Goal: Transaction & Acquisition: Purchase product/service

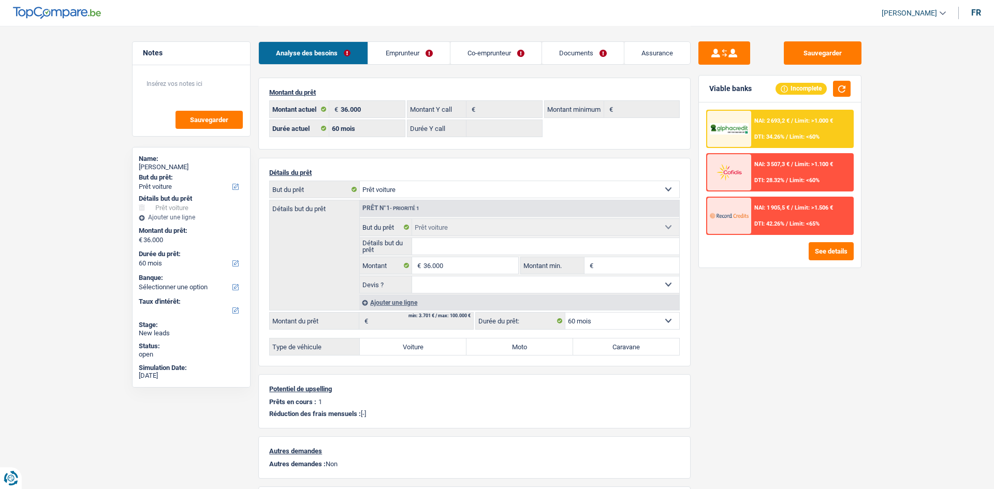
select select "car"
select select "60"
select select "car"
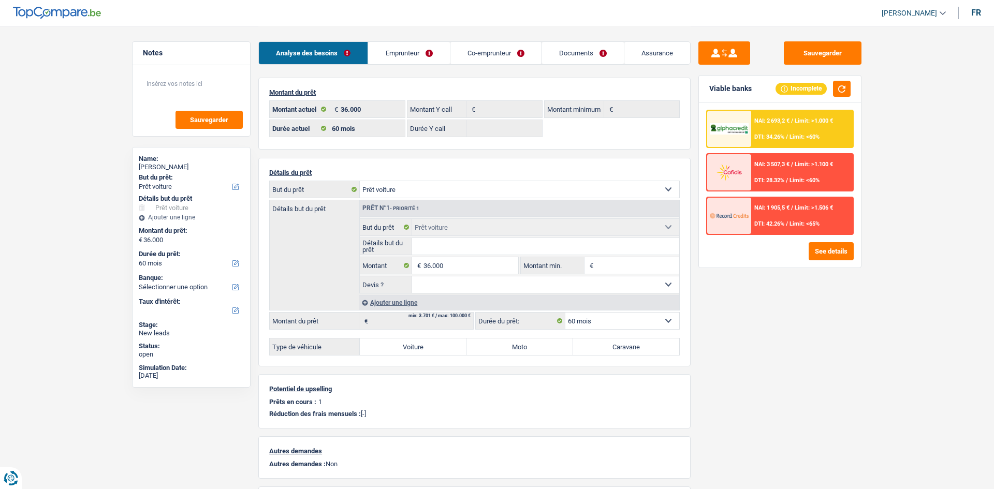
select select "car"
select select "60"
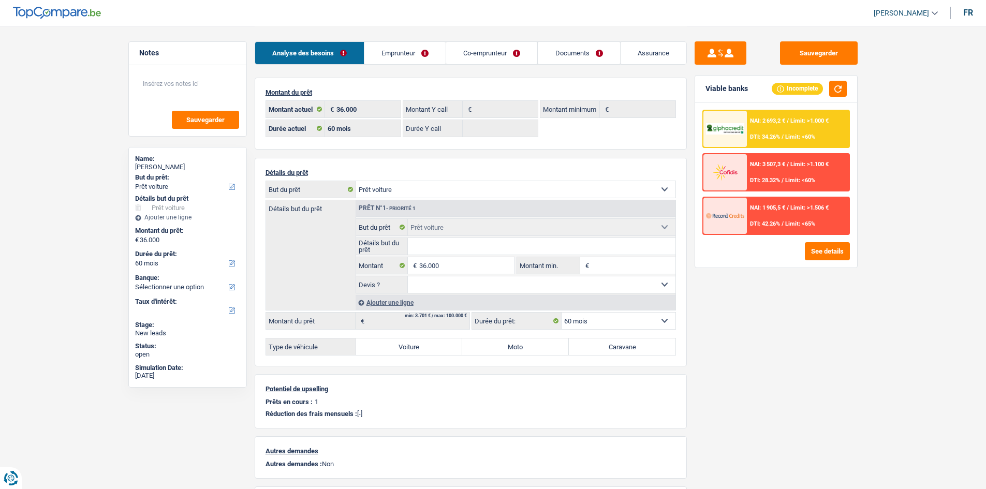
click at [576, 56] on link "Documents" at bounding box center [579, 53] width 82 height 22
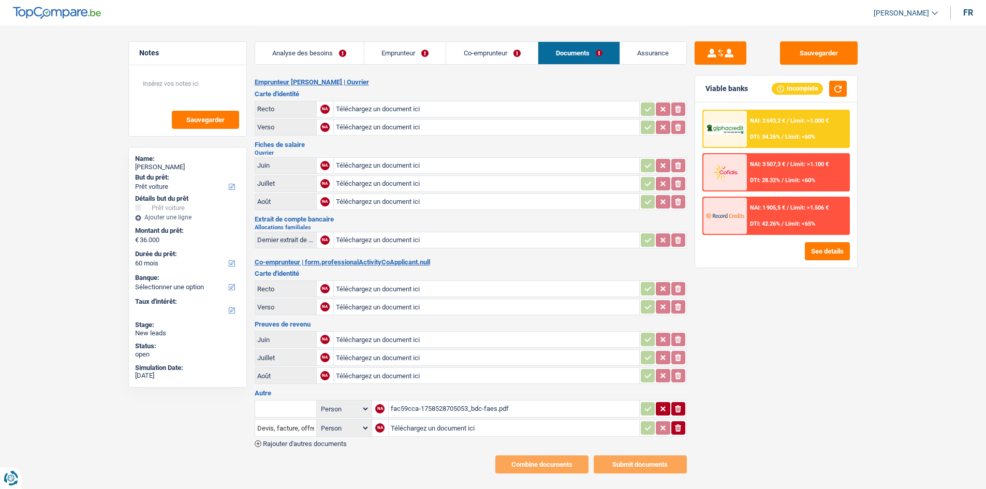
click at [467, 411] on div "fac59cca-1758528705053_bdc-faes.pdf" at bounding box center [514, 409] width 246 height 16
click at [311, 53] on link "Analyse des besoins" at bounding box center [309, 53] width 109 height 22
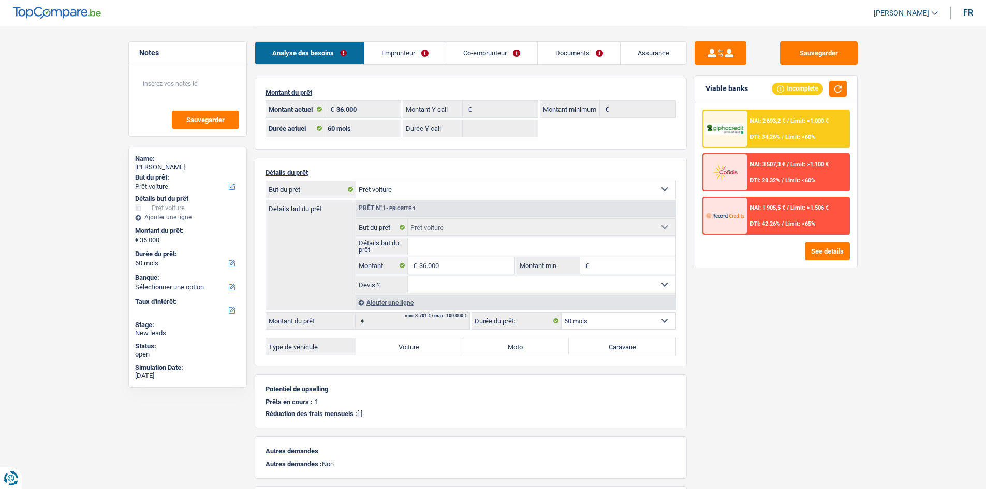
click at [816, 311] on div "Sauvegarder Viable banks Incomplete NAI: 2 693,2 € / Limit: >1.000 € DTI: 34.26…" at bounding box center [776, 256] width 179 height 431
click at [431, 264] on input "36.000" at bounding box center [466, 265] width 95 height 17
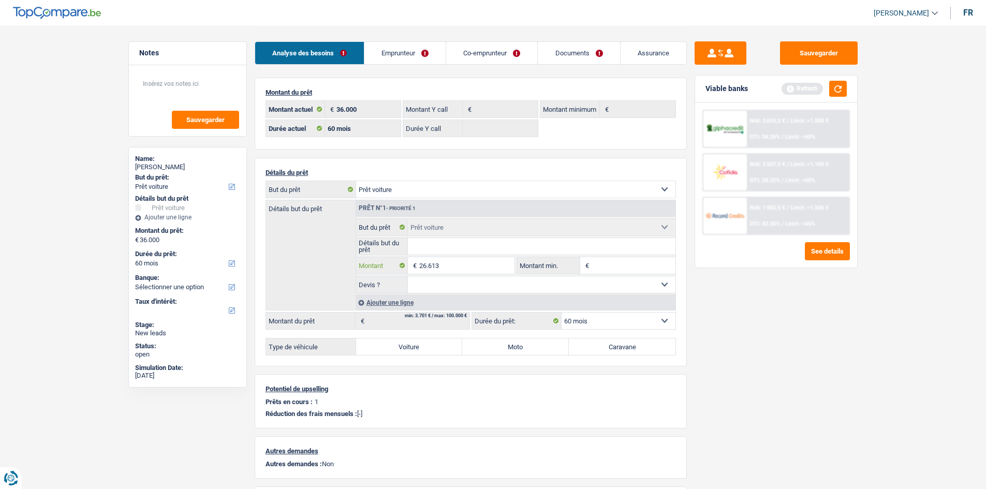
type input "26.613"
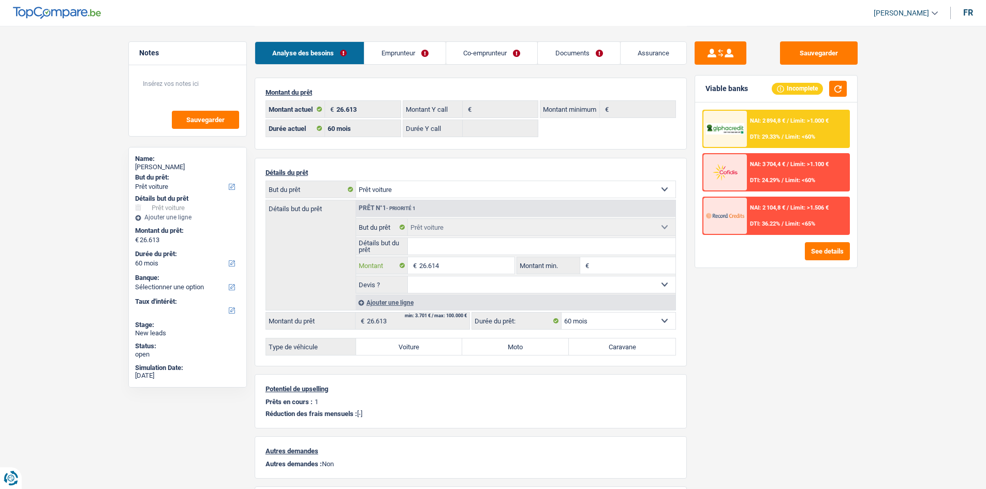
type input "26.614"
click at [476, 247] on input "Détails but du prêt" at bounding box center [542, 246] width 268 height 17
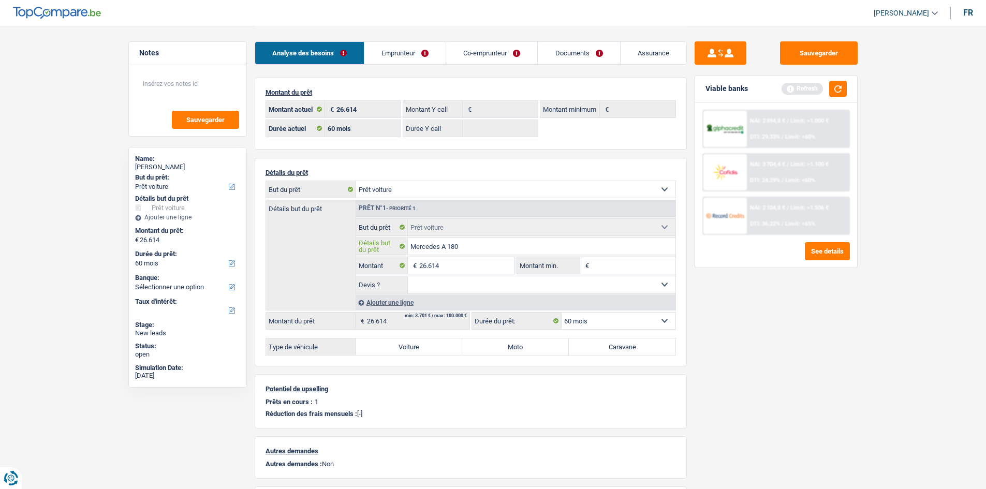
type input "Mercedes A 180"
click at [507, 266] on input "26.614" at bounding box center [466, 265] width 95 height 17
click at [617, 268] on input "Montant min." at bounding box center [634, 265] width 84 height 17
paste input "26.614"
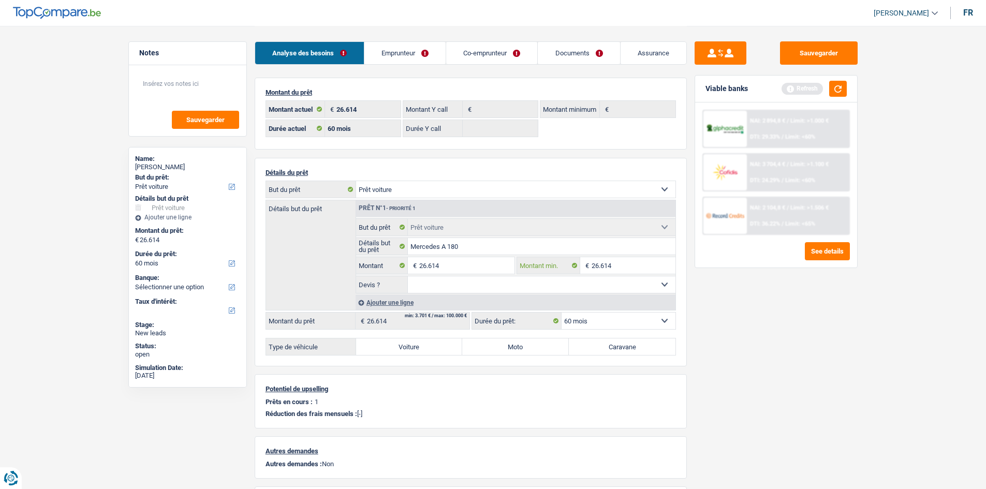
type input "26.614"
drag, startPoint x: 539, startPoint y: 285, endPoint x: 536, endPoint y: 292, distance: 7.7
click at [539, 285] on select "Oui Non Non répondu Sélectionner une option" at bounding box center [542, 284] width 268 height 17
select select "yes"
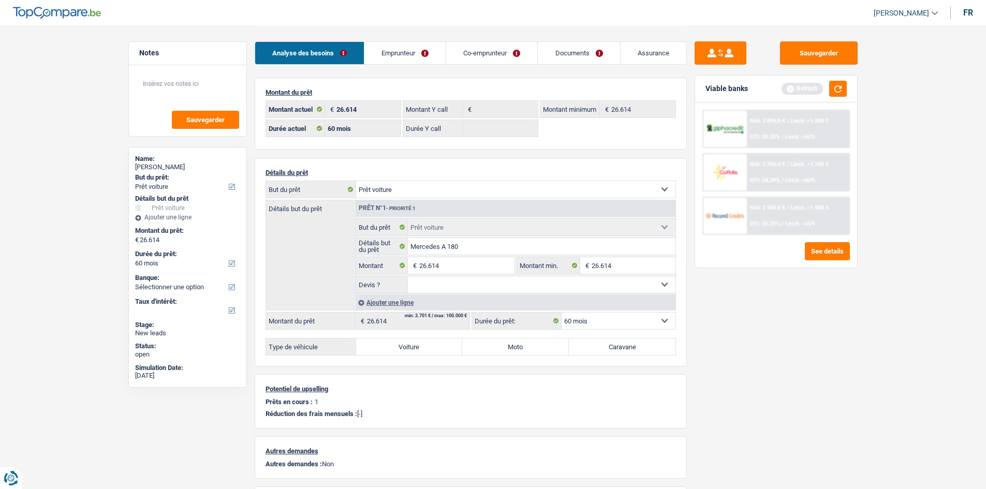
click at [408, 276] on select "Oui Non Non répondu Sélectionner une option" at bounding box center [542, 284] width 268 height 17
click at [440, 347] on label "Voiture" at bounding box center [409, 347] width 107 height 17
click at [440, 347] on input "Voiture" at bounding box center [409, 347] width 107 height 17
radio input "true"
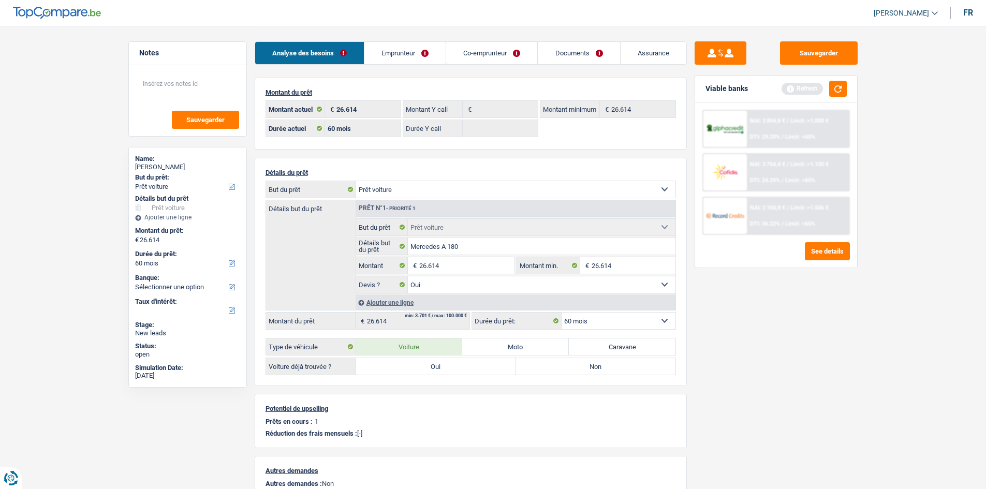
click at [443, 370] on label "Oui" at bounding box center [436, 366] width 160 height 17
click at [443, 370] on input "Oui" at bounding box center [436, 366] width 160 height 17
radio input "true"
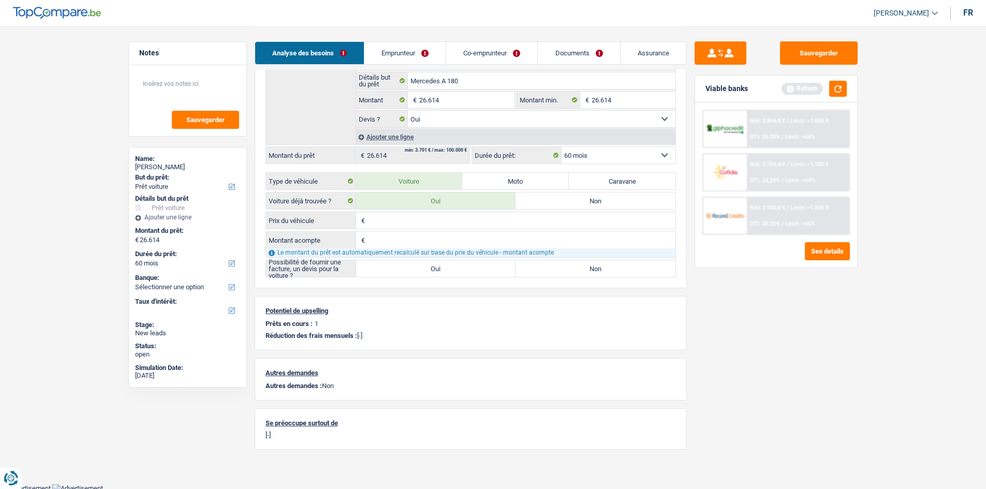
scroll to position [168, 0]
click at [502, 264] on label "Oui" at bounding box center [436, 266] width 160 height 17
click at [502, 264] on input "Oui" at bounding box center [436, 266] width 160 height 17
radio input "true"
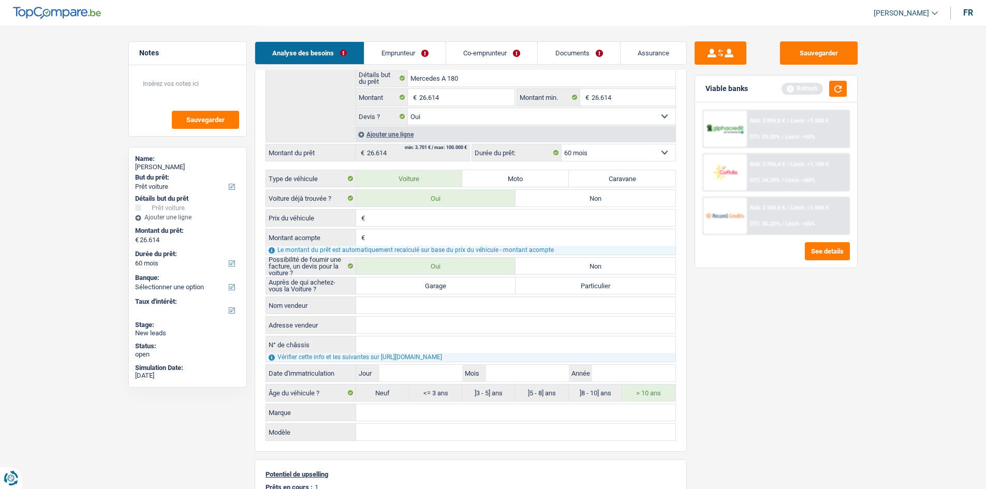
click at [498, 285] on label "Garage" at bounding box center [436, 285] width 160 height 17
click at [498, 285] on input "Garage" at bounding box center [436, 285] width 160 height 17
radio input "true"
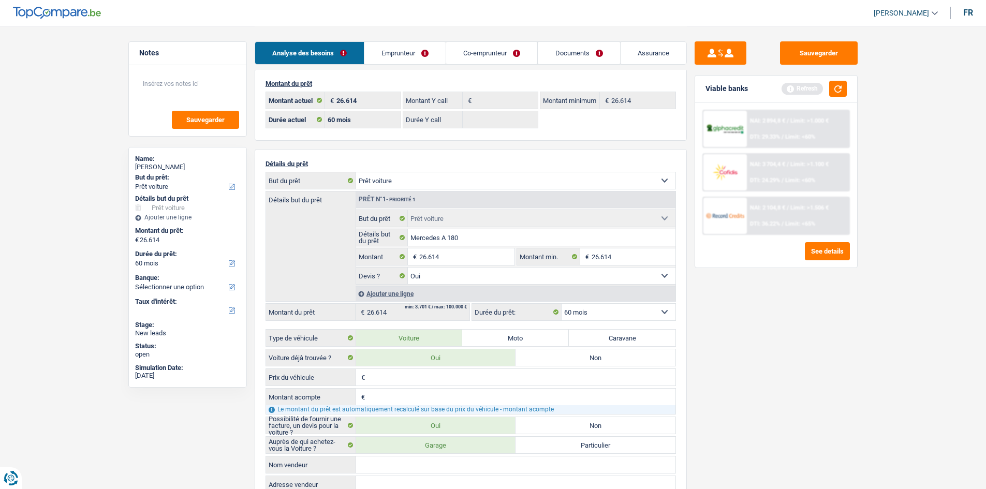
scroll to position [0, 0]
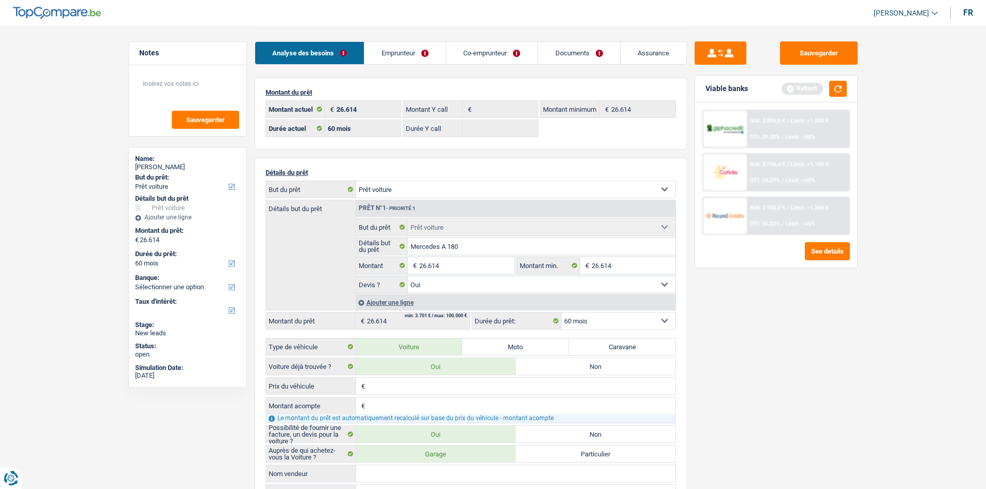
click at [412, 43] on link "Emprunteur" at bounding box center [404, 53] width 81 height 22
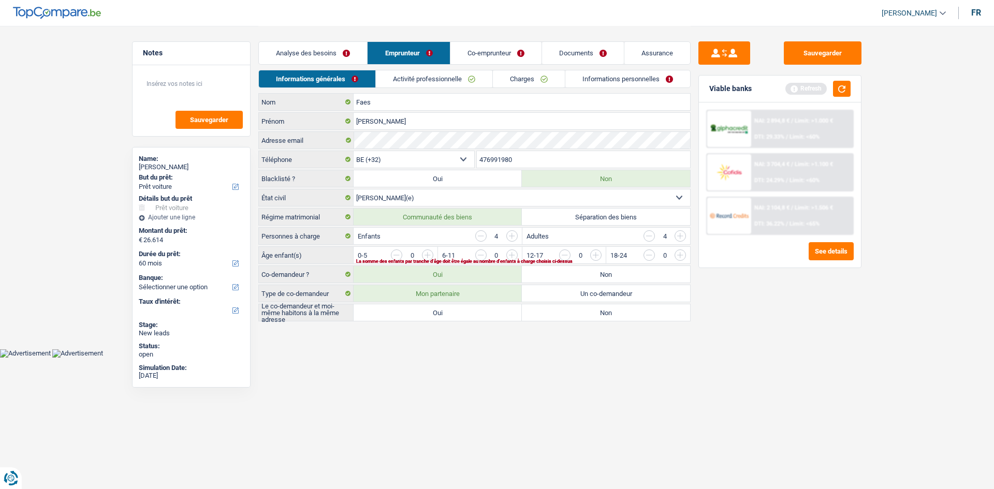
click at [601, 358] on html "Vous avez le contrôle de vos données Nous utilisons des cookies, tout comme nos…" at bounding box center [497, 179] width 994 height 358
click at [515, 239] on input "button" at bounding box center [511, 235] width 11 height 11
click at [648, 236] on input "button" at bounding box center [648, 235] width 11 height 11
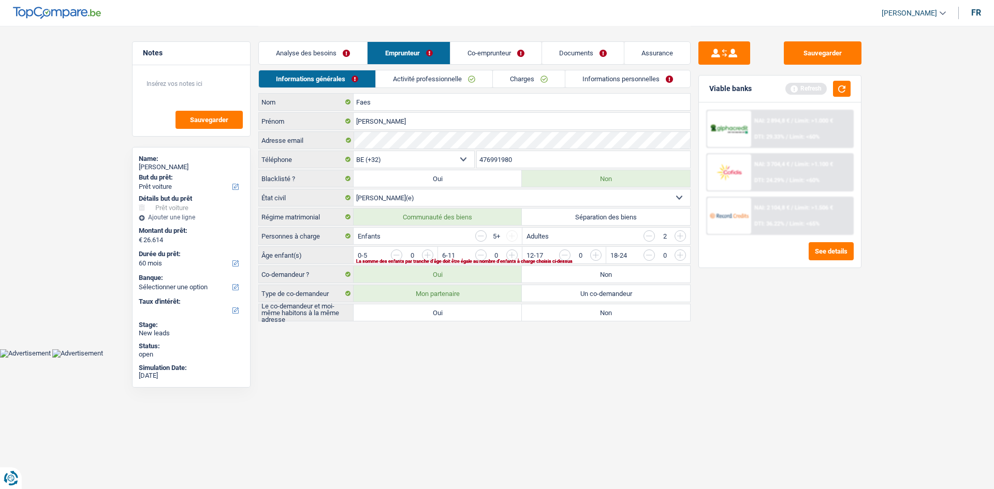
click at [648, 236] on input "button" at bounding box center [648, 235] width 11 height 11
click at [792, 342] on div "Sauvegarder Viable banks Refresh NAI: 2 894,8 € / Limit: >1.000 € DTI: 29.33% /…" at bounding box center [779, 256] width 179 height 431
click at [659, 351] on body "Vous avez le contrôle de vos données Nous utilisons des cookies, tout comme nos…" at bounding box center [497, 179] width 994 height 358
click at [676, 255] on input "button" at bounding box center [889, 257] width 431 height 17
click at [836, 91] on button "button" at bounding box center [842, 89] width 18 height 16
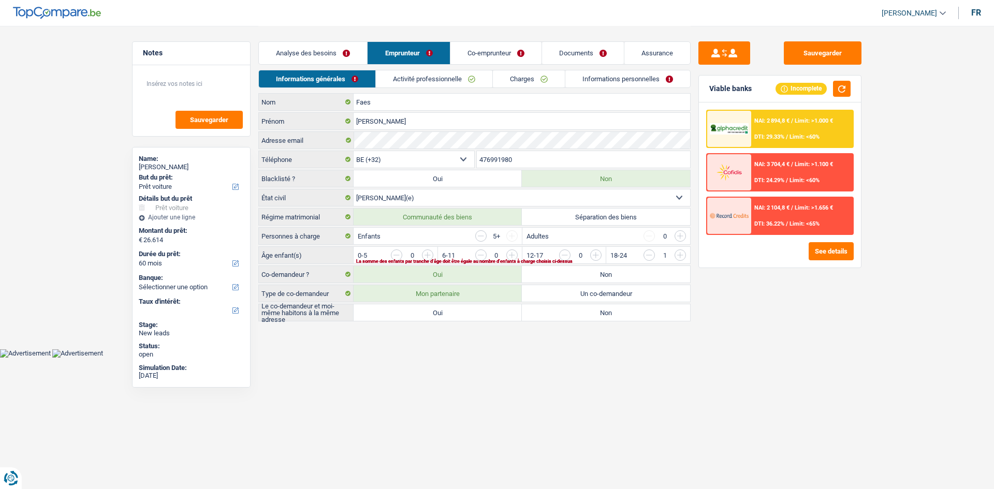
click at [593, 255] on input "button" at bounding box center [805, 257] width 431 height 17
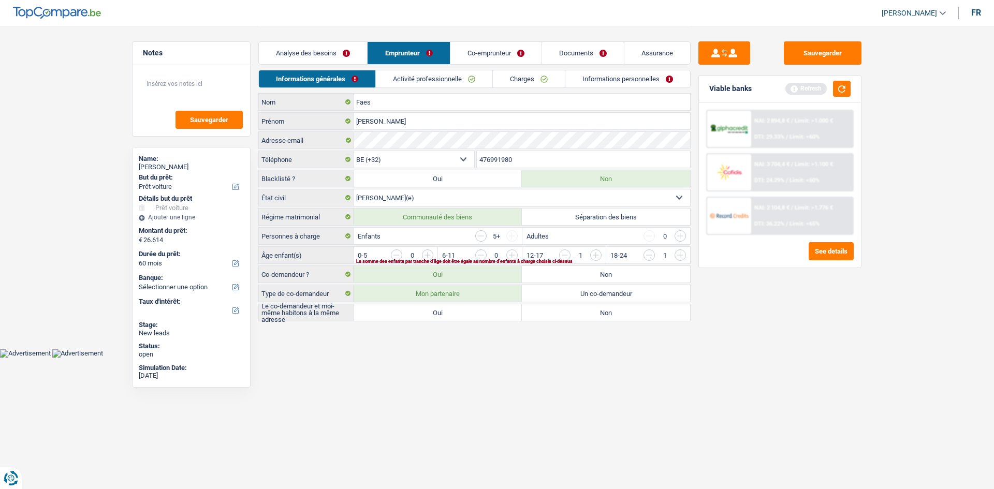
click at [679, 252] on input "button" at bounding box center [889, 257] width 431 height 17
click at [569, 253] on input "button" at bounding box center [564, 254] width 11 height 11
click at [596, 254] on input "button" at bounding box center [805, 257] width 431 height 17
click at [595, 255] on input "button" at bounding box center [805, 257] width 431 height 17
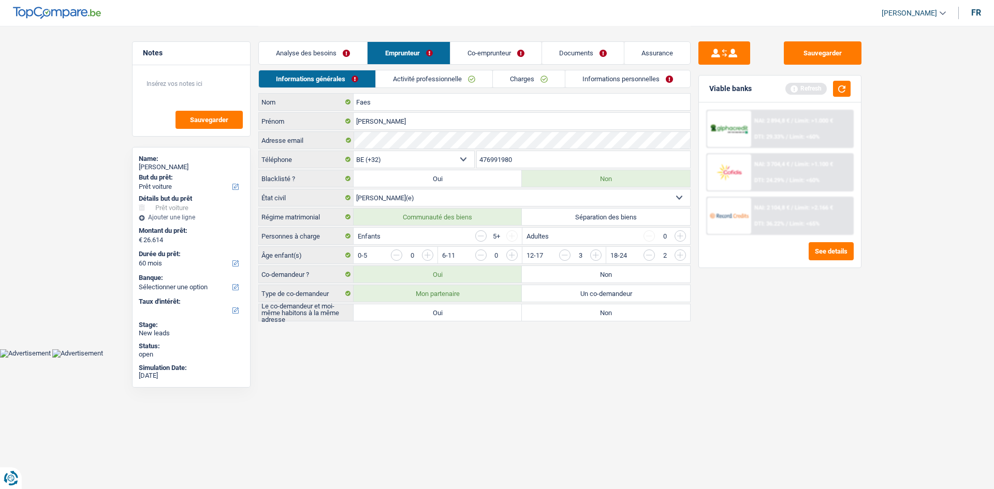
click at [429, 255] on input "button" at bounding box center [637, 257] width 431 height 17
click at [512, 235] on input "button" at bounding box center [511, 235] width 11 height 11
click at [214, 78] on textarea at bounding box center [191, 87] width 103 height 31
type textarea "6 Enfants"
click at [634, 358] on html "Vous avez le contrôle de vos données Nous utilisons des cookies, tout comme nos…" at bounding box center [497, 179] width 994 height 358
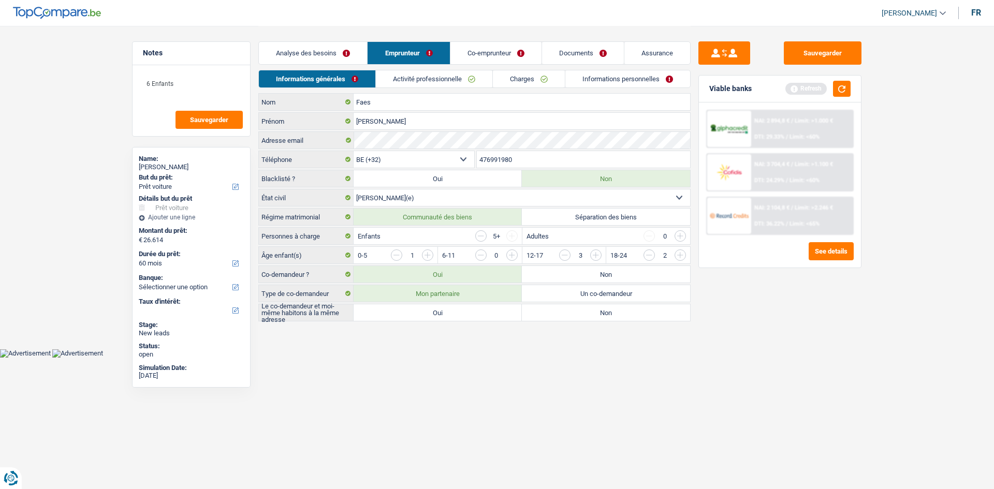
click at [505, 55] on link "Co-emprunteur" at bounding box center [495, 53] width 91 height 22
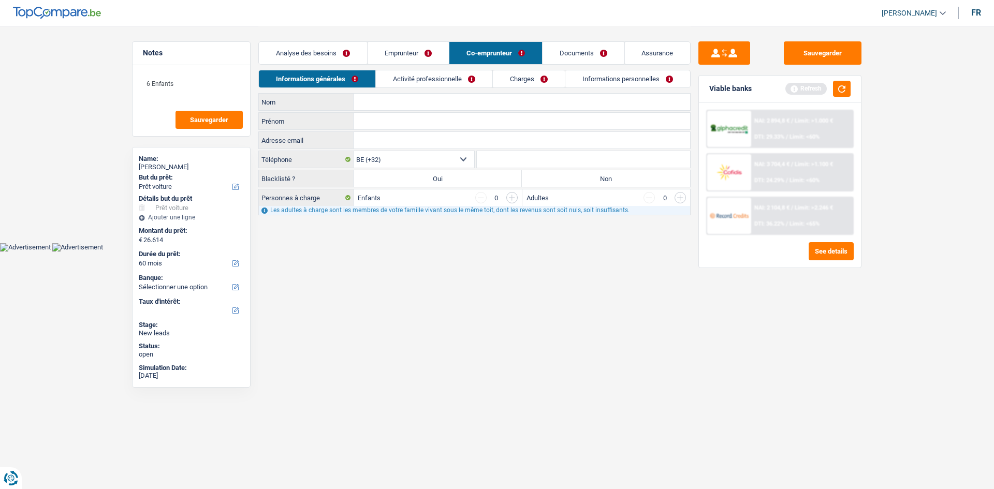
click at [412, 56] on link "Emprunteur" at bounding box center [407, 53] width 81 height 22
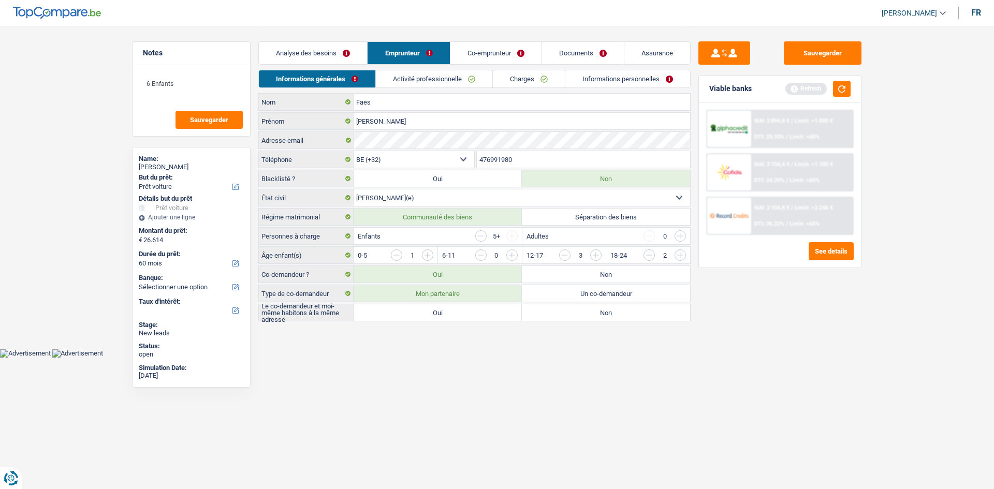
click at [485, 315] on label "Oui" at bounding box center [438, 312] width 168 height 17
click at [485, 315] on input "Oui" at bounding box center [438, 312] width 168 height 17
radio input "true"
click at [431, 75] on link "Activité professionnelle" at bounding box center [434, 78] width 116 height 17
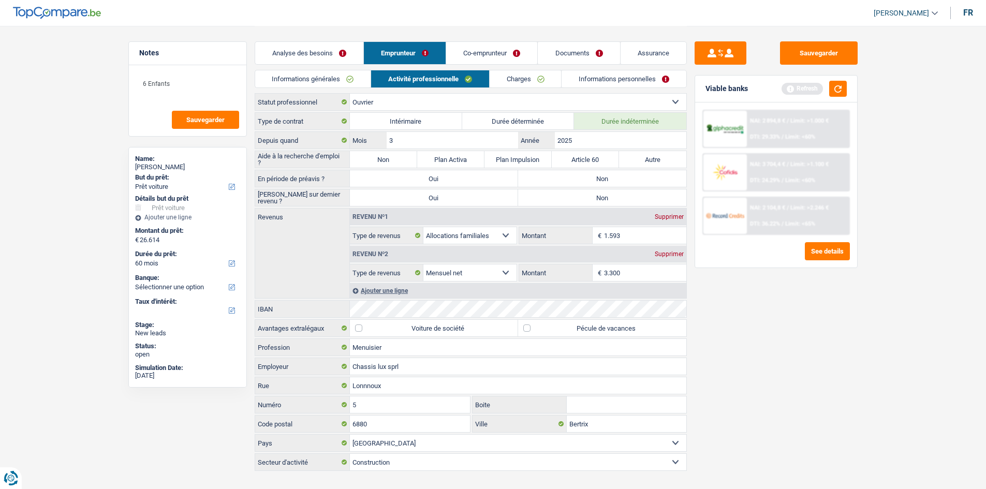
click at [857, 342] on div "Sauvegarder Viable banks Refresh NAI: 2 894,8 € / Limit: >1.000 € DTI: 29.33% /…" at bounding box center [776, 256] width 179 height 431
click at [394, 163] on label "Non" at bounding box center [383, 159] width 67 height 17
click at [394, 163] on input "Non" at bounding box center [383, 159] width 67 height 17
radio input "true"
click at [590, 176] on label "Non" at bounding box center [602, 178] width 168 height 17
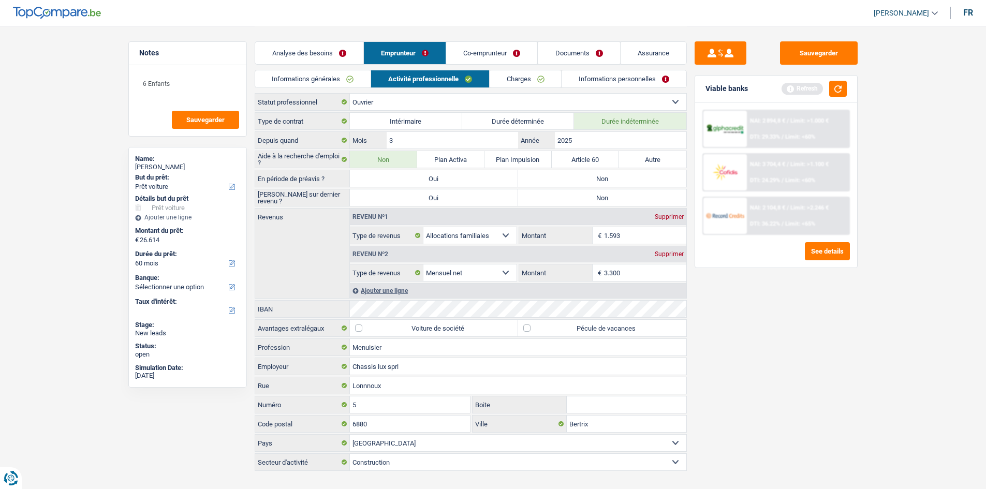
click at [590, 176] on input "Non" at bounding box center [602, 178] width 168 height 17
radio input "true"
click at [588, 195] on label "Non" at bounding box center [602, 197] width 168 height 17
click at [588, 195] on input "Non" at bounding box center [602, 197] width 168 height 17
radio input "true"
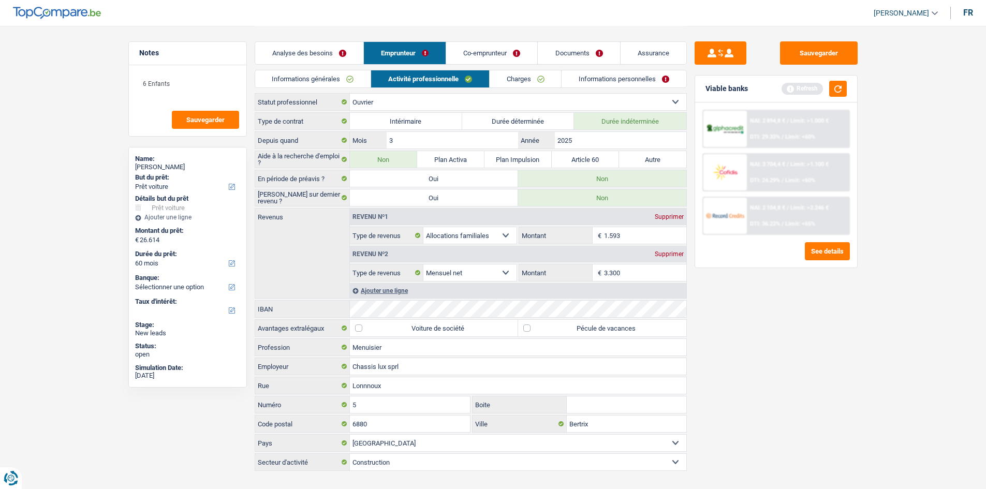
click at [815, 386] on div "Sauvegarder Viable banks Refresh NAI: 2 894,8 € / Limit: >1.000 € DTI: 29.33% /…" at bounding box center [776, 256] width 179 height 431
click at [386, 292] on div "Ajouter une ligne" at bounding box center [518, 290] width 336 height 15
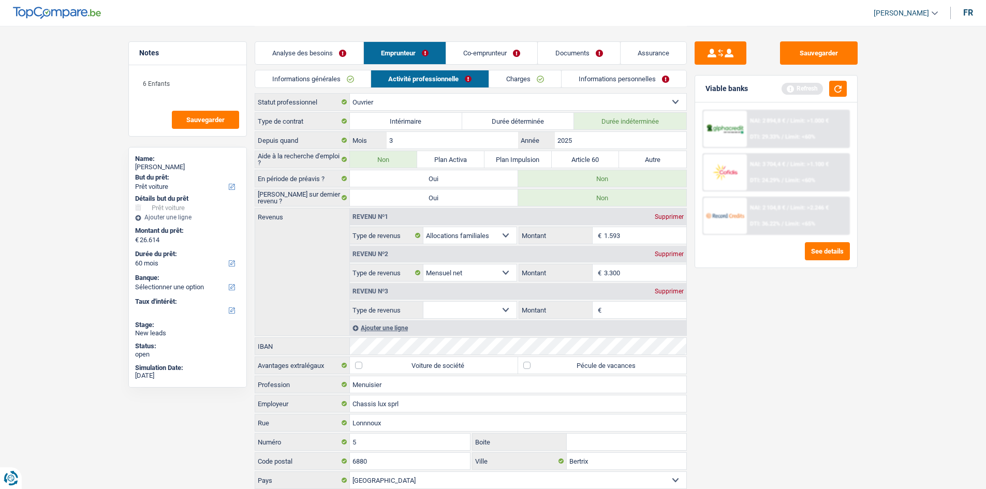
click at [676, 290] on div "Supprimer" at bounding box center [669, 291] width 34 height 6
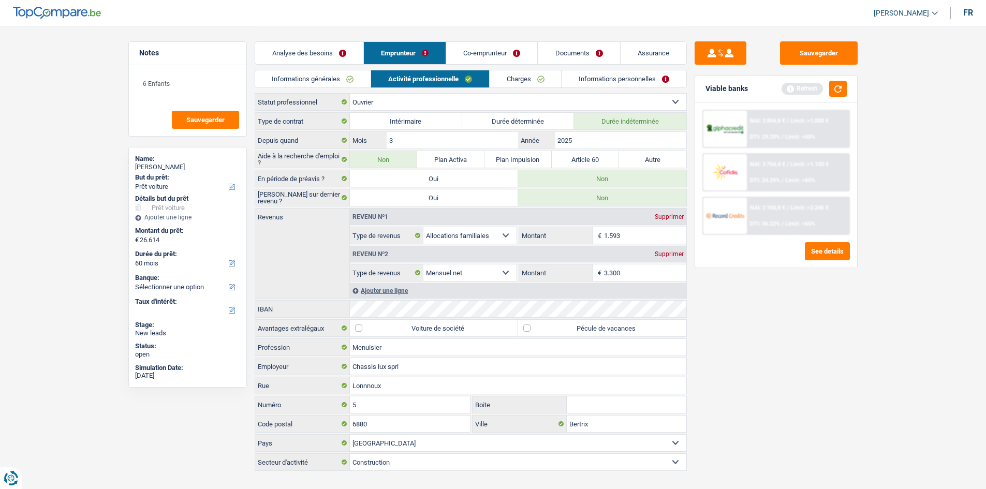
click at [733, 299] on div "Sauvegarder Viable banks Refresh NAI: 2 894,8 € / Limit: >1.000 € DTI: 29.33% /…" at bounding box center [776, 256] width 179 height 431
click at [842, 87] on button "button" at bounding box center [838, 89] width 18 height 16
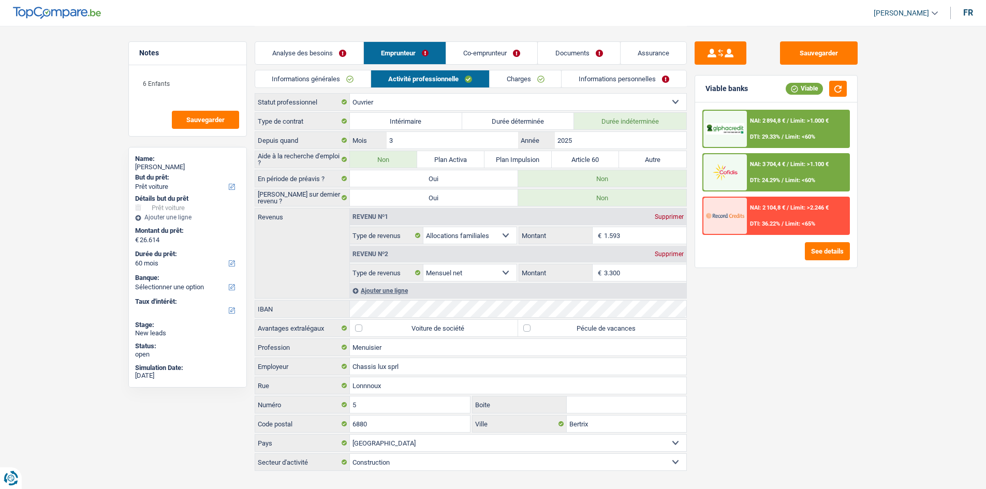
click at [601, 330] on label "Pécule de vacances" at bounding box center [602, 328] width 168 height 17
click at [601, 330] on input "Pécule de vacances" at bounding box center [602, 328] width 168 height 17
checkbox input "true"
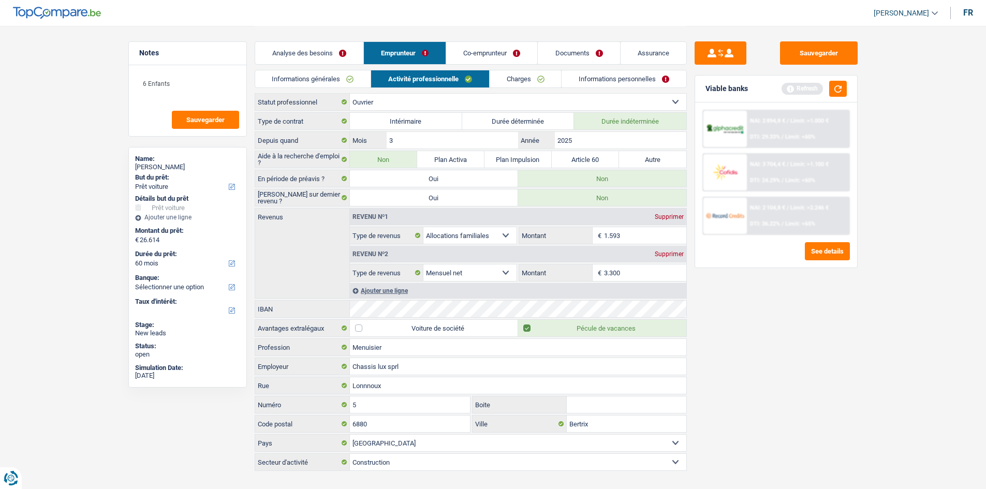
click at [525, 70] on link "Charges" at bounding box center [526, 78] width 72 height 17
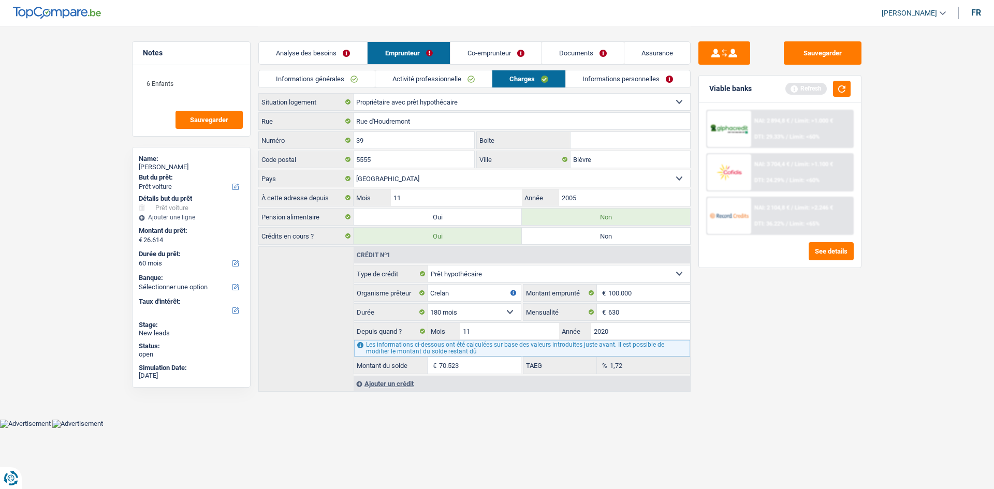
click at [732, 321] on div "Sauvegarder Viable banks Refresh NAI: 2 894,8 € / Limit: >1.000 € DTI: 29.33% /…" at bounding box center [779, 256] width 179 height 431
click at [849, 89] on button "button" at bounding box center [842, 89] width 18 height 16
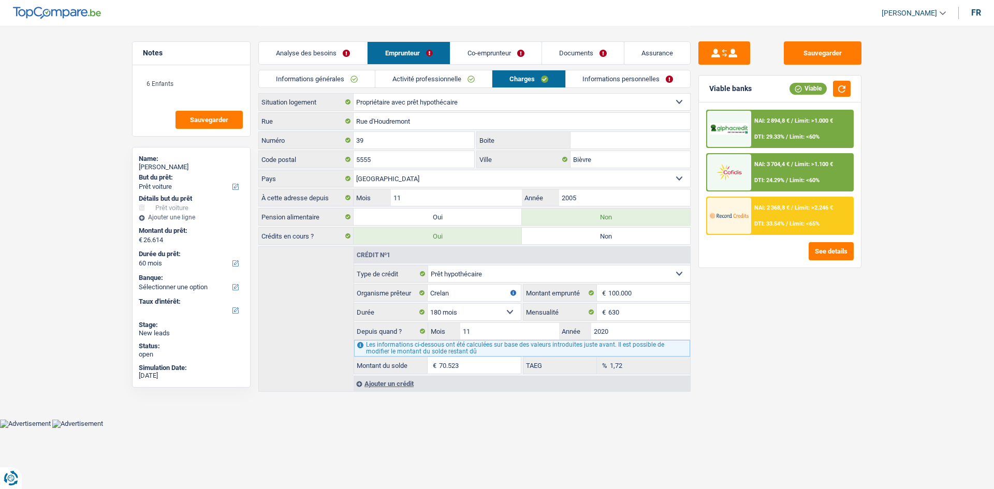
click at [611, 80] on link "Informations personnelles" at bounding box center [628, 78] width 125 height 17
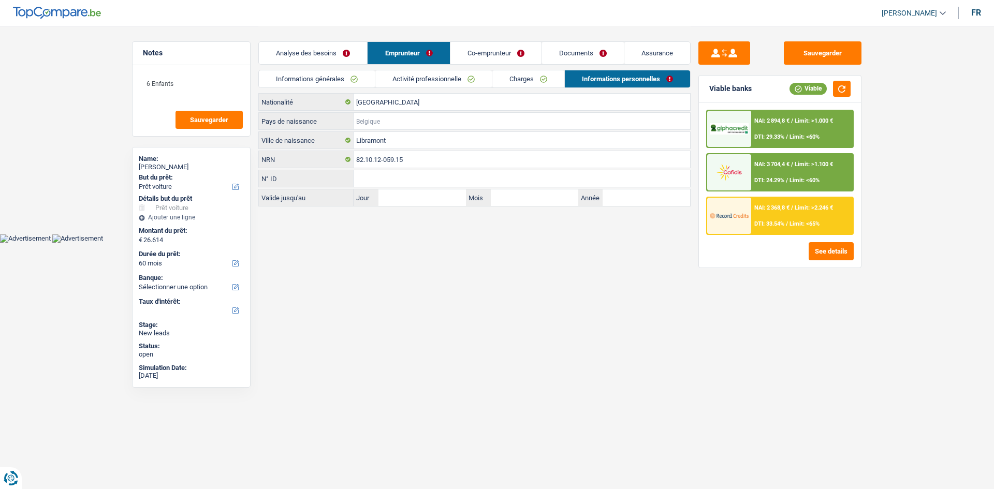
click at [392, 124] on input "Pays de naissance" at bounding box center [522, 121] width 336 height 17
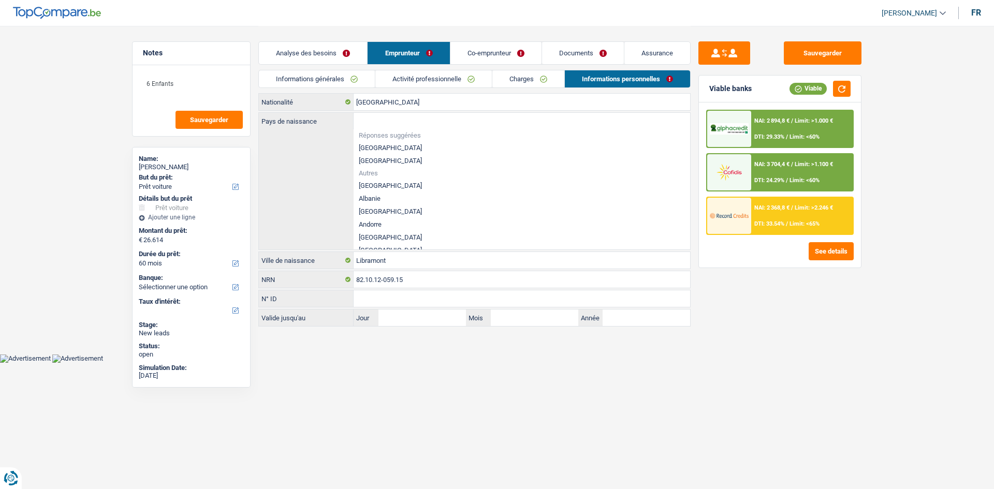
click at [382, 145] on li "[GEOGRAPHIC_DATA]" at bounding box center [522, 147] width 336 height 13
type input "[GEOGRAPHIC_DATA]"
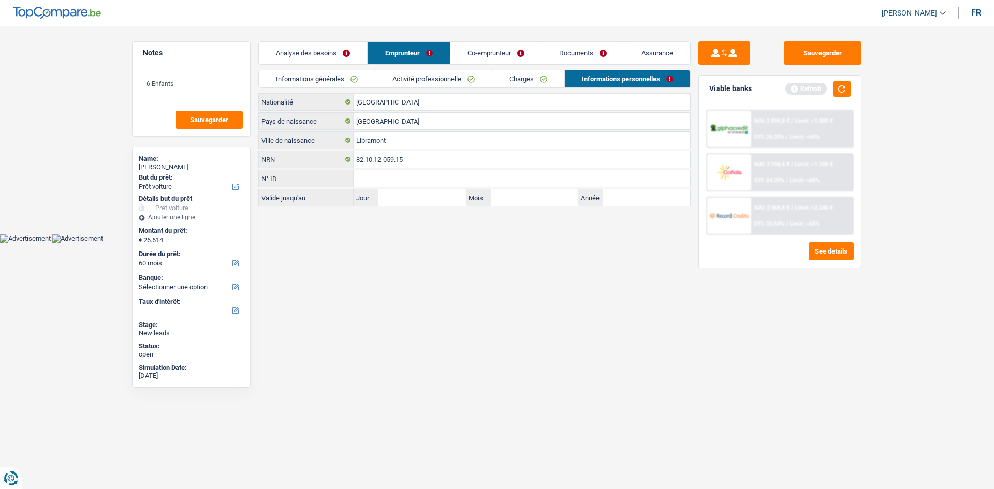
click at [494, 50] on link "Co-emprunteur" at bounding box center [495, 53] width 91 height 22
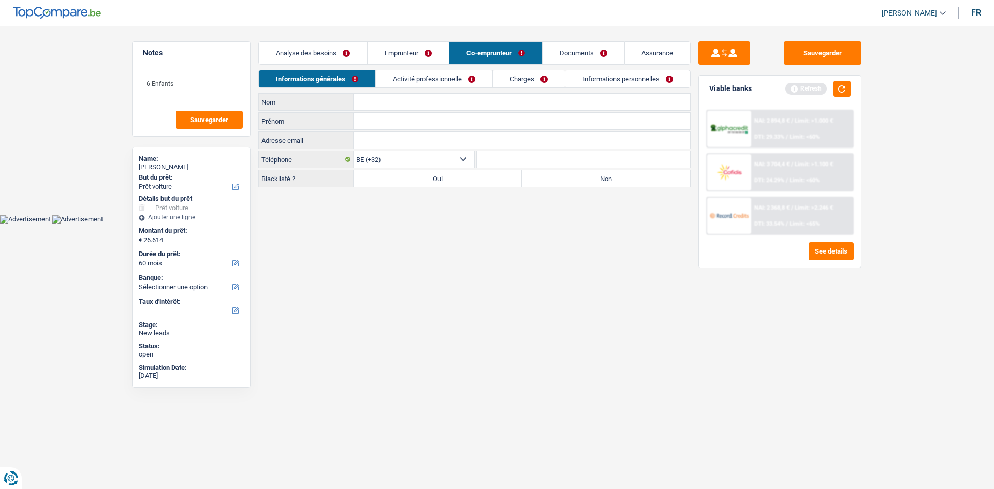
click at [423, 98] on input "Nom" at bounding box center [522, 102] width 336 height 17
drag, startPoint x: 386, startPoint y: 100, endPoint x: 363, endPoint y: 105, distance: 23.7
click at [363, 105] on input "Laetitia" at bounding box center [522, 102] width 336 height 17
type input "Leticia"
click at [445, 121] on input "Prénom" at bounding box center [522, 121] width 336 height 17
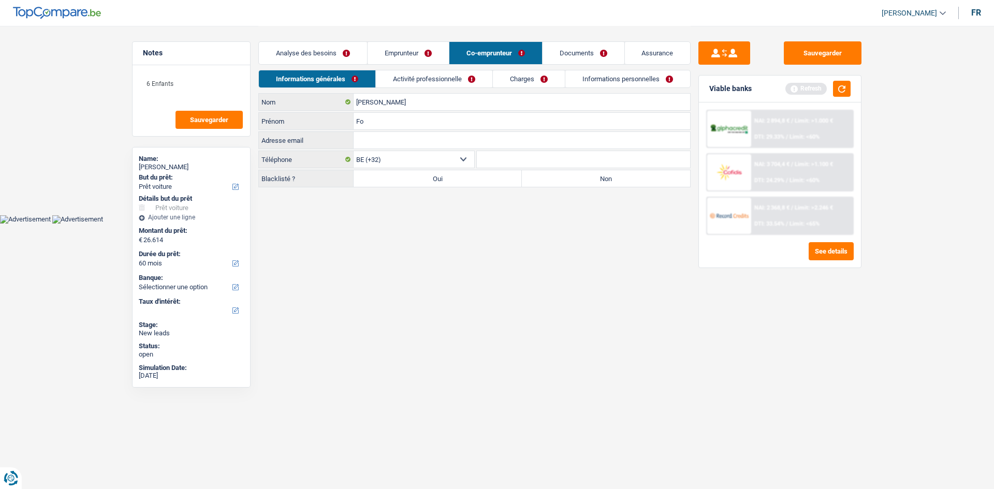
type input "F"
click at [445, 121] on input "Goffin" at bounding box center [522, 121] width 336 height 17
type input "Goffin"
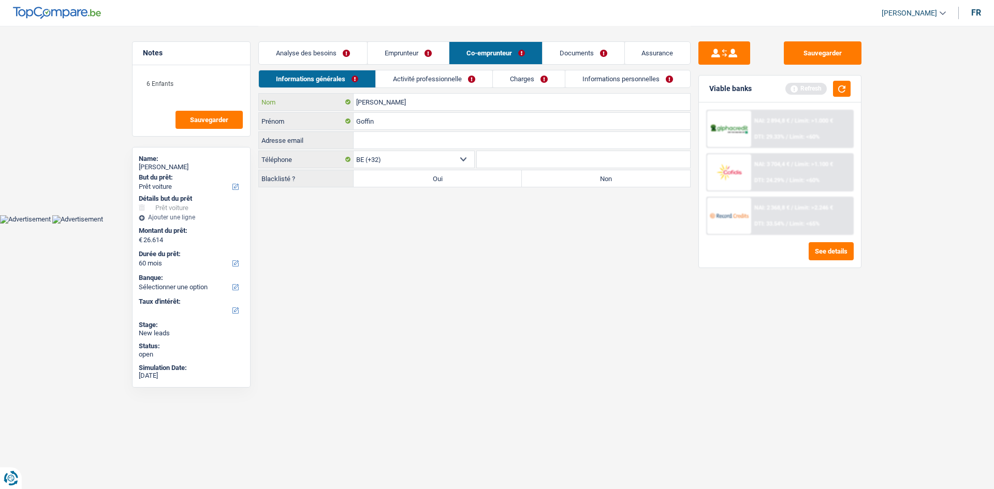
click at [461, 97] on input "Leticia" at bounding box center [522, 102] width 336 height 17
paste input "Goffin"
click at [361, 104] on input "Leticia Goffin" at bounding box center [522, 102] width 336 height 17
type input "Goffin"
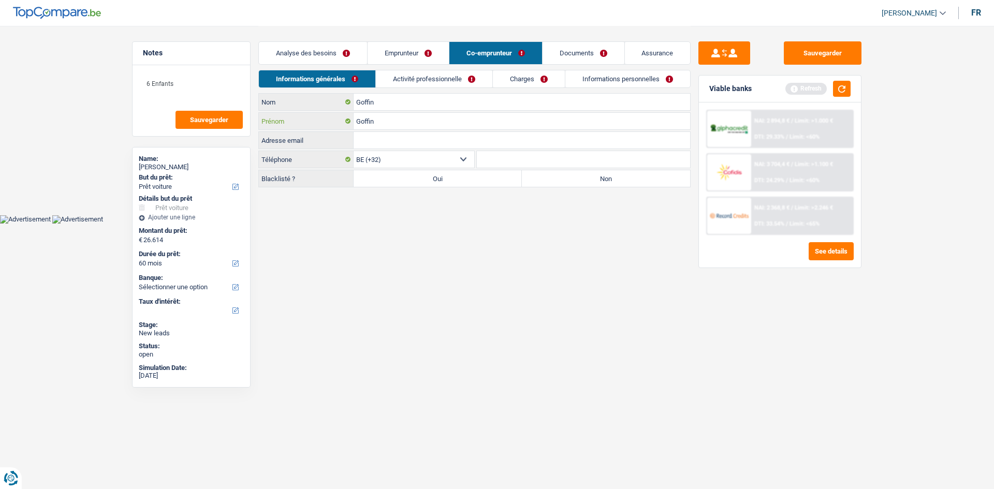
click at [379, 121] on input "Goffin" at bounding box center [522, 121] width 336 height 17
paste input "Leticia"
type input "Leticia"
click at [399, 56] on link "Emprunteur" at bounding box center [407, 53] width 81 height 22
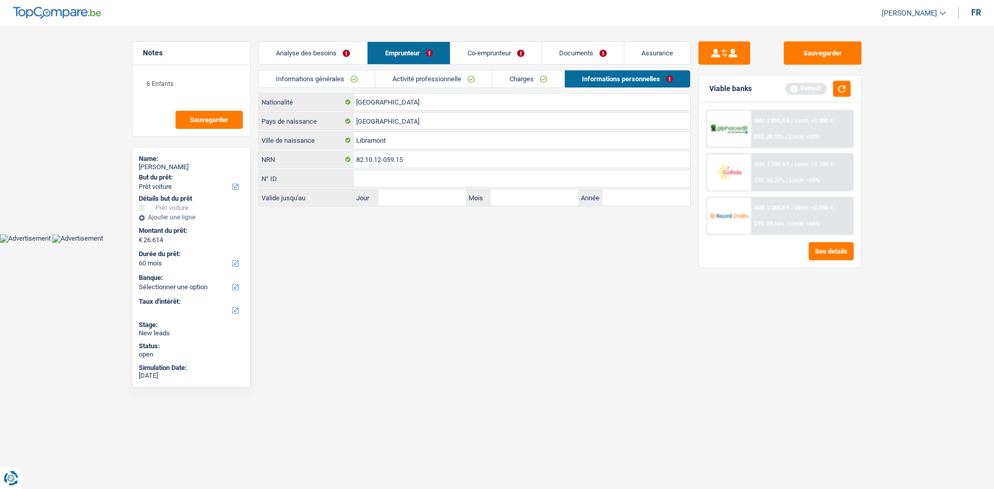
click at [348, 83] on link "Informations générales" at bounding box center [317, 78] width 116 height 17
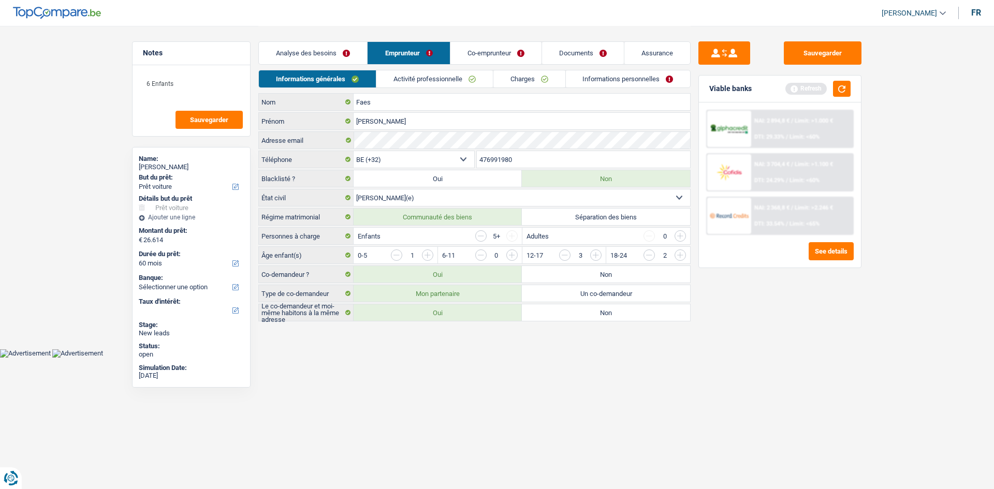
click at [488, 54] on link "Co-emprunteur" at bounding box center [495, 53] width 91 height 22
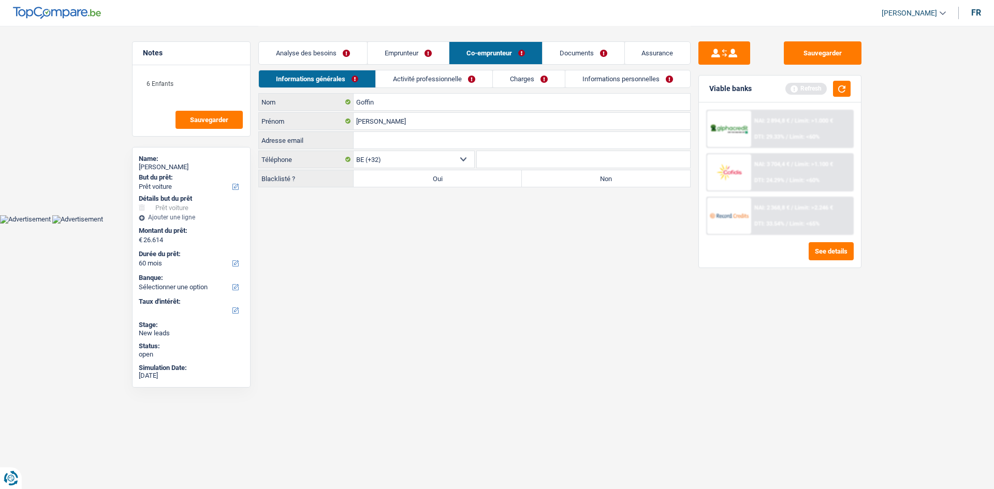
click at [430, 143] on input "Adresse email" at bounding box center [522, 140] width 336 height 17
paste input "micetleti2010@hotmail.com"
type input "micetleti2010@hotmail.com"
click at [424, 45] on link "Emprunteur" at bounding box center [407, 53] width 81 height 22
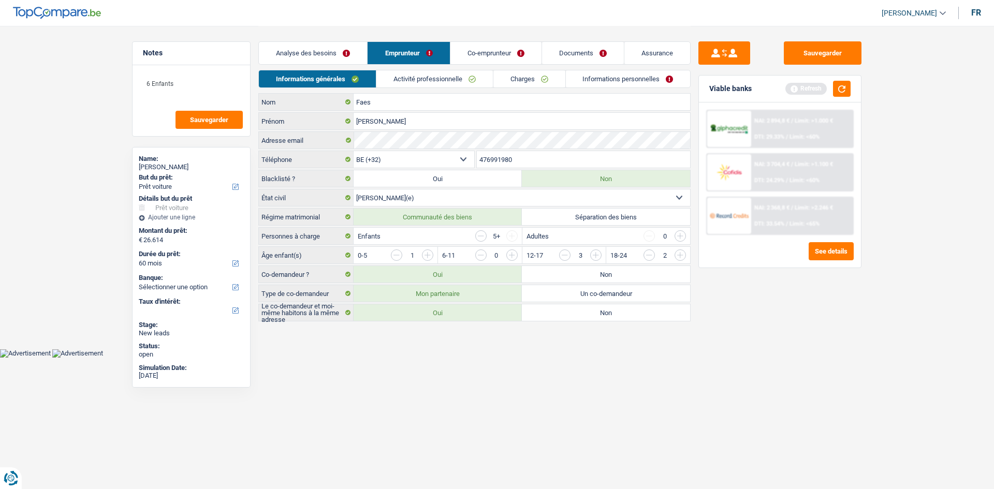
click at [520, 158] on input "476991980" at bounding box center [584, 159] width 214 height 17
drag, startPoint x: 502, startPoint y: 57, endPoint x: 502, endPoint y: 114, distance: 56.9
click at [501, 56] on link "Co-emprunteur" at bounding box center [495, 53] width 91 height 22
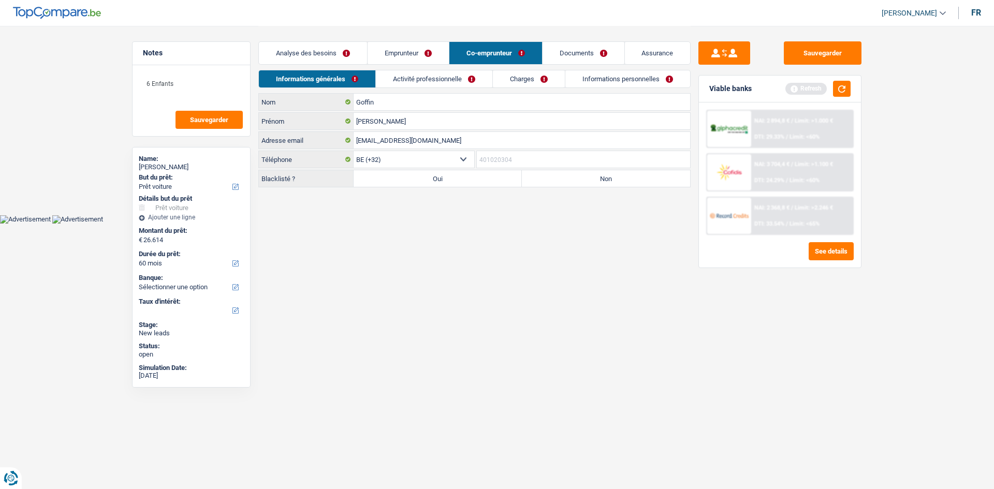
click at [510, 151] on input "Téléphone" at bounding box center [584, 159] width 214 height 17
paste input "476991980"
type input "476991980"
click at [559, 182] on label "Non" at bounding box center [606, 178] width 168 height 17
click at [559, 182] on input "Non" at bounding box center [606, 178] width 168 height 17
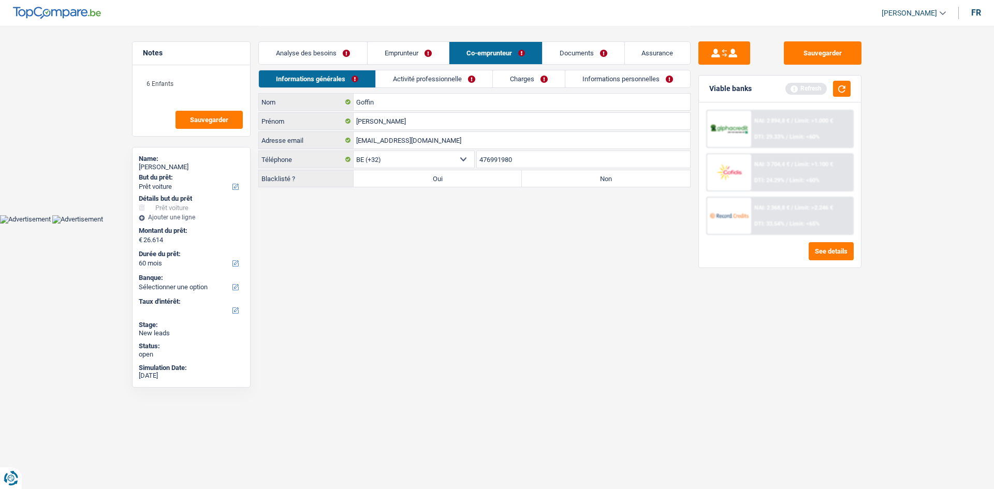
radio input "true"
click at [430, 84] on link "Activité professionnelle" at bounding box center [434, 78] width 116 height 17
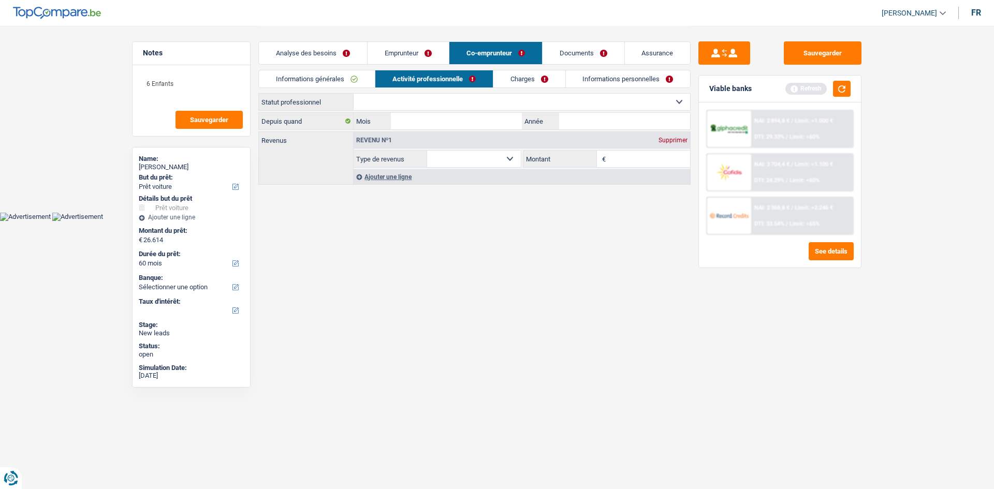
click at [457, 99] on select "Ouvrier Employé privé Employé public Invalide Indépendant Pensionné Chômeur Mut…" at bounding box center [522, 102] width 336 height 17
select select "housewife"
click at [354, 94] on select "Ouvrier Employé privé Employé public Invalide Indépendant Pensionné Chômeur Mut…" at bounding box center [522, 102] width 336 height 17
click at [488, 126] on input "Mois" at bounding box center [456, 121] width 131 height 17
type input "12"
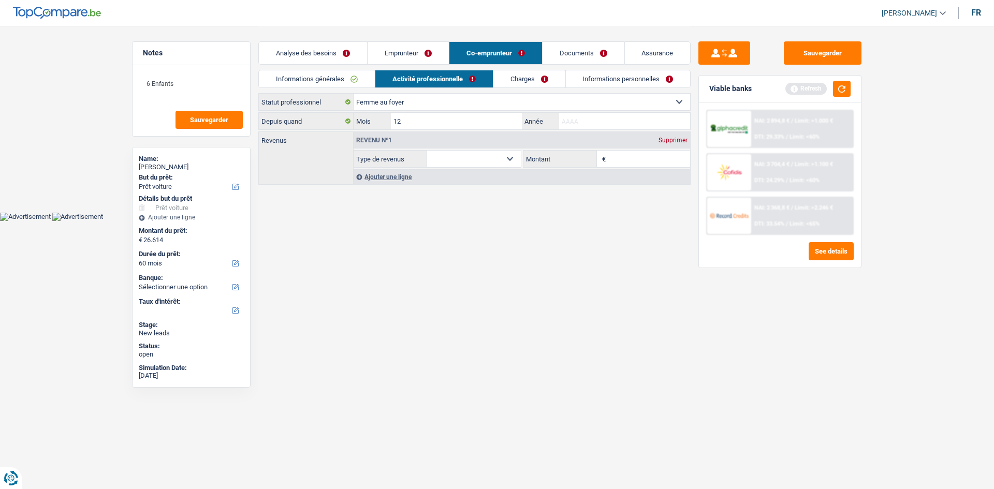
click at [578, 117] on input "Année" at bounding box center [624, 121] width 131 height 17
type input "2020"
click at [504, 154] on select "Allocation d'handicap Allocations chômage Allocations familiales Chèques repas …" at bounding box center [474, 159] width 94 height 17
select select "other"
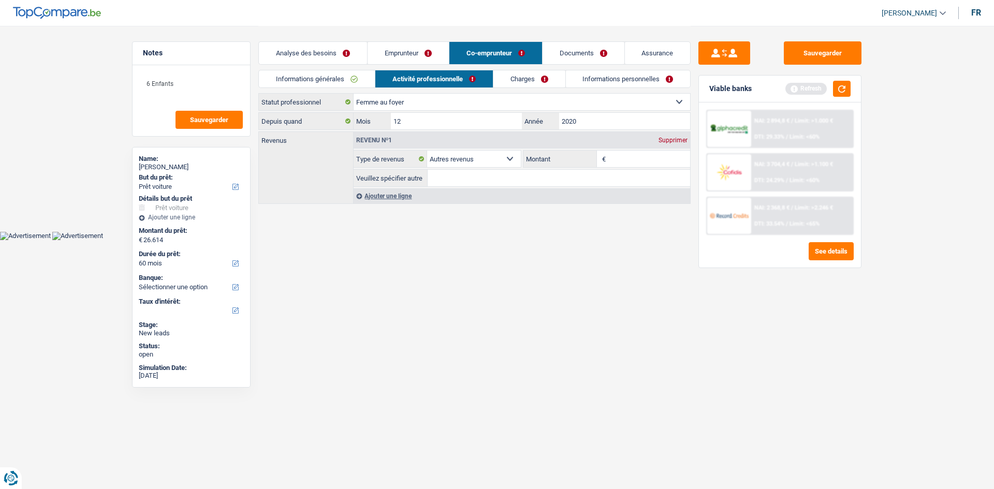
click at [617, 164] on input "Montant" at bounding box center [649, 159] width 82 height 17
type input "1"
click at [538, 77] on link "Charges" at bounding box center [529, 78] width 72 height 17
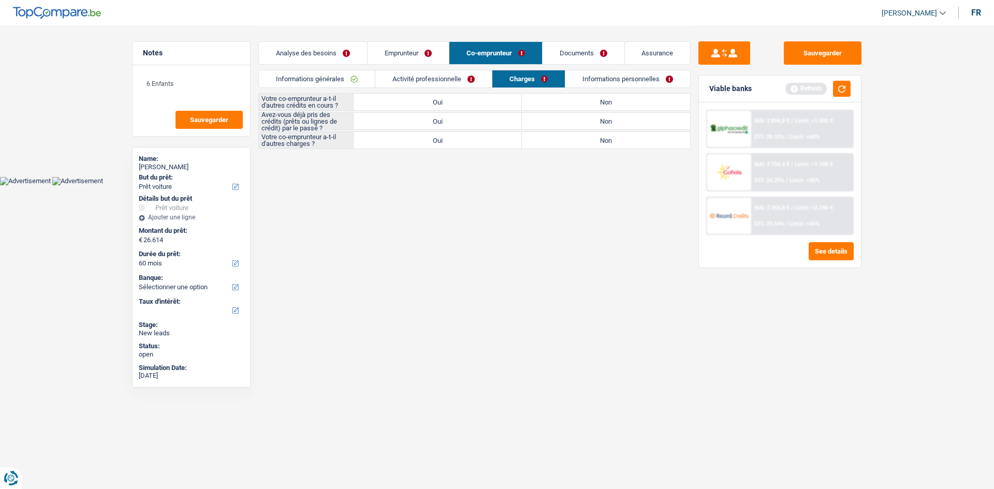
click at [567, 108] on label "Non" at bounding box center [606, 102] width 168 height 17
click at [567, 108] on input "Non" at bounding box center [606, 102] width 168 height 17
radio input "true"
click at [440, 122] on label "Oui" at bounding box center [438, 121] width 168 height 17
click at [440, 122] on input "Oui" at bounding box center [438, 121] width 168 height 17
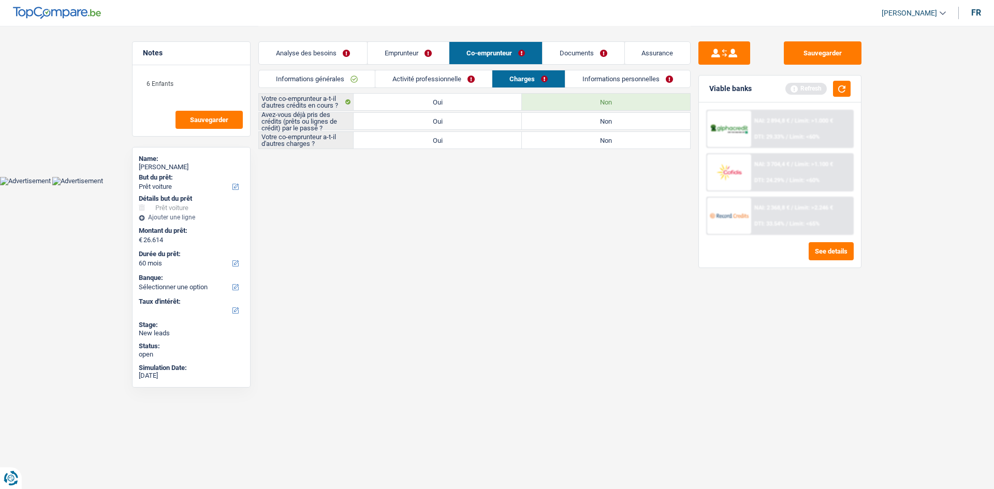
radio input "true"
click at [554, 144] on label "Non" at bounding box center [606, 140] width 168 height 17
click at [554, 144] on input "Non" at bounding box center [606, 140] width 168 height 17
radio input "true"
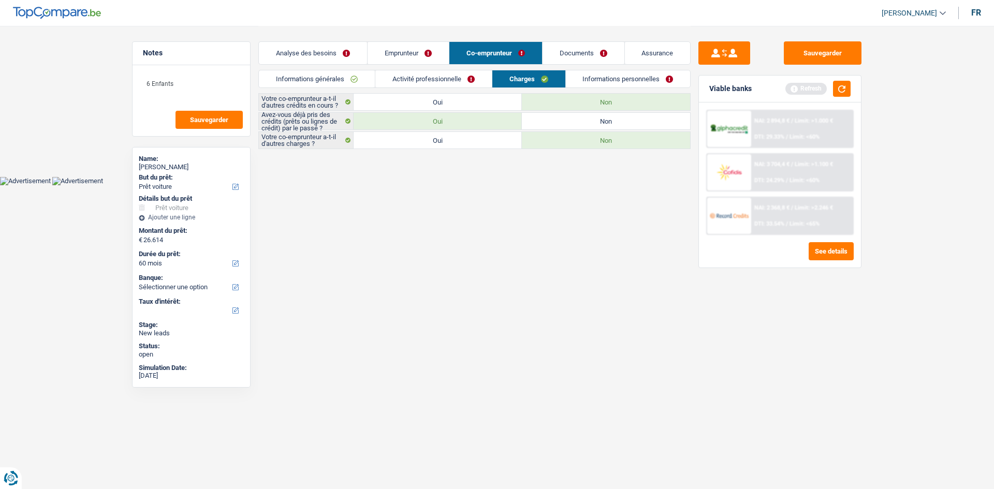
click at [594, 75] on link "Informations personnelles" at bounding box center [628, 78] width 125 height 17
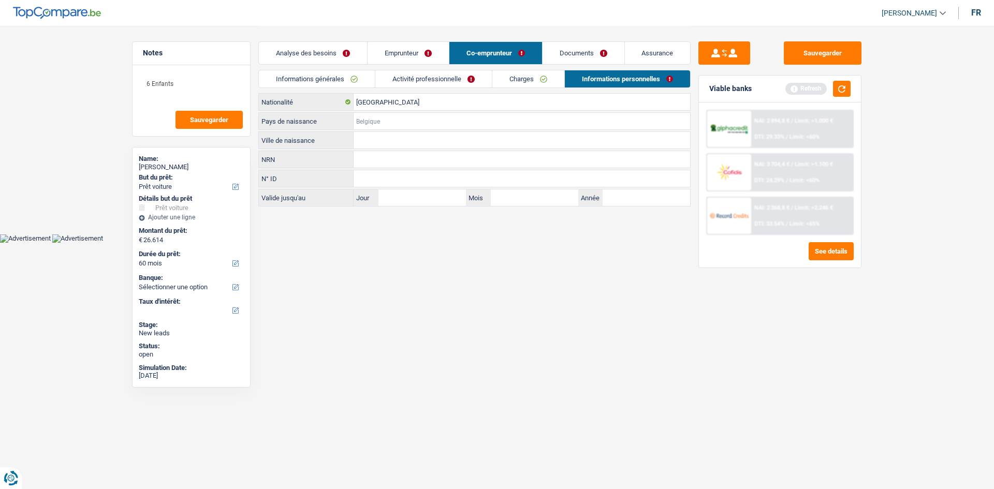
click at [452, 123] on input "Pays de naissance" at bounding box center [522, 121] width 336 height 17
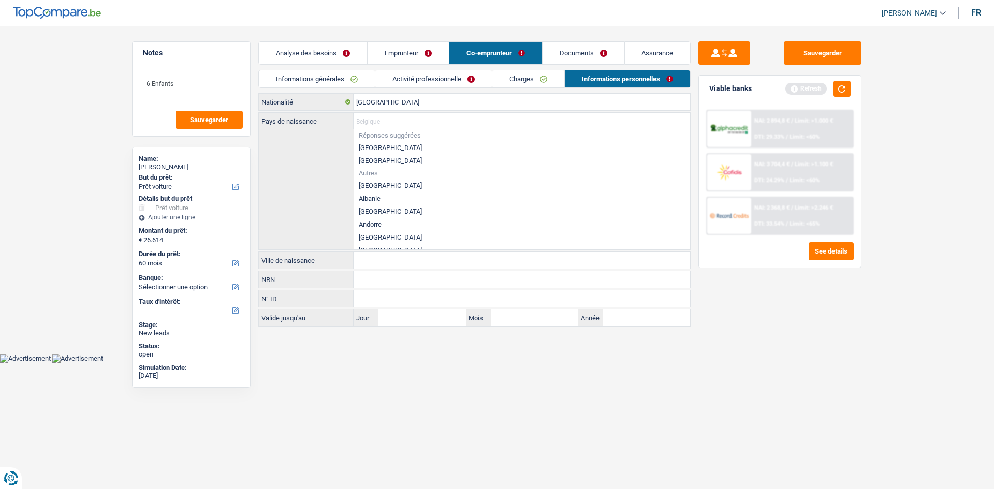
click at [382, 147] on li "[GEOGRAPHIC_DATA]" at bounding box center [522, 147] width 336 height 13
type input "[GEOGRAPHIC_DATA]"
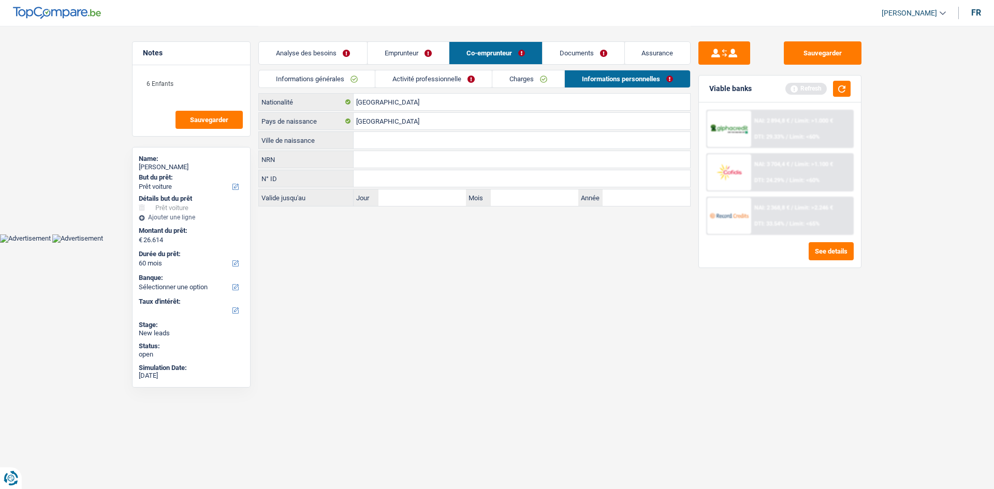
click at [407, 141] on input "Ville de naissance" at bounding box center [522, 140] width 336 height 17
click at [399, 117] on input "[GEOGRAPHIC_DATA]" at bounding box center [522, 121] width 336 height 17
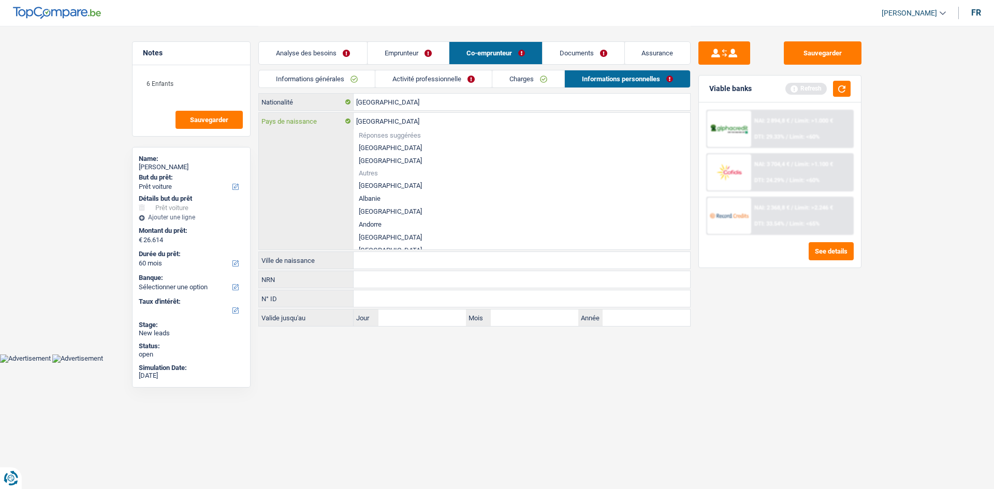
click at [399, 117] on input "[GEOGRAPHIC_DATA]" at bounding box center [522, 121] width 336 height 17
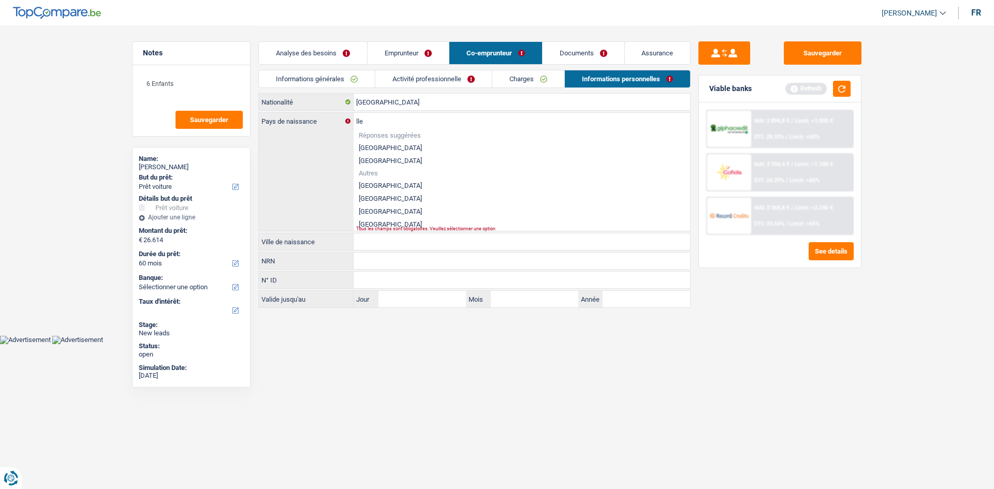
click at [378, 184] on li "Allemagne" at bounding box center [522, 185] width 336 height 13
type input "Allemagne"
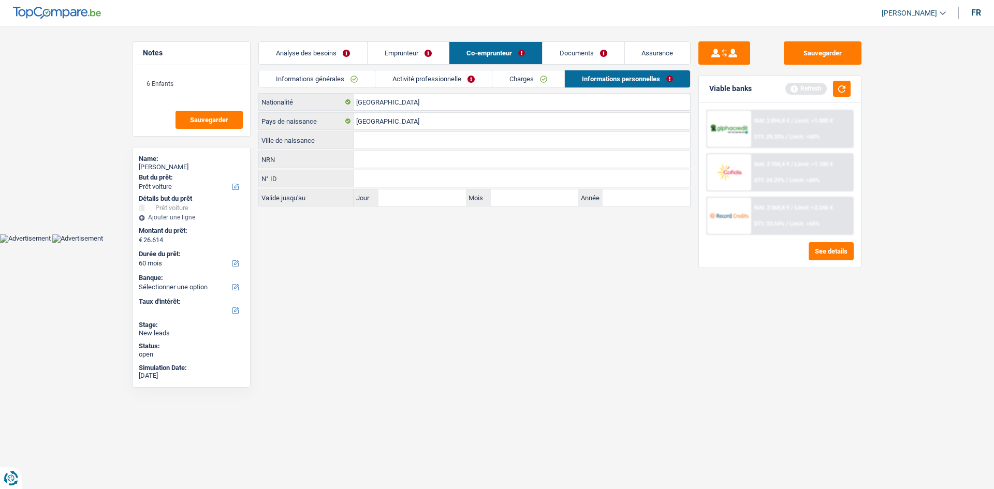
click at [394, 147] on input "Ville de naissance" at bounding box center [522, 140] width 336 height 17
type input "Cologne"
click at [458, 243] on html "Vous avez le contrôle de vos données Nous utilisons des cookies, tout comme nos…" at bounding box center [497, 121] width 994 height 243
click at [391, 103] on input "[GEOGRAPHIC_DATA]" at bounding box center [522, 102] width 336 height 17
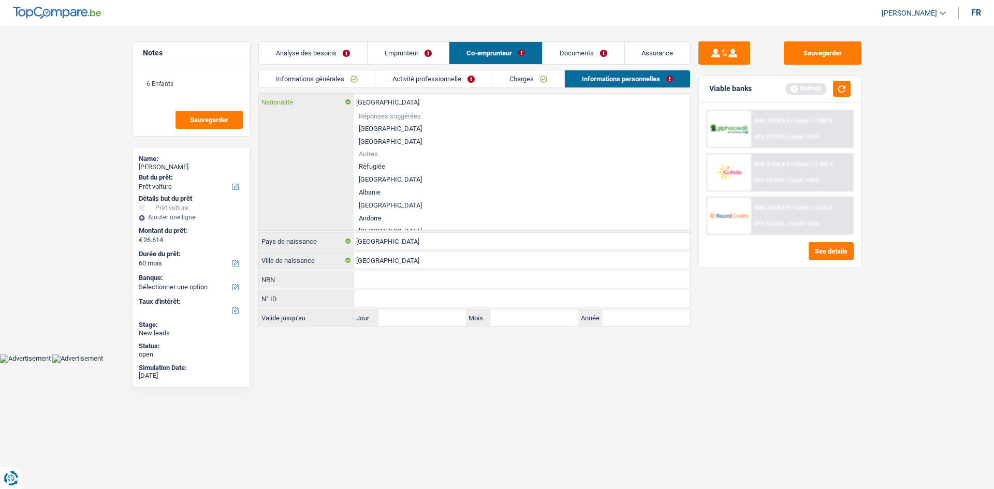
click at [391, 103] on input "[GEOGRAPHIC_DATA]" at bounding box center [522, 102] width 336 height 17
click at [538, 362] on html "Vous avez le contrôle de vos données Nous utilisons des cookies, tout comme nos…" at bounding box center [497, 181] width 994 height 363
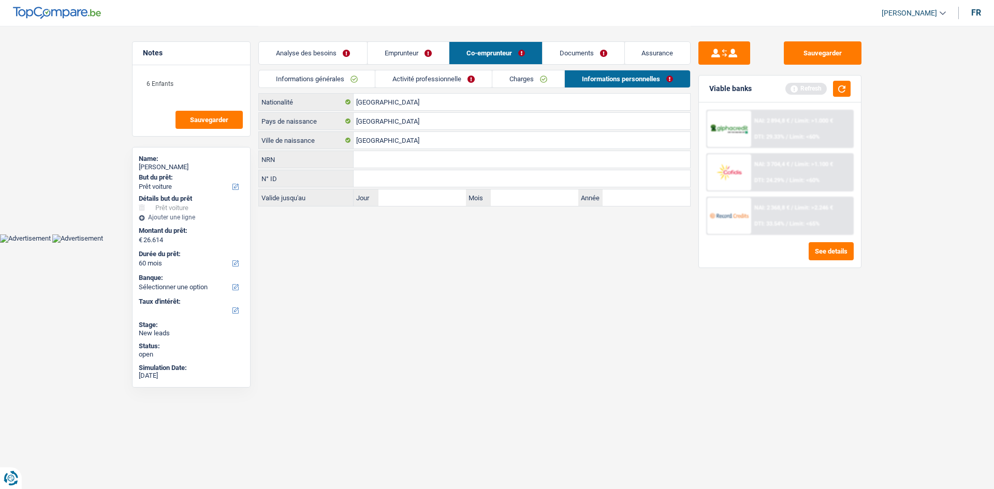
click at [625, 52] on link "Assurance" at bounding box center [658, 53] width 66 height 22
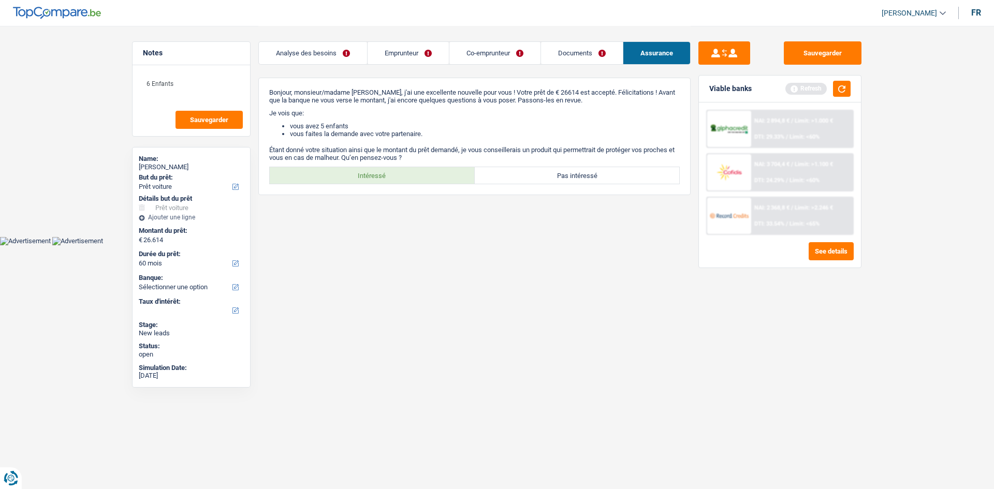
click at [347, 50] on link "Analyse des besoins" at bounding box center [313, 53] width 108 height 22
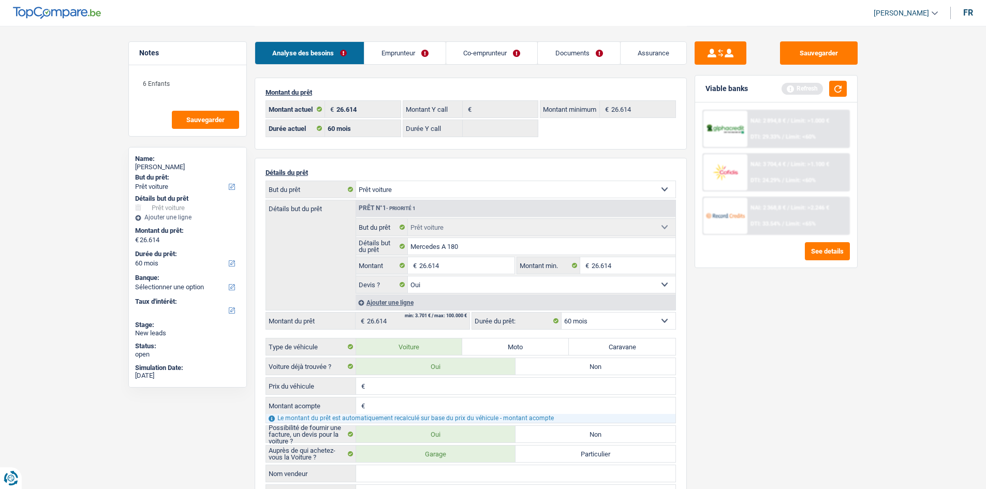
click at [828, 342] on div "Sauvegarder Viable banks Refresh NAI: 2 894,8 € / Limit: >1.000 € DTI: 29.33% /…" at bounding box center [776, 256] width 179 height 431
click at [836, 85] on button "button" at bounding box center [838, 89] width 18 height 16
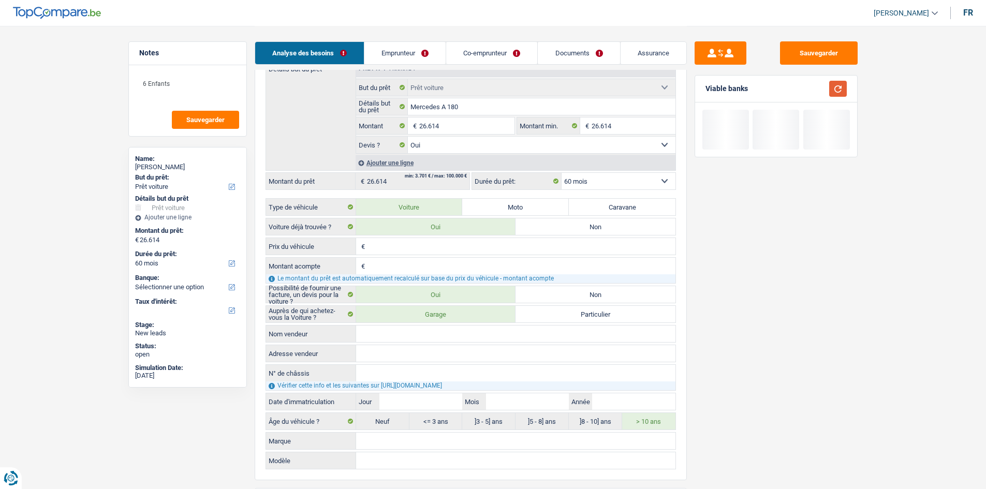
scroll to position [155, 0]
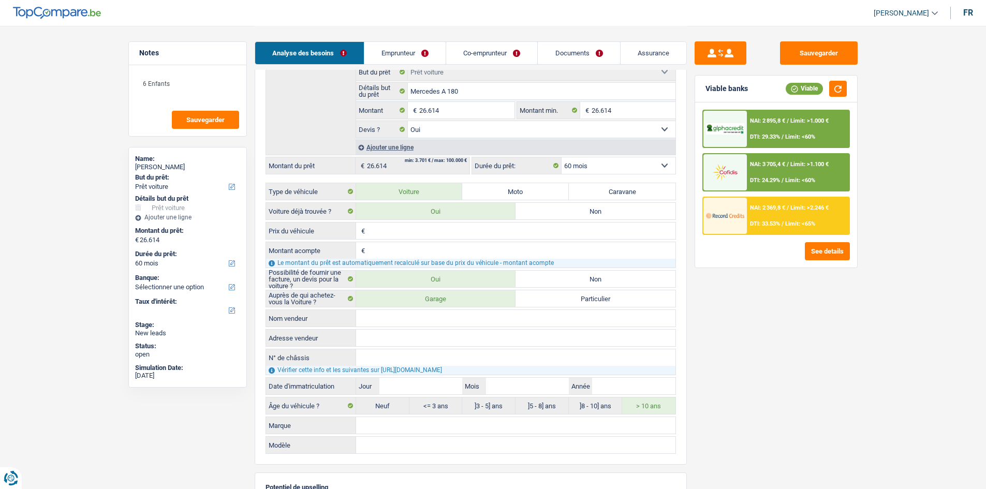
click at [444, 235] on input "Prix du véhicule" at bounding box center [521, 231] width 308 height 17
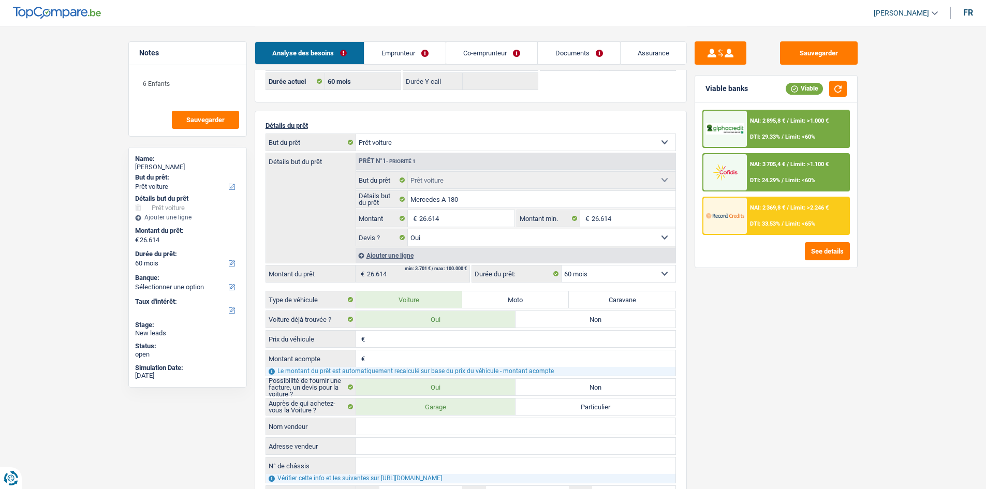
scroll to position [0, 0]
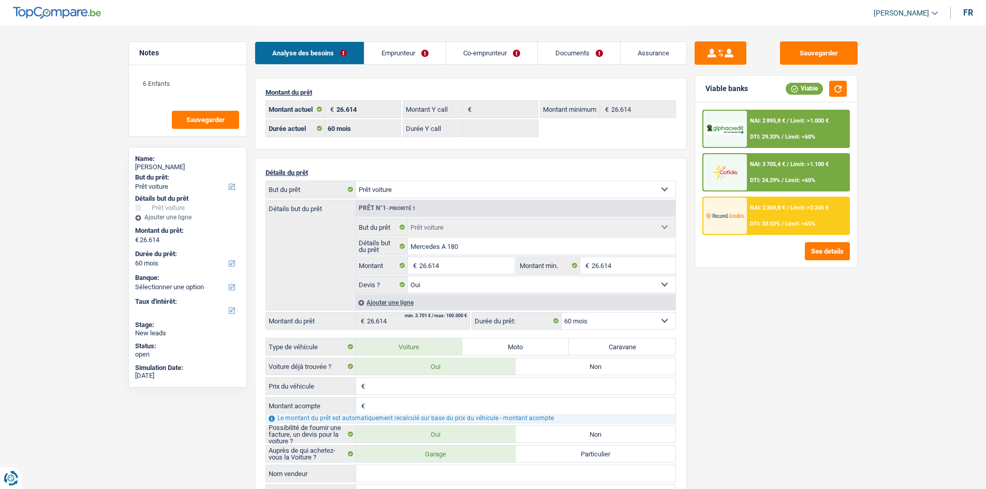
drag, startPoint x: 431, startPoint y: 46, endPoint x: 439, endPoint y: 58, distance: 14.8
click at [431, 46] on link "Emprunteur" at bounding box center [404, 53] width 81 height 22
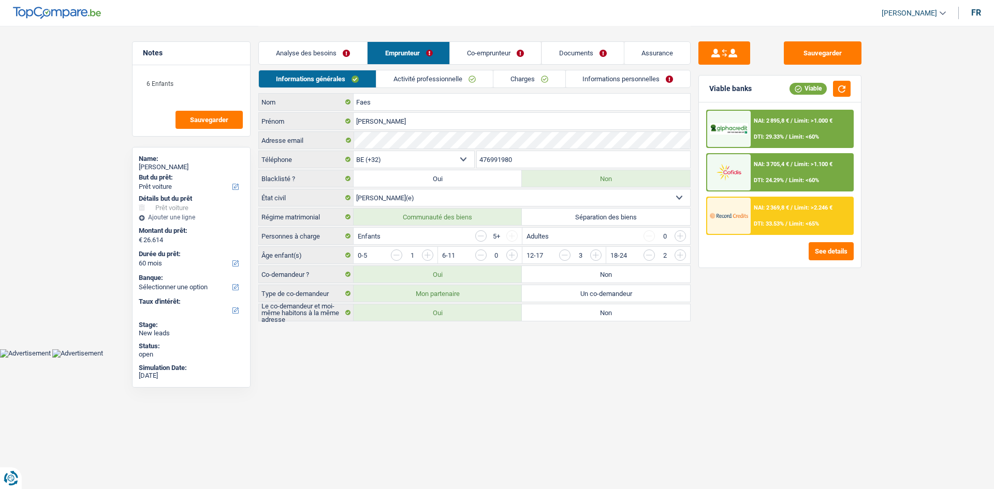
click at [531, 81] on link "Charges" at bounding box center [529, 78] width 72 height 17
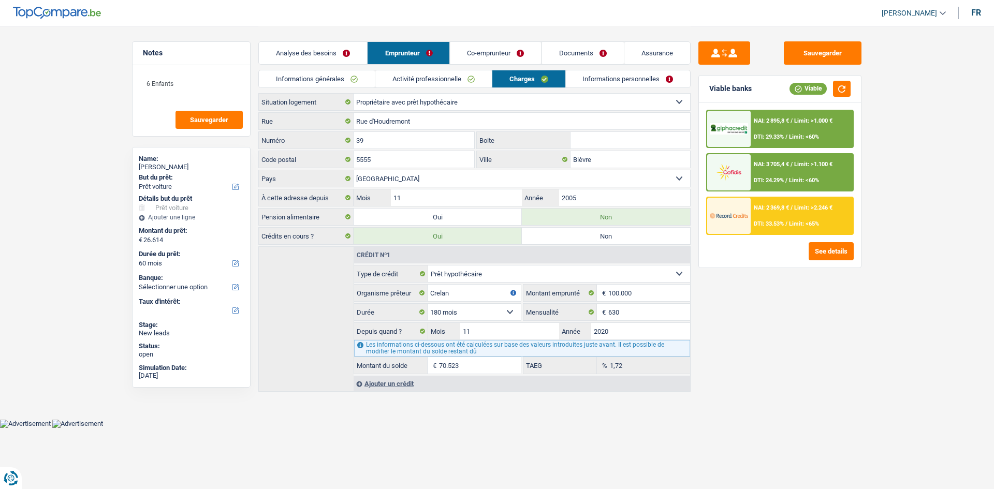
click at [413, 387] on div "Ajouter un crédit" at bounding box center [522, 384] width 336 height 16
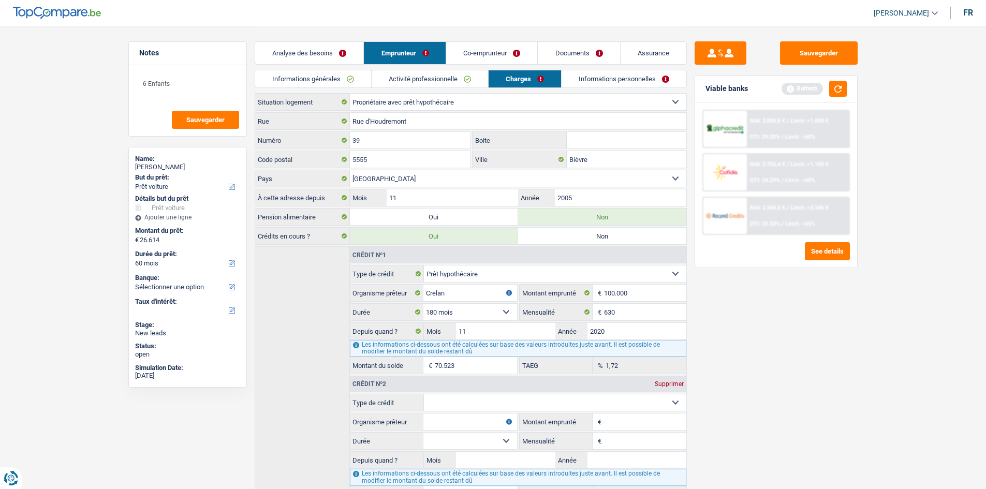
drag, startPoint x: 469, startPoint y: 400, endPoint x: 505, endPoint y: 271, distance: 133.9
click at [469, 400] on select "Carte ou ouverture de crédit Prêt hypothécaire Vente à tempérament Prêt à tempé…" at bounding box center [555, 402] width 262 height 17
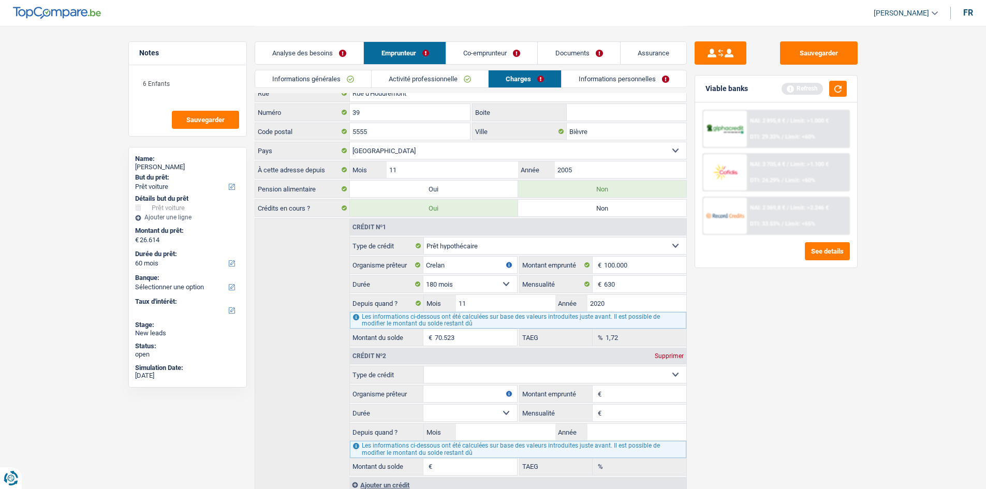
scroll to position [52, 0]
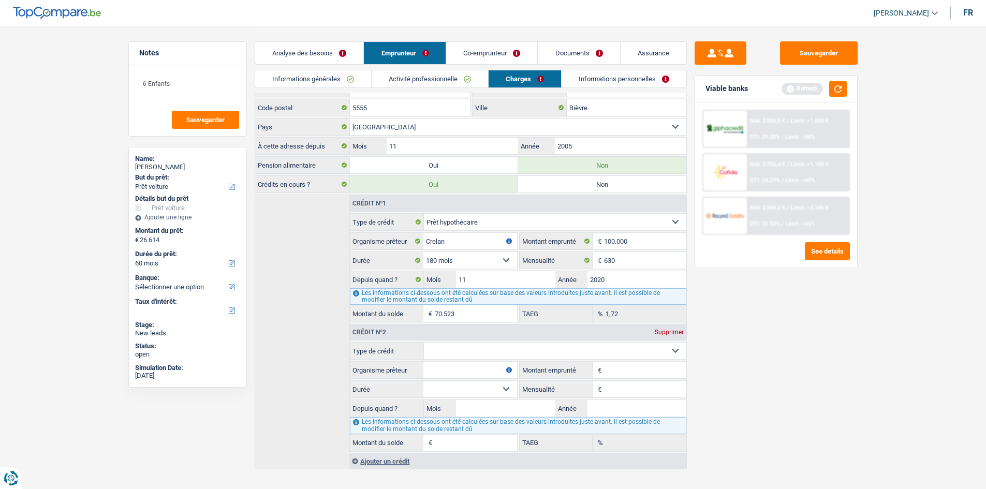
click at [496, 348] on select "Carte ou ouverture de crédit Prêt hypothécaire Vente à tempérament Prêt à tempé…" at bounding box center [555, 351] width 262 height 17
select select "carLoan"
type input "0"
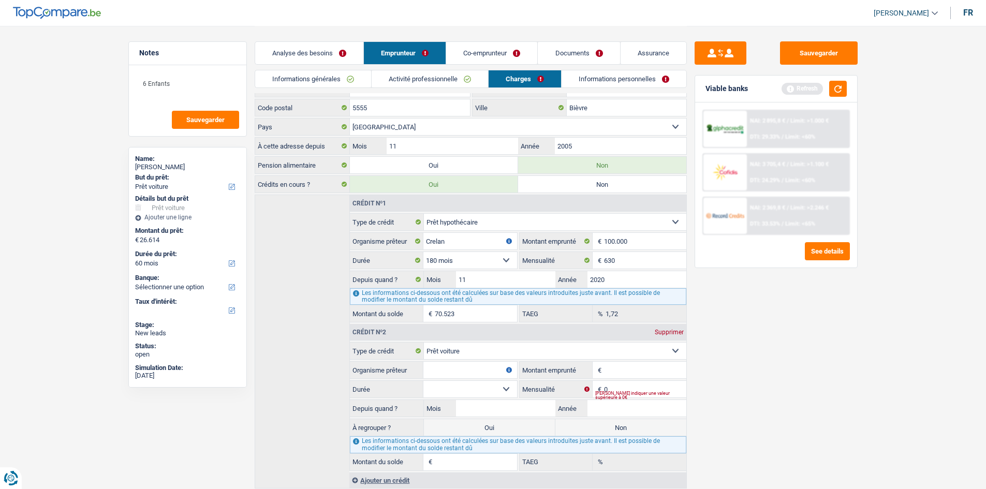
click at [489, 371] on input "Organisme prêteur" at bounding box center [469, 370] width 93 height 17
click at [424, 371] on input "cetelem" at bounding box center [469, 370] width 93 height 17
type input "Cetelem"
click at [658, 369] on input "Montant emprunté" at bounding box center [645, 370] width 82 height 17
type input "46.500"
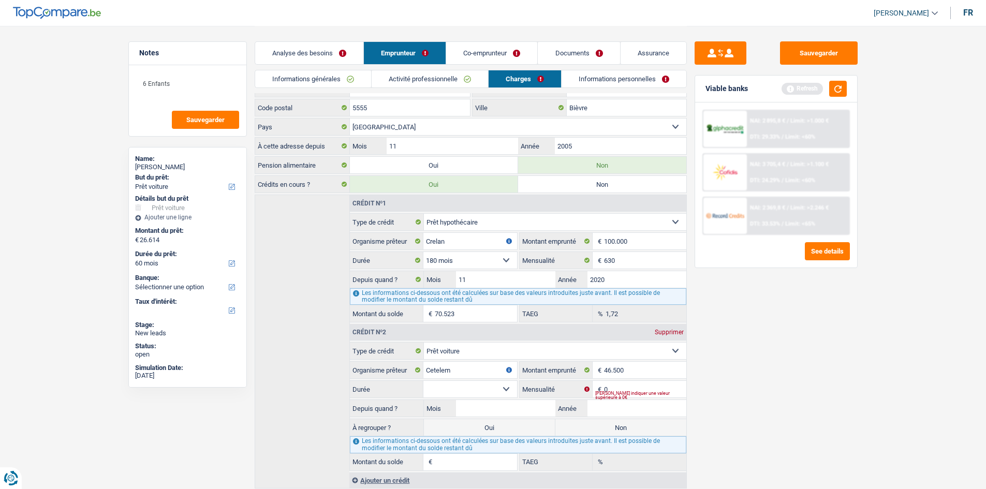
click at [494, 384] on select "12 mois 18 mois 24 mois 30 mois 36 mois 42 mois 48 mois 60 mois 72 mois 84 mois…" at bounding box center [469, 389] width 93 height 17
select select "84"
click at [423, 381] on select "12 mois 18 mois 24 mois 30 mois 36 mois 42 mois 48 mois 60 mois 72 mois 84 mois…" at bounding box center [469, 389] width 93 height 17
click at [640, 389] on input "0" at bounding box center [645, 389] width 82 height 17
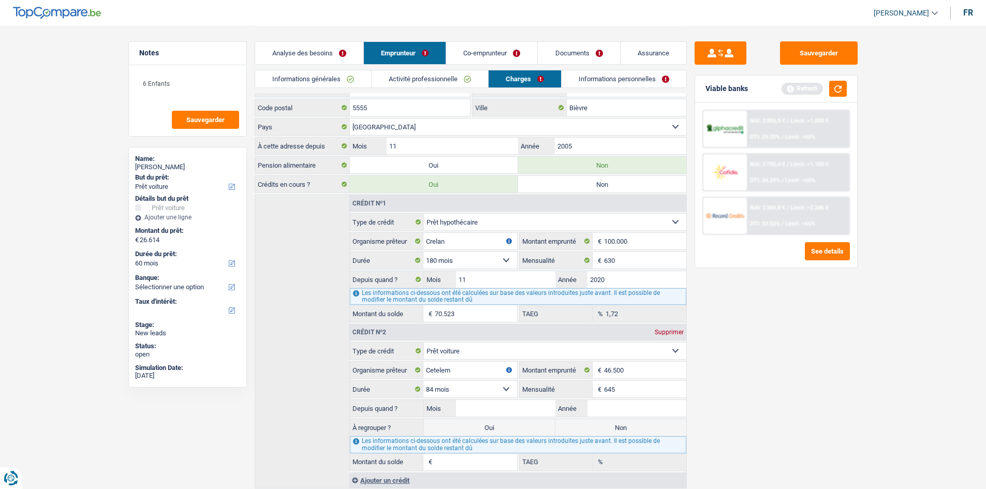
type input "645"
click at [732, 359] on div "Sauvegarder Viable banks Refresh NAI: 2 895,8 € / Limit: >1.000 € DTI: 29.33% /…" at bounding box center [776, 256] width 179 height 431
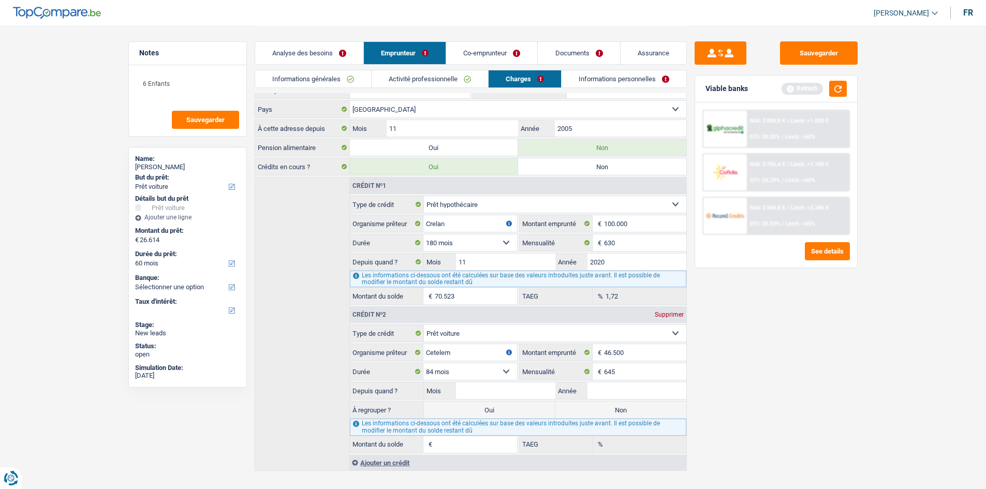
scroll to position [86, 0]
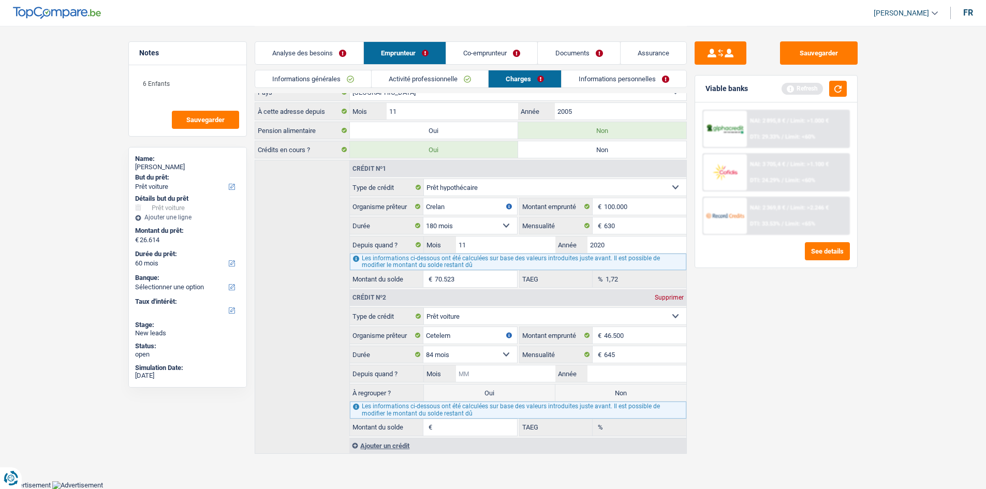
click at [517, 369] on input "Mois" at bounding box center [505, 373] width 99 height 17
type input "11"
click at [623, 374] on input "Année" at bounding box center [636, 373] width 99 height 17
type input "2022"
type input "29.395"
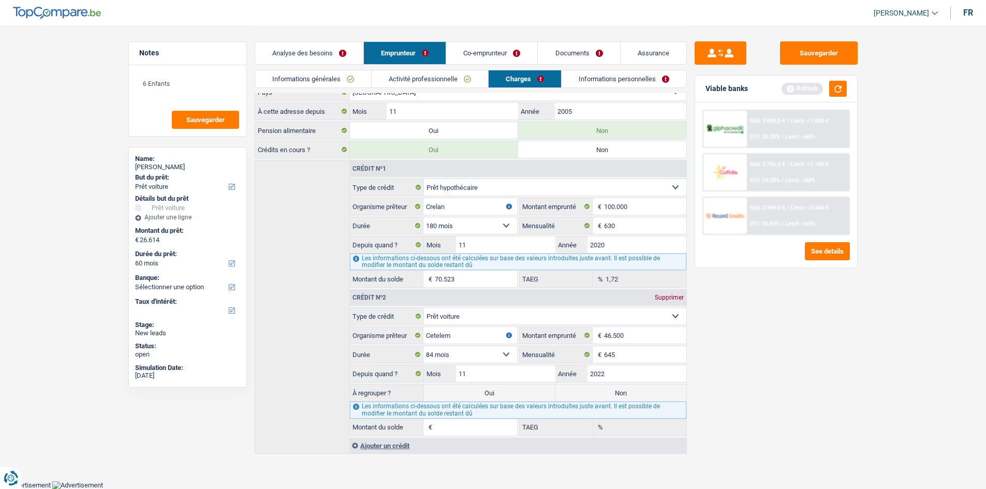
type input "4,53"
click at [767, 342] on div "Sauvegarder Viable banks Refresh NAI: 2 895,8 € / Limit: >1.000 € DTI: 29.33% /…" at bounding box center [776, 256] width 179 height 431
click at [446, 427] on input "29.395" at bounding box center [476, 427] width 82 height 17
type input "32.500"
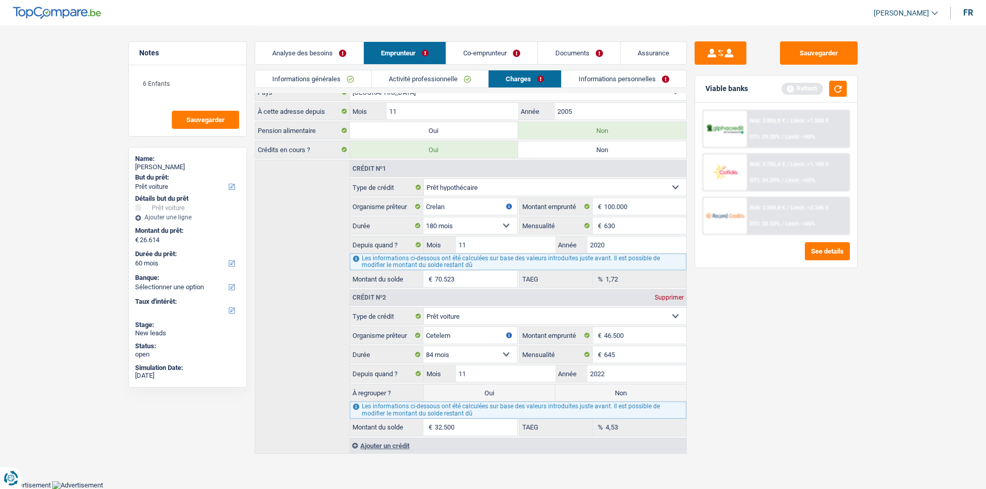
click at [835, 410] on div "Sauvegarder Viable banks Refresh NAI: 2 895,8 € / Limit: >1.000 € DTI: 29.33% /…" at bounding box center [776, 256] width 179 height 431
click at [517, 391] on label "Oui" at bounding box center [489, 393] width 131 height 17
click at [517, 391] on input "Oui" at bounding box center [489, 393] width 131 height 17
radio input "true"
type input "59.114"
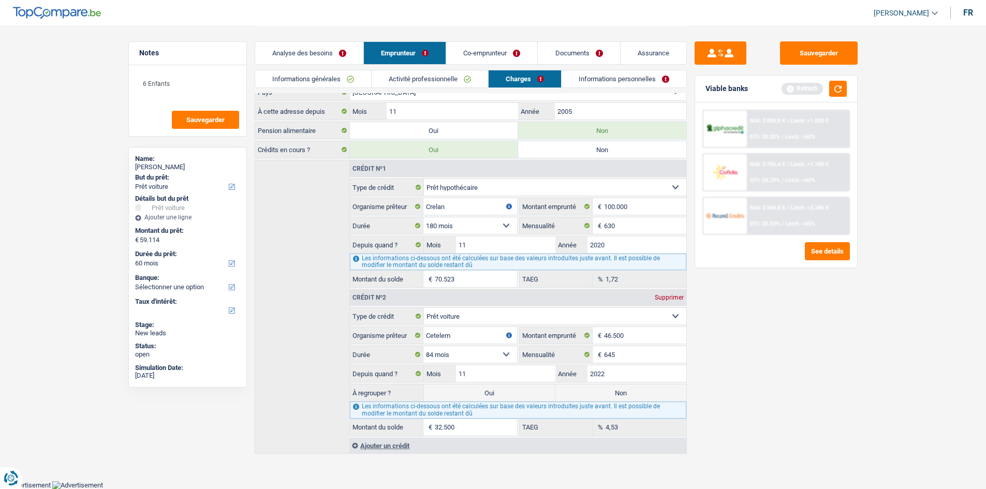
select select "refinancing"
select select "144"
select select "car"
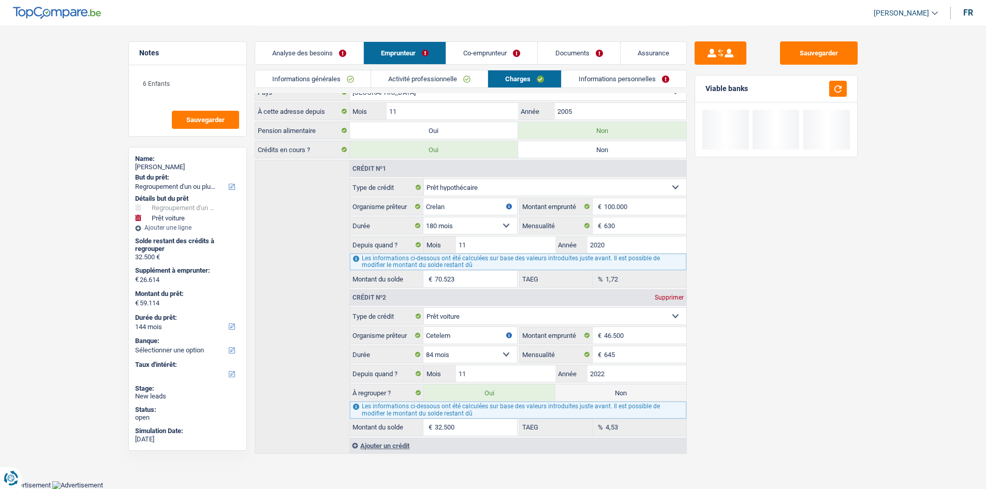
click at [312, 56] on link "Analyse des besoins" at bounding box center [309, 53] width 108 height 22
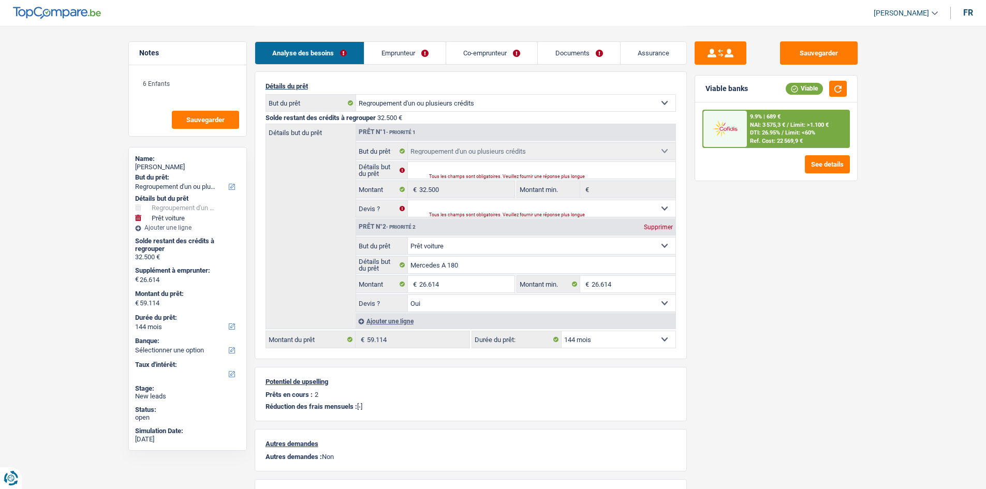
click at [650, 336] on select "12 mois 18 mois 24 mois 30 mois 36 mois 42 mois 48 mois 60 mois 72 mois 84 mois…" at bounding box center [619, 339] width 114 height 17
select select "60"
click at [562, 331] on select "12 mois 18 mois 24 mois 30 mois 36 mois 42 mois 48 mois 60 mois 72 mois 84 mois…" at bounding box center [619, 339] width 114 height 17
select select "60"
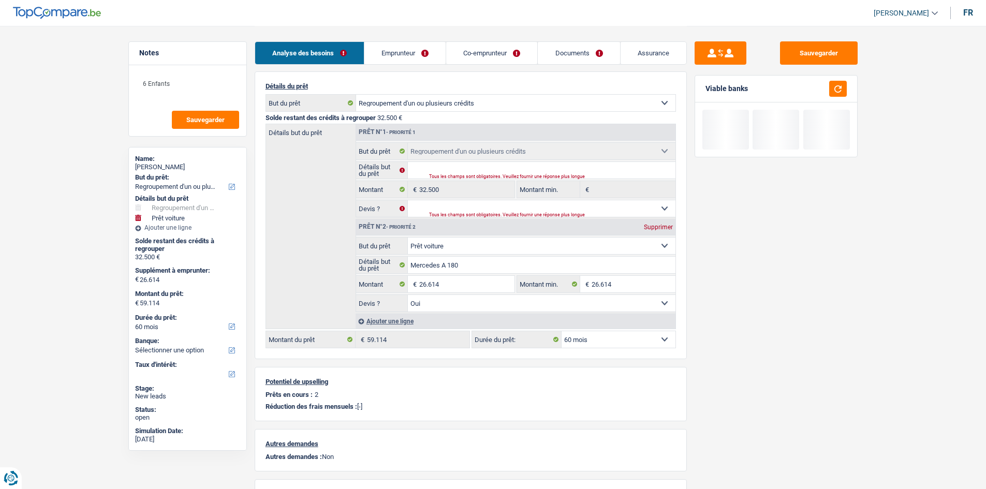
click at [767, 293] on div "Sauvegarder Viable banks" at bounding box center [776, 256] width 179 height 431
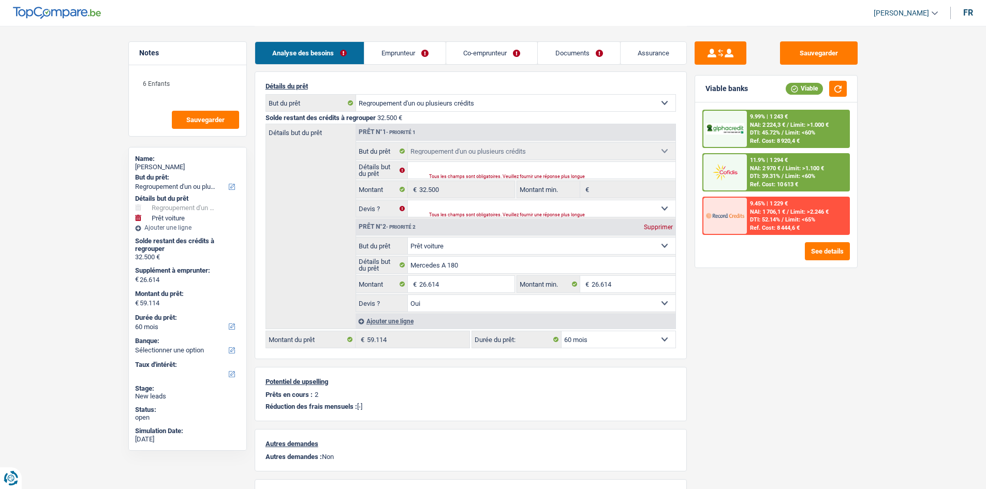
drag, startPoint x: 581, startPoint y: 48, endPoint x: 557, endPoint y: 70, distance: 31.9
click at [581, 48] on link "Documents" at bounding box center [579, 53] width 82 height 22
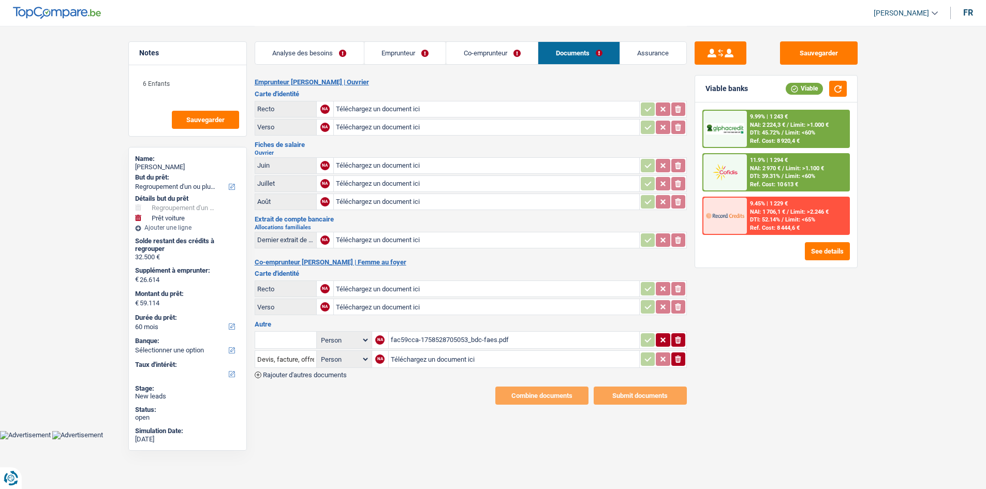
scroll to position [0, 0]
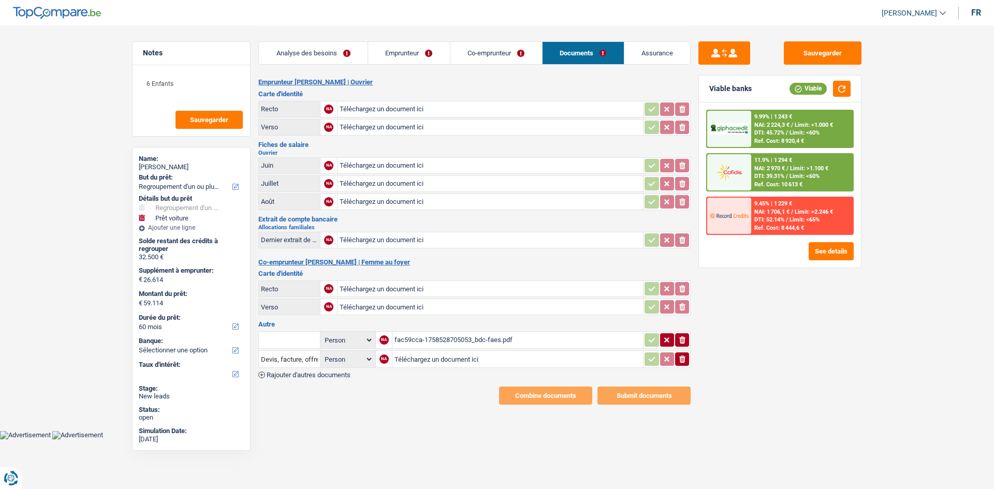
click at [474, 343] on div "fac59cca-1758528705053_bdc-faes.pdf" at bounding box center [517, 340] width 246 height 16
click at [423, 48] on link "Emprunteur" at bounding box center [409, 53] width 82 height 22
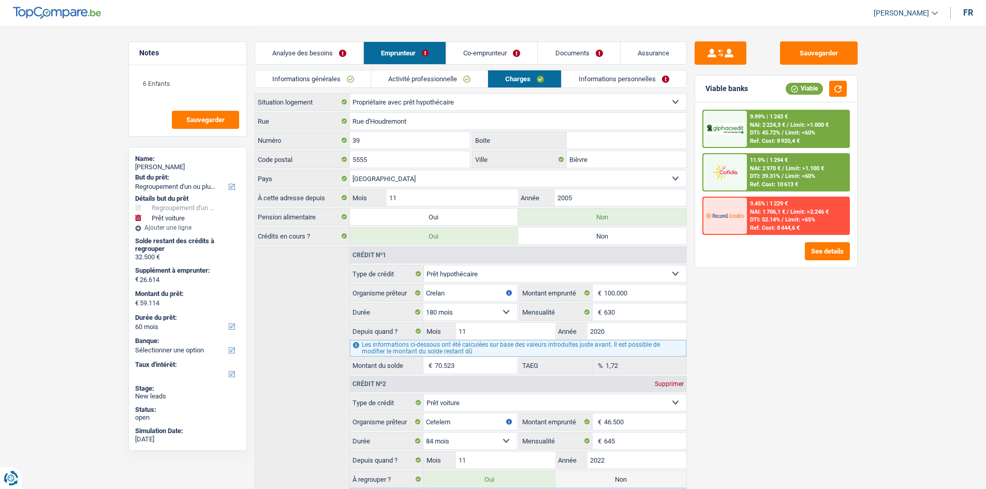
click at [334, 52] on link "Analyse des besoins" at bounding box center [309, 53] width 108 height 22
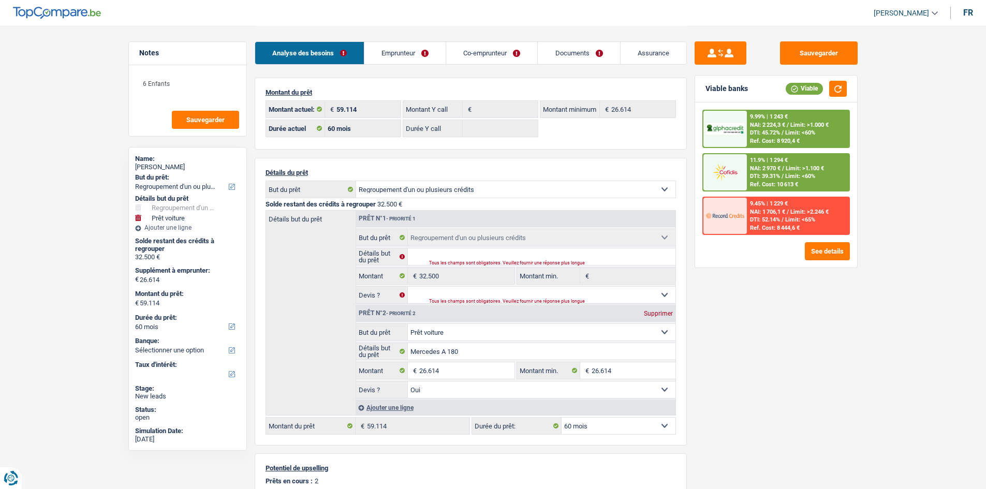
click at [841, 316] on div "Sauvegarder Viable banks Viable 9.99% | 1 243 € NAI: 2 224,3 € / Limit: >1.000 …" at bounding box center [776, 256] width 179 height 431
click at [815, 321] on div "Sauvegarder Viable banks Viable 9.99% | 1 243 € NAI: 2 224,3 € / Limit: >1.000 …" at bounding box center [776, 256] width 179 height 431
click at [583, 296] on select "Oui Non Non répondu Sélectionner une option" at bounding box center [542, 295] width 268 height 17
select select "yes"
click at [408, 287] on select "Oui Non Non répondu Sélectionner une option" at bounding box center [542, 295] width 268 height 17
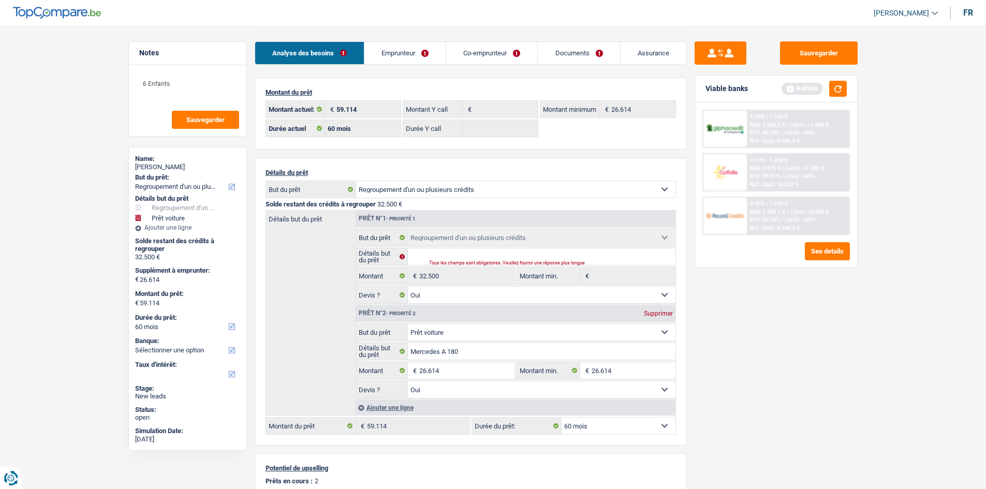
drag, startPoint x: 807, startPoint y: 320, endPoint x: 519, endPoint y: 263, distance: 294.3
click at [807, 320] on div "Sauvegarder Viable banks Refresh 9.99% | 1 243 € NAI: 2 224,3 € / Limit: >1.000…" at bounding box center [776, 256] width 179 height 431
click at [507, 254] on input "Détails but du prêt" at bounding box center [542, 256] width 268 height 17
type input "Regroupement"
click at [705, 310] on div "Sauvegarder Viable banks Refresh 9.99% | 1 243 € NAI: 2 224,3 € / Limit: >1.000…" at bounding box center [776, 256] width 179 height 431
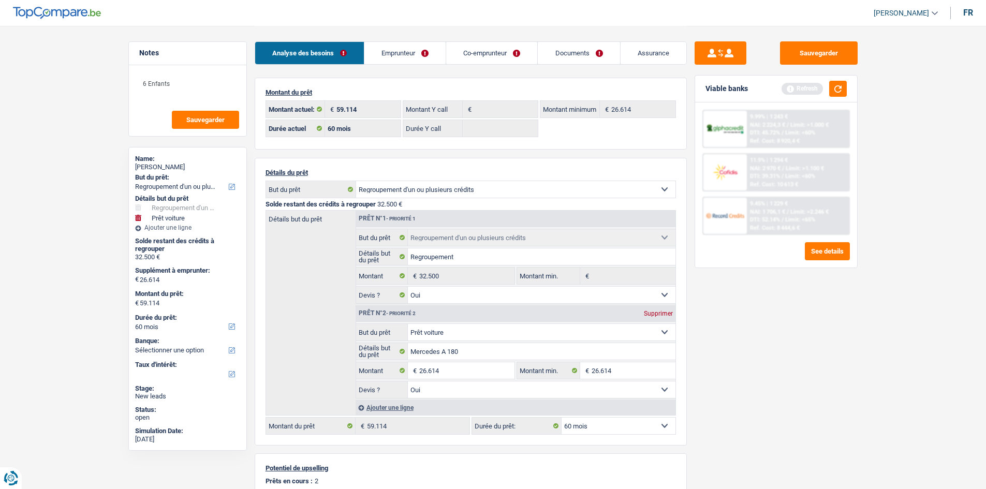
click at [717, 289] on div "Sauvegarder Viable banks Refresh 9.99% | 1 243 € NAI: 2 224,3 € / Limit: >1.000…" at bounding box center [776, 256] width 179 height 431
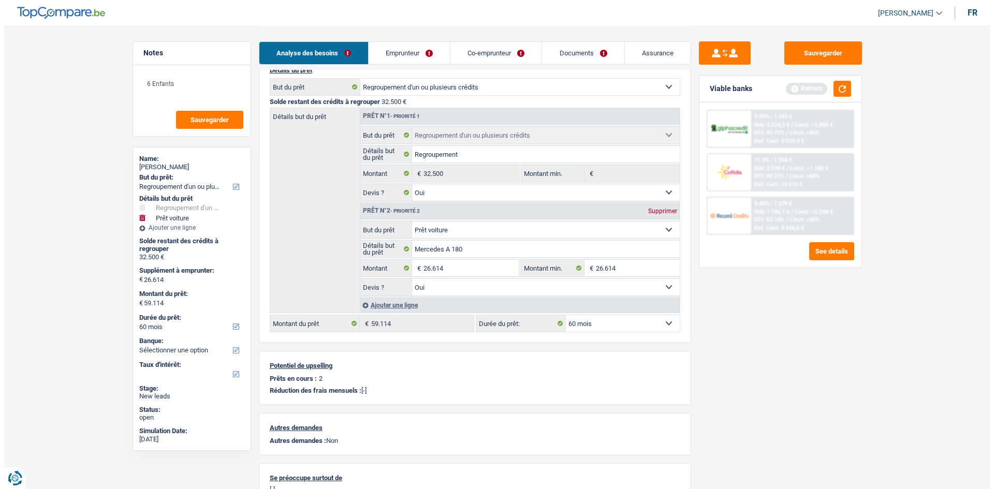
scroll to position [104, 0]
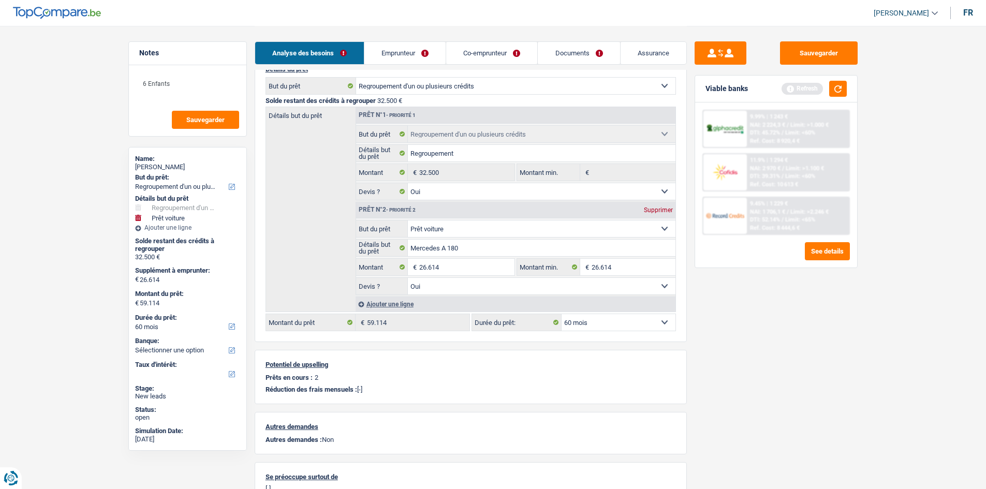
click at [629, 327] on select "12 mois 18 mois 24 mois 30 mois 36 mois 42 mois 48 mois 60 mois 72 mois 84 mois…" at bounding box center [619, 322] width 114 height 17
select select "120"
click at [562, 314] on select "12 mois 18 mois 24 mois 30 mois 36 mois 42 mois 48 mois 60 mois 72 mois 84 mois…" at bounding box center [619, 322] width 114 height 17
select select "120"
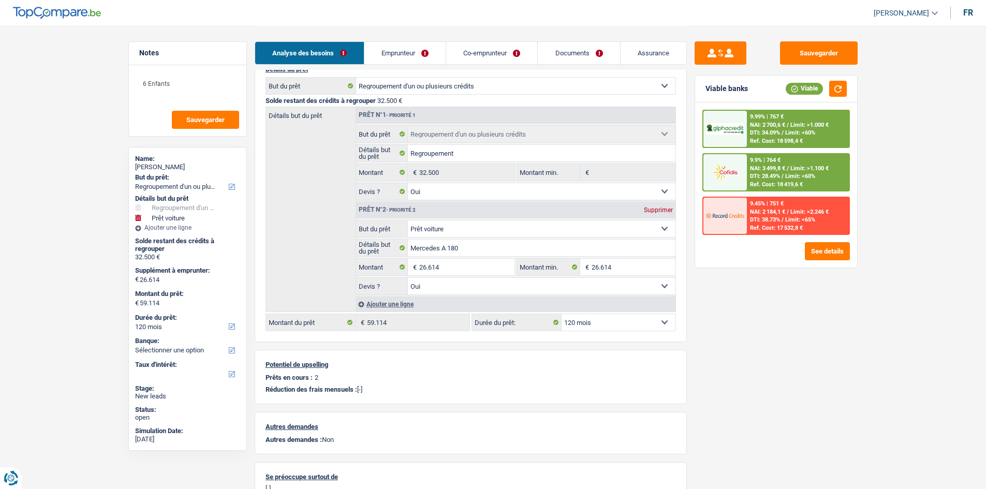
click at [788, 165] on span "/" at bounding box center [788, 168] width 2 height 7
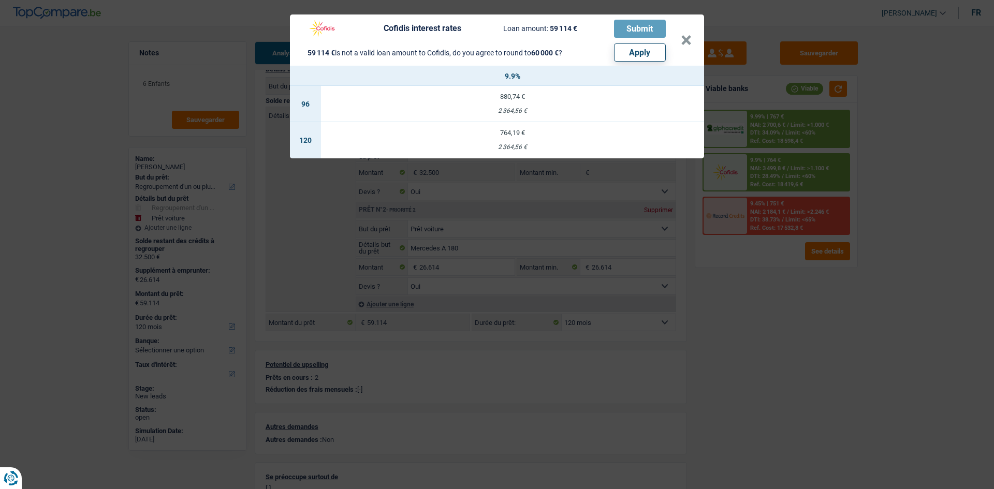
click at [779, 285] on div "Cofidis interest rates Loan amount: 59 114 € Submit 59 114 € is not a valid loa…" at bounding box center [497, 244] width 994 height 489
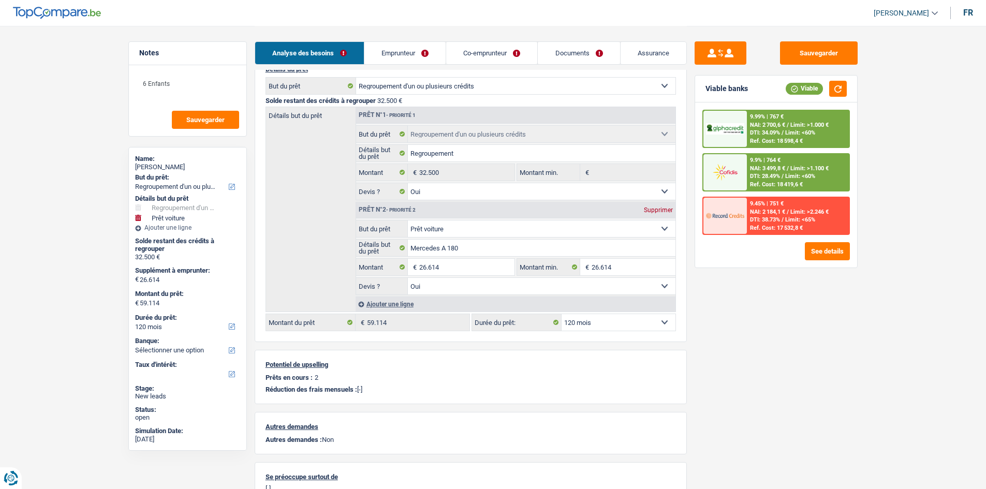
click at [787, 125] on span "/" at bounding box center [788, 125] width 2 height 7
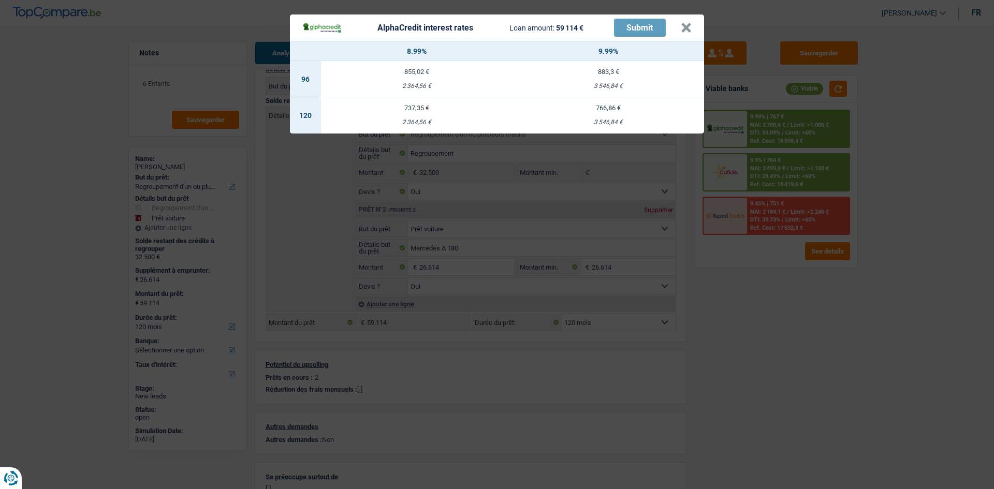
click at [770, 339] on div "AlphaCredit interest rates Loan amount: 59 114 € Submit × 8.99% 9.99% 96 855,02…" at bounding box center [497, 244] width 994 height 489
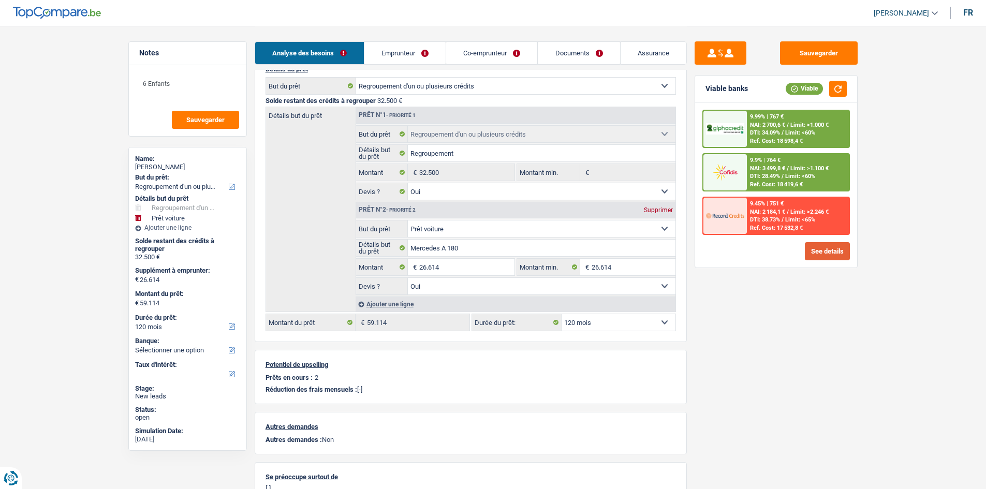
click at [831, 253] on button "See details" at bounding box center [827, 251] width 45 height 18
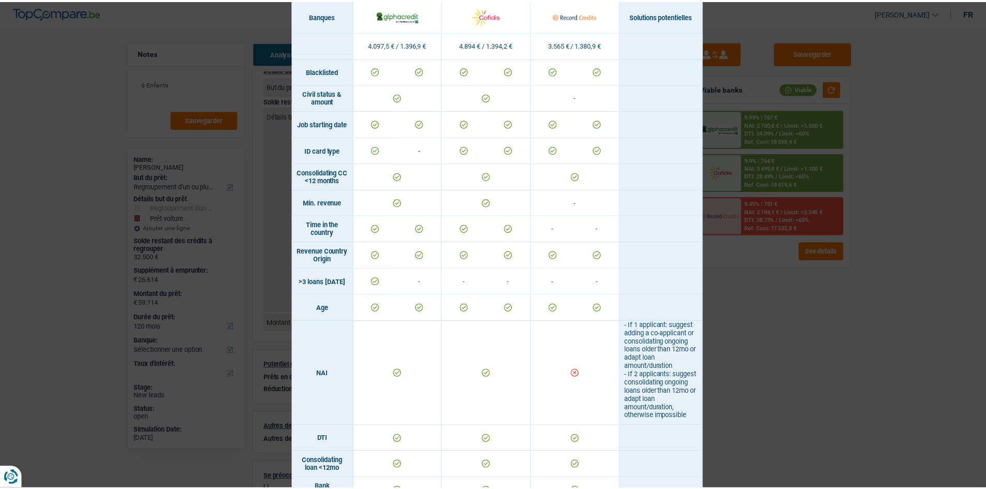
scroll to position [0, 0]
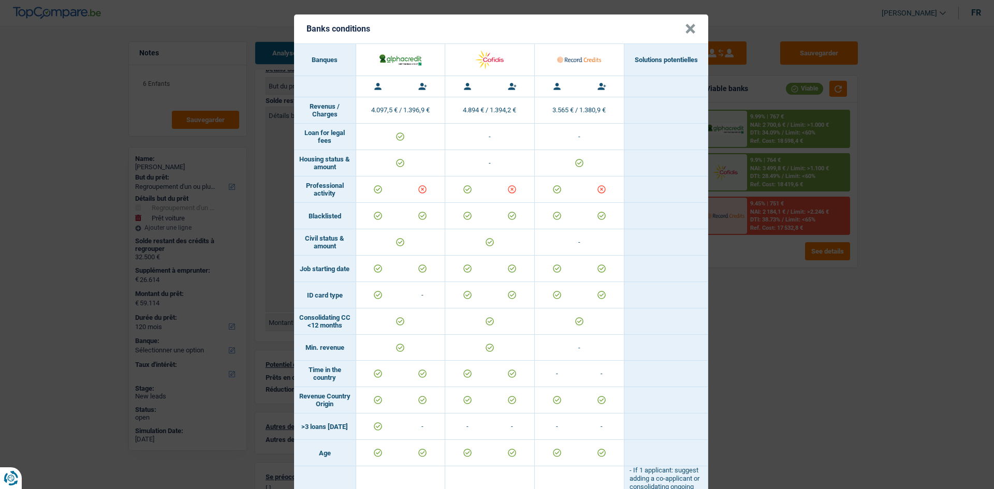
click at [746, 291] on div "Banks conditions × Banques Solutions potentielles Revenus / Charges 4.097,5 € /…" at bounding box center [497, 244] width 994 height 489
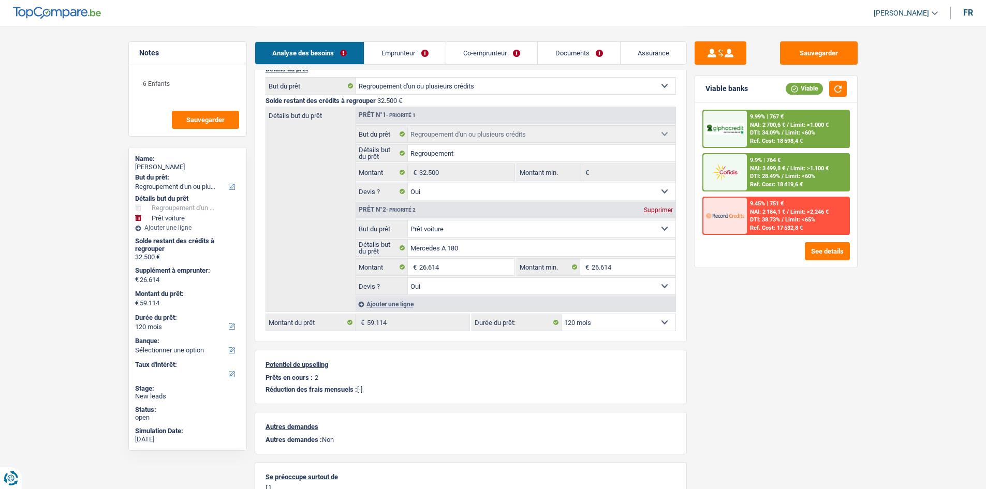
click at [614, 324] on select "12 mois 18 mois 24 mois 30 mois 36 mois 42 mois 48 mois 60 mois 72 mois 84 mois…" at bounding box center [619, 322] width 114 height 17
select select "144"
click at [562, 314] on select "12 mois 18 mois 24 mois 30 mois 36 mois 42 mois 48 mois 60 mois 72 mois 84 mois…" at bounding box center [619, 322] width 114 height 17
select select "144"
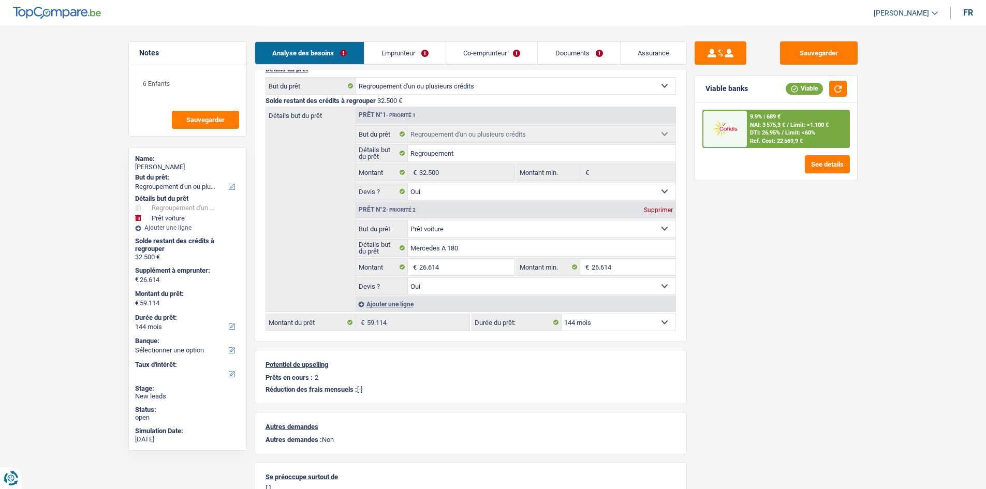
click at [801, 136] on span "Limit: <60%" at bounding box center [800, 132] width 30 height 7
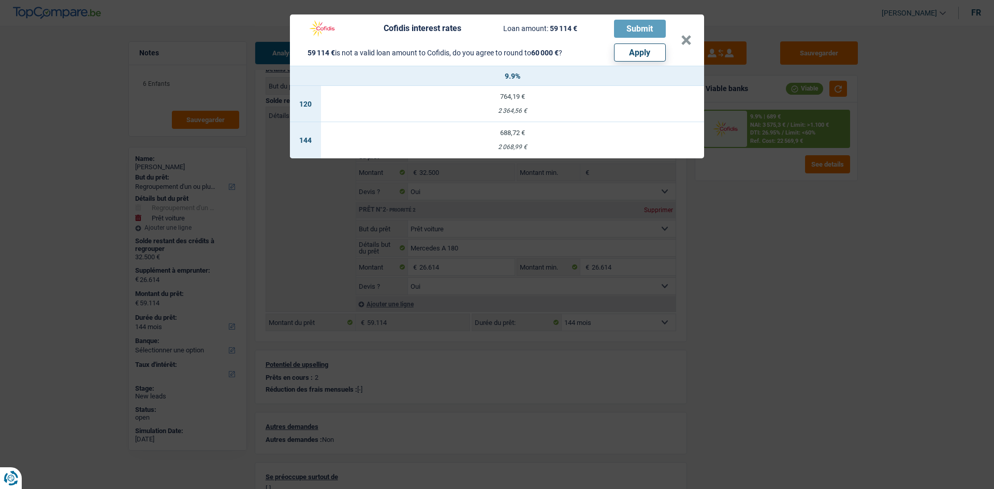
click at [817, 255] on div "Cofidis interest rates Loan amount: 59 114 € Submit 59 114 € is not a valid loa…" at bounding box center [497, 244] width 994 height 489
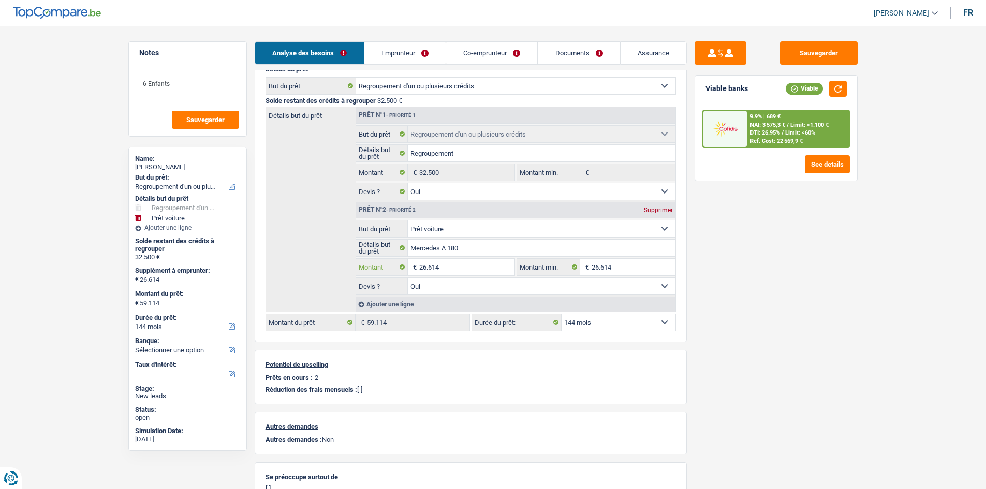
click at [460, 266] on input "26.614" at bounding box center [466, 267] width 95 height 17
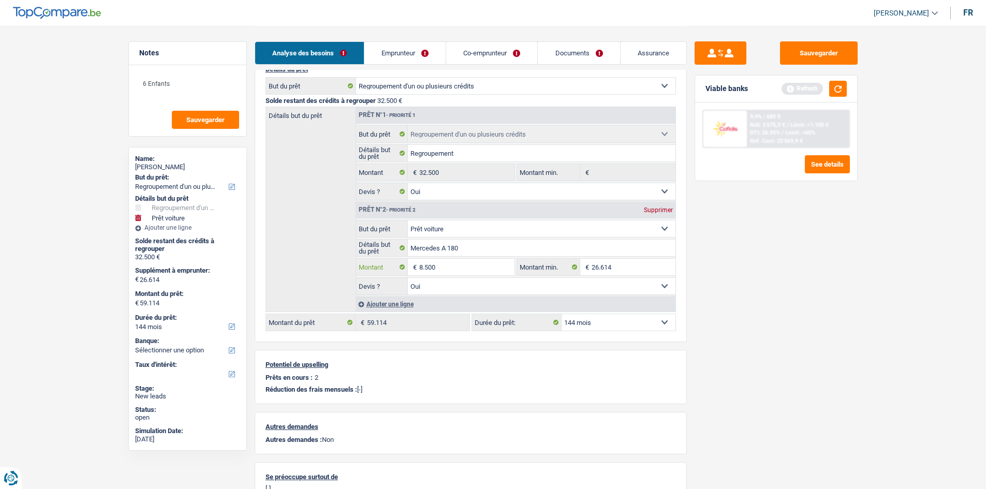
type input "8.500"
type input "41.000"
type input "8.500"
type input "41.000"
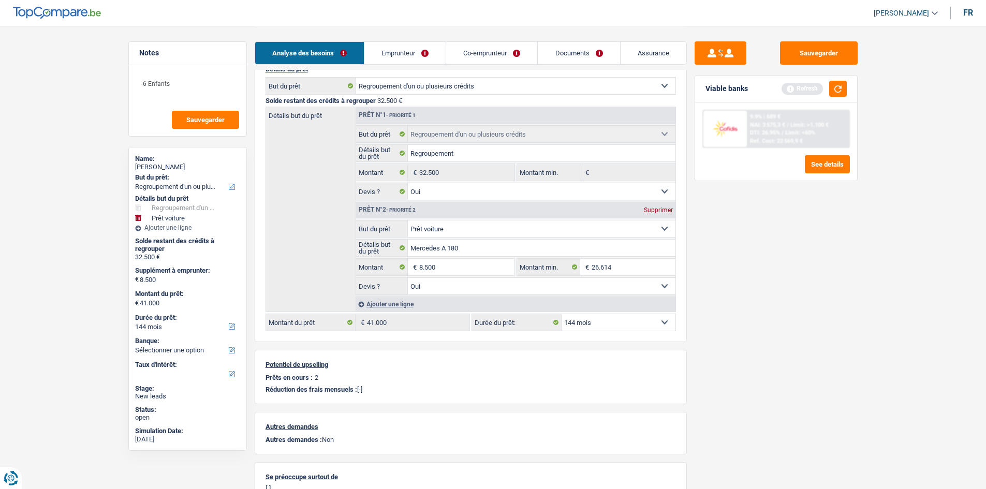
click at [733, 269] on div "Sauvegarder Viable banks Refresh 9.9% | 689 € NAI: 3 575,3 € / Limit: >1.100 € …" at bounding box center [776, 256] width 179 height 431
click at [842, 91] on button "button" at bounding box center [838, 89] width 18 height 16
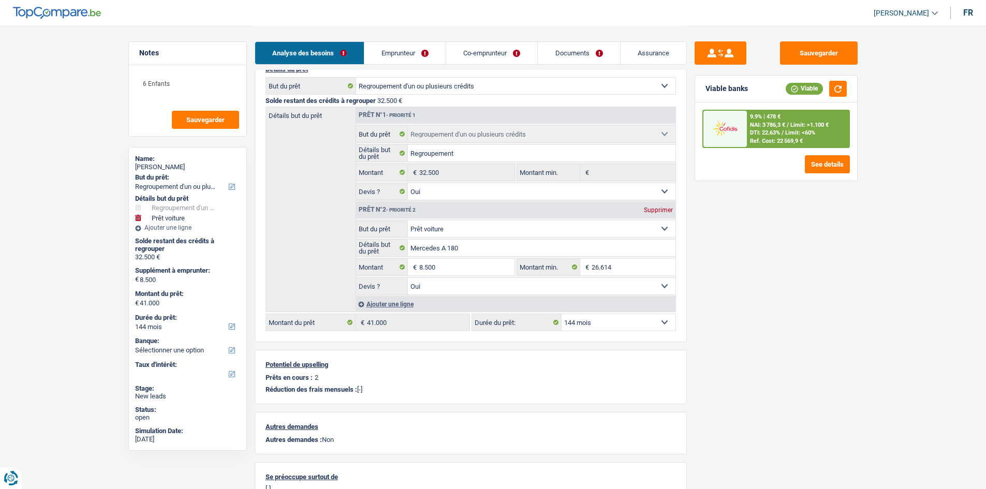
click at [652, 323] on select "12 mois 18 mois 24 mois 30 mois 36 mois 42 mois 48 mois 60 mois 72 mois 84 mois…" at bounding box center [619, 322] width 114 height 17
select select "96"
click at [562, 314] on select "12 mois 18 mois 24 mois 30 mois 36 mois 42 mois 48 mois 60 mois 72 mois 84 mois…" at bounding box center [619, 322] width 114 height 17
select select "96"
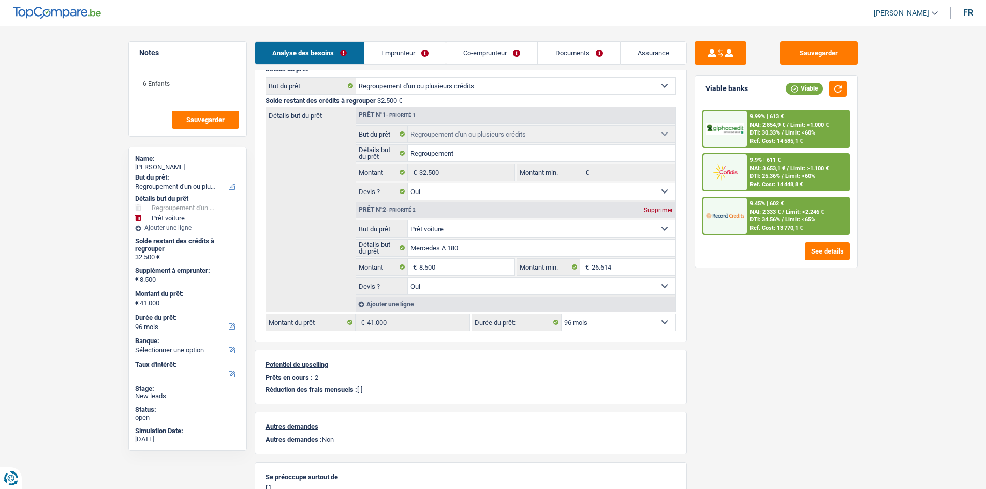
click at [772, 173] on span "DTI: 25.36%" at bounding box center [765, 176] width 30 height 7
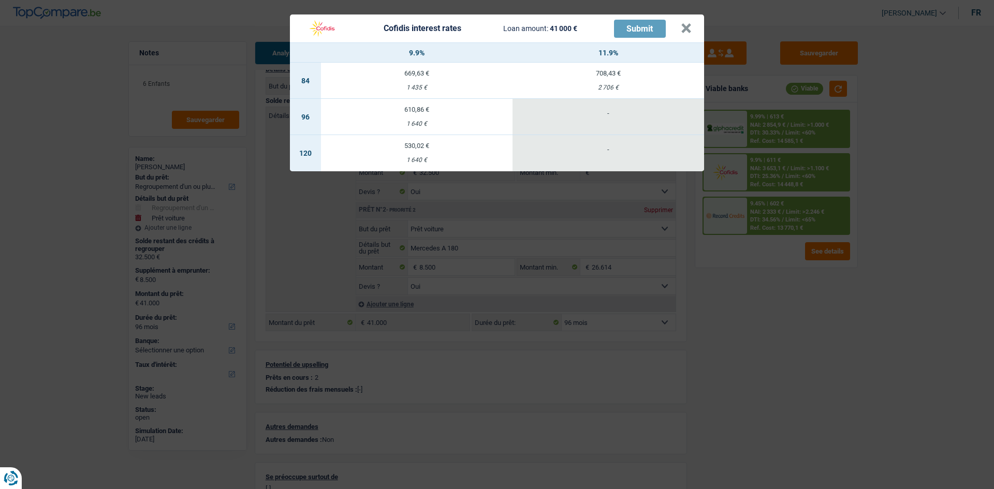
click at [792, 289] on div "Cofidis interest rates Loan amount: 41 000 € Submit × 9.9% 11.9% 84 669,63 € 1 …" at bounding box center [497, 244] width 994 height 489
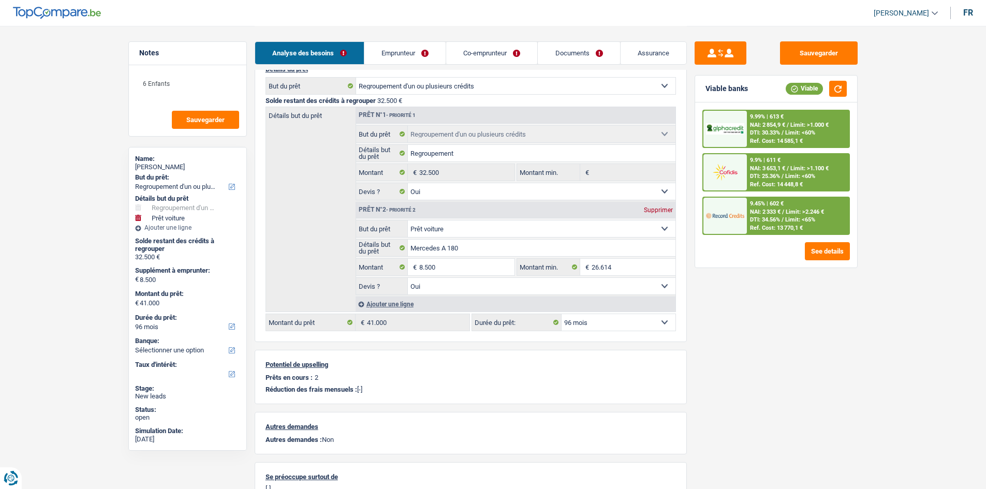
click at [785, 225] on div "Ref. Cost: 13 770,1 €" at bounding box center [776, 228] width 53 height 7
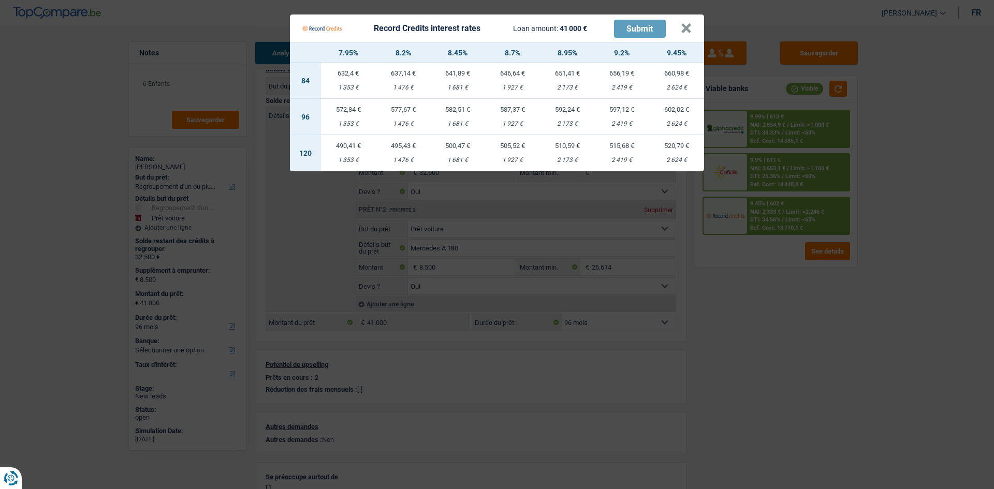
click at [798, 293] on Credits "Record Credits interest rates Loan amount: 41 000 € Submit × 7.95% 8.2% 8.45% 8…" at bounding box center [497, 244] width 994 height 489
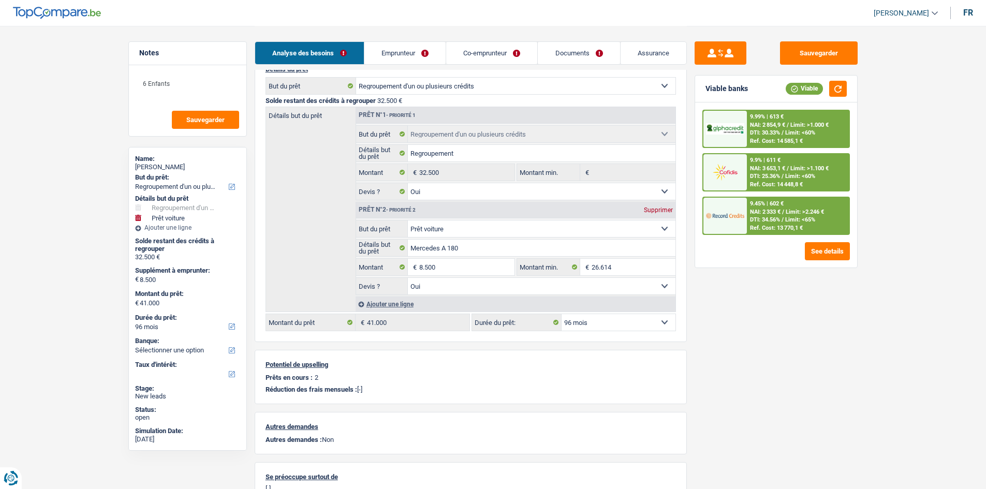
click at [792, 155] on div "9.9% | 611 € NAI: 3 653,1 € / Limit: >1.100 € DTI: 25.36% / Limit: <60% Ref. Co…" at bounding box center [798, 172] width 102 height 36
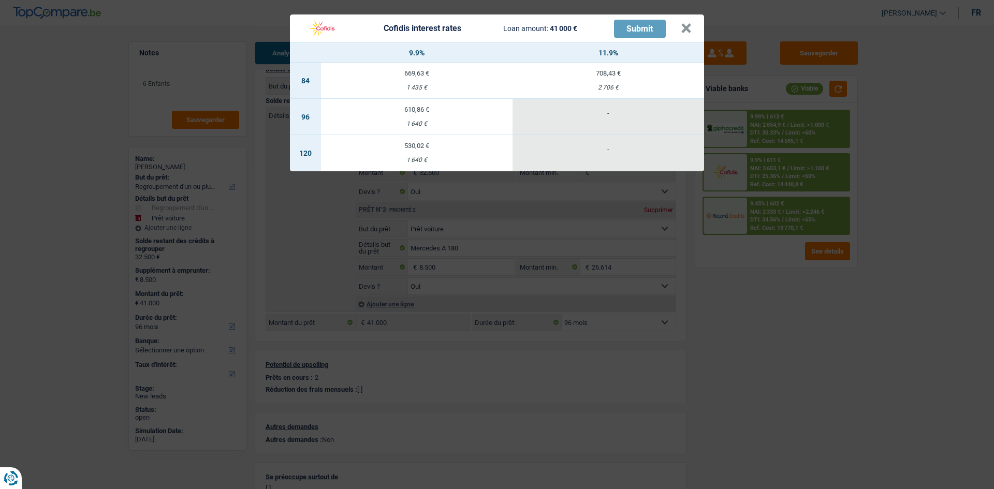
click at [797, 292] on div "Cofidis interest rates Loan amount: 41 000 € Submit × 9.9% 11.9% 84 669,63 € 1 …" at bounding box center [497, 244] width 994 height 489
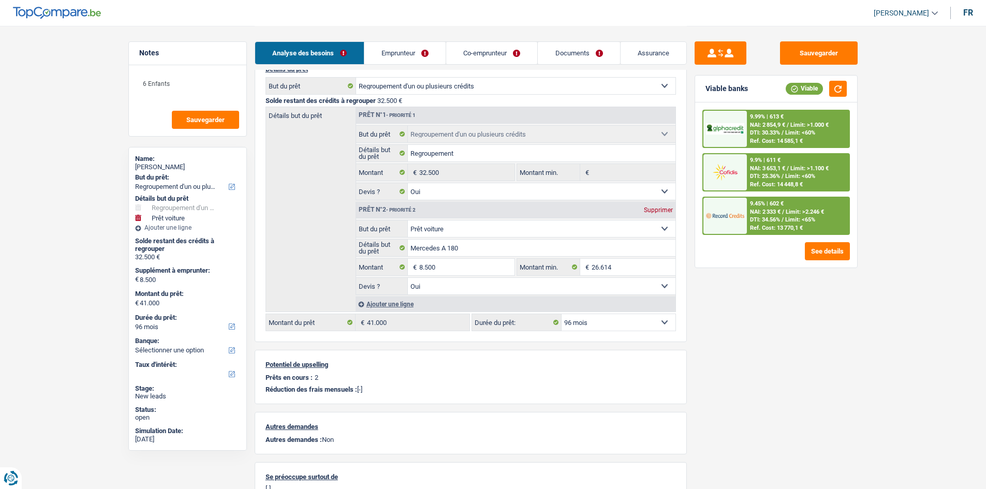
click at [604, 327] on select "12 mois 18 mois 24 mois 30 mois 36 mois 42 mois 48 mois 60 mois 72 mois 84 mois…" at bounding box center [619, 322] width 114 height 17
select select "84"
click at [562, 314] on select "12 mois 18 mois 24 mois 30 mois 36 mois 42 mois 48 mois 60 mois 72 mois 84 mois…" at bounding box center [619, 322] width 114 height 17
select select "84"
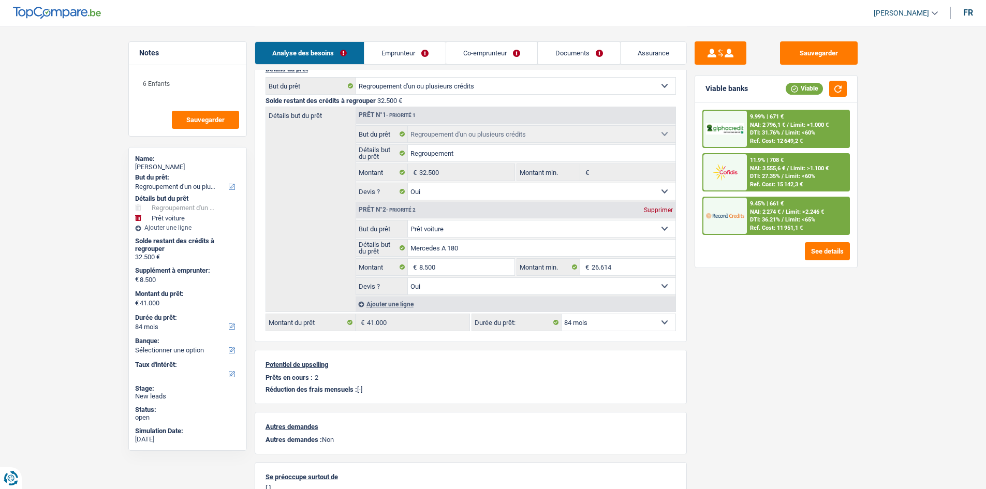
click at [783, 208] on div "9.45% | 661 € NAI: 2 274 € / Limit: >2.246 € DTI: 36.21% / Limit: <65% Ref. Cos…" at bounding box center [798, 216] width 102 height 36
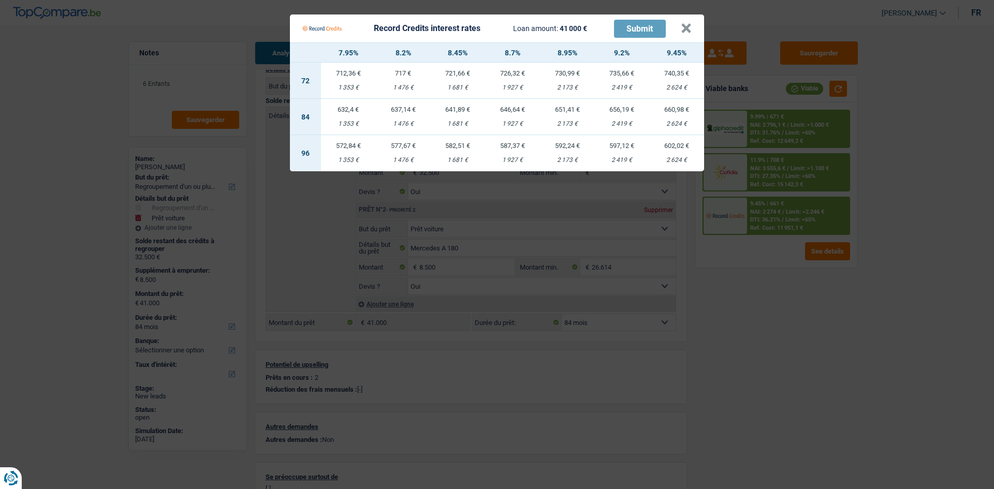
click at [783, 171] on Credits "Record Credits interest rates Loan amount: 41 000 € Submit × 7.95% 8.2% 8.45% 8…" at bounding box center [497, 244] width 994 height 489
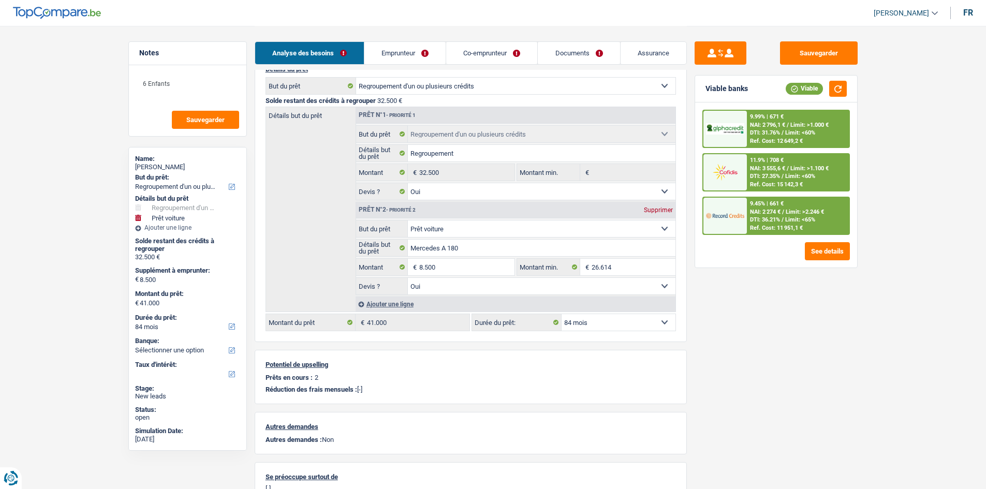
click at [782, 175] on div "11.9% | 708 € NAI: 3 555,6 € / Limit: >1.100 € DTI: 27.35% / Limit: <60% Ref. C…" at bounding box center [798, 172] width 102 height 36
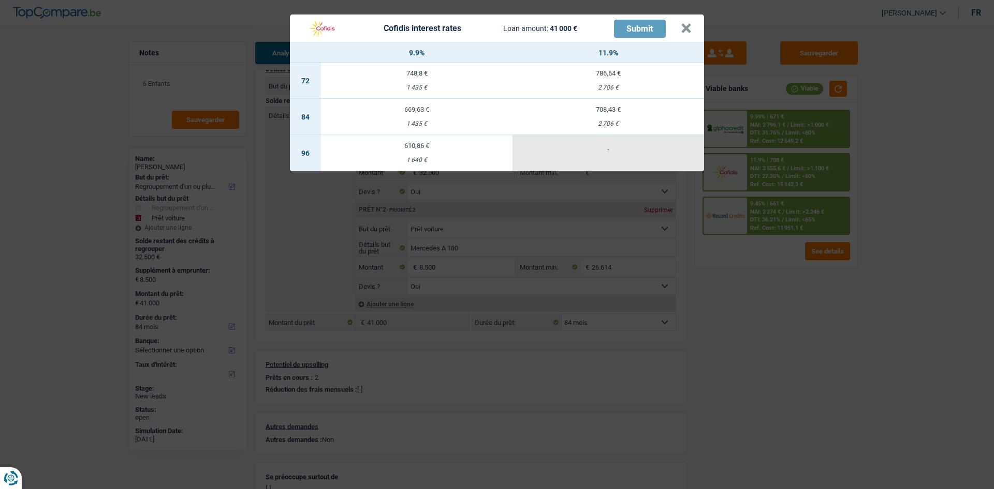
click at [781, 314] on div "Cofidis interest rates Loan amount: 41 000 € Submit × 9.9% 11.9% 72 748,8 € 1 4…" at bounding box center [497, 244] width 994 height 489
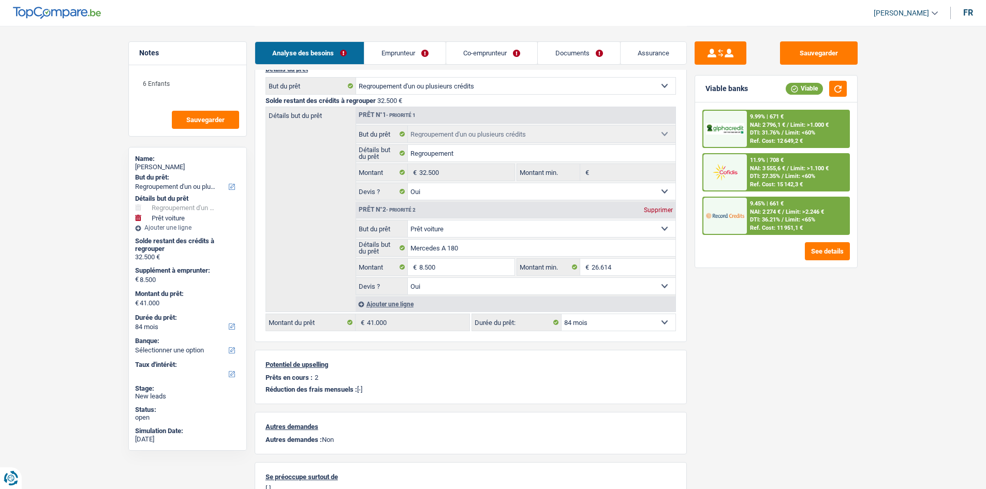
click at [801, 170] on span "Limit: >1.100 €" at bounding box center [809, 168] width 38 height 7
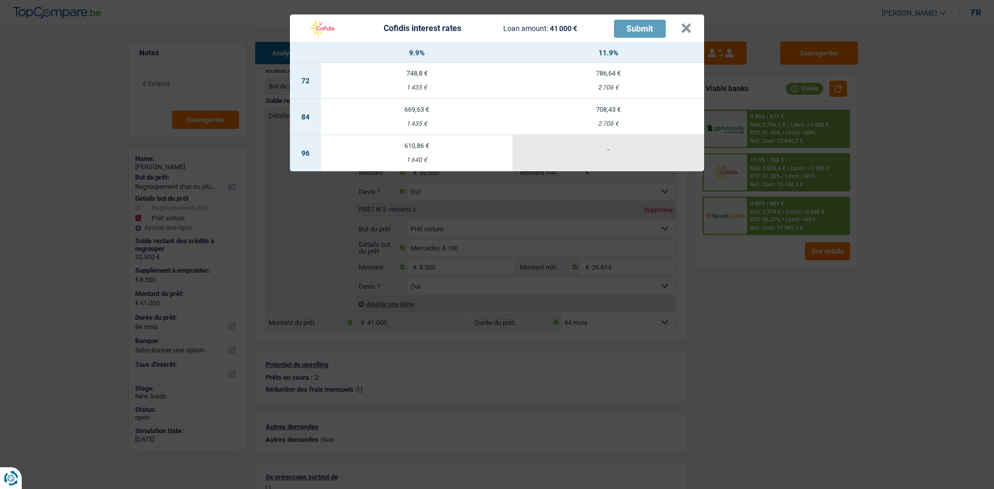
click at [792, 312] on div "Cofidis interest rates Loan amount: 41 000 € Submit × 9.9% 11.9% 72 748,8 € 1 4…" at bounding box center [497, 244] width 994 height 489
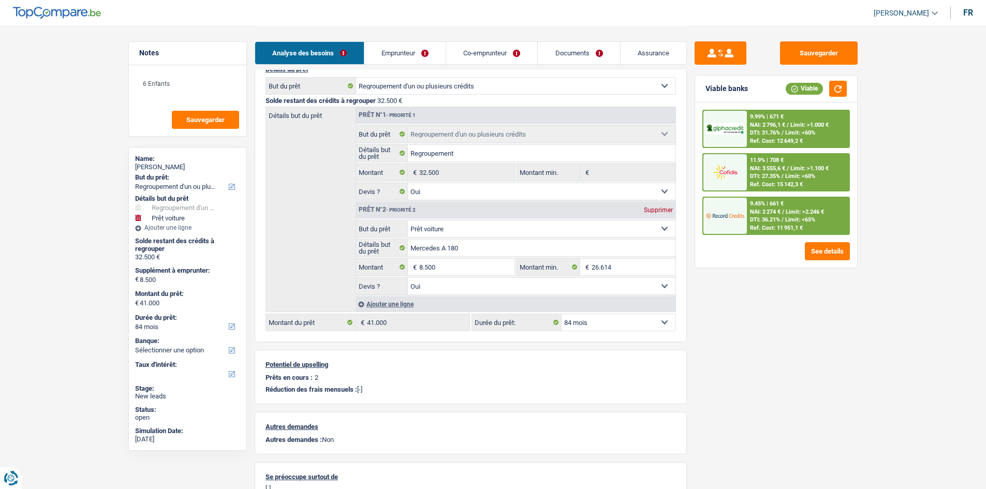
click at [400, 57] on link "Emprunteur" at bounding box center [404, 53] width 81 height 22
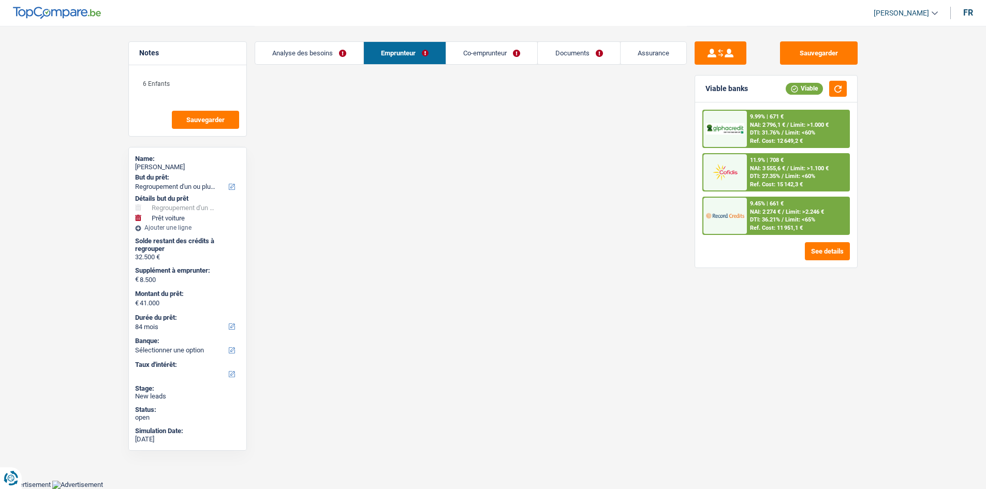
scroll to position [86, 0]
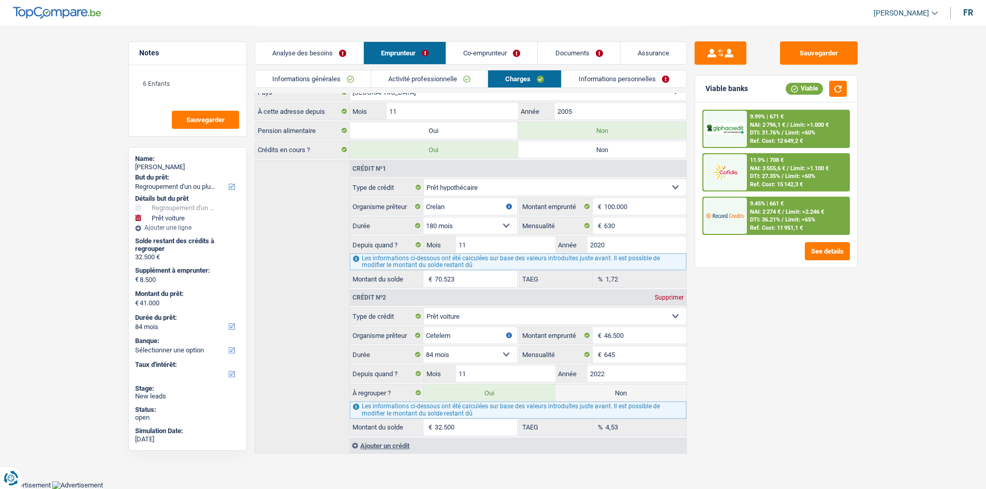
click at [348, 83] on link "Informations générales" at bounding box center [313, 78] width 116 height 17
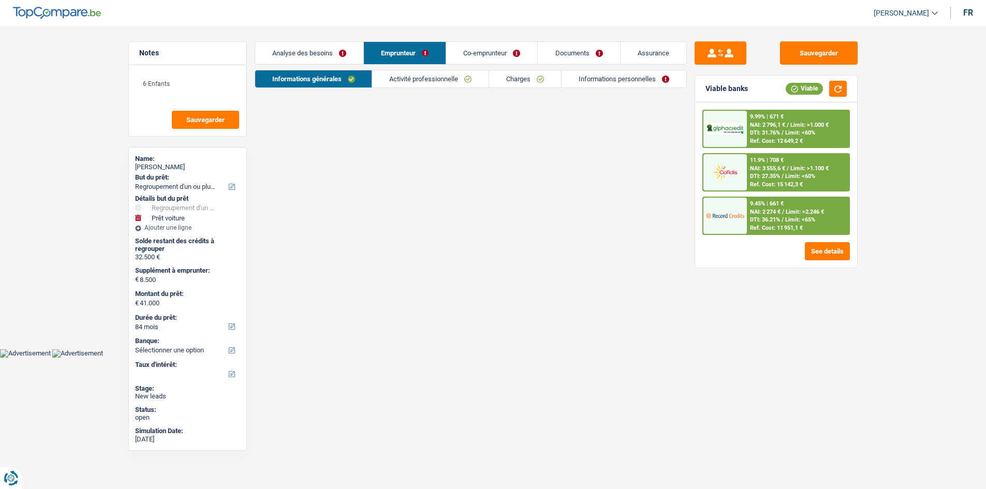
scroll to position [0, 0]
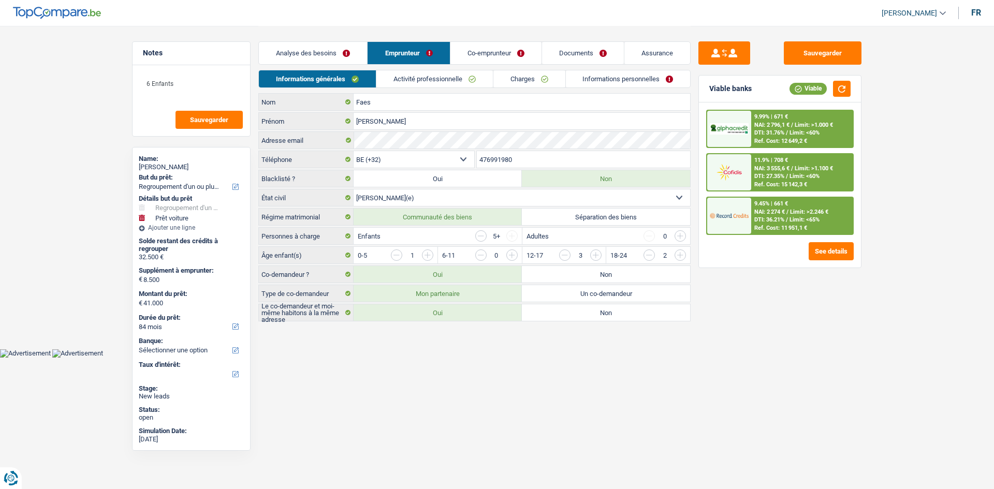
click at [423, 73] on link "Activité professionnelle" at bounding box center [434, 78] width 116 height 17
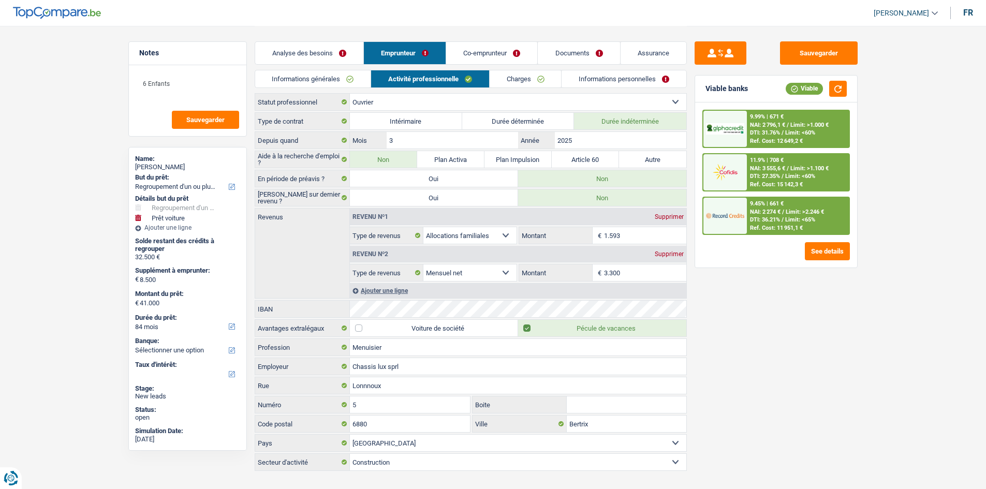
click at [517, 77] on link "Charges" at bounding box center [526, 78] width 72 height 17
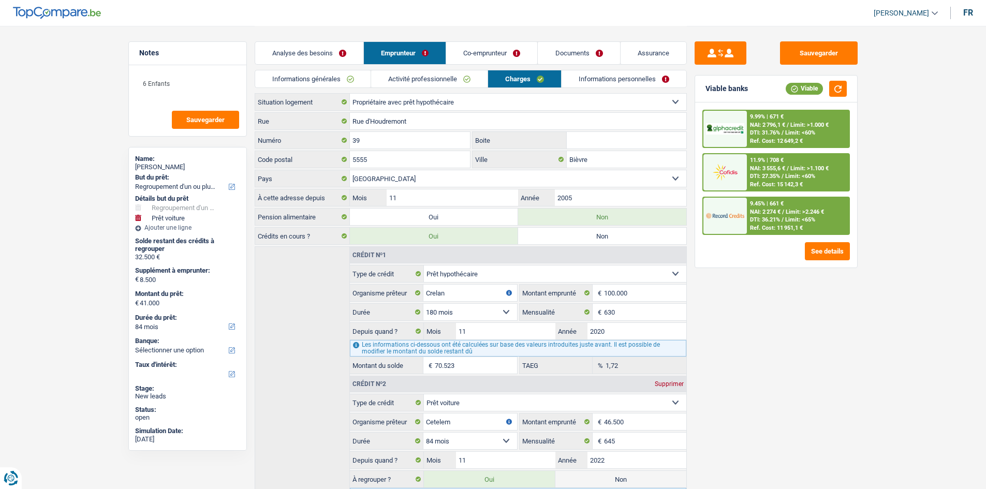
click at [779, 345] on div "Sauvegarder Viable banks Viable 9.99% | 671 € NAI: 2 796,1 € / Limit: >1.000 € …" at bounding box center [776, 256] width 179 height 431
click at [573, 81] on link "Informations personnelles" at bounding box center [624, 78] width 125 height 17
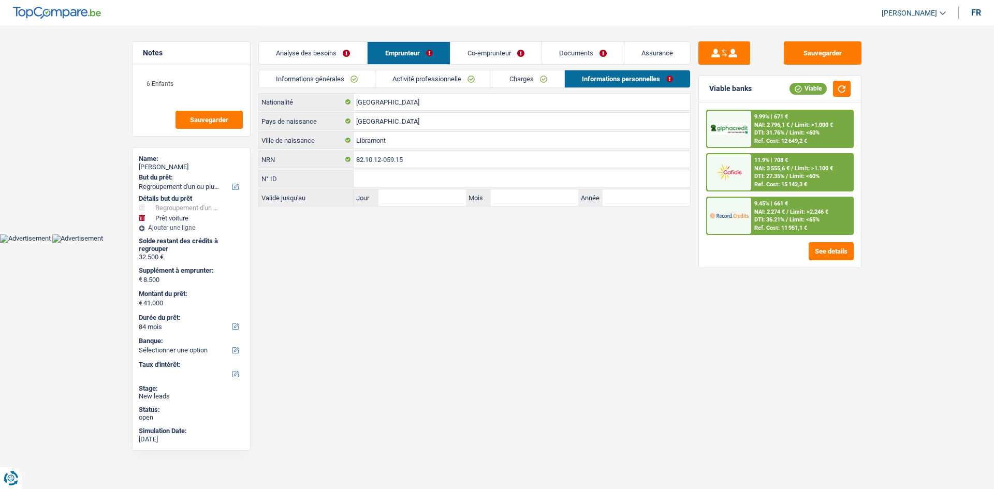
click at [503, 45] on link "Co-emprunteur" at bounding box center [495, 53] width 91 height 22
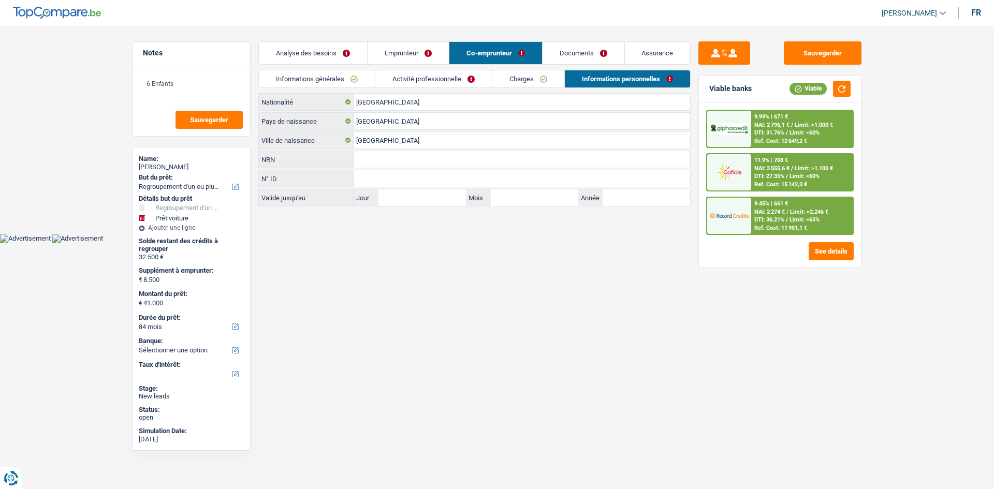
click at [419, 76] on link "Activité professionnelle" at bounding box center [433, 78] width 116 height 17
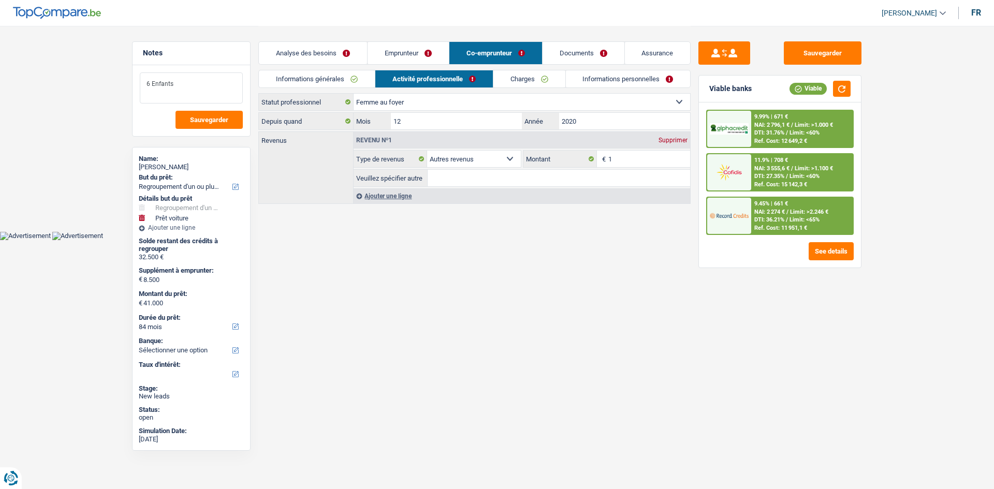
click at [217, 79] on textarea "6 Enfants" at bounding box center [191, 87] width 103 height 31
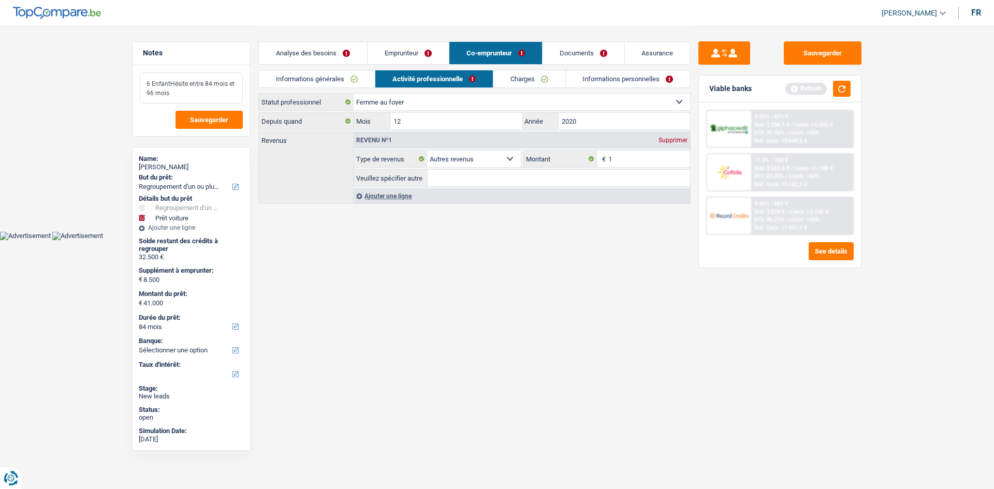
click at [226, 90] on textarea "6 EnfantHésite entre 84 mois et 96 mois" at bounding box center [191, 87] width 103 height 31
click at [169, 82] on textarea "6 EnfantHésite entre 84 mois et 96 mois" at bounding box center [191, 87] width 103 height 31
click at [222, 95] on textarea "6 Enfant Hésite entre 84 mois et 96 mois" at bounding box center [191, 87] width 103 height 31
type textarea "6 Enfant Hésite entre 84 mois et 96 mois"
click at [844, 92] on button "button" at bounding box center [842, 89] width 18 height 16
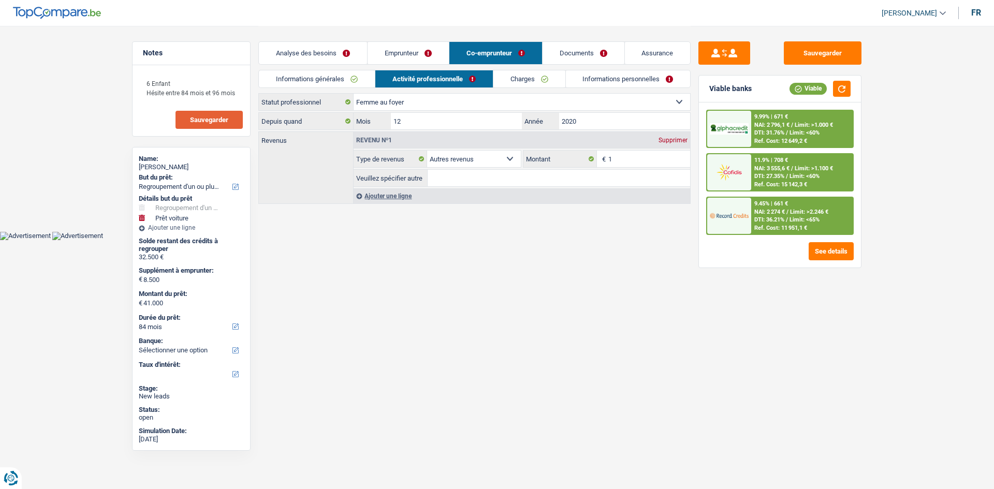
click at [227, 122] on span "Sauvegarder" at bounding box center [209, 119] width 38 height 7
click at [846, 84] on button "button" at bounding box center [842, 89] width 18 height 16
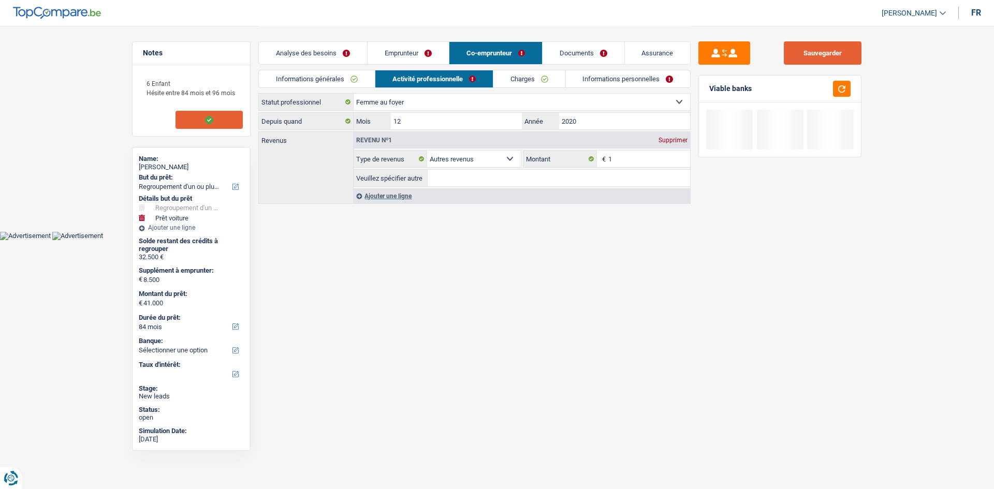
click at [849, 50] on button "Sauvegarder" at bounding box center [823, 52] width 78 height 23
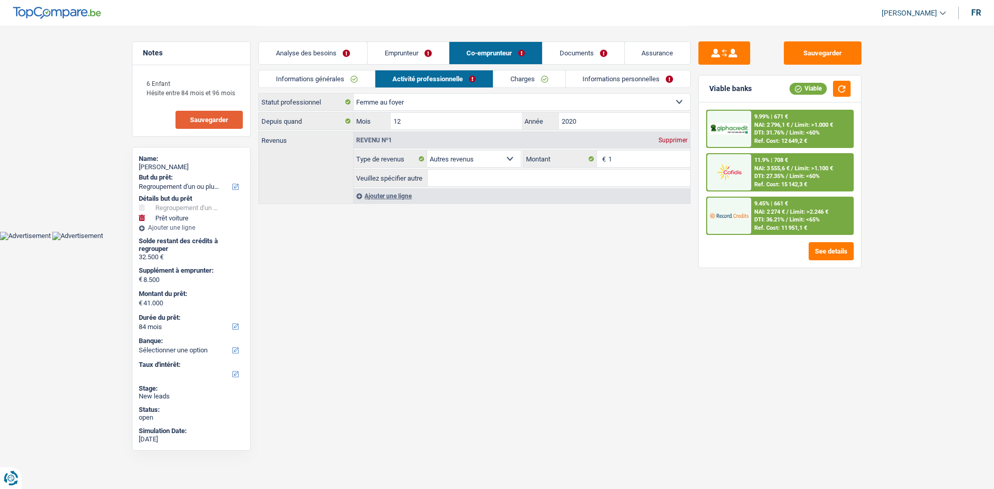
click at [341, 51] on link "Analyse des besoins" at bounding box center [313, 53] width 108 height 22
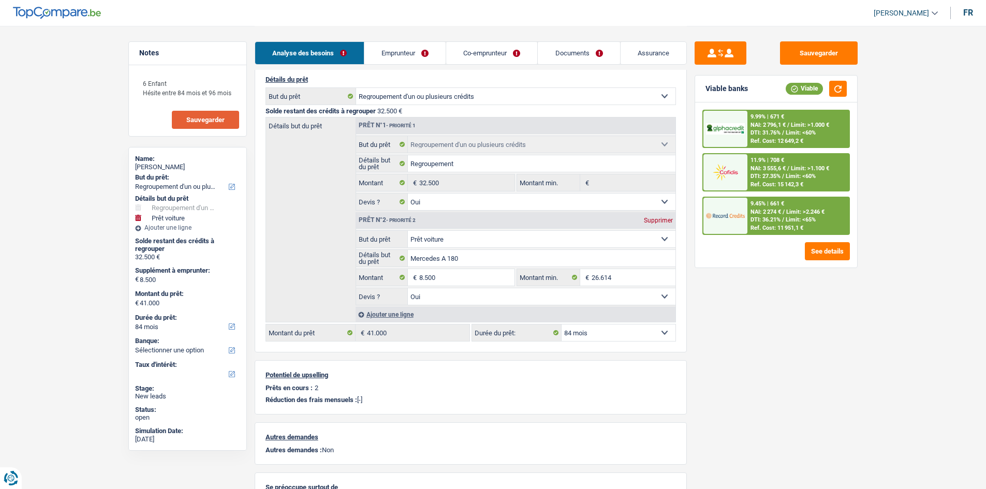
scroll to position [160, 0]
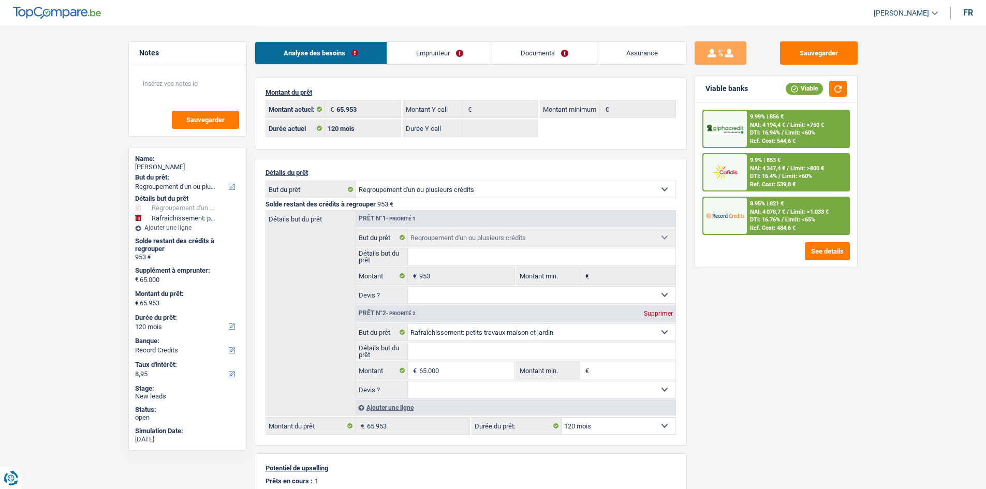
select select "refinancing"
select select "houseOrGarden"
select select "120"
select select "record credits"
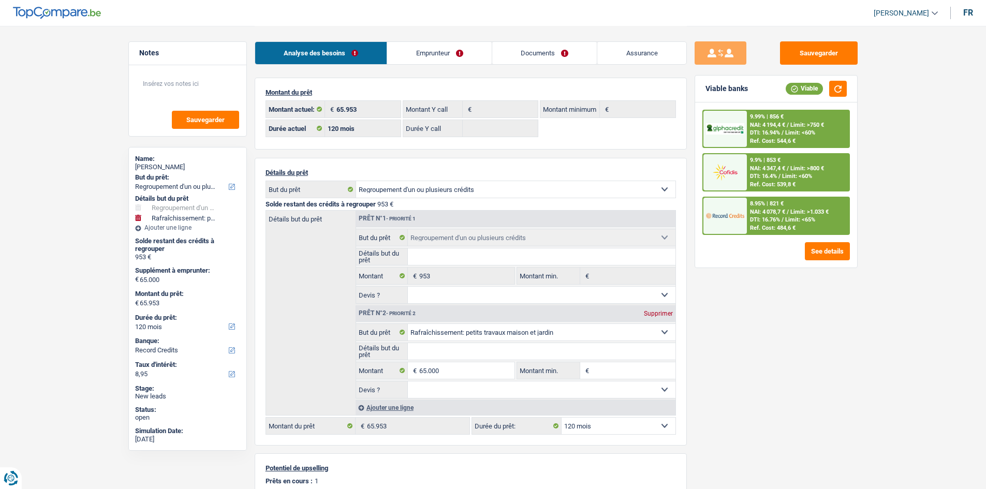
select select "120"
select select "refinancing"
select select "houseOrGarden"
select select "120"
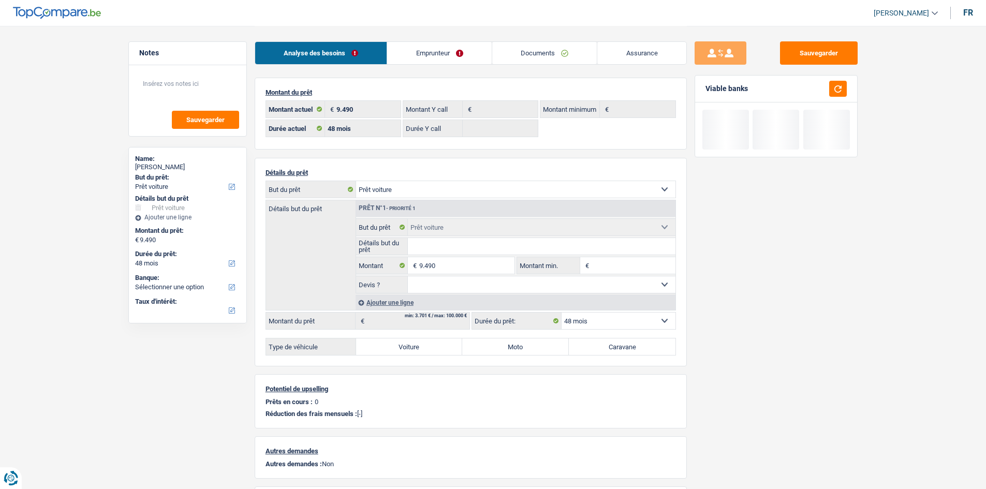
select select "car"
select select "48"
click at [548, 53] on link "Documents" at bounding box center [544, 53] width 105 height 22
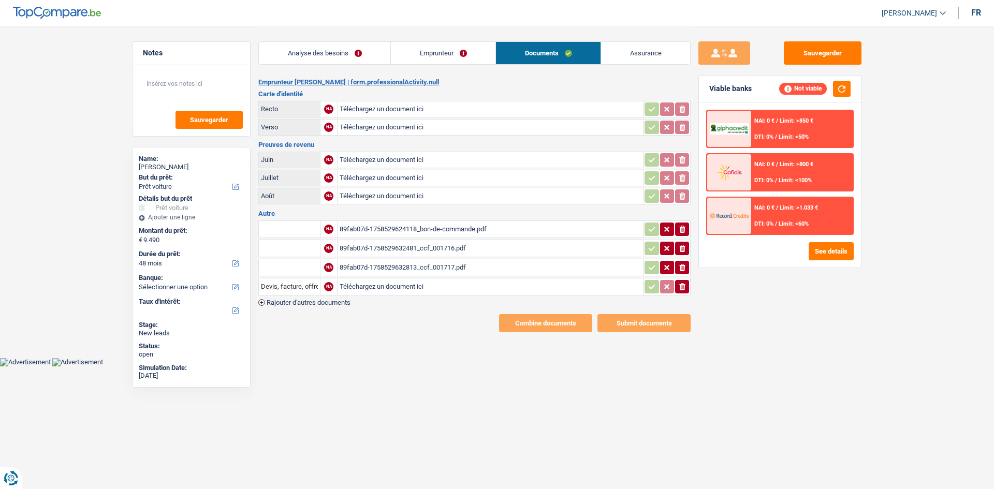
click at [465, 230] on div "89fab07d-1758529624118_bon-de-commande.pdf" at bounding box center [490, 230] width 301 height 16
click at [360, 55] on link "Analyse des besoins" at bounding box center [324, 53] width 131 height 22
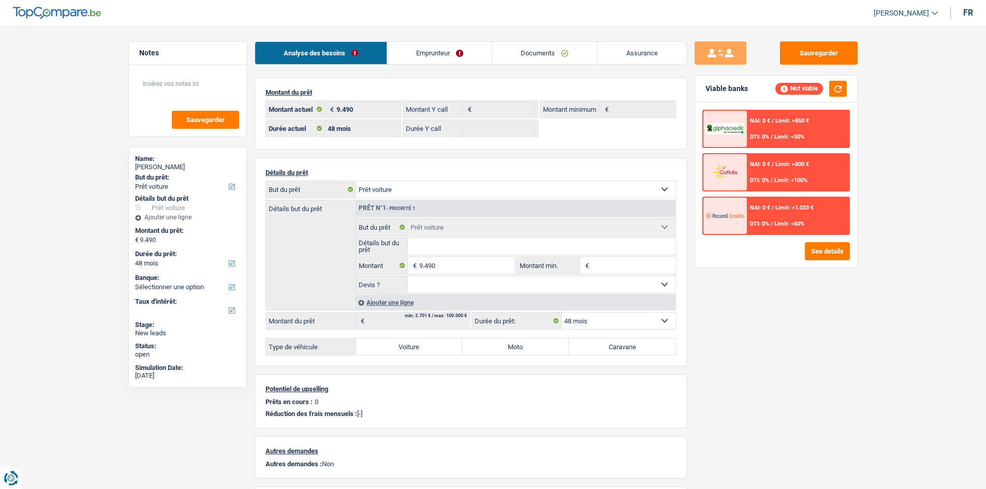
click at [475, 241] on input "Détails but du prêt" at bounding box center [542, 246] width 268 height 17
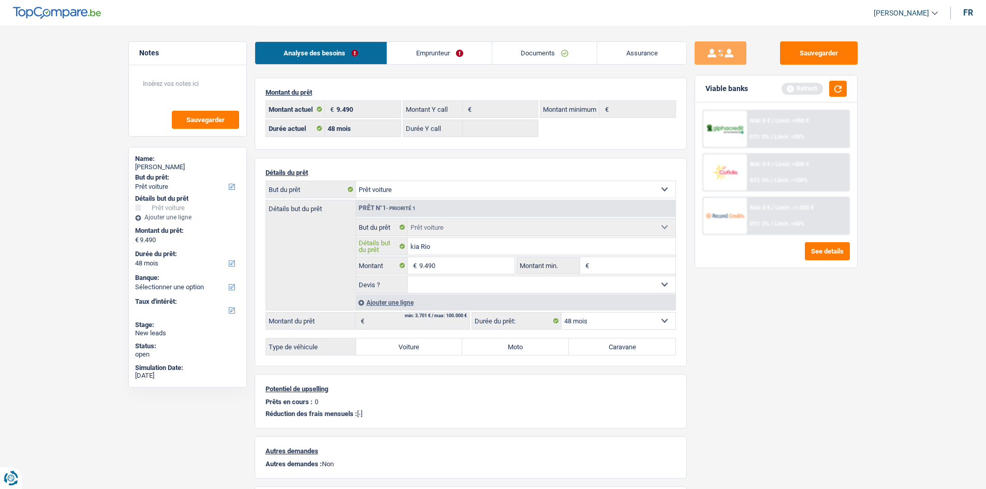
type input "kia Rio"
click at [606, 268] on input "Montant min." at bounding box center [634, 265] width 84 height 17
click at [505, 262] on input "9.490" at bounding box center [466, 265] width 95 height 17
click at [606, 271] on input "Montant min." at bounding box center [634, 265] width 84 height 17
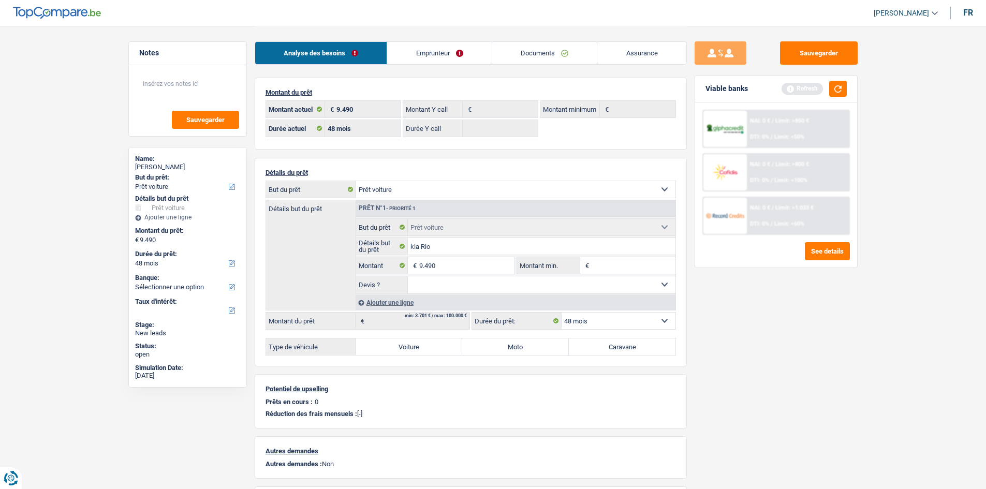
paste input "9.490"
type input "9.490"
click at [489, 272] on input "9.490" at bounding box center [466, 265] width 95 height 17
click at [485, 277] on select "Oui Non Non répondu Sélectionner une option" at bounding box center [542, 284] width 268 height 17
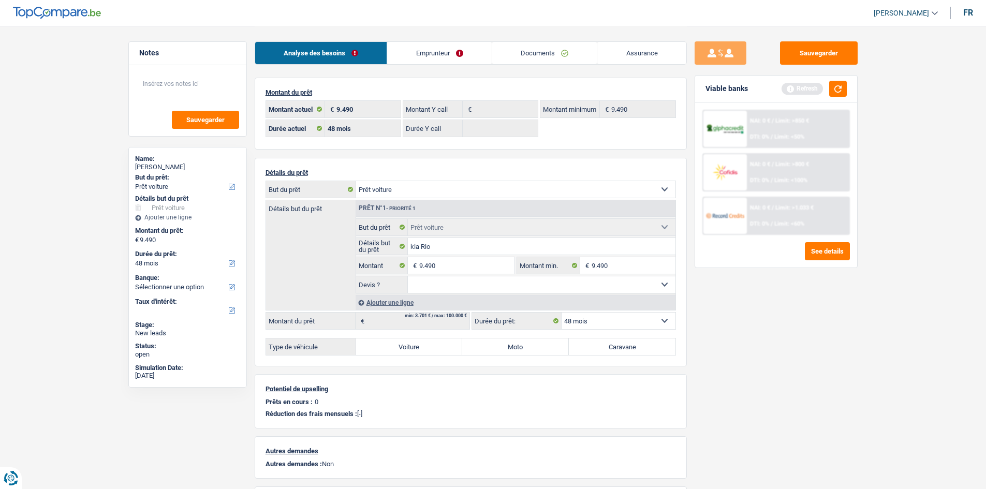
select select "yes"
click at [408, 276] on select "Oui Non Non répondu Sélectionner une option" at bounding box center [542, 284] width 268 height 17
click at [437, 342] on label "Voiture" at bounding box center [409, 347] width 107 height 17
click at [437, 342] on input "Voiture" at bounding box center [409, 347] width 107 height 17
radio input "true"
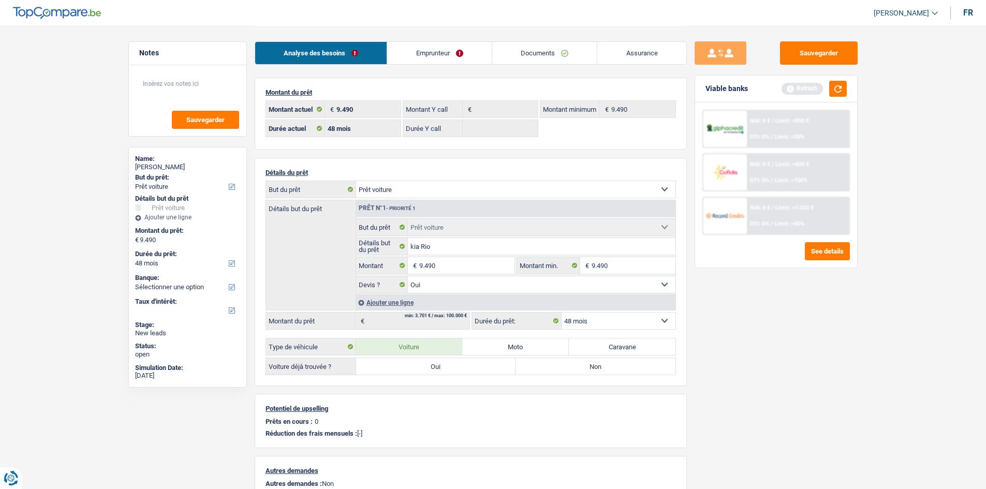
click at [442, 371] on label "Oui" at bounding box center [436, 366] width 160 height 17
click at [442, 371] on input "Oui" at bounding box center [436, 366] width 160 height 17
radio input "true"
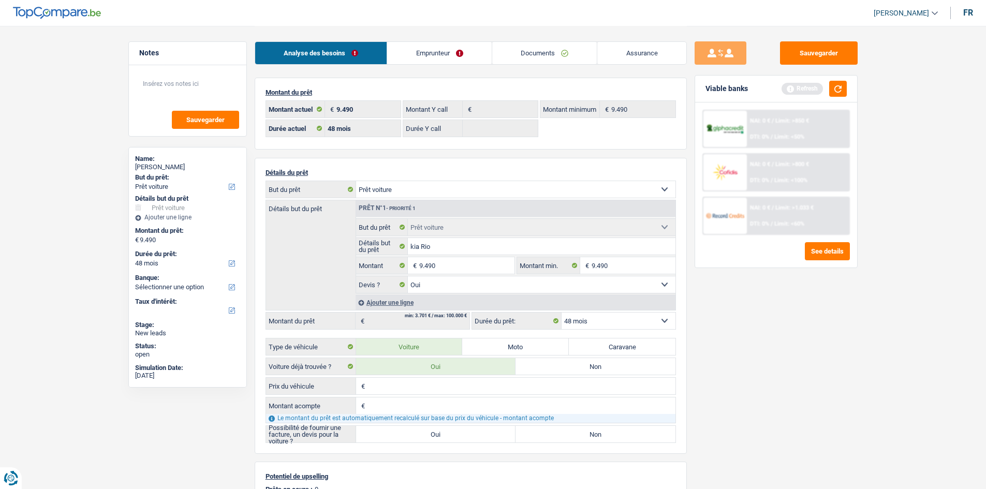
click at [454, 397] on div "€ Montant acompte Tous les champs sont obligatoires. Veuillez fournir une répon…" at bounding box center [471, 410] width 410 height 26
click at [452, 262] on input "9.490" at bounding box center [466, 265] width 95 height 17
click at [450, 387] on input "Prix du véhicule" at bounding box center [521, 386] width 308 height 17
paste input "9.490"
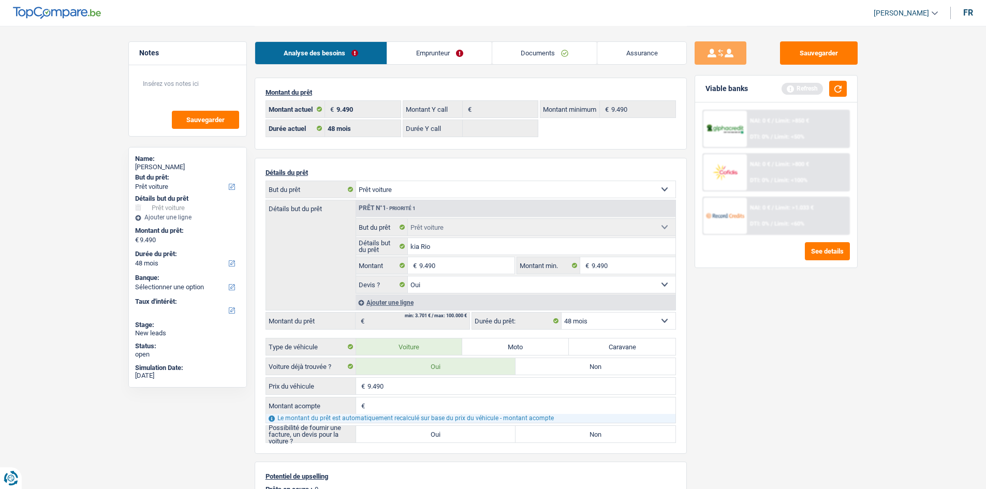
type input "9.490"
click at [418, 413] on input "Montant acompte" at bounding box center [521, 406] width 308 height 17
type input "1"
type input "9.489"
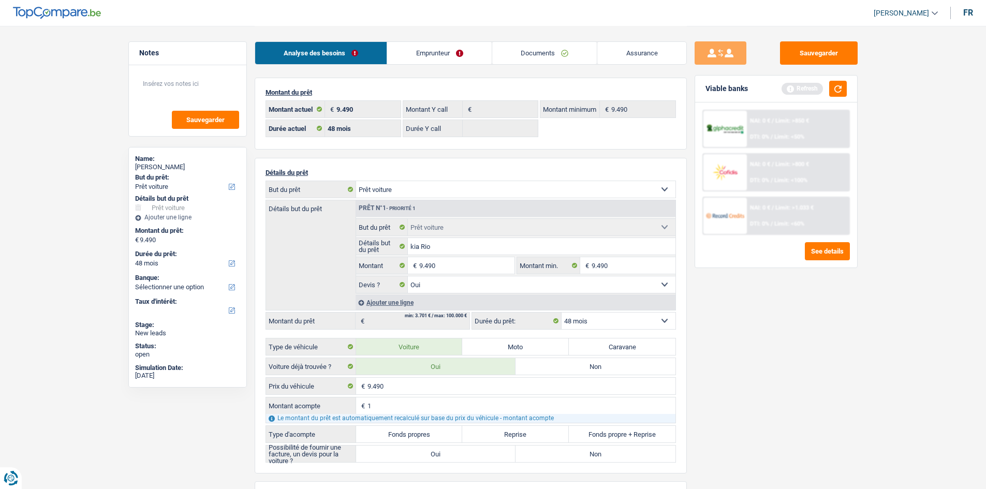
type input "9.489"
click at [428, 436] on label "Fonds propres" at bounding box center [409, 434] width 107 height 17
click at [428, 436] on input "Fonds propres" at bounding box center [409, 434] width 107 height 17
radio input "true"
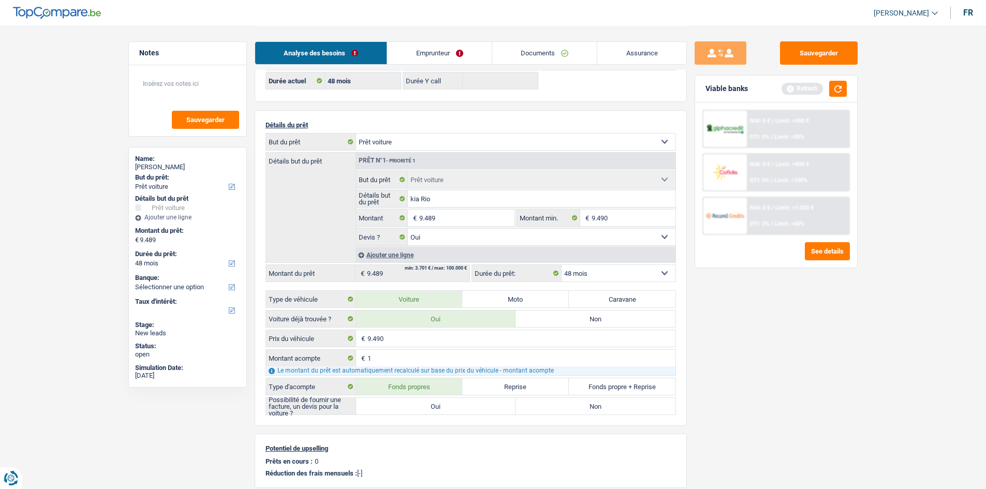
scroll to position [104, 0]
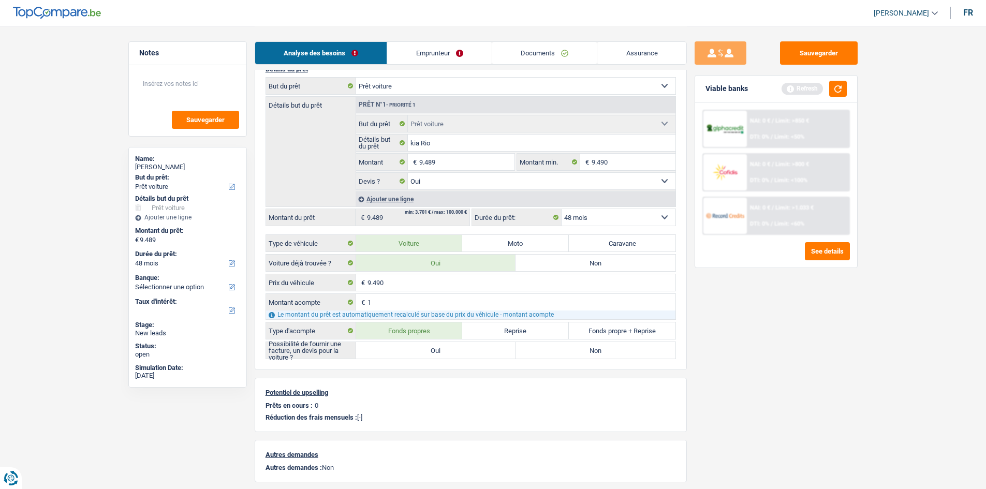
click at [452, 350] on label "Oui" at bounding box center [436, 350] width 160 height 17
click at [452, 350] on input "Oui" at bounding box center [436, 350] width 160 height 17
radio input "true"
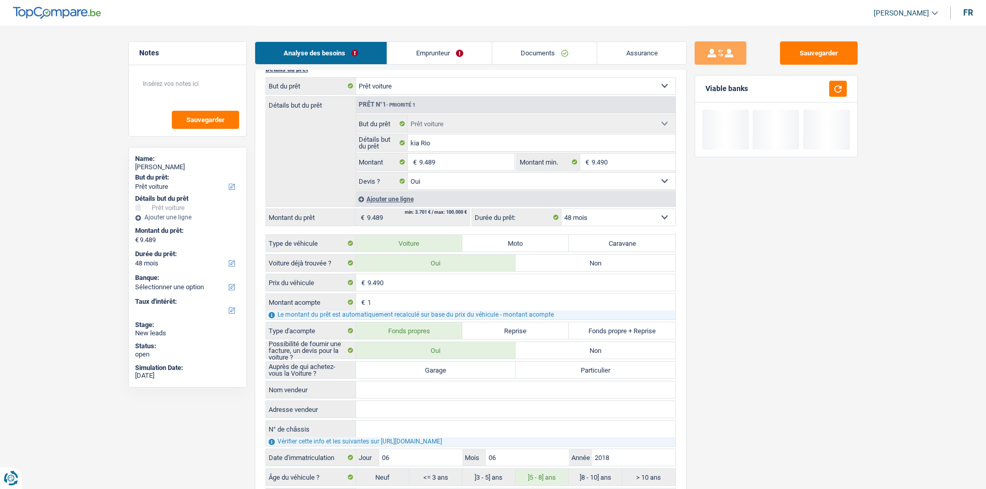
click at [450, 373] on label "Garage" at bounding box center [436, 370] width 160 height 17
click at [450, 373] on input "Garage" at bounding box center [436, 370] width 160 height 17
radio input "true"
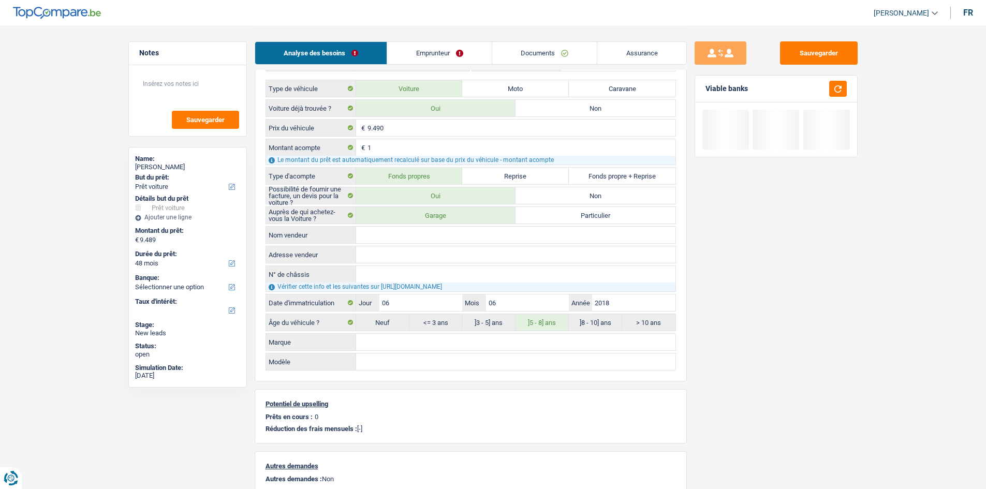
scroll to position [259, 0]
click at [738, 343] on div "Sauvegarder Viable banks" at bounding box center [776, 256] width 179 height 431
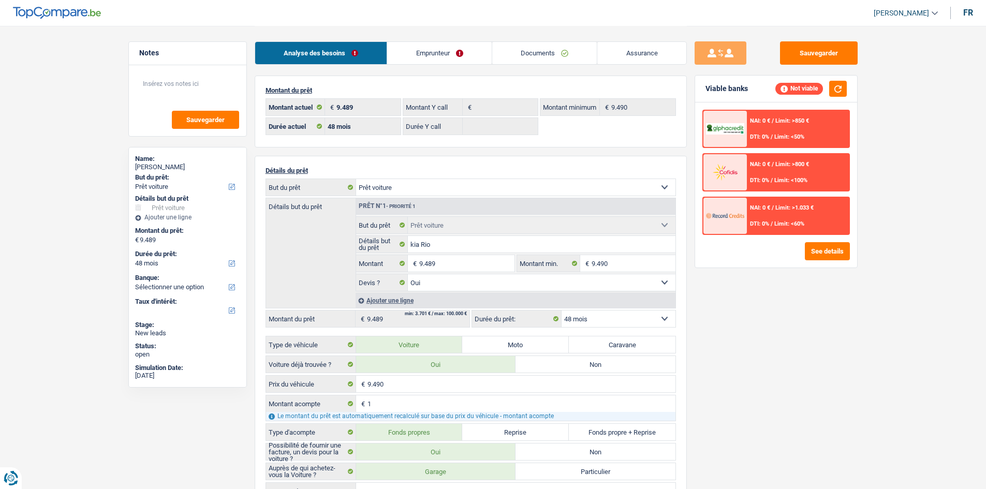
scroll to position [0, 0]
click at [436, 60] on link "Emprunteur" at bounding box center [439, 53] width 105 height 22
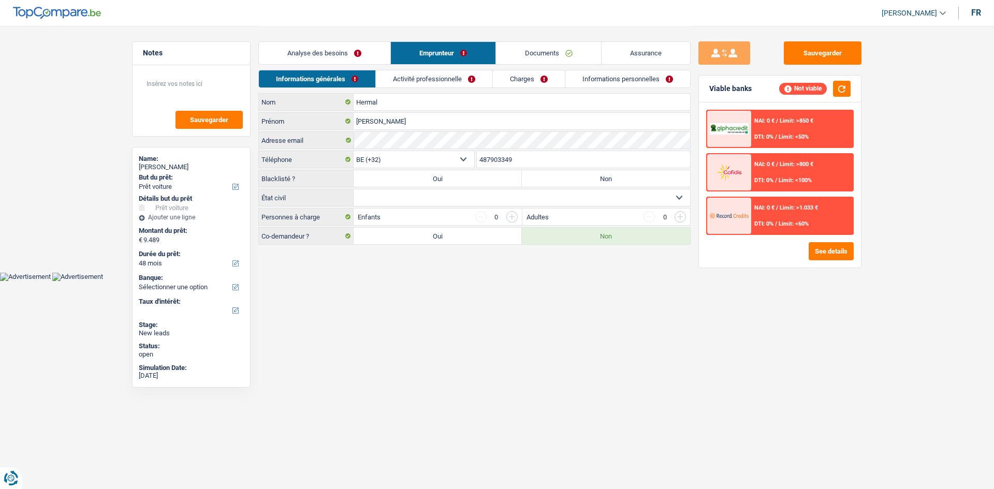
click at [587, 178] on label "Non" at bounding box center [606, 178] width 168 height 17
click at [587, 178] on input "Non" at bounding box center [606, 178] width 168 height 17
radio input "true"
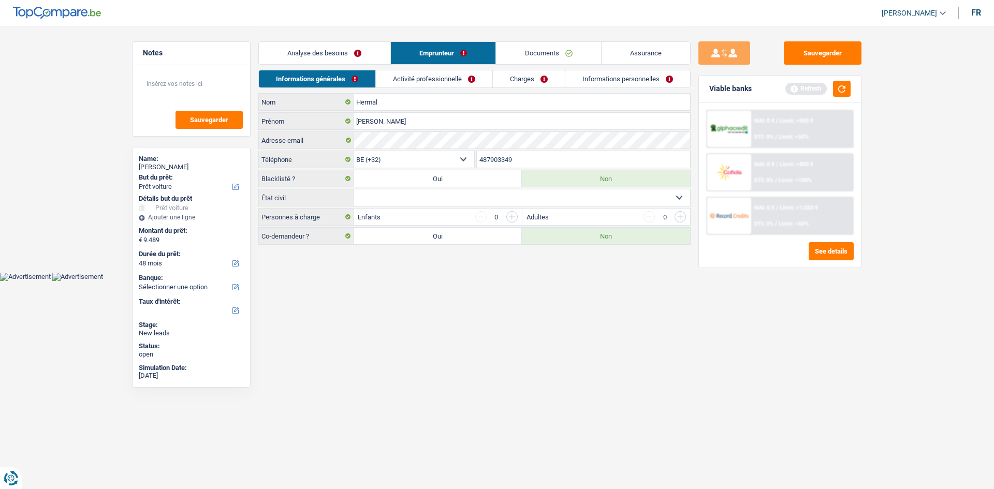
click at [433, 198] on select "Célibataire Marié(e) Cohabitant(e) légal(e) Divorcé(e) Veuf(ve) Séparé (de fait…" at bounding box center [522, 197] width 336 height 17
select select "single"
click at [354, 189] on select "Célibataire Marié(e) Cohabitant(e) légal(e) Divorcé(e) Veuf(ve) Séparé (de fait…" at bounding box center [522, 197] width 336 height 17
click at [418, 73] on link "Activité professionnelle" at bounding box center [434, 78] width 116 height 17
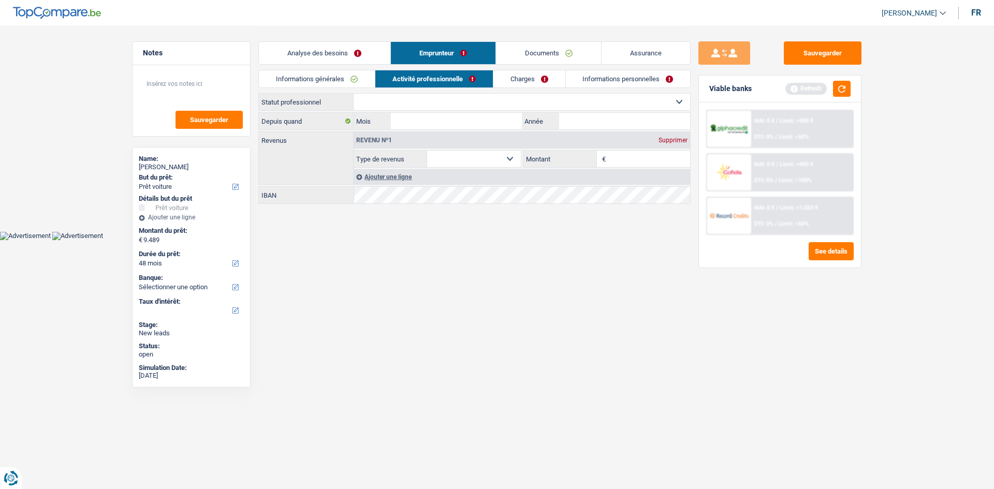
click at [449, 102] on select "Ouvrier Employé privé Employé public Invalide Indépendant Pensionné Chômeur Mut…" at bounding box center [522, 102] width 336 height 17
select select "worker"
click at [354, 94] on select "Ouvrier Employé privé Employé public Invalide Indépendant Pensionné Chômeur Mut…" at bounding box center [522, 102] width 336 height 17
select select "netSalary"
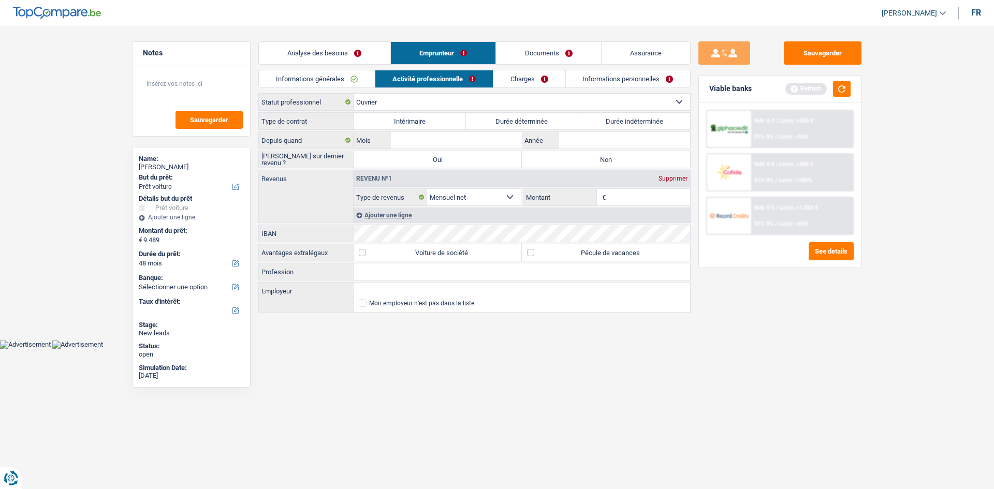
click at [629, 194] on input "Montant" at bounding box center [649, 197] width 82 height 17
type input "2.700"
click at [789, 317] on div "Sauvegarder Viable banks Refresh NAI: 0 € / Limit: >850 € DTI: 0% / Limit: <50%…" at bounding box center [779, 256] width 179 height 431
click at [619, 119] on label "Durée indéterminée" at bounding box center [634, 121] width 112 height 17
click at [619, 119] on input "Durée indéterminée" at bounding box center [634, 121] width 112 height 17
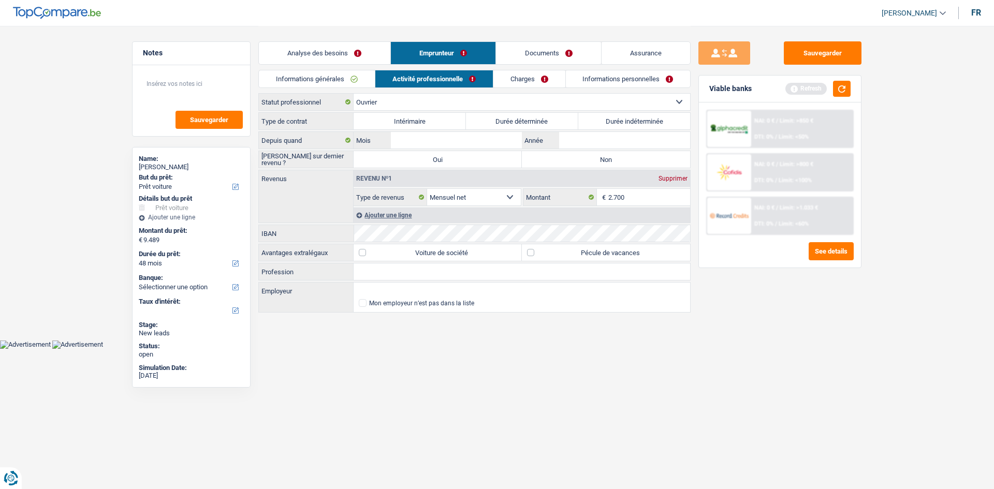
radio input "true"
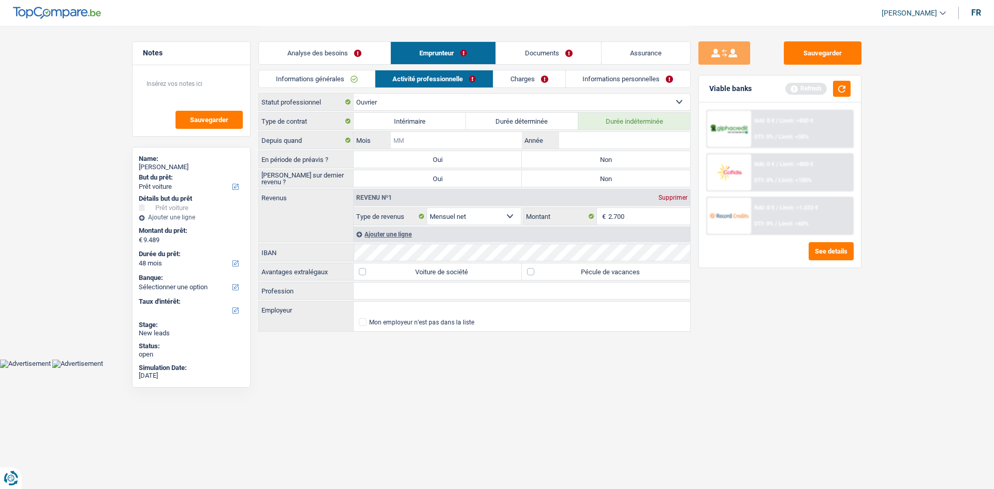
click at [505, 136] on input "Mois" at bounding box center [456, 140] width 131 height 17
type input "12"
type input "2017"
click at [606, 153] on label "Non" at bounding box center [606, 159] width 168 height 17
click at [606, 153] on input "Non" at bounding box center [606, 159] width 168 height 17
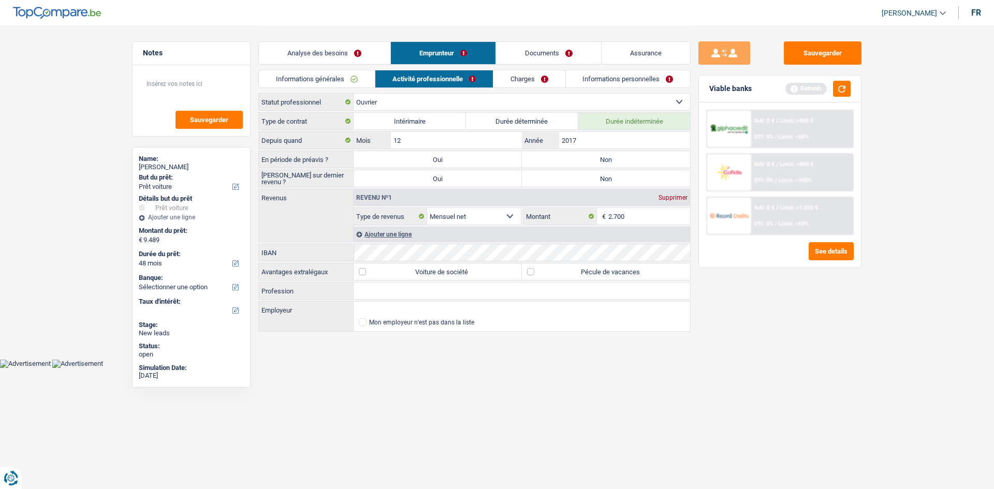
radio input "true"
click at [605, 176] on label "Non" at bounding box center [606, 178] width 168 height 17
click at [605, 176] on input "Non" at bounding box center [606, 178] width 168 height 17
radio input "true"
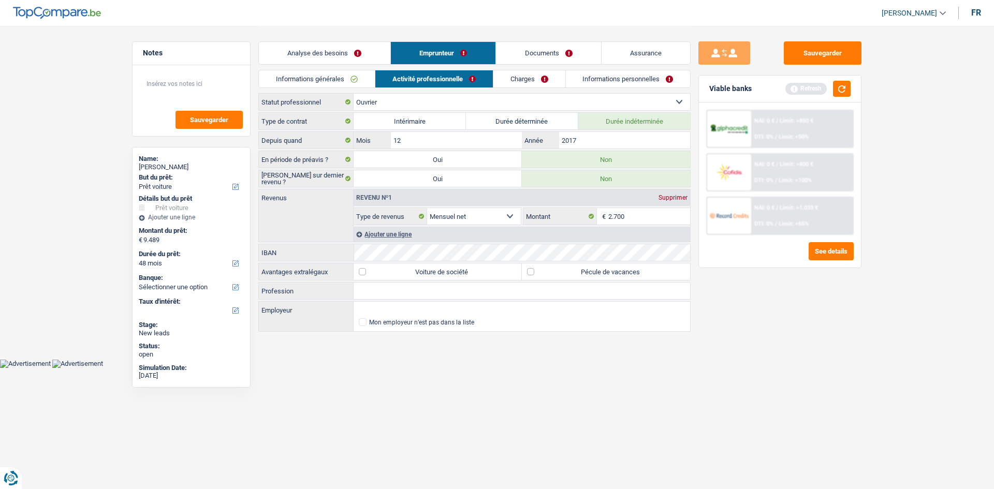
click at [855, 332] on div "Sauvegarder Viable banks Refresh NAI: 0 € / Limit: >850 € DTI: 0% / Limit: <50%…" at bounding box center [779, 256] width 179 height 431
click at [387, 238] on div "Ajouter une ligne" at bounding box center [522, 234] width 336 height 15
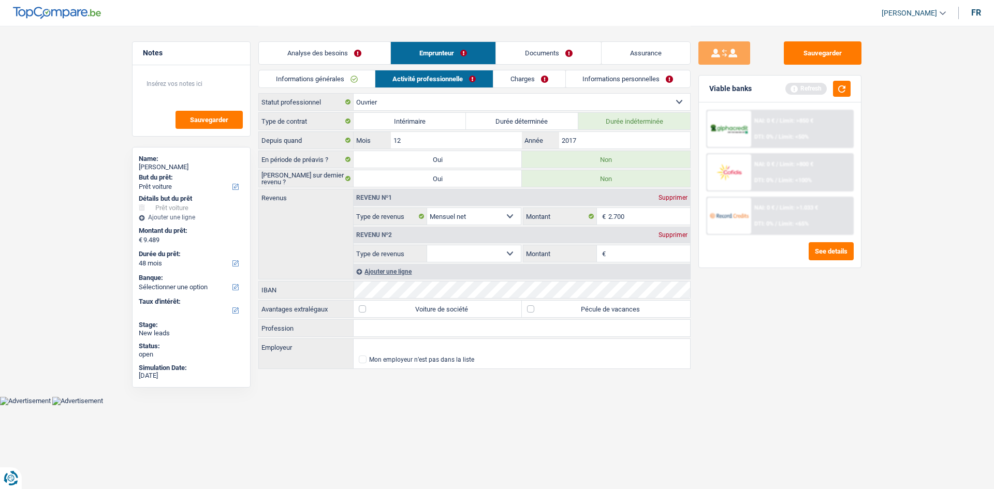
click at [617, 250] on input "Montant" at bounding box center [649, 253] width 82 height 17
type input "8"
click at [474, 255] on select "Allocation d'handicap Allocations chômage Allocations familiales Chèques repas …" at bounding box center [474, 253] width 94 height 17
select select "mealVouchers"
click at [427, 245] on select "Allocation d'handicap Allocations chômage Allocations familiales Chèques repas …" at bounding box center [474, 253] width 94 height 17
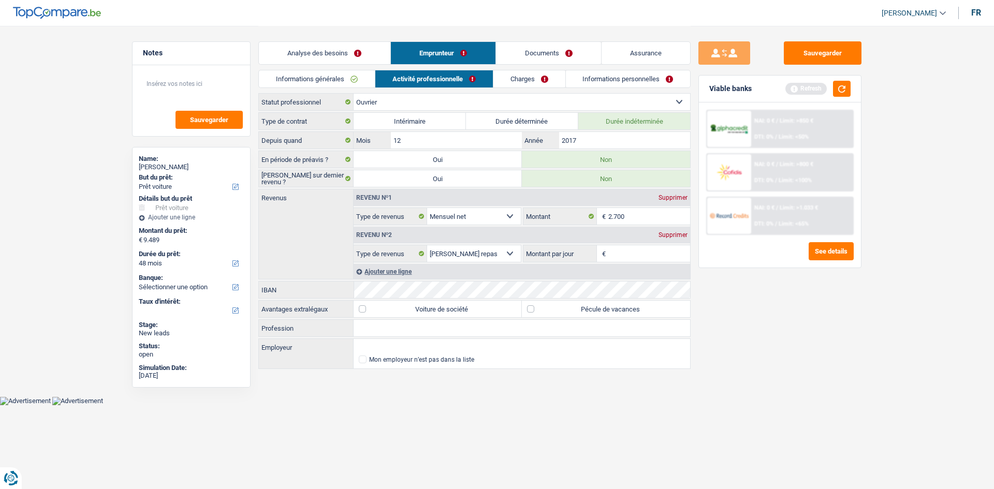
click at [842, 319] on div "Sauvegarder Viable banks Refresh NAI: 0 € / Limit: >850 € DTI: 0% / Limit: <50%…" at bounding box center [779, 256] width 179 height 431
click at [634, 308] on label "Pécule de vacances" at bounding box center [606, 309] width 168 height 17
click at [634, 308] on input "Pécule de vacances" at bounding box center [606, 309] width 168 height 17
drag, startPoint x: 773, startPoint y: 301, endPoint x: 652, endPoint y: 142, distance: 200.2
click at [773, 289] on div "Sauvegarder Viable banks Refresh NAI: 0 € / Limit: >850 € DTI: 0% / Limit: <50%…" at bounding box center [779, 256] width 179 height 431
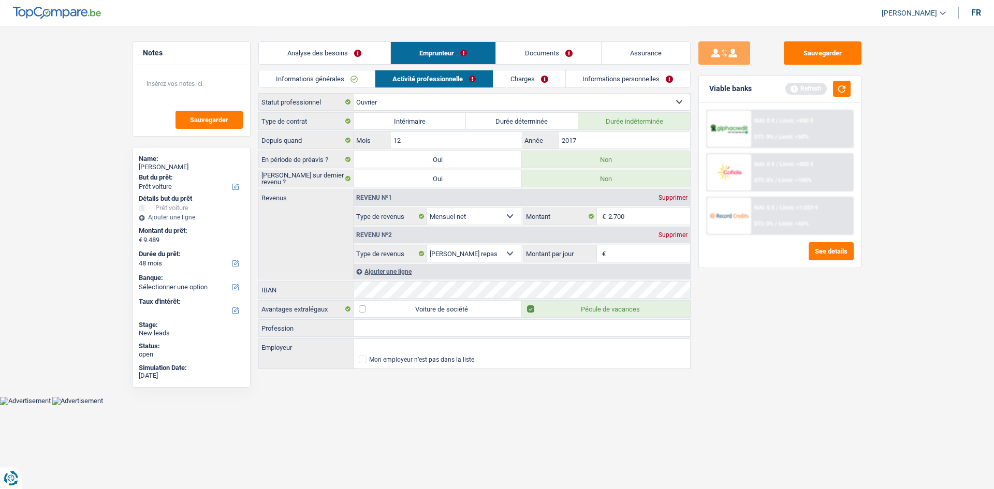
click at [543, 83] on link "Charges" at bounding box center [529, 78] width 72 height 17
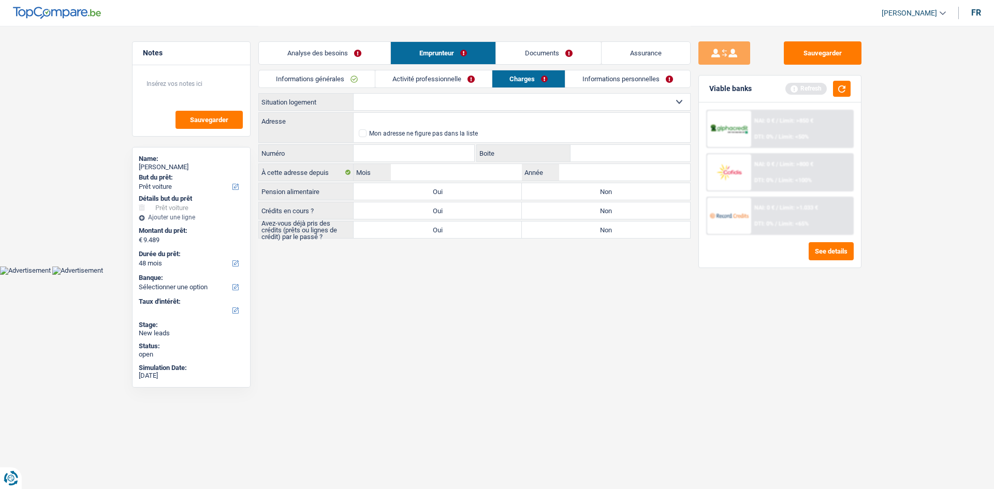
click at [453, 80] on link "Activité professionnelle" at bounding box center [433, 78] width 116 height 17
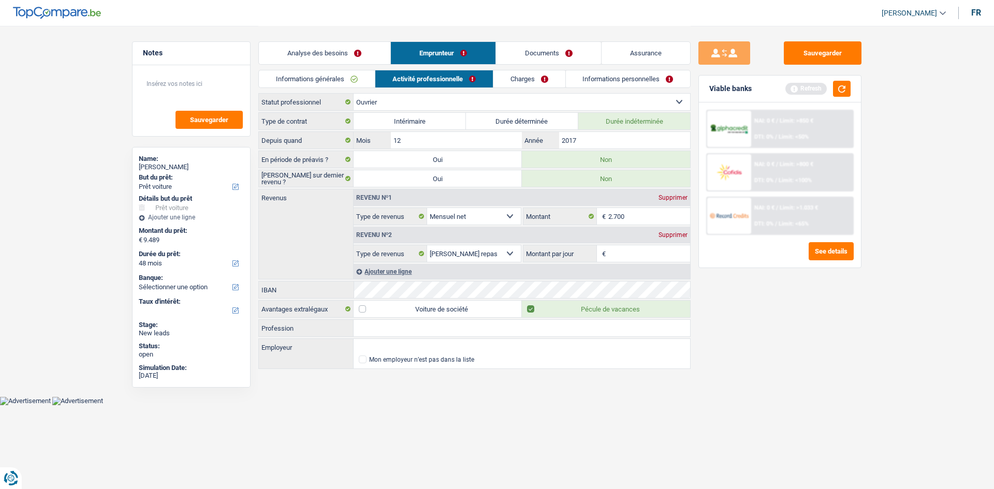
click at [610, 308] on label "Pécule de vacances" at bounding box center [606, 309] width 168 height 17
click at [610, 308] on input "Pécule de vacances" at bounding box center [606, 309] width 168 height 17
checkbox input "false"
drag, startPoint x: 715, startPoint y: 326, endPoint x: 638, endPoint y: 168, distance: 175.7
click at [717, 323] on div "Sauvegarder Viable banks Refresh NAI: 0 € / Limit: >850 € DTI: 0% / Limit: <50%…" at bounding box center [779, 256] width 179 height 431
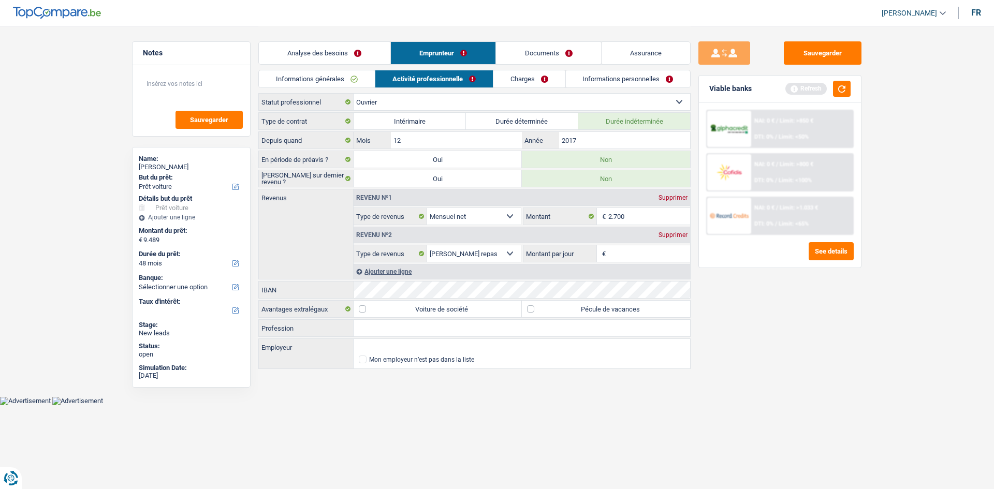
click at [518, 75] on link "Charges" at bounding box center [529, 78] width 72 height 17
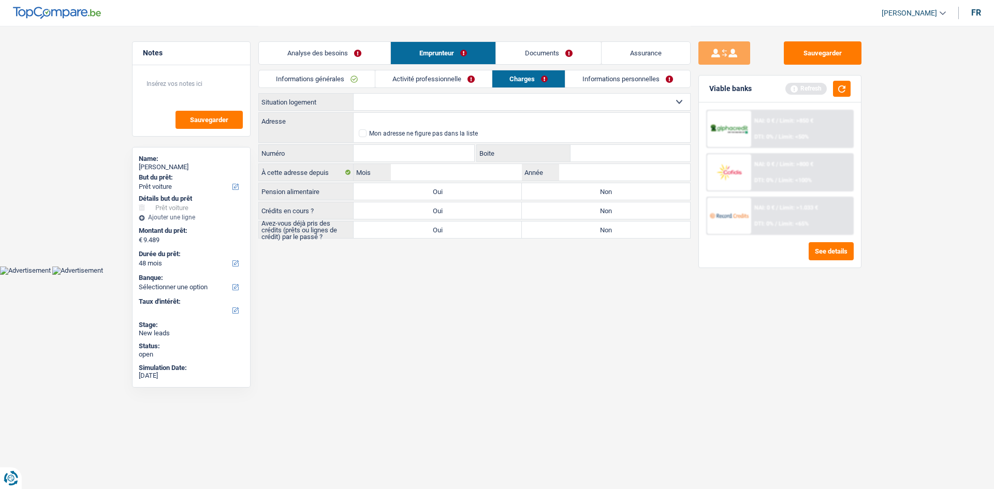
click at [425, 94] on select "Locataire Propriétaire avec prêt hypothécaire Propriétaire sans prêt hypothécai…" at bounding box center [522, 102] width 336 height 17
select select "liveWithParents"
click at [354, 94] on select "Locataire Propriétaire avec prêt hypothécaire Propriétaire sans prêt hypothécai…" at bounding box center [522, 102] width 336 height 17
click at [431, 117] on input "Adresse" at bounding box center [522, 121] width 336 height 17
click at [516, 121] on input "Adresse" at bounding box center [522, 121] width 336 height 17
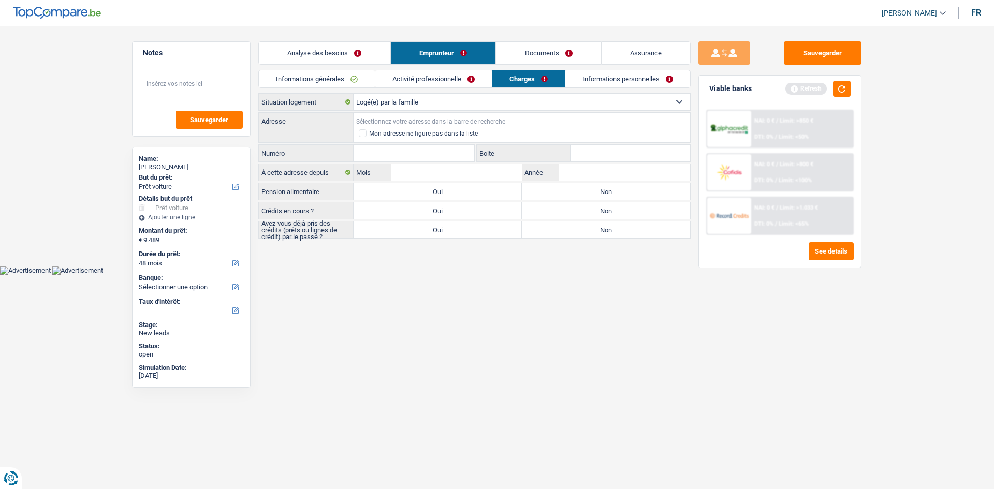
paste input "Rue Grande 78 7971 Basécles"
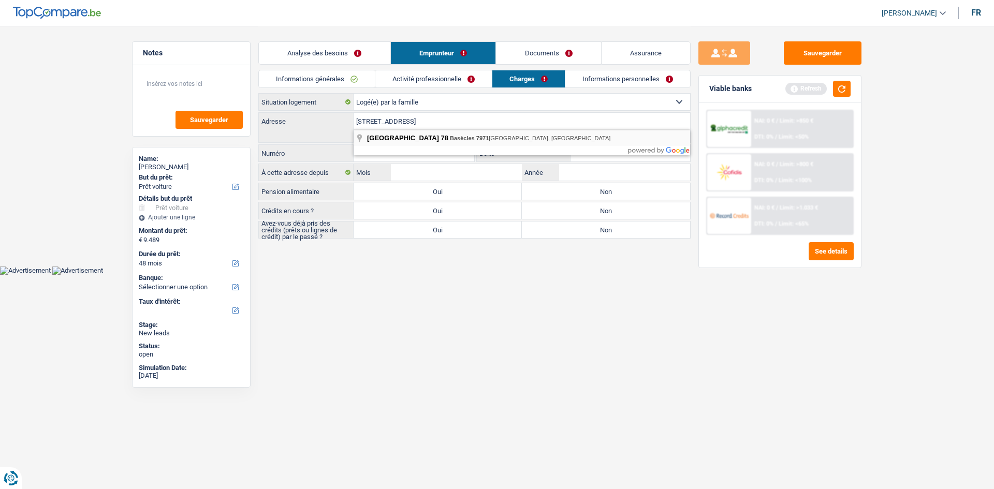
type input "Rue Grande, 7971, Beloeil, BE"
type input "78"
click at [586, 155] on input "Boite" at bounding box center [630, 153] width 120 height 17
type input "78"
click at [476, 175] on input "Mois" at bounding box center [456, 172] width 131 height 17
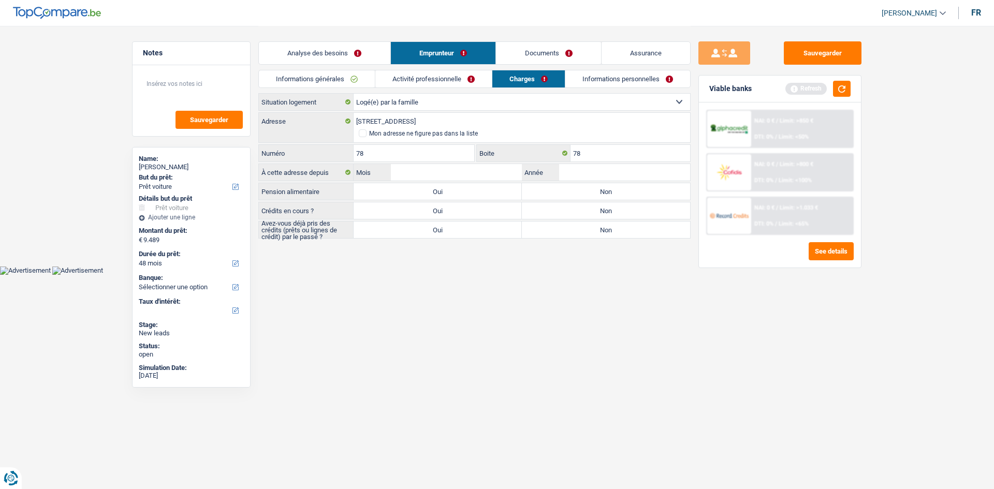
click at [572, 190] on label "Non" at bounding box center [606, 191] width 168 height 17
click at [572, 190] on input "Non" at bounding box center [606, 191] width 168 height 17
radio input "true"
click at [495, 168] on input "Mois" at bounding box center [456, 172] width 131 height 17
type input "2"
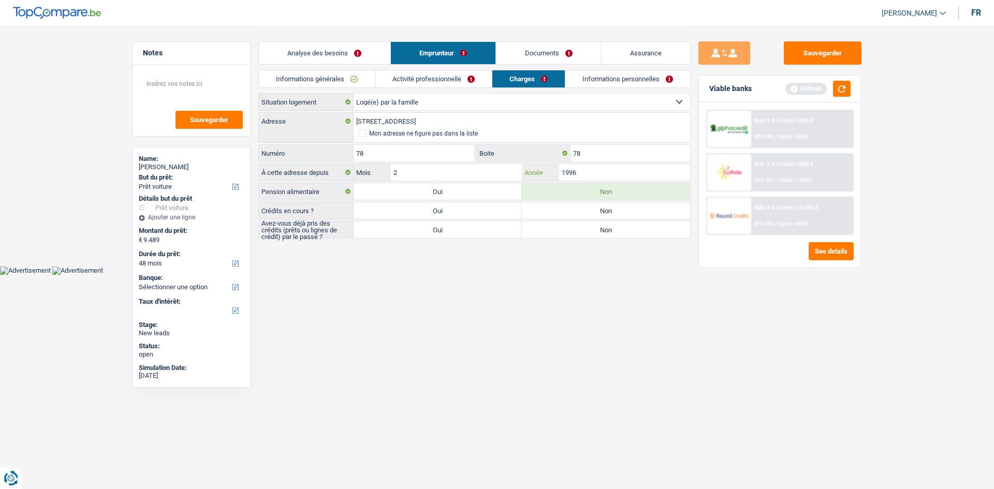
type input "1996"
drag, startPoint x: 496, startPoint y: 206, endPoint x: 522, endPoint y: 220, distance: 29.9
click at [495, 206] on label "Oui" at bounding box center [438, 210] width 168 height 17
click at [495, 206] on input "Oui" at bounding box center [438, 210] width 168 height 17
radio input "true"
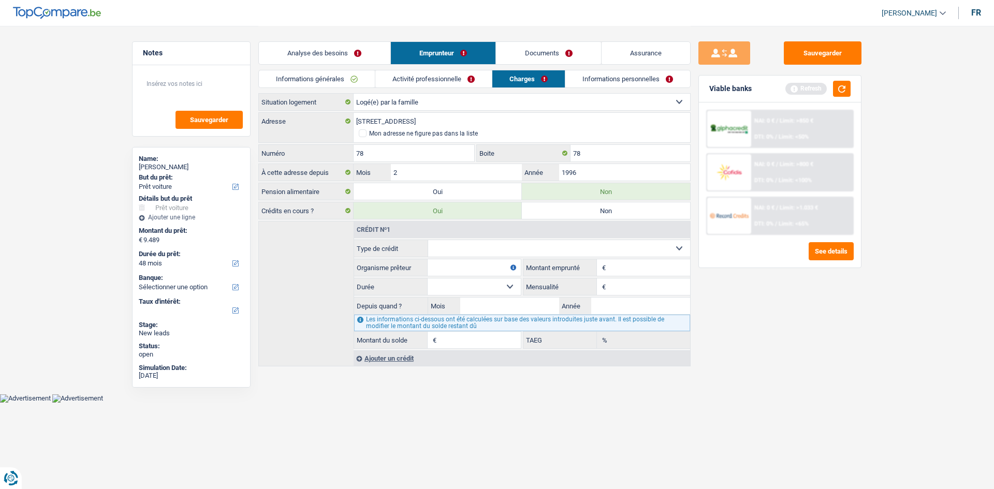
click at [728, 300] on div "Sauvegarder Viable banks Refresh NAI: 0 € / Limit: >850 € DTI: 0% / Limit: <50%…" at bounding box center [779, 256] width 179 height 431
click at [496, 247] on select "Carte ou ouverture de crédit Prêt hypothécaire Vente à tempérament Prêt à tempé…" at bounding box center [559, 248] width 262 height 17
select select "carLoan"
type input "0"
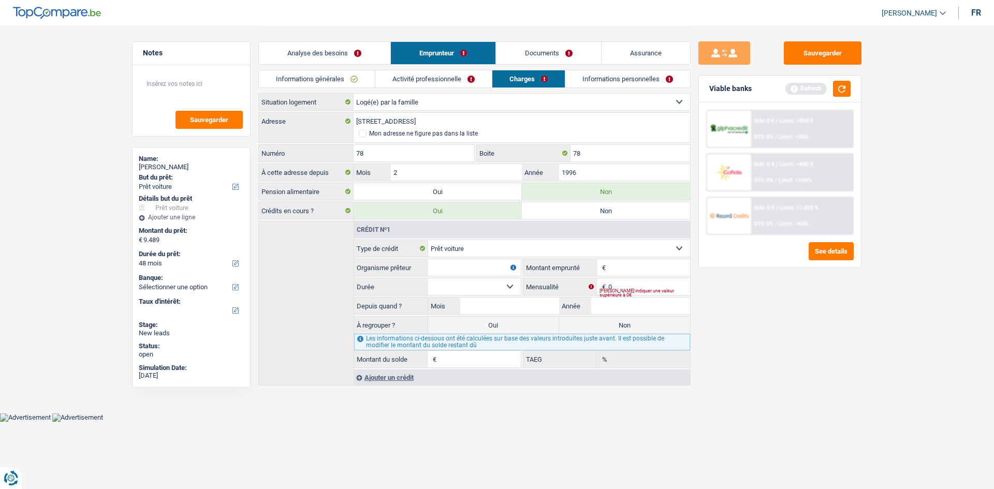
click at [493, 269] on input "Organisme prêteur" at bounding box center [474, 267] width 93 height 17
click at [454, 269] on input "Organisme prêteur" at bounding box center [474, 267] width 93 height 17
click at [453, 266] on input "Alpha rédit" at bounding box center [474, 267] width 93 height 17
type input "Alpha Crédit"
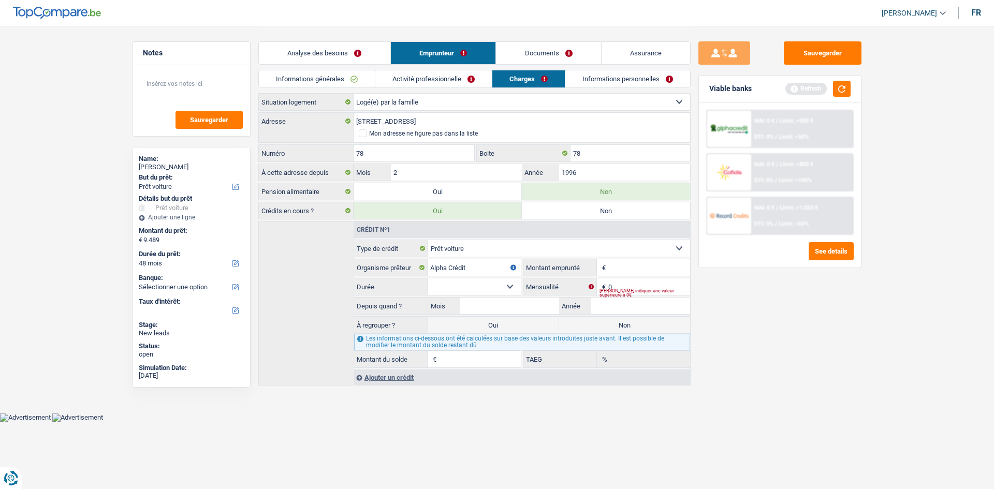
click at [620, 267] on input "Montant" at bounding box center [649, 267] width 82 height 17
click at [649, 268] on input "Montant" at bounding box center [649, 267] width 82 height 17
click at [652, 268] on input "Montant" at bounding box center [649, 267] width 82 height 17
type input "23.050"
click at [457, 286] on select "12 mois 18 mois 24 mois 30 mois 36 mois 42 mois 48 mois 60 mois 72 mois 84 mois…" at bounding box center [474, 286] width 93 height 17
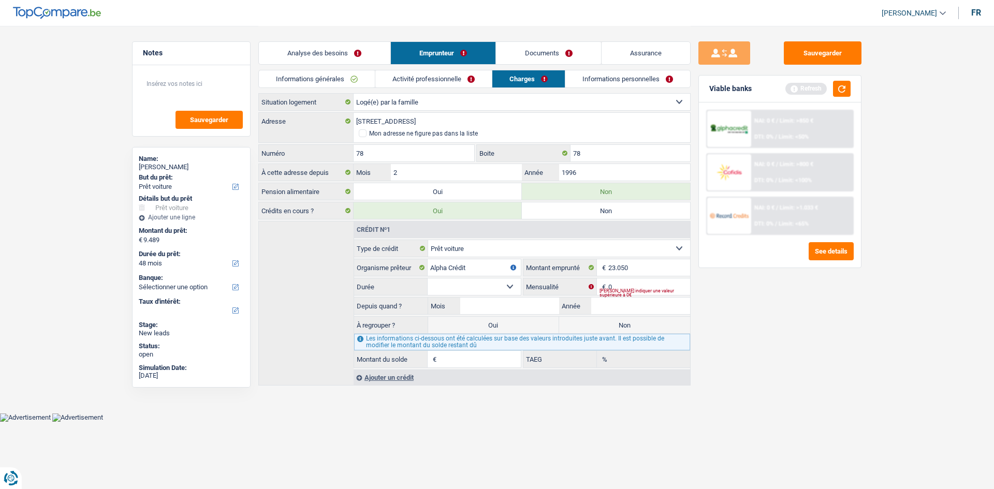
select select "60"
click at [428, 278] on select "12 mois 18 mois 24 mois 30 mois 36 mois 42 mois 48 mois 60 mois 72 mois 84 mois…" at bounding box center [474, 286] width 93 height 17
click at [630, 276] on fieldset "23.050 € Montant emprunté" at bounding box center [606, 268] width 167 height 18
click at [635, 281] on input "0" at bounding box center [649, 286] width 82 height 17
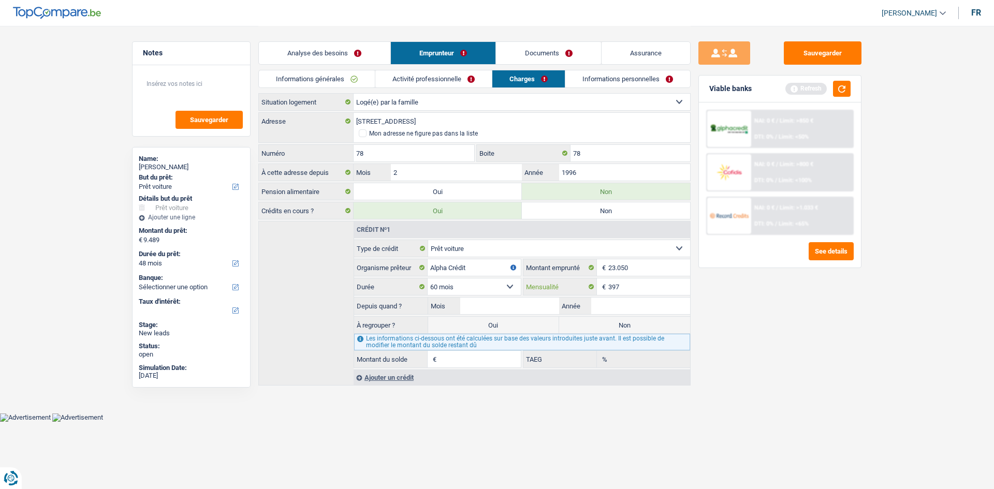
type input "397"
click at [751, 316] on div "Sauvegarder Viable banks Refresh NAI: 0 € / Limit: >850 € DTI: 0% / Limit: <50%…" at bounding box center [779, 256] width 179 height 431
click at [522, 305] on input "Mois" at bounding box center [509, 306] width 99 height 17
type input "8"
type input "2025"
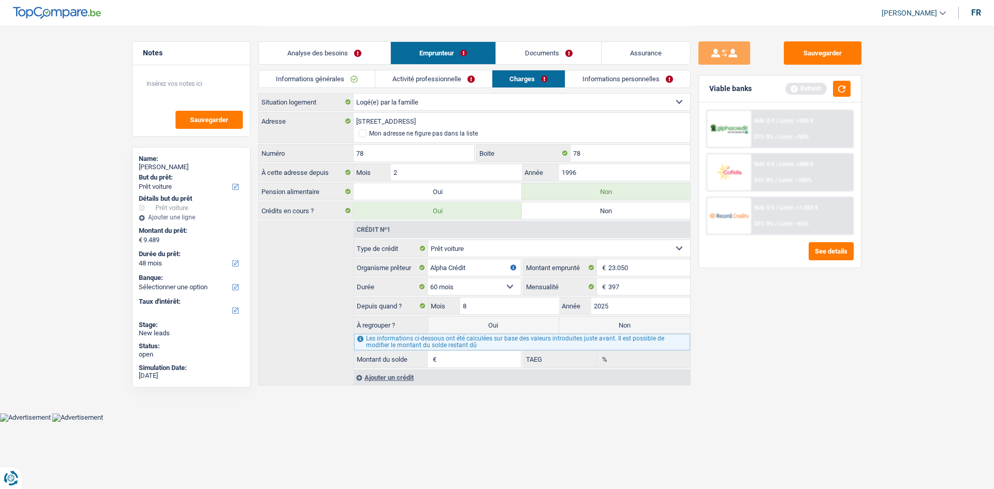
type input "22.678"
type input "1,31"
click at [896, 319] on main "Notes Sauvegarder Name: Adam Hermal But du prêt: Confort maison: meubles, texti…" at bounding box center [497, 206] width 994 height 413
click at [665, 321] on label "Non" at bounding box center [624, 325] width 131 height 17
click at [665, 321] on input "Non" at bounding box center [624, 325] width 131 height 17
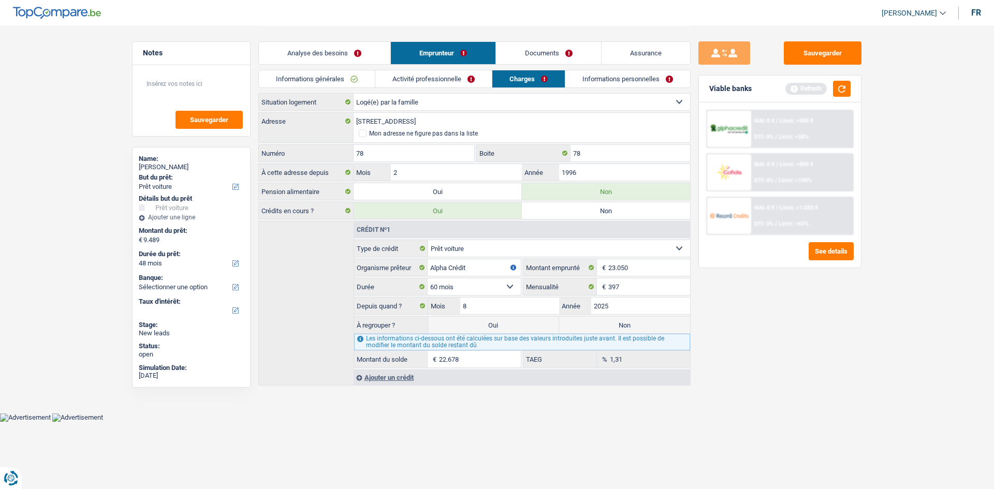
radio input "true"
click at [827, 333] on div "Sauvegarder Viable banks Refresh NAI: 0 € / Limit: >850 € DTI: 0% / Limit: <50%…" at bounding box center [779, 256] width 179 height 431
click at [840, 94] on button "button" at bounding box center [842, 89] width 18 height 16
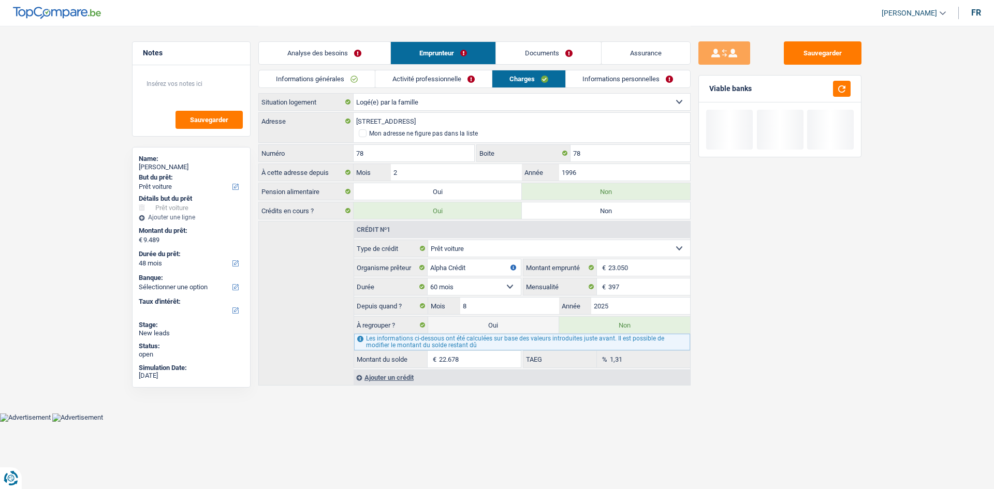
drag, startPoint x: 621, startPoint y: 77, endPoint x: 598, endPoint y: 85, distance: 24.2
click at [621, 78] on link "Informations personnelles" at bounding box center [628, 78] width 125 height 17
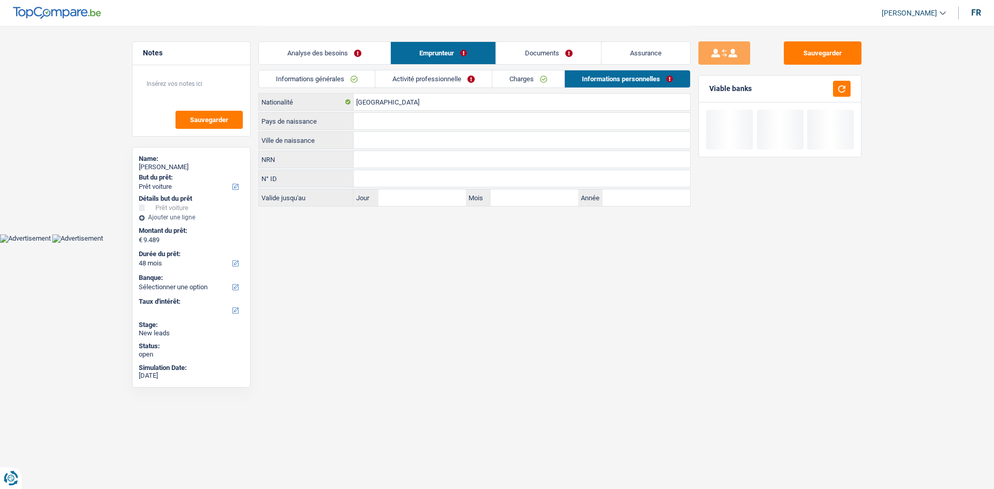
click at [550, 76] on link "Charges" at bounding box center [528, 78] width 72 height 17
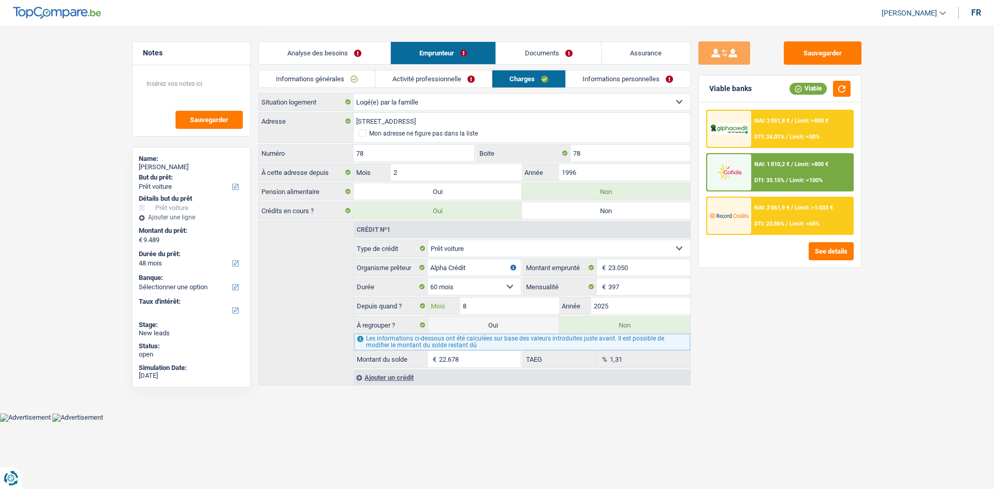
click at [516, 303] on input "8" at bounding box center [509, 306] width 99 height 17
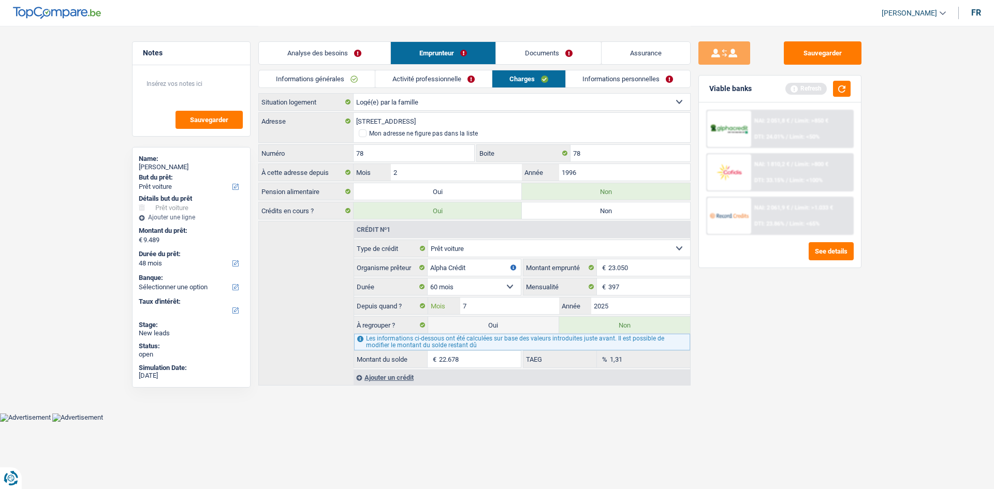
type input "7"
type input "22.306"
click at [915, 369] on main "Notes Sauvegarder Name: Adam Hermal But du prêt: Confort maison: meubles, texti…" at bounding box center [497, 206] width 994 height 413
click at [595, 78] on link "Informations personnelles" at bounding box center [628, 78] width 125 height 17
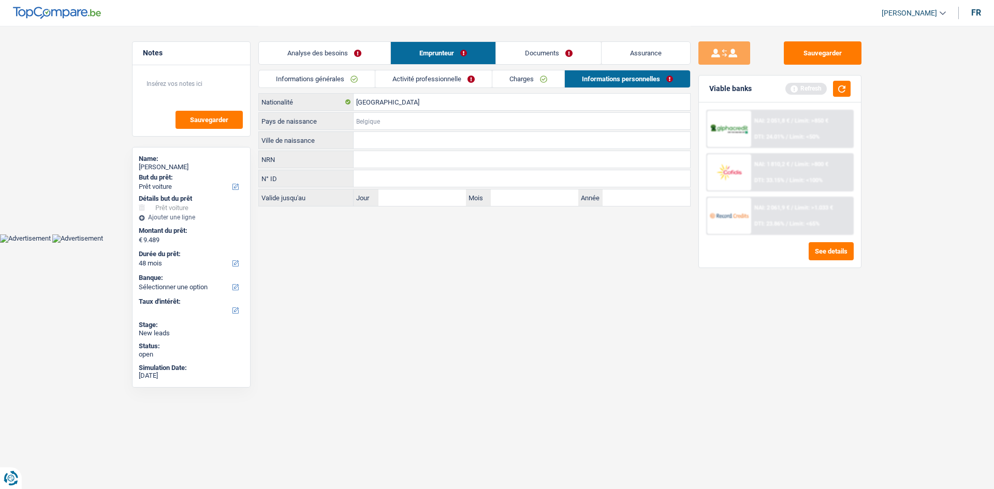
click at [383, 116] on input "Pays de naissance" at bounding box center [522, 121] width 336 height 17
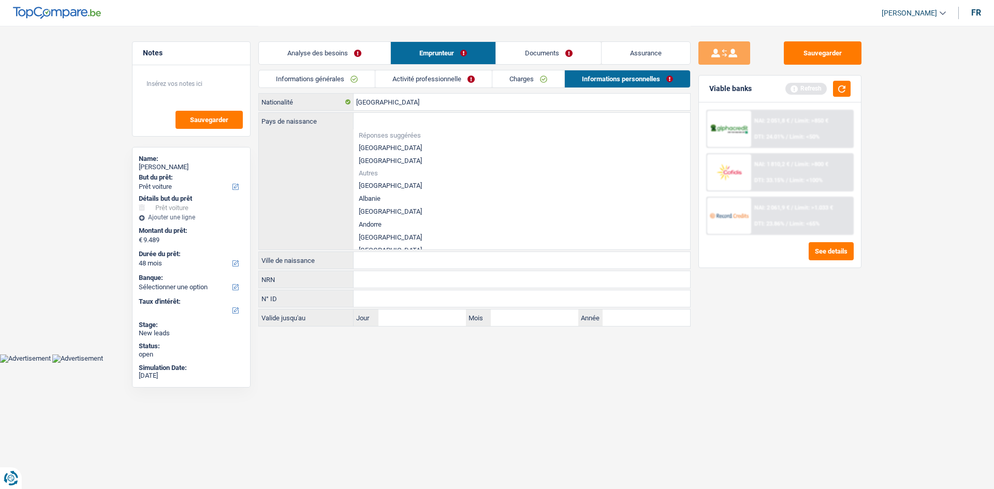
click at [376, 146] on li "[GEOGRAPHIC_DATA]" at bounding box center [522, 147] width 336 height 13
type input "[GEOGRAPHIC_DATA]"
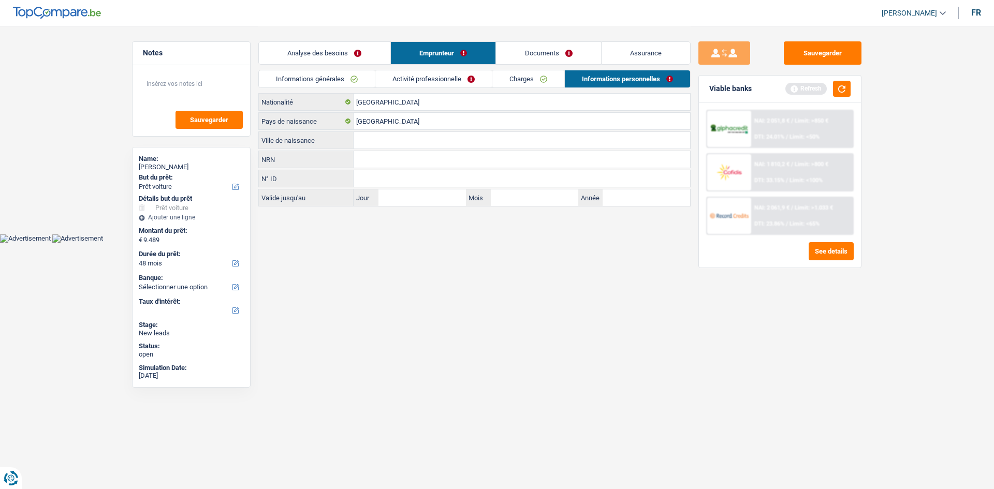
click at [386, 144] on input "Ville de naissance" at bounding box center [522, 140] width 336 height 17
type input "Tournai"
click at [346, 82] on link "Informations générales" at bounding box center [317, 78] width 116 height 17
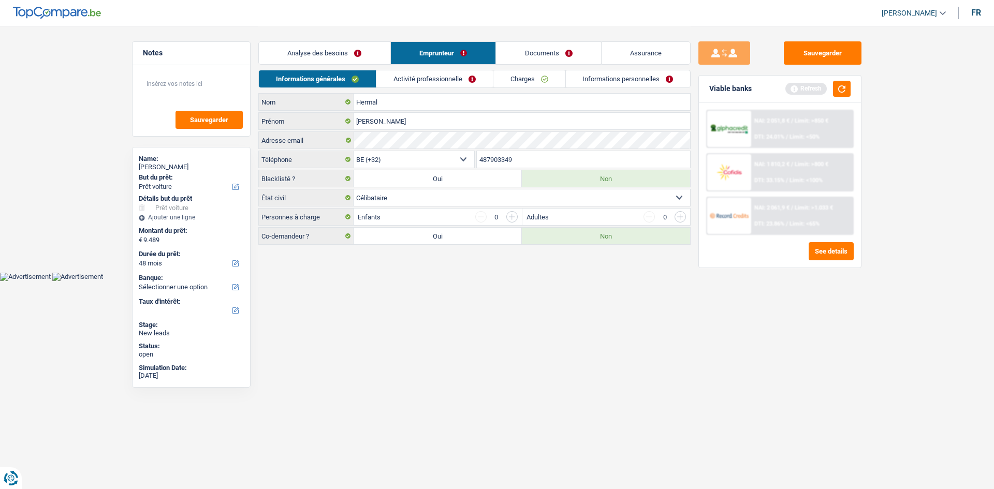
click at [356, 45] on link "Analyse des besoins" at bounding box center [324, 53] width 131 height 22
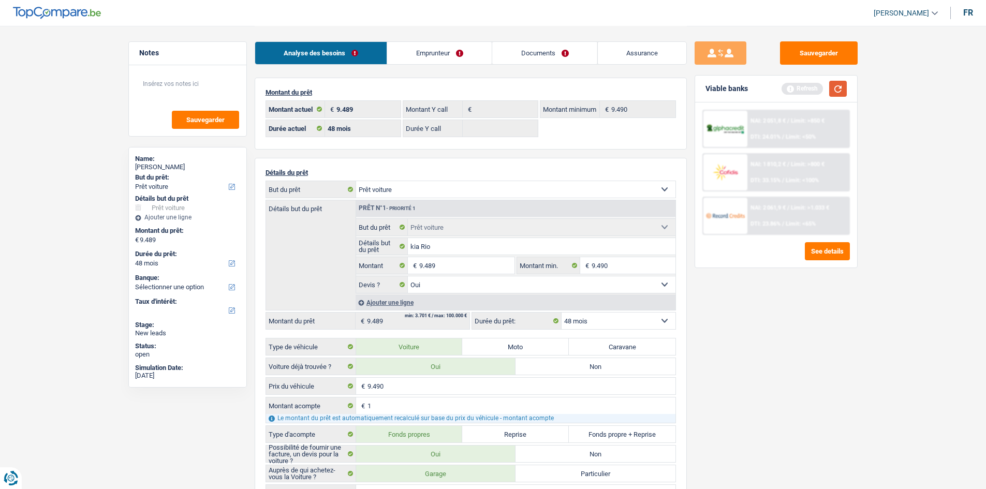
click at [843, 89] on button "button" at bounding box center [838, 89] width 18 height 16
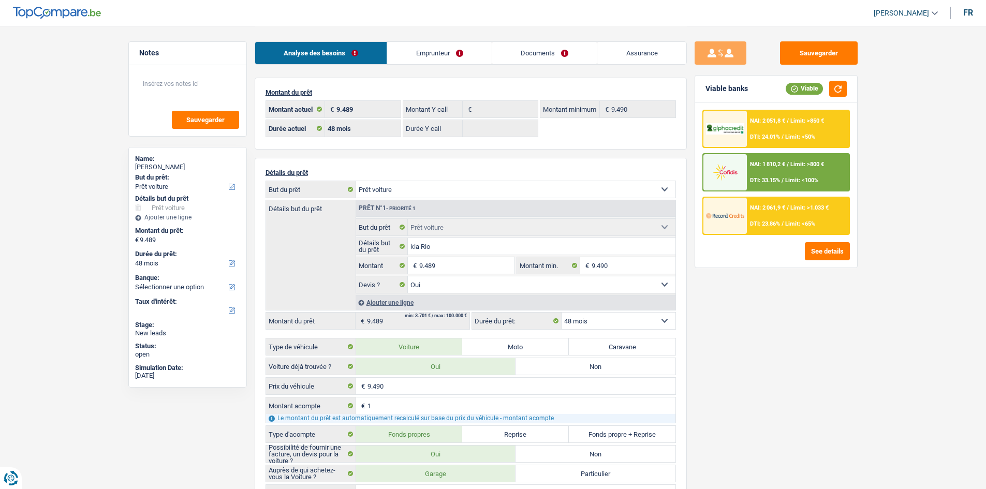
click at [638, 318] on select "12 mois 18 mois 24 mois 30 mois 36 mois 42 mois 48 mois Sélectionner une option" at bounding box center [619, 321] width 114 height 17
click at [834, 322] on div "Sauvegarder Viable banks Viable NAI: 2 051,8 € / Limit: >850 € DTI: 24.01% / Li…" at bounding box center [776, 256] width 179 height 431
drag, startPoint x: 417, startPoint y: 247, endPoint x: 451, endPoint y: 254, distance: 34.9
click at [417, 247] on input "kia Rio" at bounding box center [542, 246] width 268 height 17
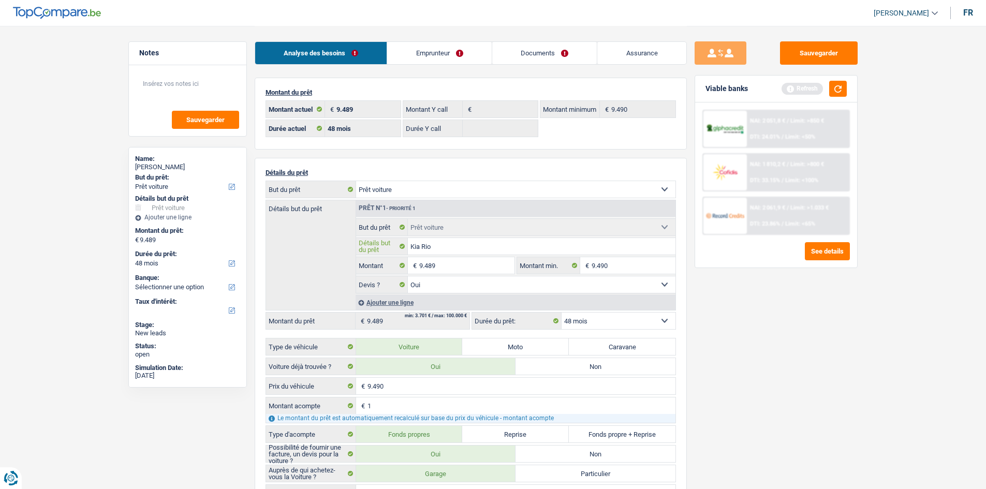
type input "Kia Rio"
click at [873, 398] on main "Notes Sauvegarder Name: Adam Hermal But du prêt: Confort maison: meubles, texti…" at bounding box center [493, 442] width 986 height 885
click at [839, 86] on button "button" at bounding box center [838, 89] width 18 height 16
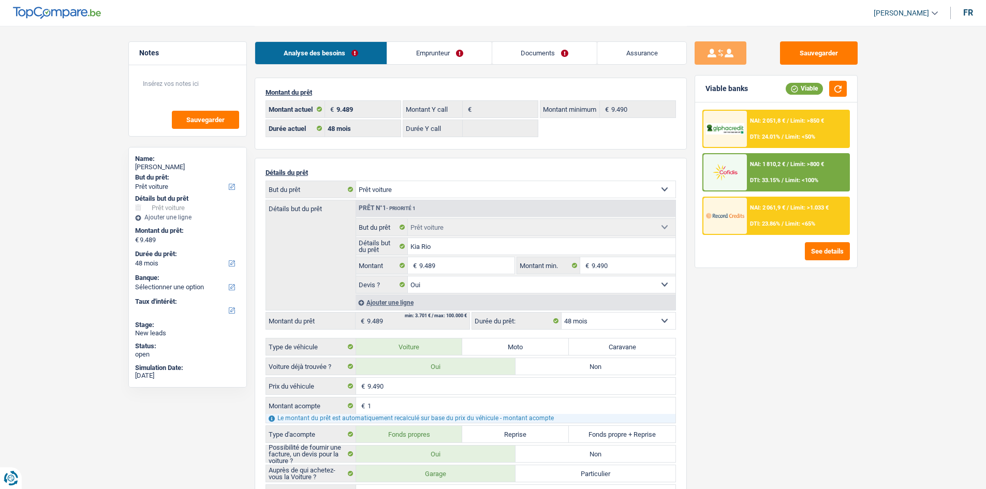
click at [803, 310] on div "Sauvegarder Viable banks Viable NAI: 2 051,8 € / Limit: >850 € DTI: 24.01% / Li…" at bounding box center [776, 256] width 179 height 431
click at [798, 234] on div "NAI: 2 061,9 € / Limit: >1.033 € DTI: 23.86% / Limit: <65%" at bounding box center [776, 216] width 148 height 38
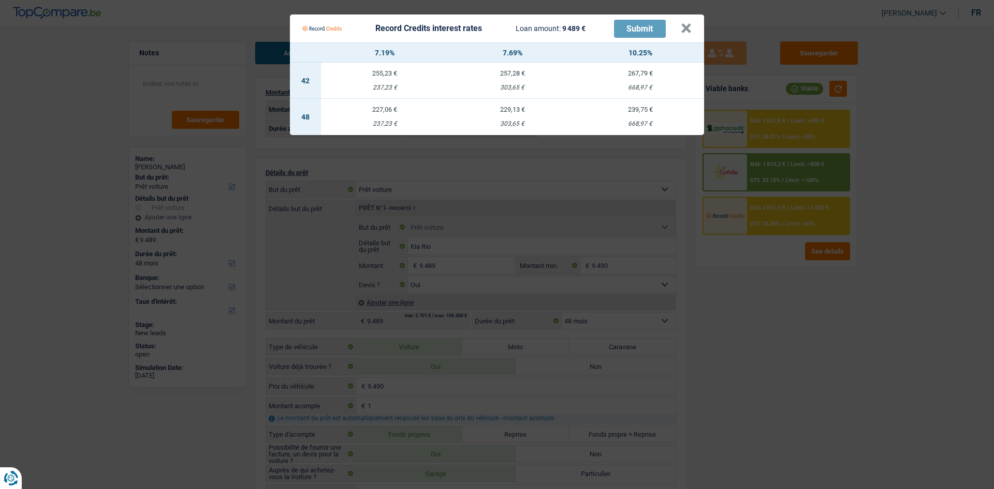
drag, startPoint x: 793, startPoint y: 304, endPoint x: 798, endPoint y: 297, distance: 8.6
click at [793, 304] on Credits "Record Credits interest rates Loan amount: 9 489 € Submit × 7.19% 7.69% 10.25% …" at bounding box center [497, 244] width 994 height 489
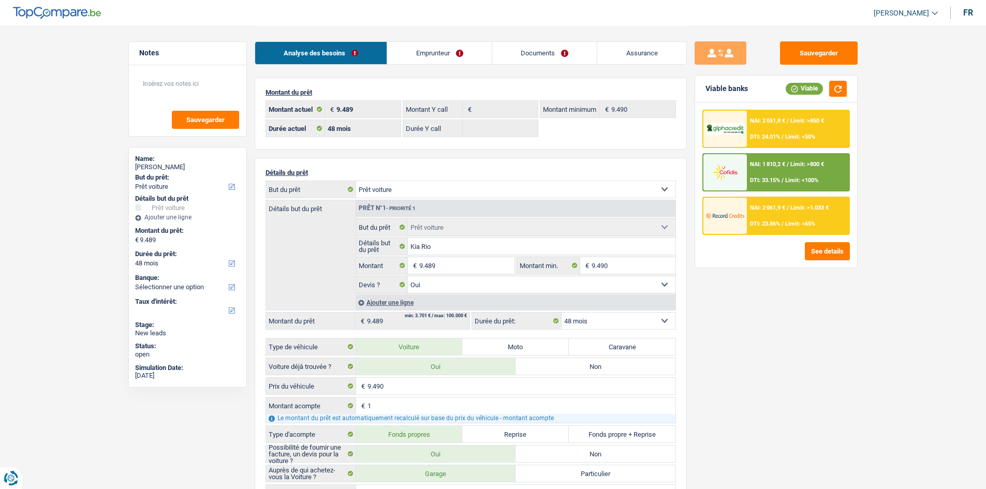
click at [791, 172] on div "NAI: 1 810,2 € / Limit: >800 € DTI: 33.15% / Limit: <100%" at bounding box center [798, 172] width 102 height 36
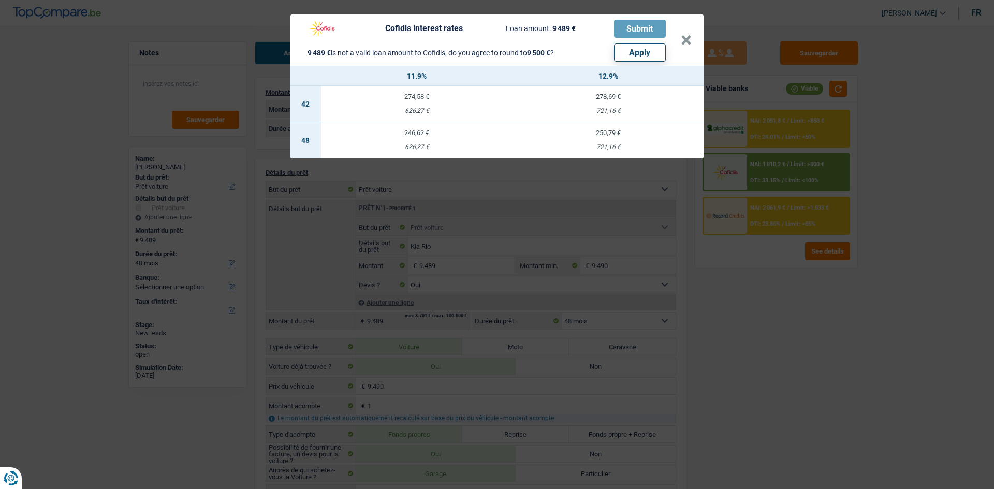
click at [807, 334] on div "Cofidis interest rates Loan amount: 9 489 € Submit 9 489 € is not a valid loan …" at bounding box center [497, 244] width 994 height 489
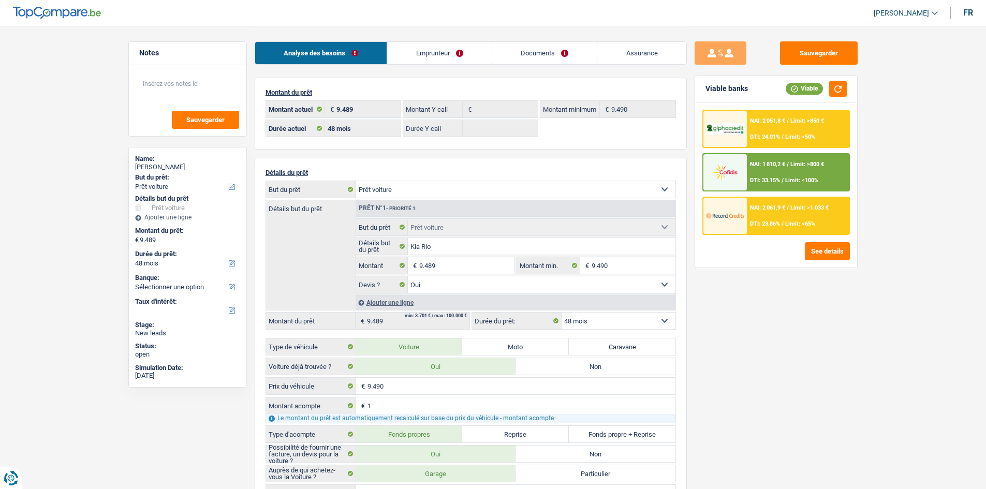
click at [754, 129] on div "NAI: 2 051,8 € / Limit: >850 € DTI: 24.01% / Limit: <50%" at bounding box center [798, 129] width 102 height 36
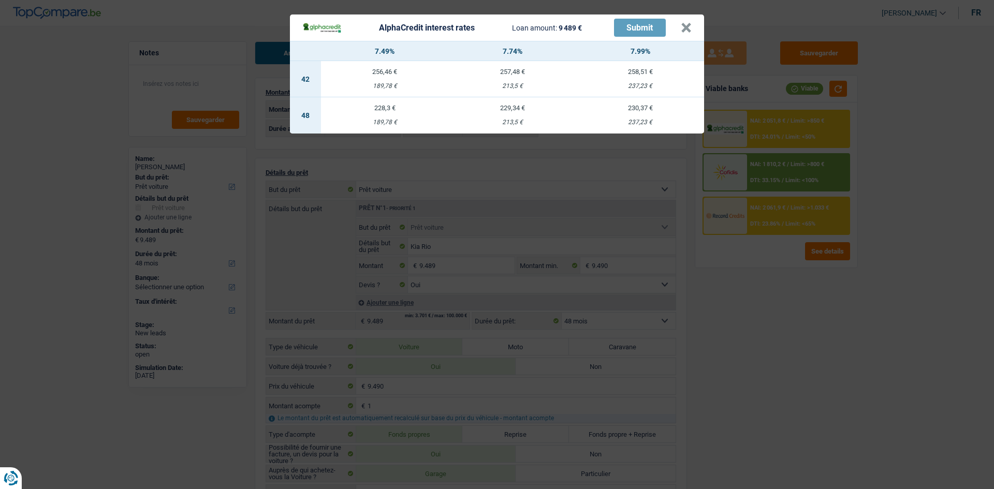
click at [823, 350] on div "AlphaCredit interest rates Loan amount: 9 489 € Submit × 7.49% 7.74% 7.99% 42 2…" at bounding box center [497, 244] width 994 height 489
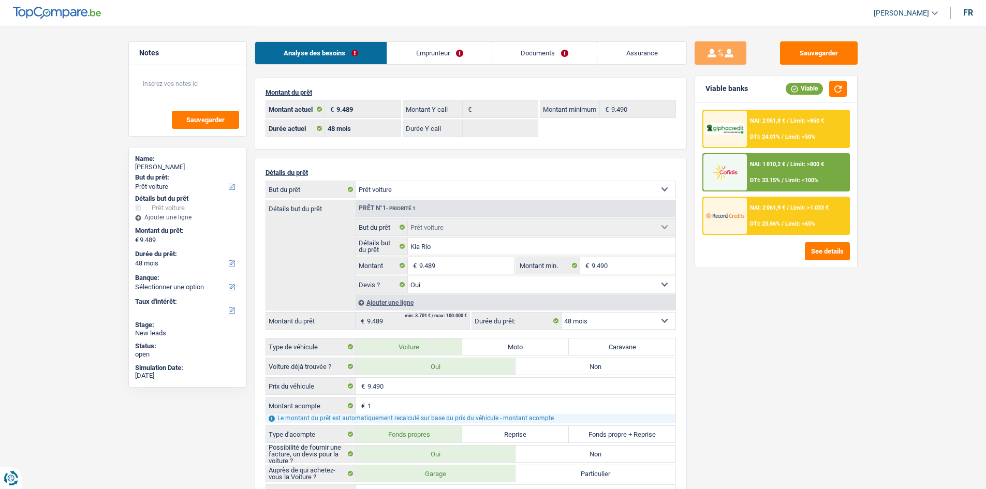
click at [764, 290] on div "Sauvegarder Viable banks Viable NAI: 2 051,8 € / Limit: >850 € DTI: 24.01% / Li…" at bounding box center [776, 256] width 179 height 431
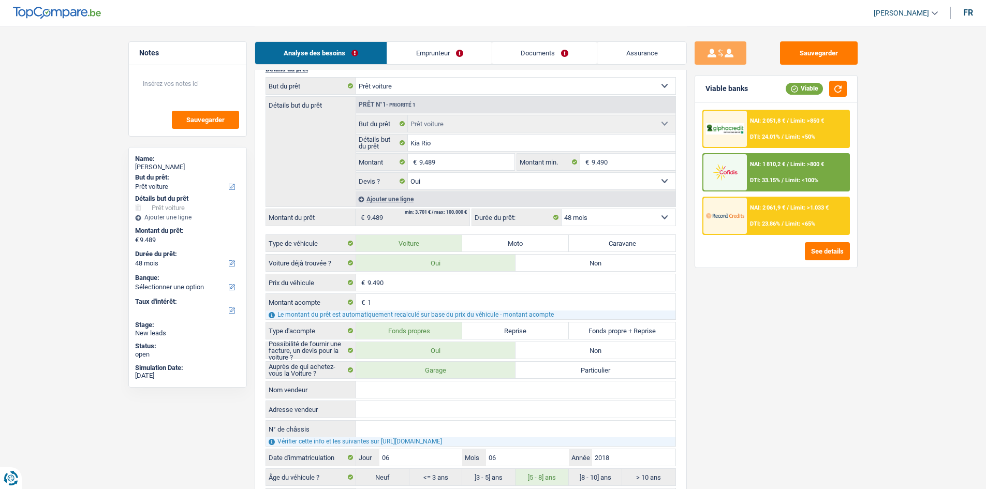
click at [454, 64] on link "Emprunteur" at bounding box center [439, 53] width 105 height 22
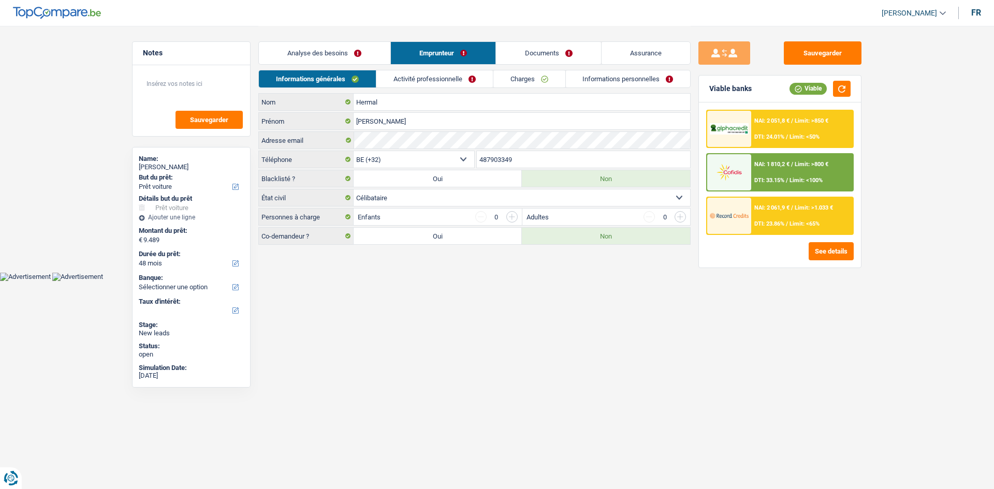
click at [463, 79] on link "Activité professionnelle" at bounding box center [434, 78] width 116 height 17
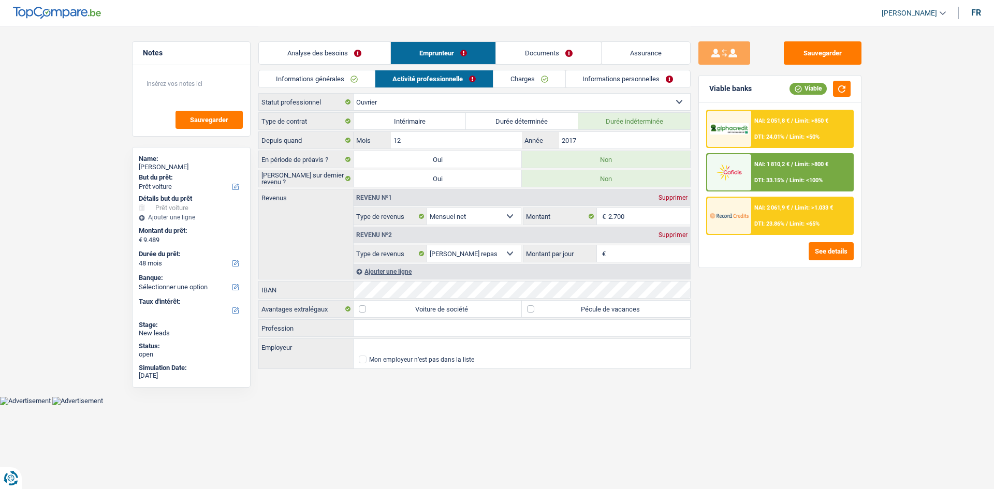
click at [668, 236] on div "Supprimer" at bounding box center [673, 235] width 34 height 6
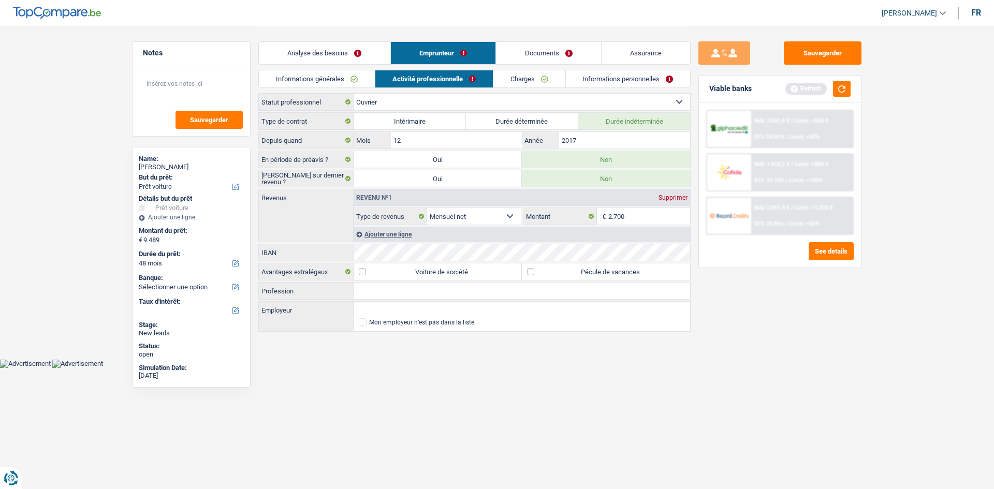
click at [535, 78] on link "Charges" at bounding box center [529, 78] width 72 height 17
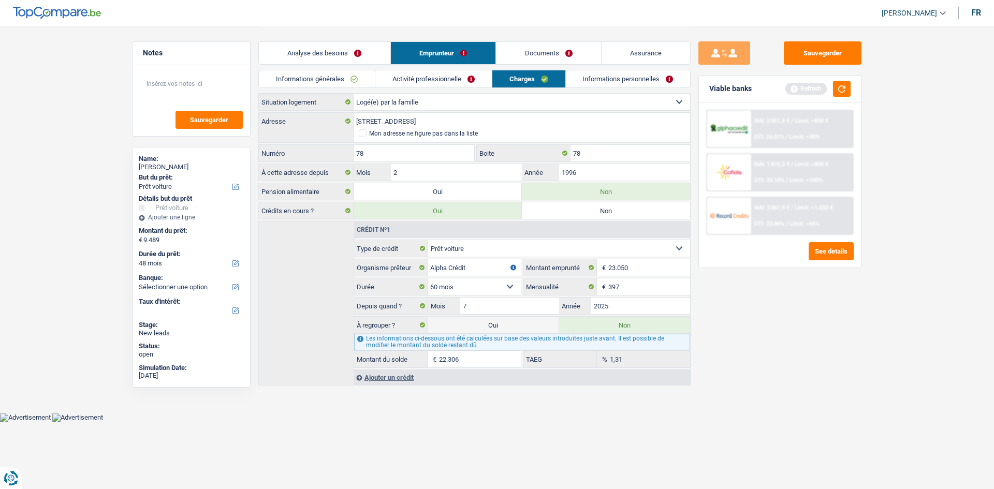
click at [600, 76] on link "Informations personnelles" at bounding box center [628, 78] width 125 height 17
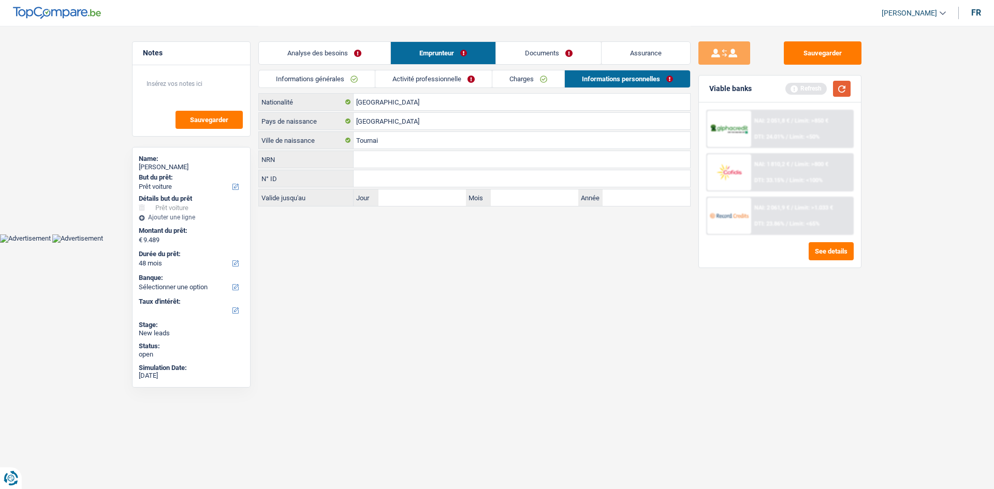
click at [845, 87] on button "button" at bounding box center [842, 89] width 18 height 16
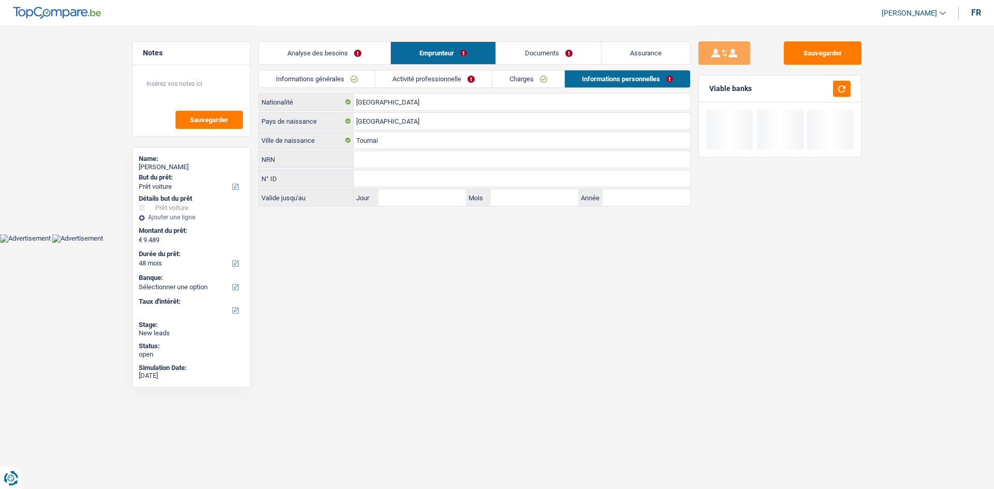
click at [350, 51] on link "Analyse des besoins" at bounding box center [324, 53] width 131 height 22
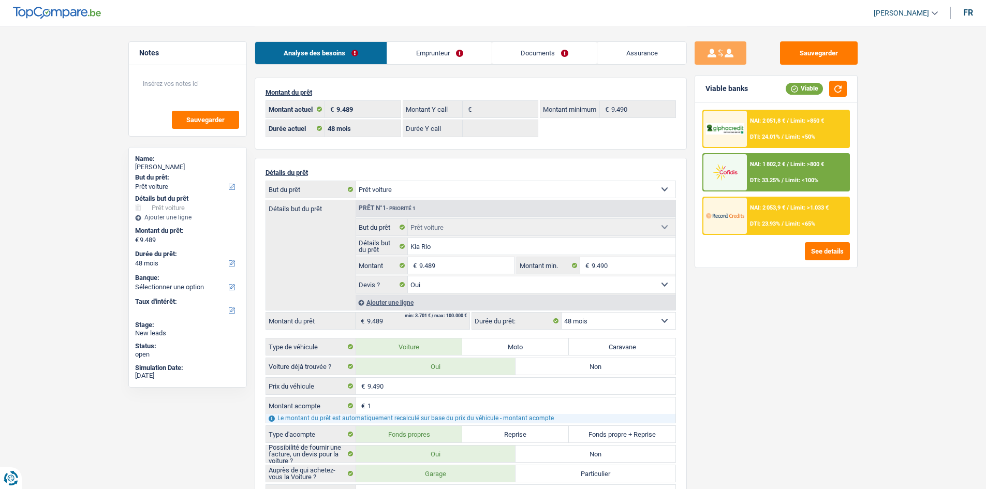
click at [773, 216] on div "NAI: 2 053,9 € / Limit: >1.033 € DTI: 23.93% / Limit: <65%" at bounding box center [798, 216] width 102 height 36
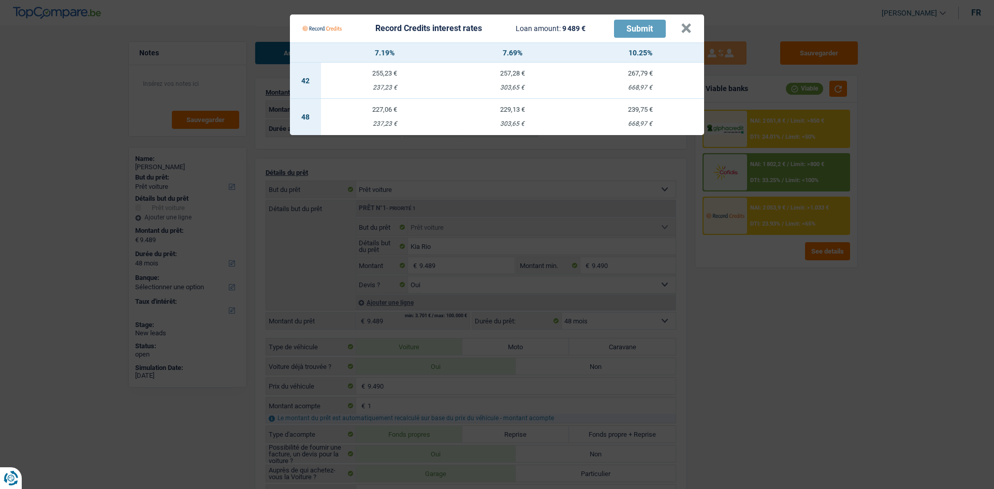
click at [796, 319] on Credits "Record Credits interest rates Loan amount: 9 489 € Submit × 7.19% 7.69% 10.25% …" at bounding box center [497, 244] width 994 height 489
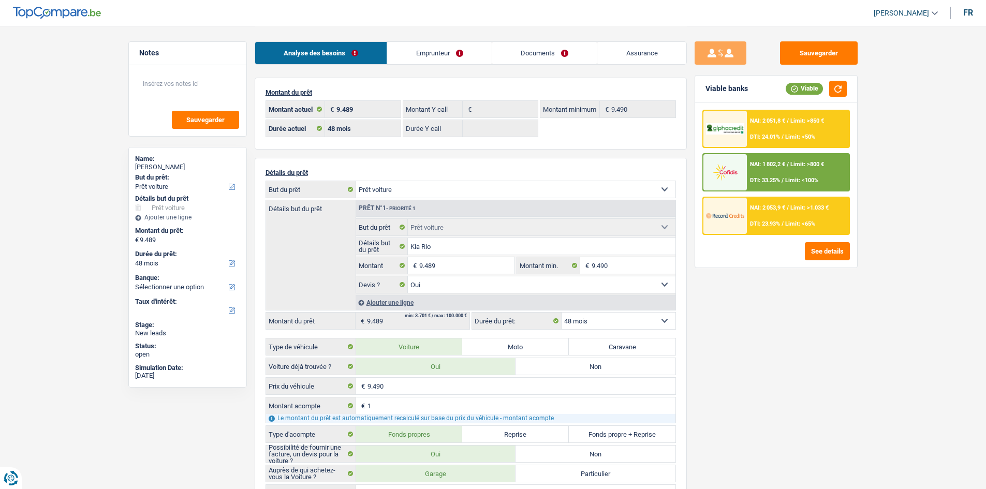
click at [781, 132] on div "NAI: 2 051,8 € / Limit: >850 € DTI: 24.01% / Limit: <50%" at bounding box center [798, 129] width 102 height 36
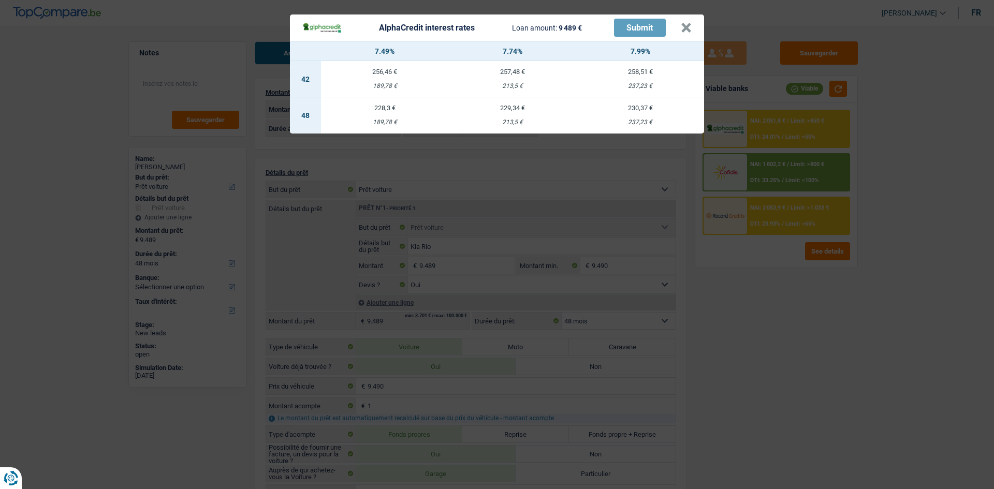
click at [783, 306] on div "AlphaCredit interest rates Loan amount: 9 489 € Submit × 7.49% 7.74% 7.99% 42 2…" at bounding box center [497, 244] width 994 height 489
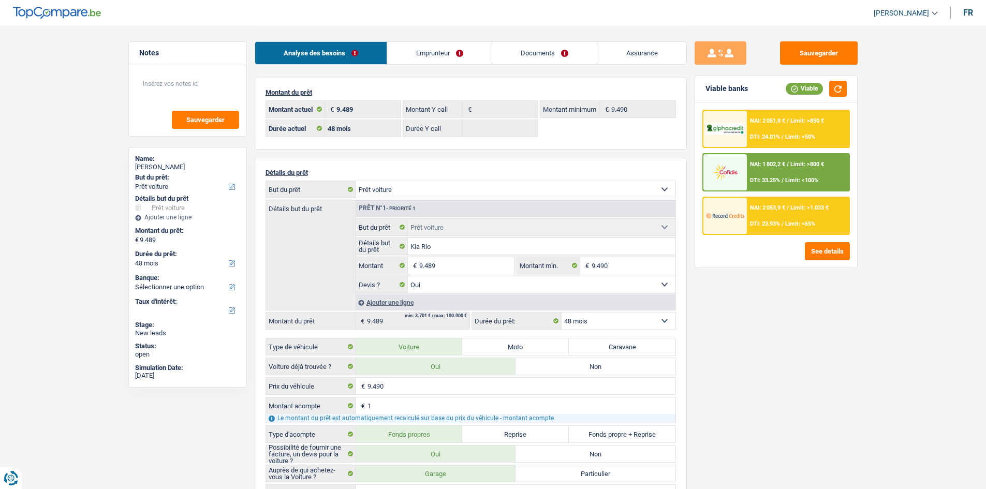
click at [763, 335] on div "Sauvegarder Viable banks Viable NAI: 2 051,8 € / Limit: >850 € DTI: 24.01% / Li…" at bounding box center [776, 256] width 179 height 431
click at [429, 55] on link "Emprunteur" at bounding box center [439, 53] width 105 height 22
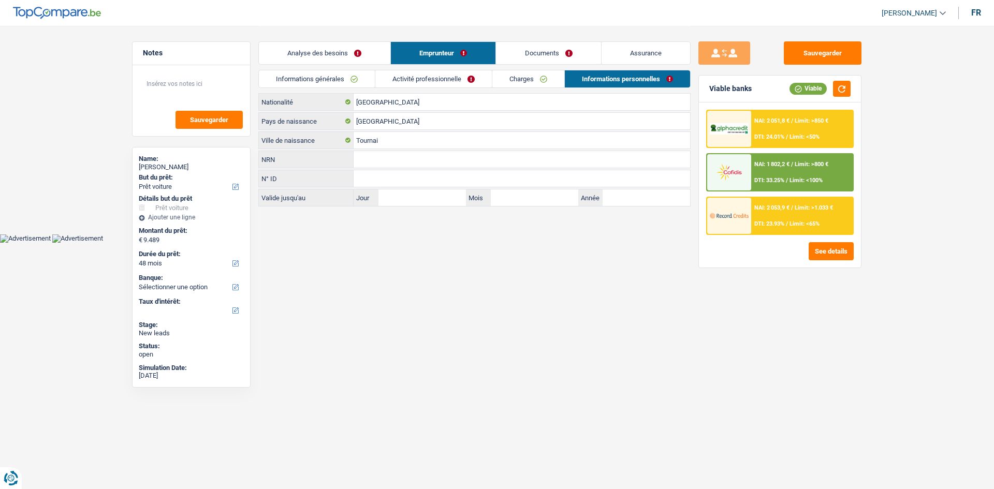
click at [358, 80] on link "Informations générales" at bounding box center [317, 78] width 116 height 17
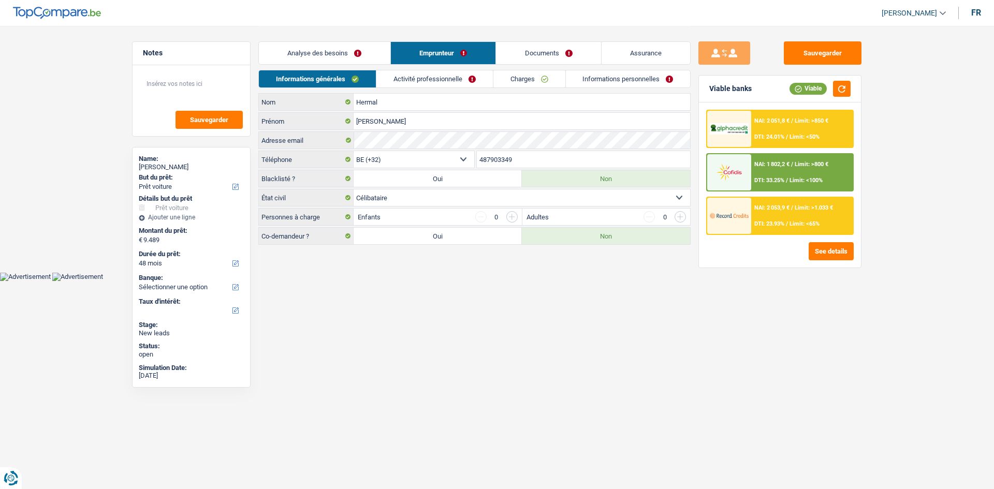
click at [426, 77] on link "Activité professionnelle" at bounding box center [434, 78] width 116 height 17
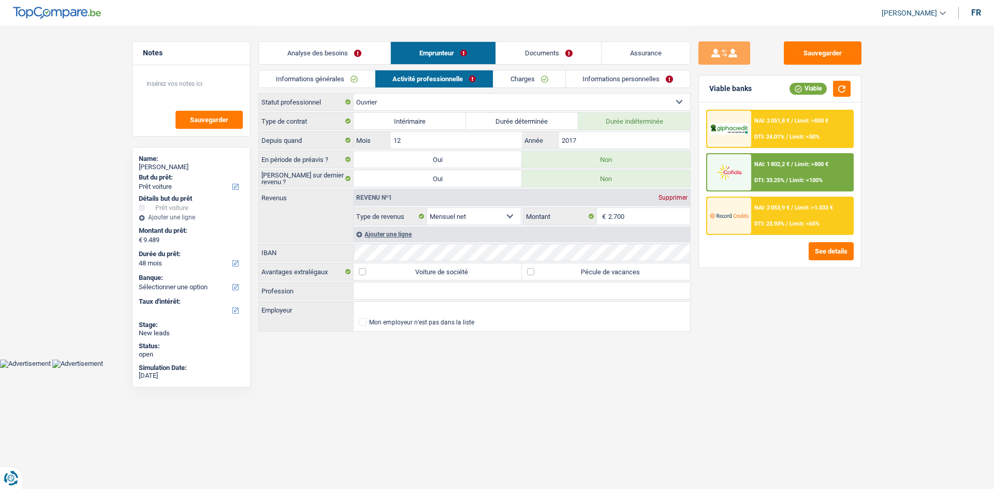
click at [529, 80] on link "Charges" at bounding box center [529, 78] width 72 height 17
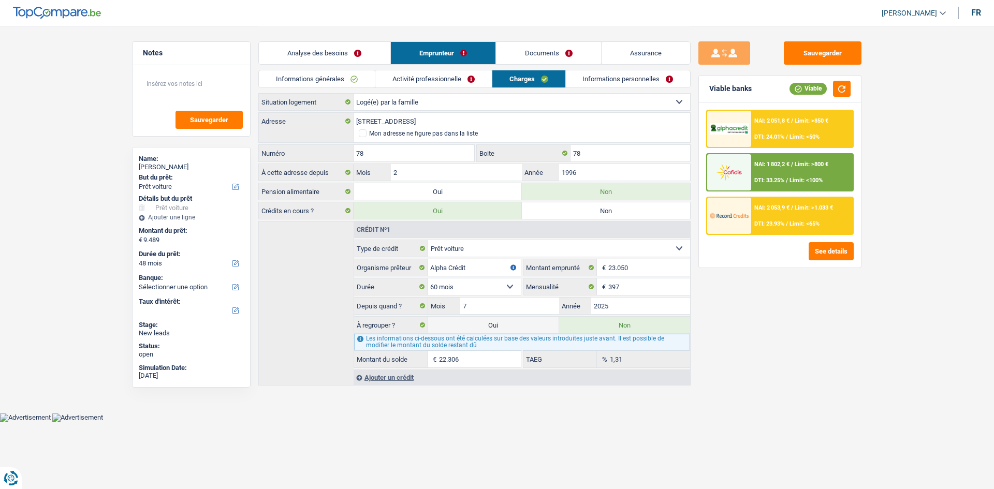
click at [596, 84] on link "Informations personnelles" at bounding box center [628, 78] width 125 height 17
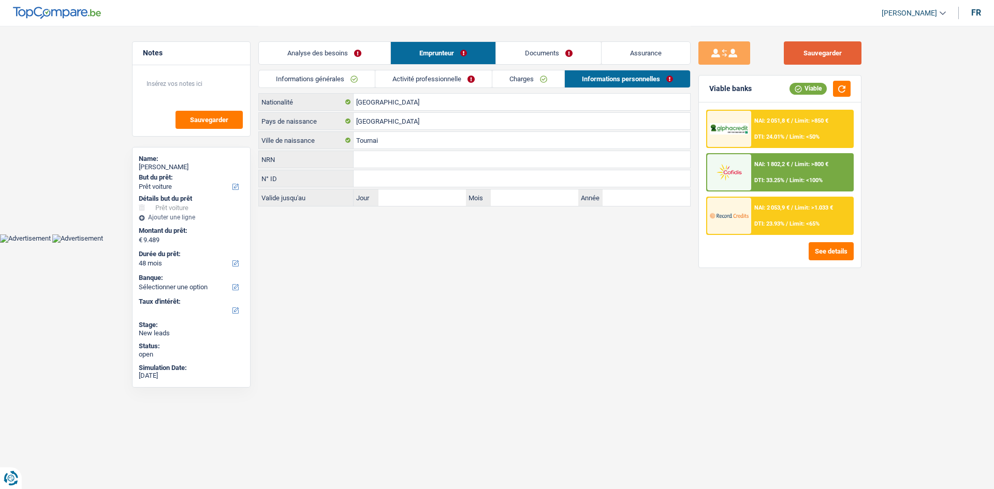
click at [832, 54] on button "Sauvegarder" at bounding box center [823, 52] width 78 height 23
click at [568, 56] on link "Documents" at bounding box center [548, 53] width 105 height 22
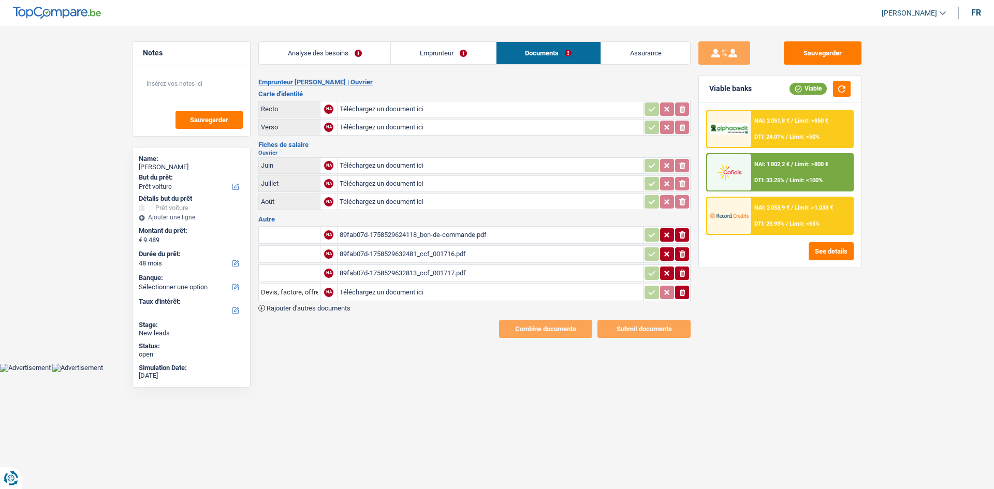
click at [457, 256] on div "89fab07d-1758529632481_ccf_001716.pdf" at bounding box center [490, 254] width 301 height 16
click at [496, 277] on div "89fab07d-1758529632813_ccf_001717.pdf" at bounding box center [490, 274] width 301 height 16
click at [859, 365] on div "Sauvegarder Viable banks Viable NAI: 2 051,8 € / Limit: >850 € DTI: 24.01% / Li…" at bounding box center [779, 256] width 179 height 431
click at [663, 54] on link "Assurance" at bounding box center [645, 53] width 89 height 22
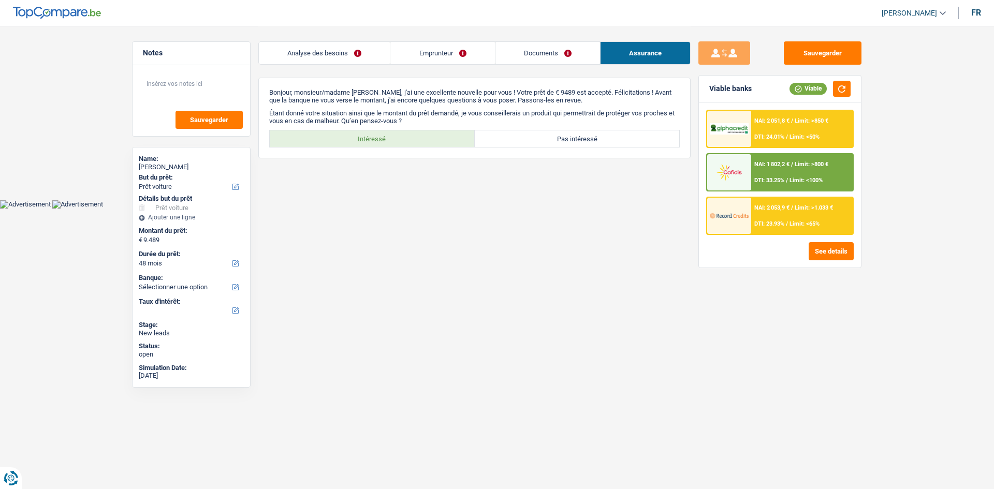
drag, startPoint x: 561, startPoint y: 55, endPoint x: 553, endPoint y: 80, distance: 25.4
click at [560, 56] on link "Documents" at bounding box center [547, 53] width 105 height 22
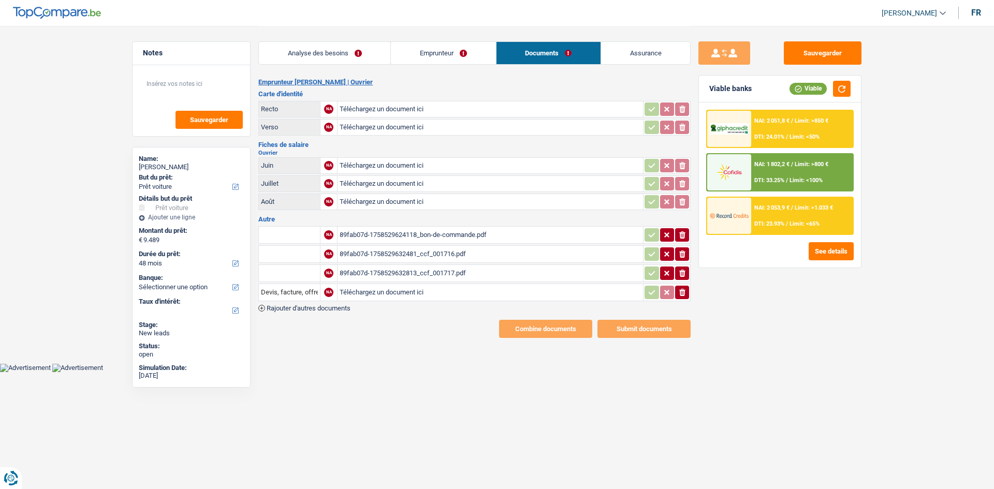
click at [460, 48] on link "Emprunteur" at bounding box center [443, 53] width 105 height 22
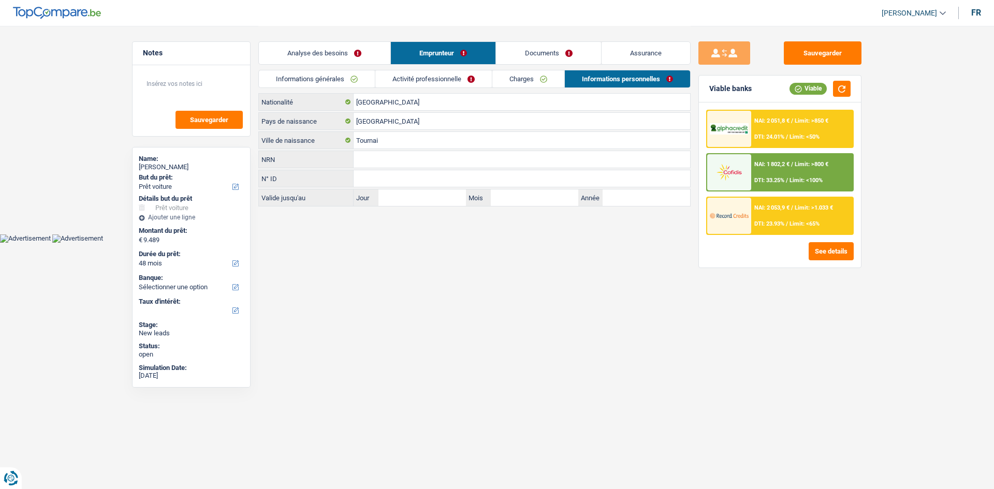
click at [351, 55] on link "Analyse des besoins" at bounding box center [324, 53] width 131 height 22
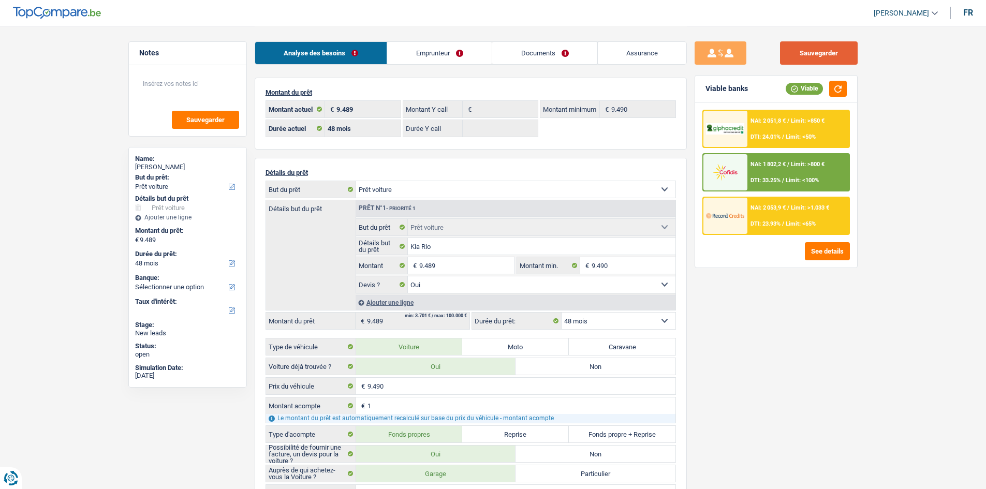
click at [821, 51] on button "Sauvegarder" at bounding box center [819, 52] width 78 height 23
click at [766, 374] on div "Sauvegarder Viable banks Viable NAI: 2 051,8 € / Limit: >850 € DTI: 24.01% / Li…" at bounding box center [776, 256] width 179 height 431
click at [817, 44] on button "Sauvegarder" at bounding box center [819, 52] width 78 height 23
click at [197, 75] on textarea at bounding box center [187, 87] width 103 height 31
click at [74, 135] on main "Notes Sauvegarder Name: Adam Hermal But du prêt: Confort maison: meubles, texti…" at bounding box center [493, 442] width 986 height 885
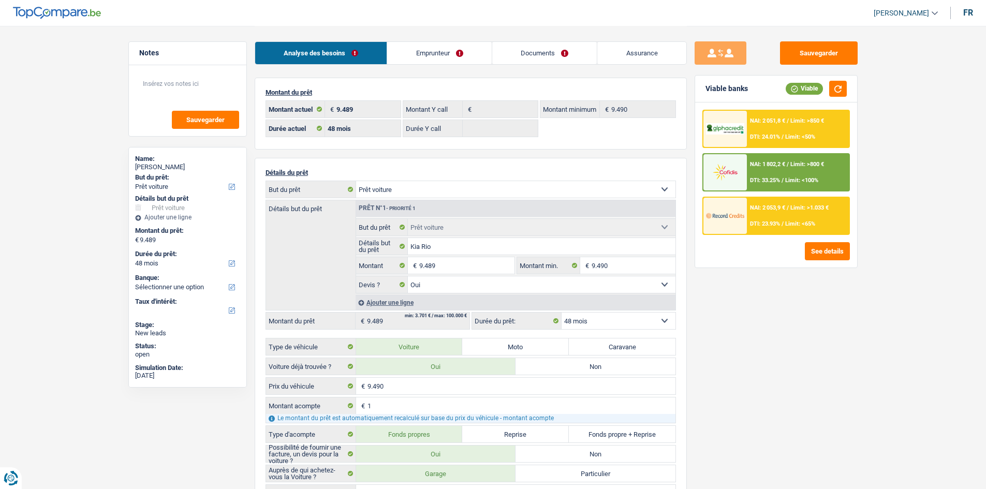
click at [435, 55] on link "Emprunteur" at bounding box center [439, 53] width 105 height 22
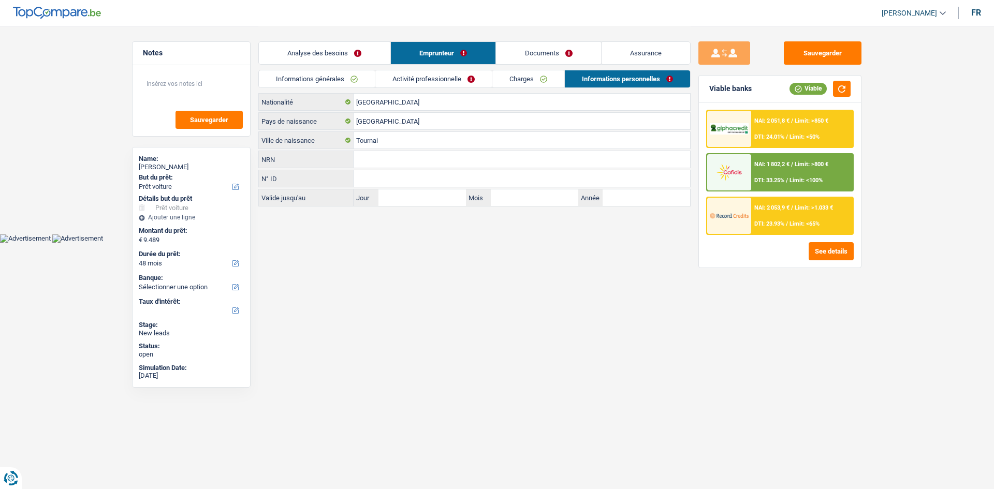
click at [422, 80] on link "Activité professionnelle" at bounding box center [433, 78] width 116 height 17
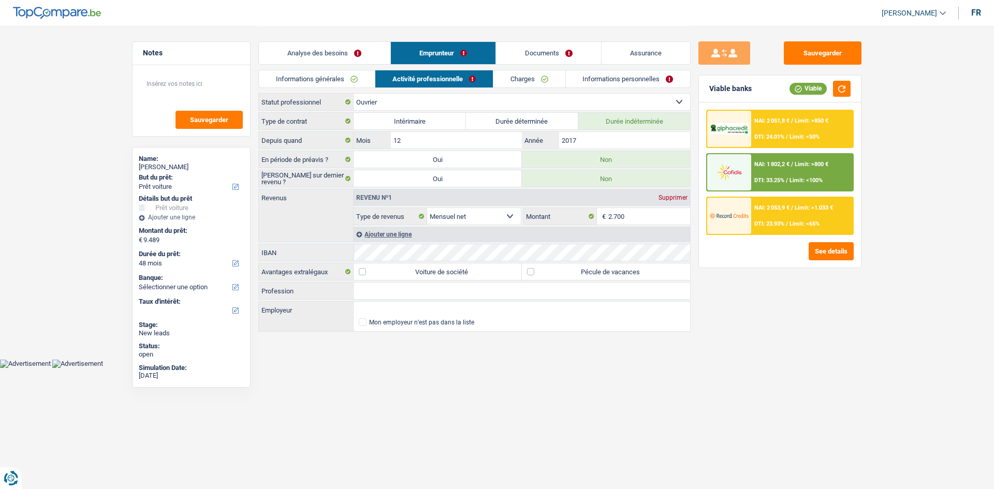
click at [503, 81] on link "Charges" at bounding box center [529, 78] width 72 height 17
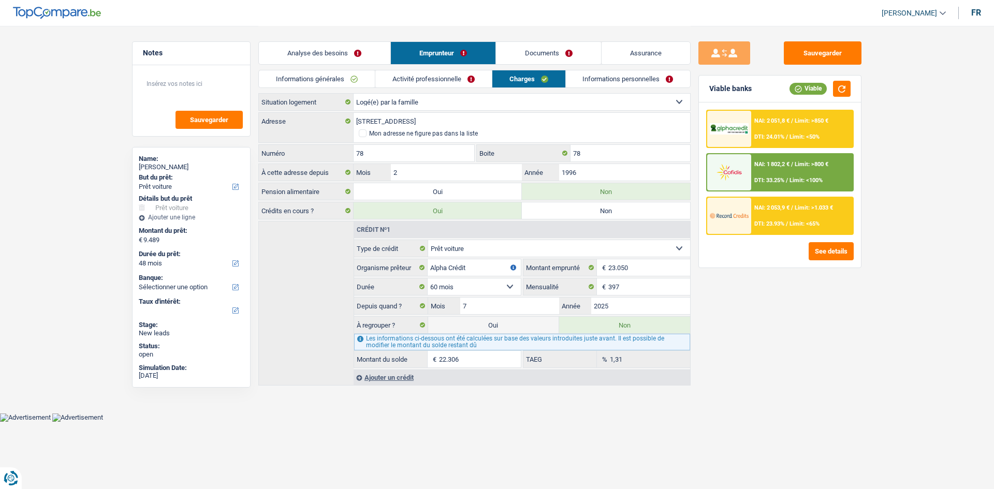
click at [590, 82] on link "Informations personnelles" at bounding box center [628, 78] width 125 height 17
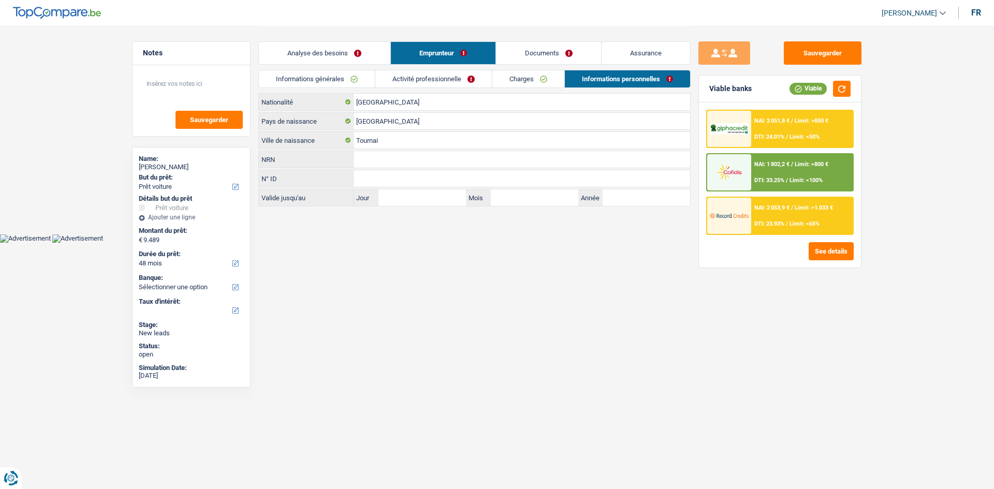
click at [458, 86] on link "Activité professionnelle" at bounding box center [433, 78] width 116 height 17
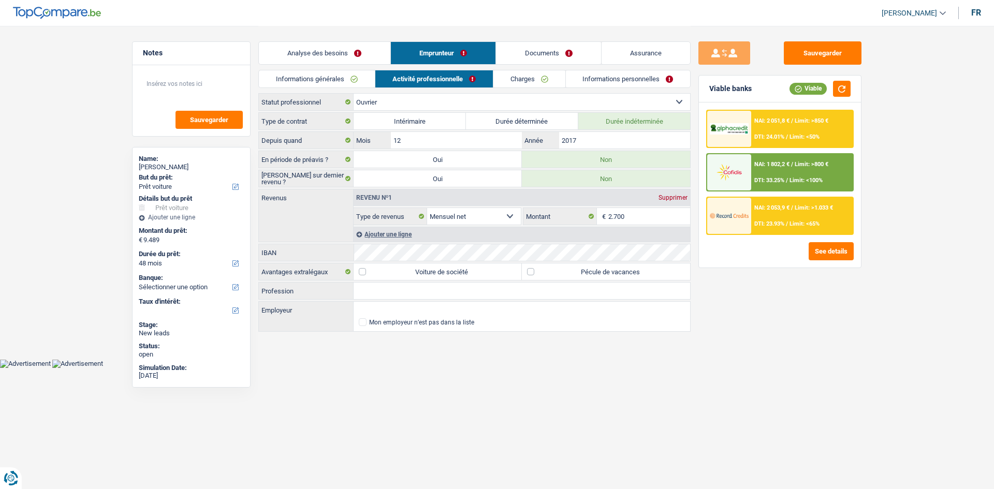
click at [351, 82] on link "Informations générales" at bounding box center [317, 78] width 116 height 17
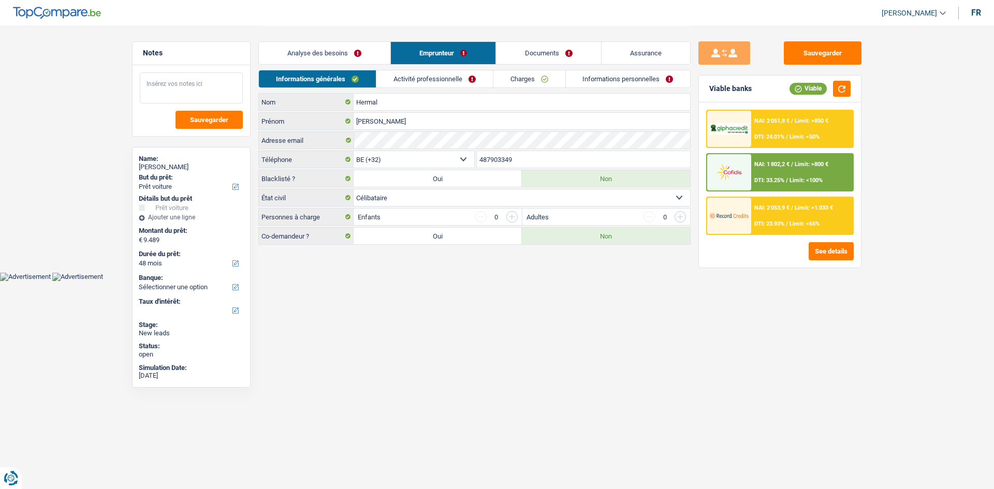
click at [150, 91] on textarea at bounding box center [191, 87] width 103 height 31
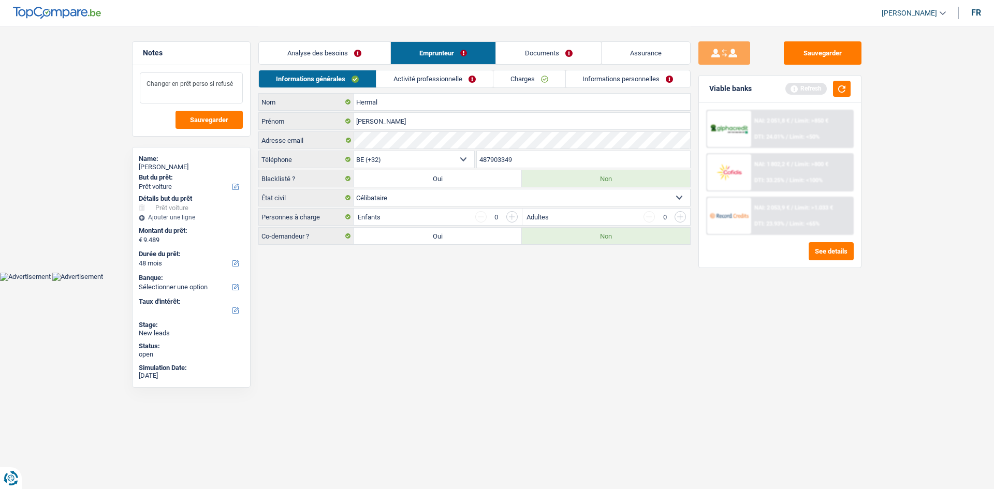
click at [171, 94] on textarea "Changer en prêt perso si refusé" at bounding box center [191, 87] width 103 height 31
click at [239, 84] on textarea "Changer en prêt perso si refusé" at bounding box center [191, 87] width 103 height 31
click at [229, 99] on textarea "Changer en prêt perso si refusé car déjà" at bounding box center [191, 87] width 103 height 31
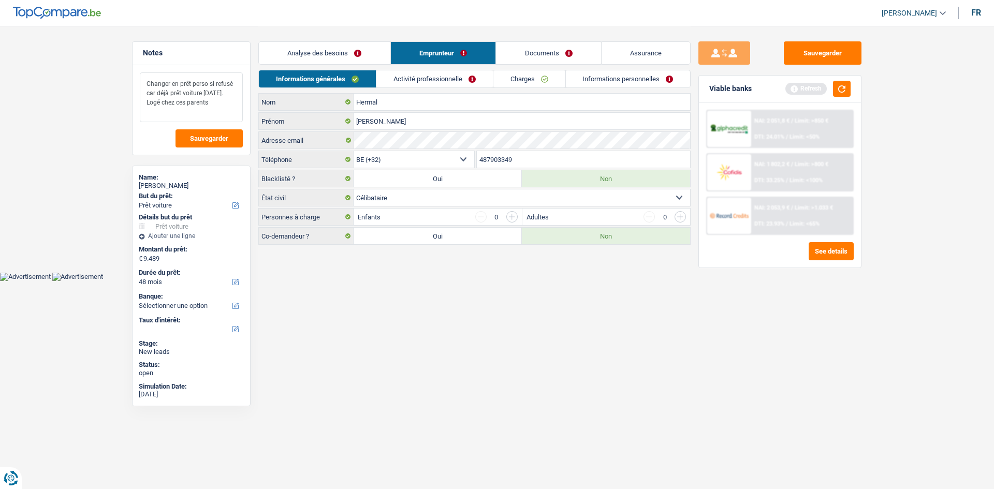
click at [221, 109] on textarea "Changer en prêt perso si refusé car déjà prêt voiture il y a un mois. Logé chez…" at bounding box center [191, 97] width 103 height 50
click at [227, 114] on textarea "Changer en prêt perso si refusé car déjà prêt voiture il y a un mois. Logé chez…" at bounding box center [191, 97] width 103 height 50
click at [168, 93] on textarea "Changer en prêt perso si refusé car déjà prêt voiture il y a un mois. Logé chez…" at bounding box center [191, 97] width 103 height 50
click at [208, 97] on textarea "Changer en prêt perso si refusé car déjà fait prêt voiture il y a un mois. Logé…" at bounding box center [191, 97] width 103 height 50
click at [209, 102] on textarea "Changer en prêt perso si refusé car déjà fait prêt voiture il y a un mois. Logé…" at bounding box center [191, 97] width 103 height 50
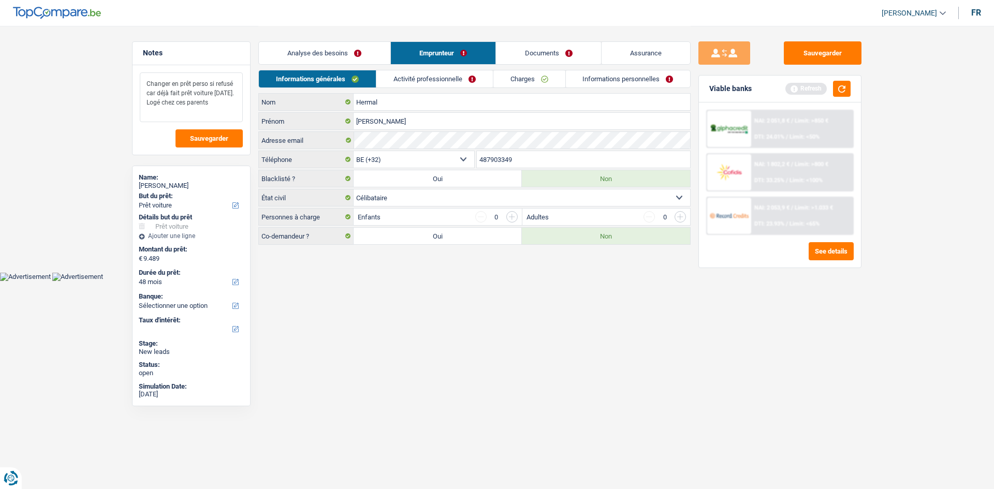
drag, startPoint x: 220, startPoint y: 112, endPoint x: 123, endPoint y: 66, distance: 107.9
click at [123, 66] on main "Notes Changer en prêt perso si refusé car déjà fait prêt voiture il y a un mois…" at bounding box center [497, 136] width 994 height 272
type textarea "Changer en prêt perso si refusé car déjà fait prêt voiture il y a un mois. Logé…"
click at [212, 134] on button "Sauvegarder" at bounding box center [208, 138] width 67 height 18
click at [380, 47] on link "Analyse des besoins" at bounding box center [324, 53] width 131 height 22
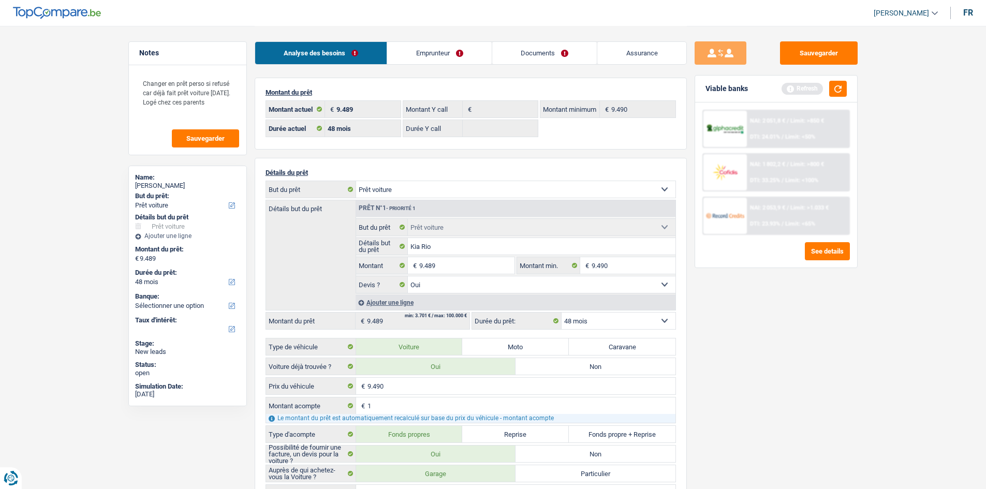
drag, startPoint x: 445, startPoint y: 53, endPoint x: 395, endPoint y: 75, distance: 54.0
click at [443, 53] on link "Emprunteur" at bounding box center [439, 53] width 105 height 22
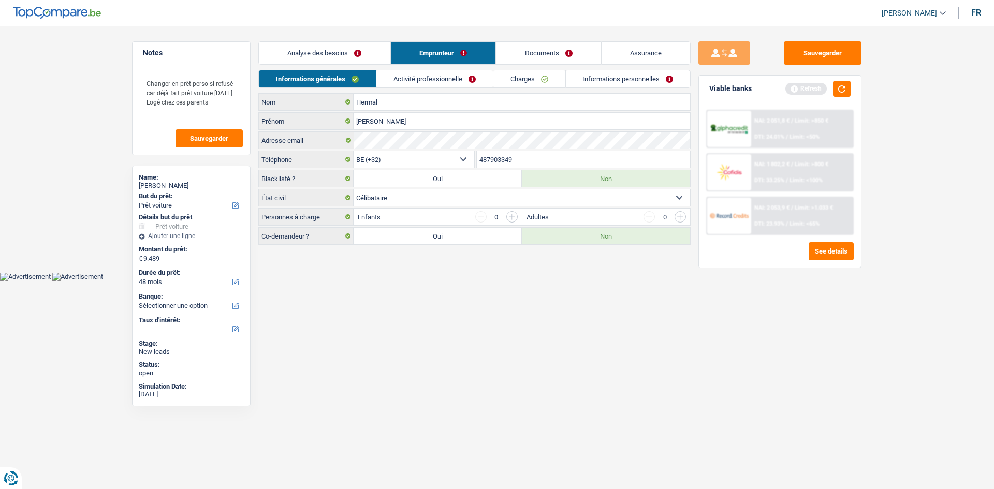
click at [467, 78] on link "Activité professionnelle" at bounding box center [434, 78] width 116 height 17
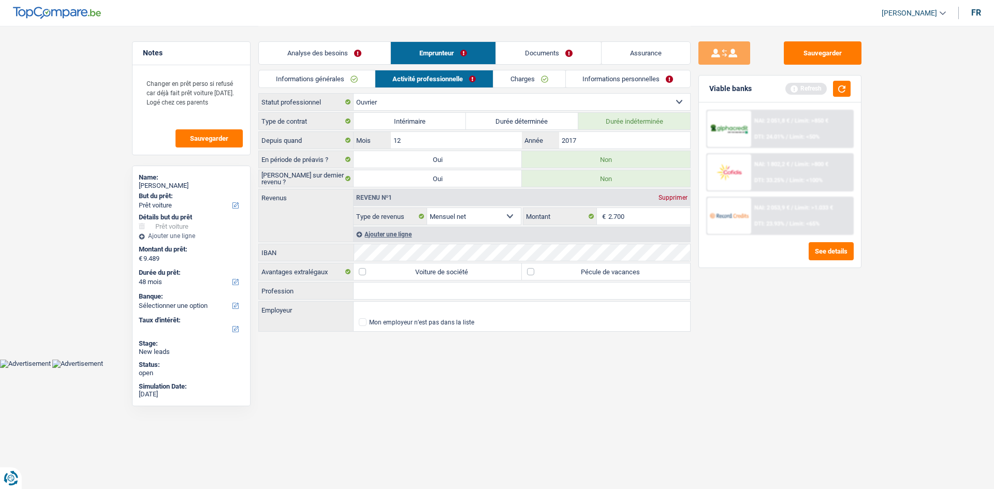
click at [545, 82] on link "Charges" at bounding box center [529, 78] width 72 height 17
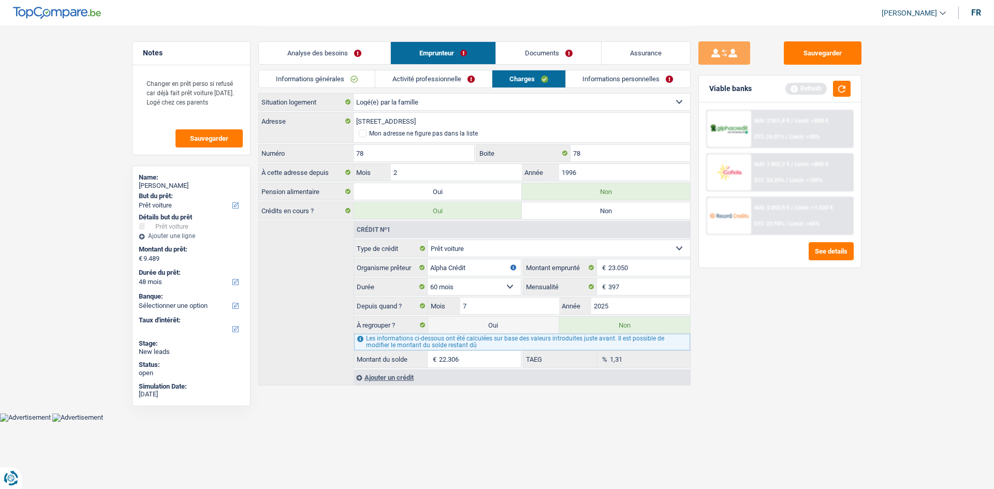
click at [649, 76] on link "Informations personnelles" at bounding box center [628, 78] width 125 height 17
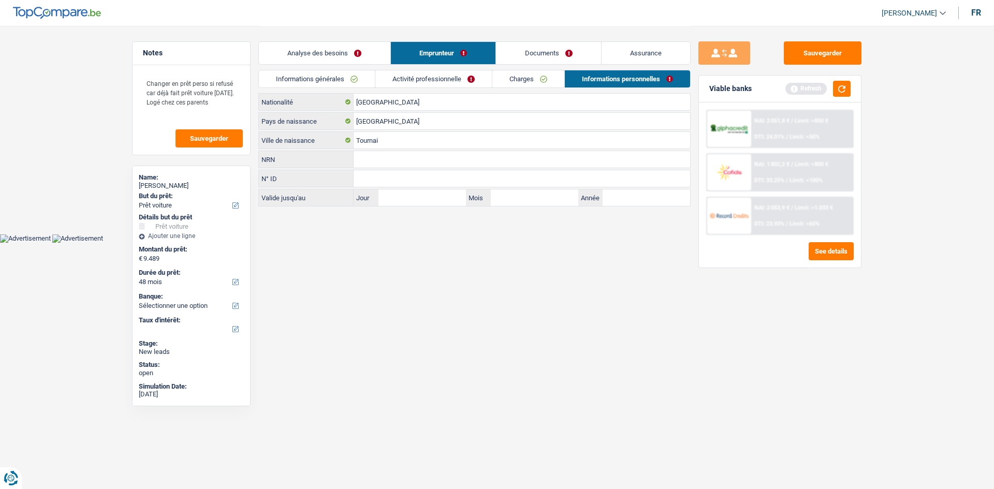
click at [566, 49] on link "Documents" at bounding box center [548, 53] width 105 height 22
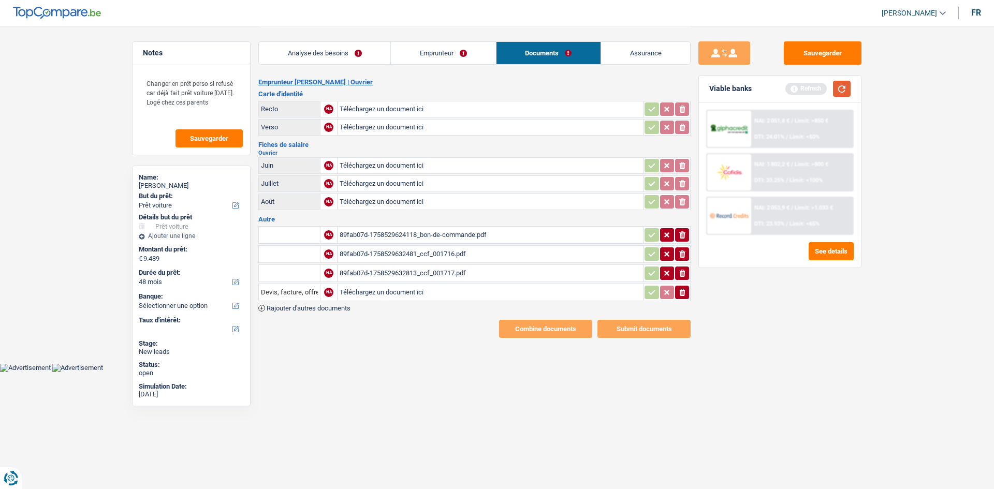
click at [842, 85] on button "button" at bounding box center [842, 89] width 18 height 16
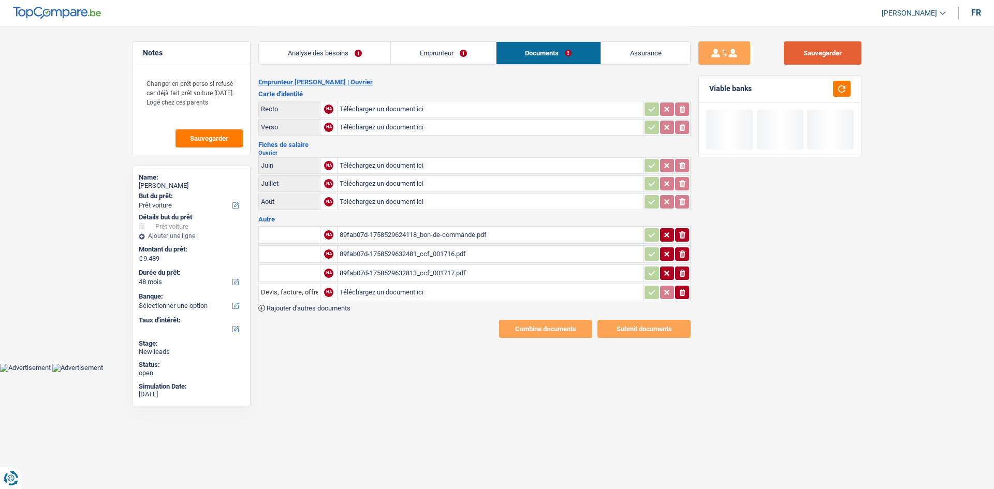
click at [841, 42] on button "Sauvegarder" at bounding box center [823, 52] width 78 height 23
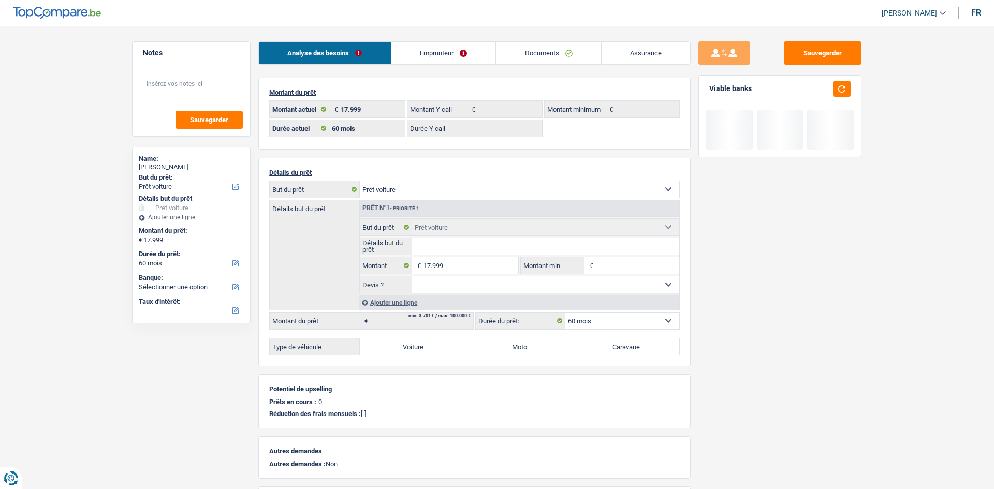
select select "car"
select select "60"
select select "car"
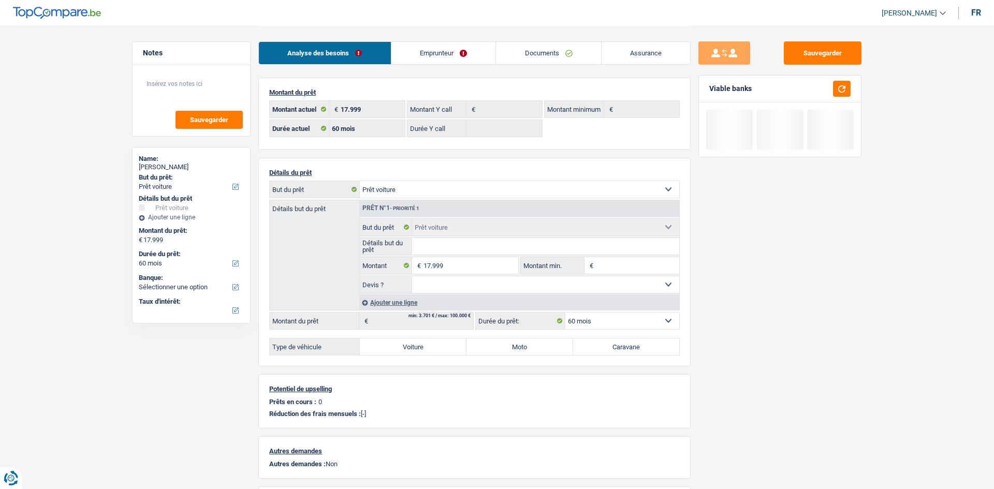
select select "car"
select select "60"
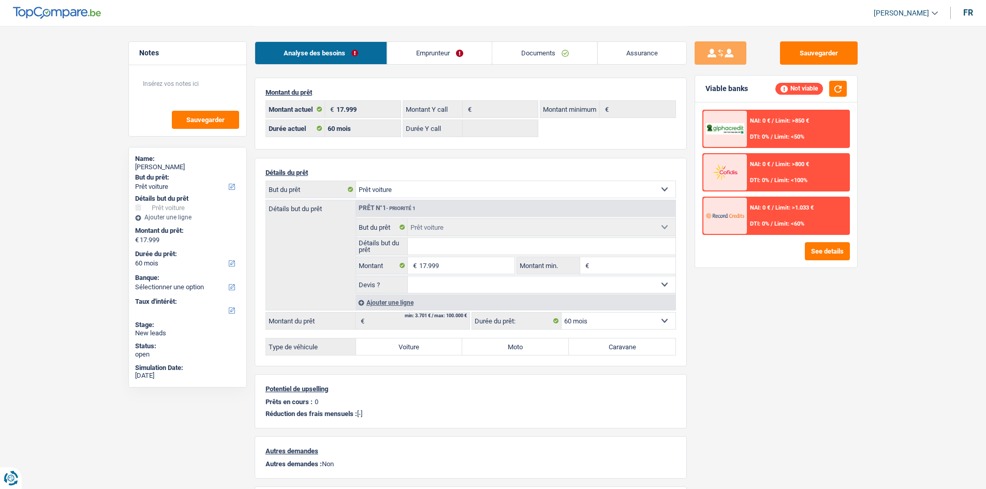
click at [548, 53] on link "Documents" at bounding box center [544, 53] width 105 height 22
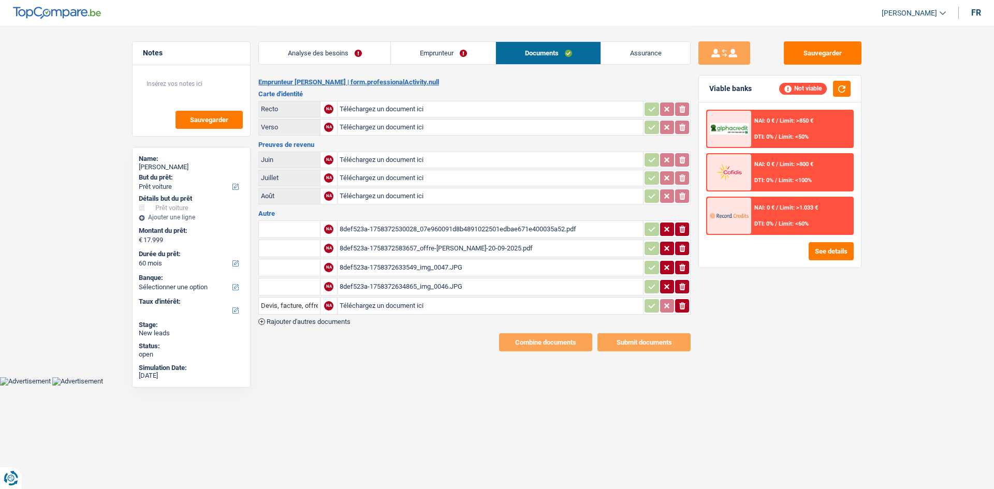
click at [463, 231] on div "8def523a-1758372530028_07e960091d8b4891022501edbae671e400035a52.pdf" at bounding box center [490, 230] width 301 height 16
click at [458, 251] on div "8def523a-1758372583657_offre-thomas_attilio_de_biasi-20-09-2025.pdf" at bounding box center [490, 249] width 301 height 16
click at [468, 266] on div "8def523a-1758372633549_img_0047.JPG" at bounding box center [490, 268] width 301 height 16
click at [405, 283] on div "8def523a-1758372634865_img_0046.JPG" at bounding box center [490, 287] width 301 height 16
click at [352, 52] on link "Analyse des besoins" at bounding box center [324, 53] width 131 height 22
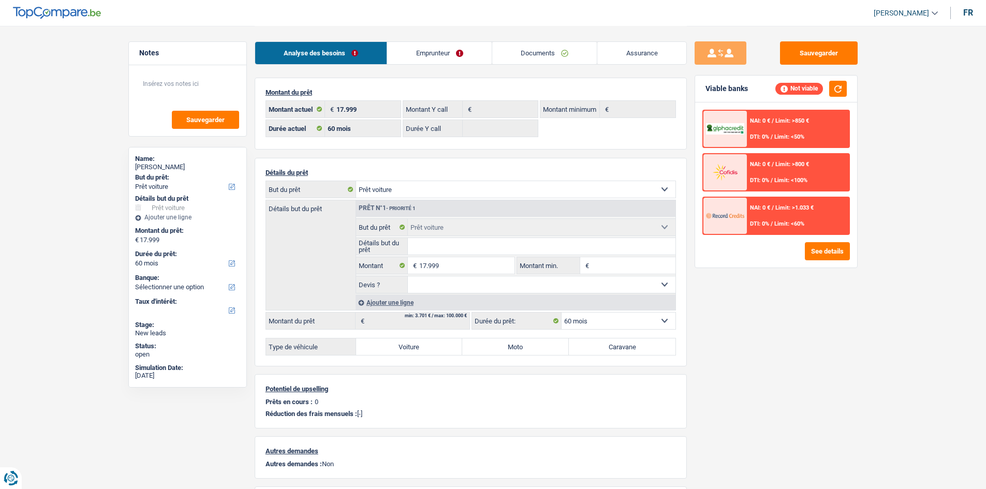
click at [432, 346] on label "Voiture" at bounding box center [409, 347] width 107 height 17
click at [432, 346] on input "Voiture" at bounding box center [409, 347] width 107 height 17
radio input "true"
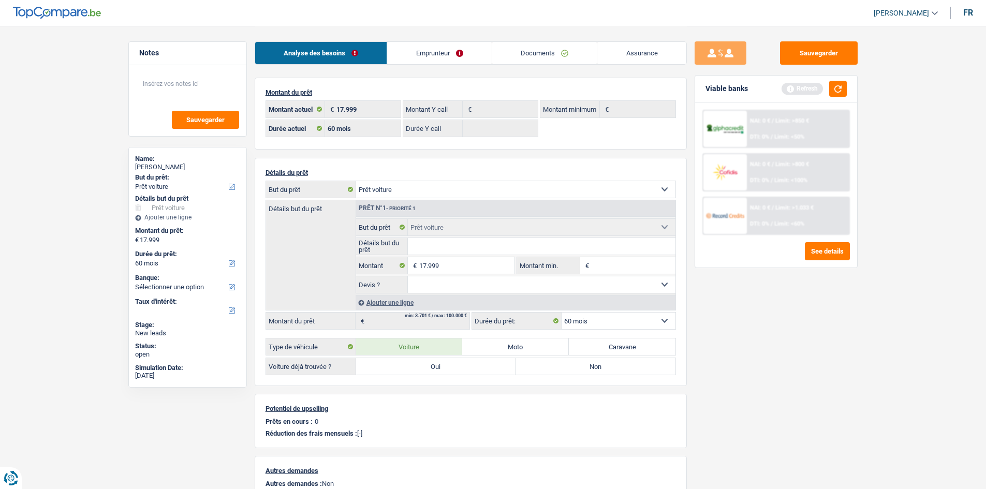
click at [442, 371] on label "Oui" at bounding box center [436, 366] width 160 height 17
click at [442, 371] on input "Oui" at bounding box center [436, 366] width 160 height 17
radio input "true"
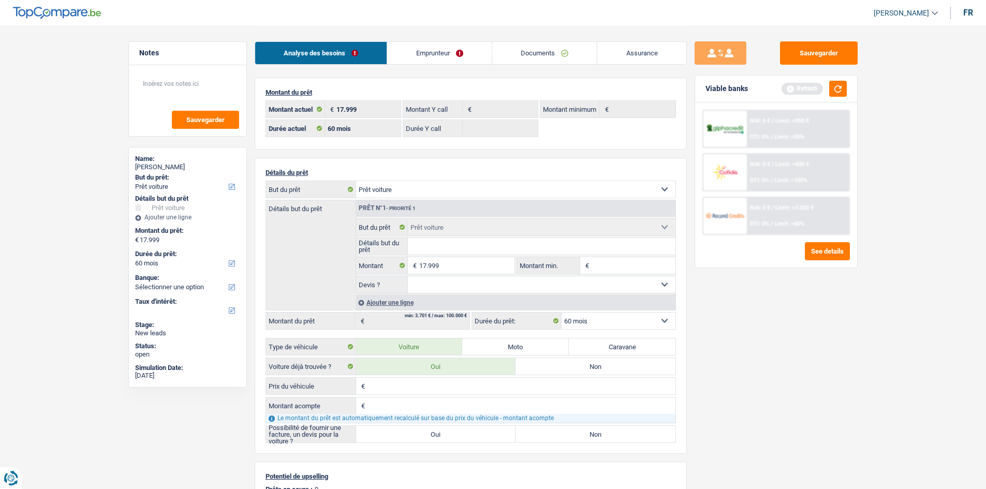
click at [449, 386] on input "Prix du véhicule" at bounding box center [521, 386] width 308 height 17
click at [427, 408] on input "Montant acompte" at bounding box center [521, 406] width 308 height 17
type input "4.000"
click at [464, 269] on input "17.999" at bounding box center [466, 265] width 95 height 17
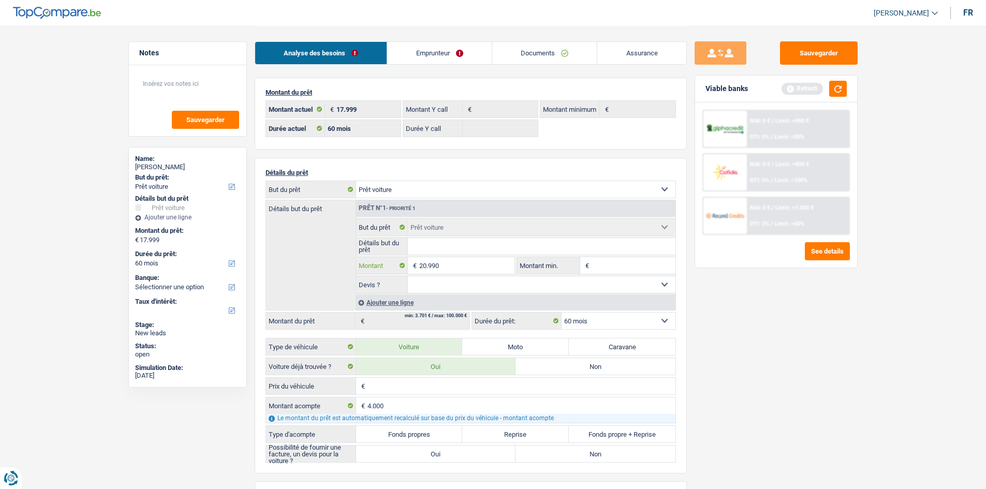
type input "20.990"
type input "20.999"
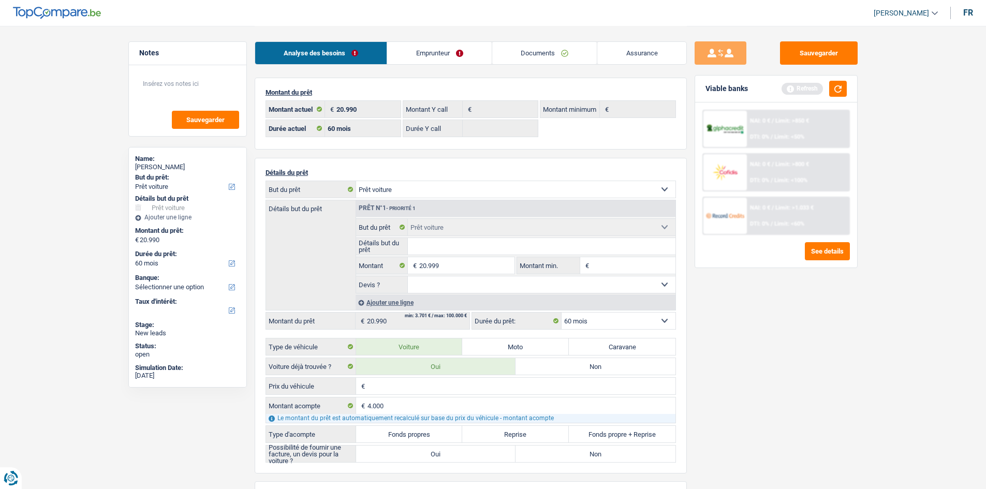
type input "20.999"
click at [439, 239] on input "Détails but du prêt" at bounding box center [542, 246] width 268 height 17
type input "Golf VII GTI"
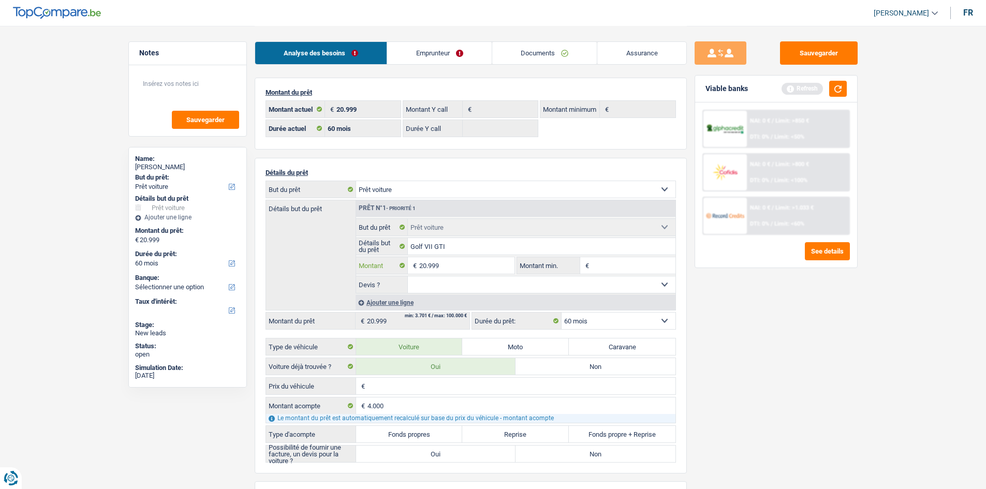
click at [461, 267] on input "20.999" at bounding box center [466, 265] width 95 height 17
click at [596, 264] on input "Montant min." at bounding box center [634, 265] width 84 height 17
paste input "20.999"
type input "20.999"
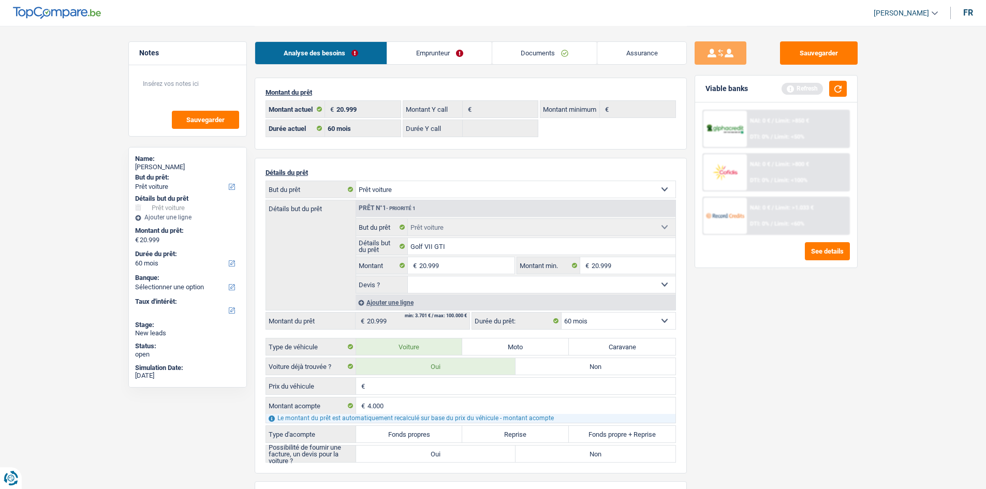
type input "20.999"
click at [481, 299] on div "Ajouter une ligne" at bounding box center [516, 302] width 320 height 15
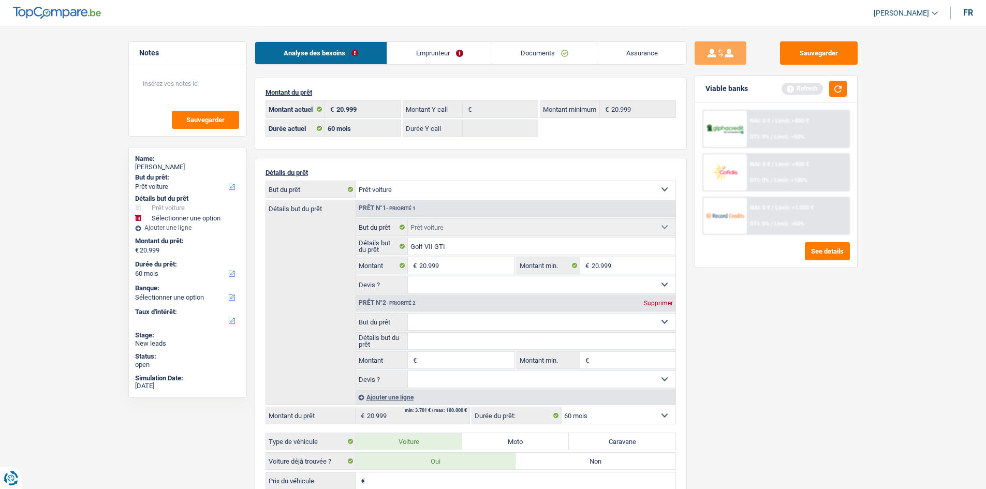
click at [656, 300] on div "Supprimer" at bounding box center [658, 303] width 34 height 6
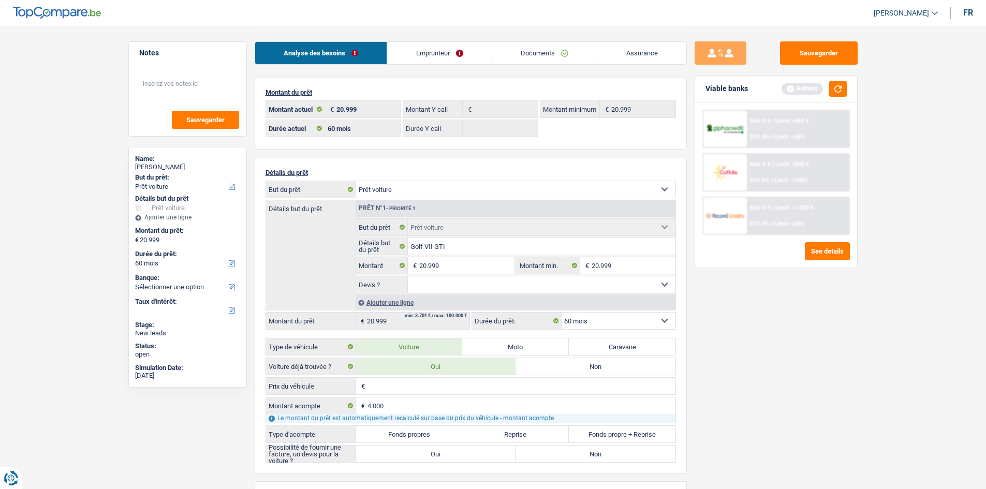
click at [542, 284] on select "Oui Non Non répondu Sélectionner une option" at bounding box center [542, 284] width 268 height 17
select select "yes"
click at [408, 276] on select "Oui Non Non répondu Sélectionner une option" at bounding box center [542, 284] width 268 height 17
click at [415, 434] on label "Fonds propres" at bounding box center [409, 434] width 107 height 17
click at [415, 434] on input "Fonds propres" at bounding box center [409, 434] width 107 height 17
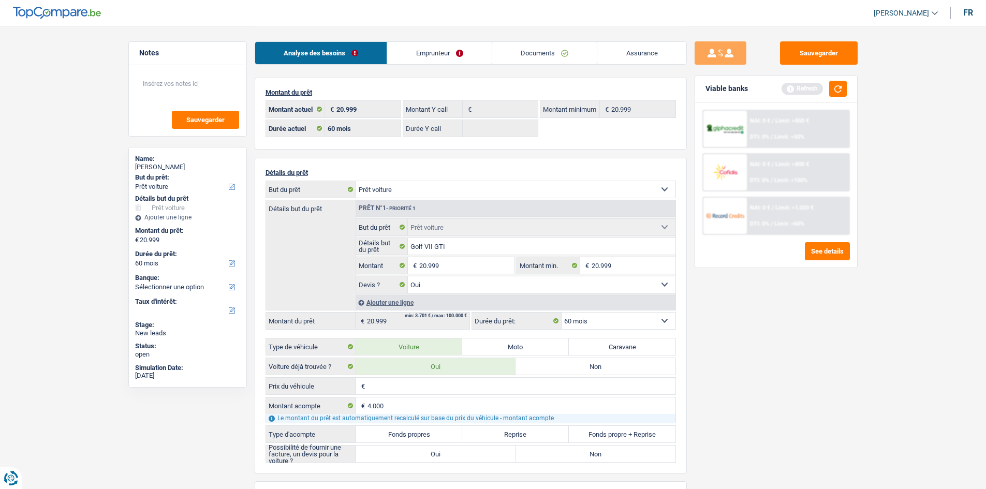
radio input "true"
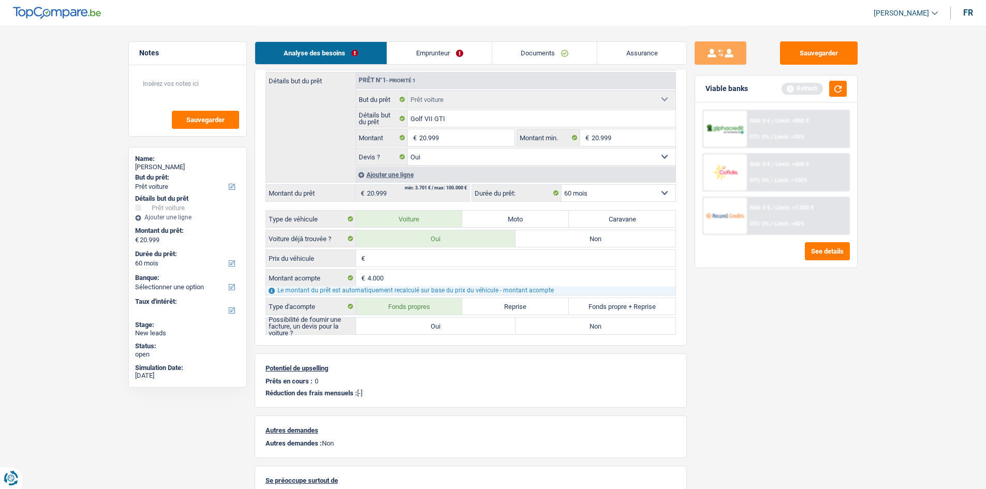
scroll to position [155, 0]
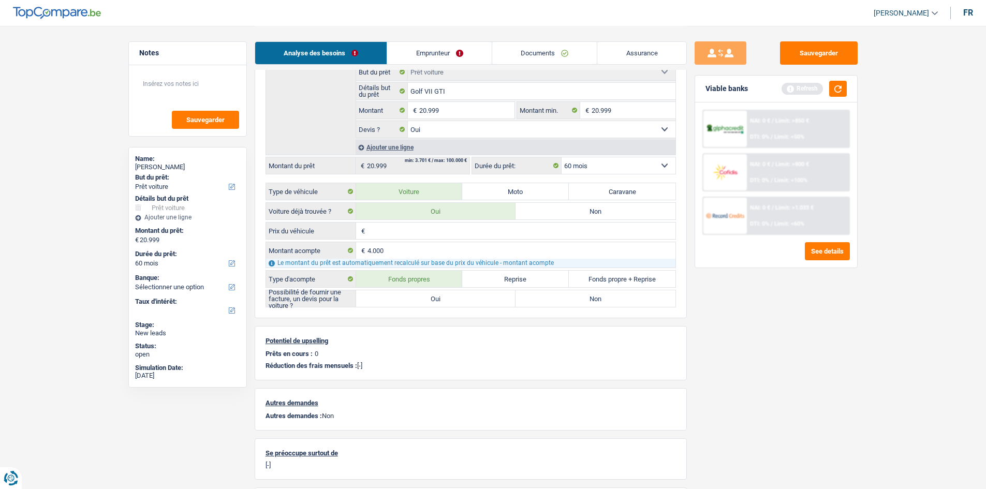
click at [444, 299] on label "Oui" at bounding box center [436, 298] width 160 height 17
click at [444, 299] on input "Oui" at bounding box center [436, 298] width 160 height 17
radio input "true"
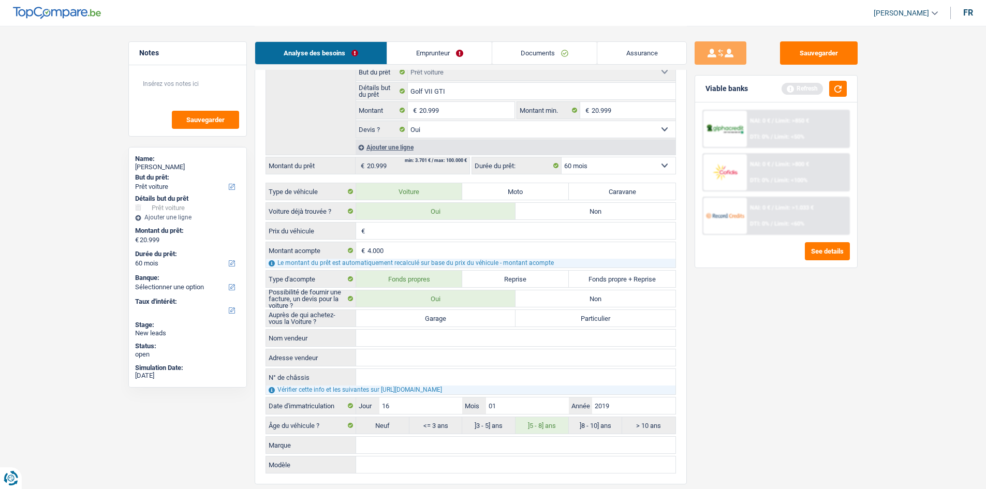
click at [447, 317] on label "Garage" at bounding box center [436, 318] width 160 height 17
click at [447, 317] on input "Garage" at bounding box center [436, 318] width 160 height 17
radio input "true"
click at [881, 348] on main "Notes Sauvegarder Name: Thomas De Biasi But du prêt: Confort maison: meubles, t…" at bounding box center [493, 287] width 986 height 885
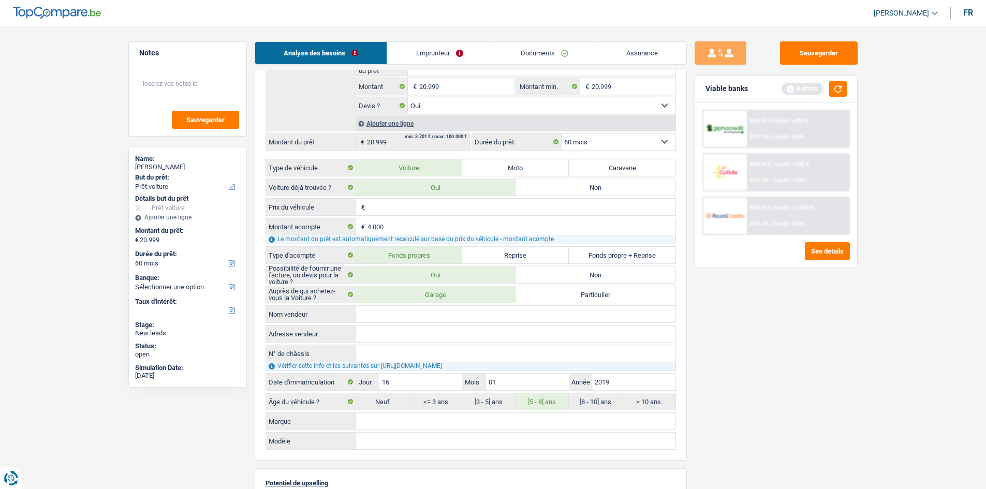
scroll to position [0, 0]
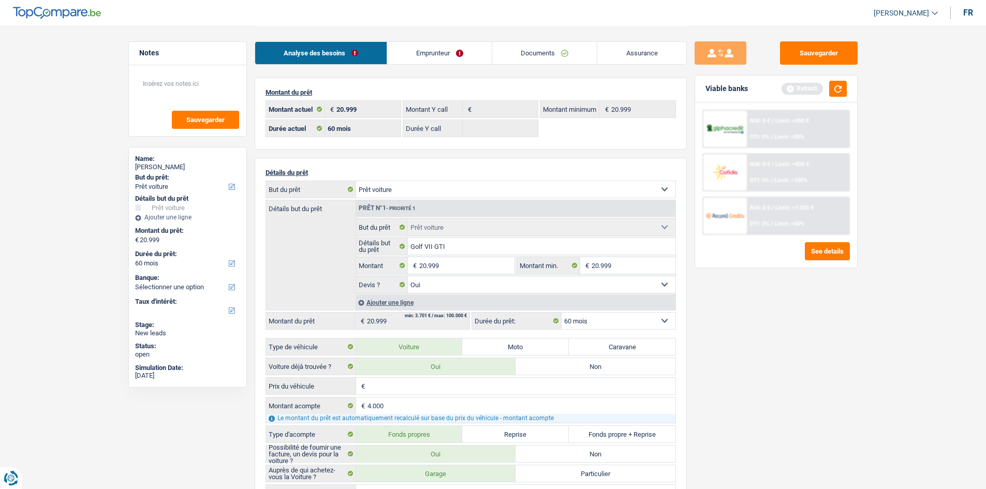
click at [438, 51] on link "Emprunteur" at bounding box center [439, 53] width 105 height 22
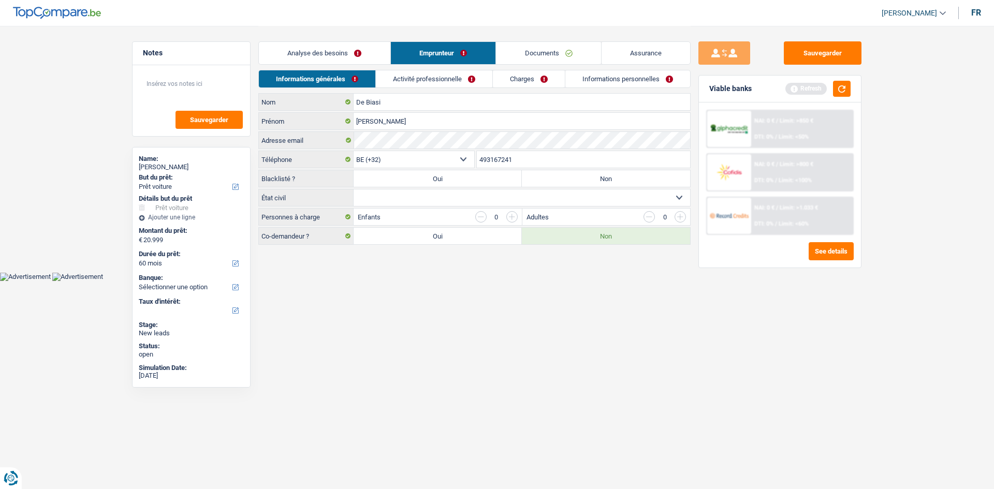
drag, startPoint x: 476, startPoint y: 196, endPoint x: 478, endPoint y: 205, distance: 8.9
click at [476, 196] on select "Célibataire Marié(e) Cohabitant(e) légal(e) Divorcé(e) Veuf(ve) Séparé (de fait…" at bounding box center [522, 197] width 336 height 17
select select "single"
click at [354, 189] on select "Célibataire Marié(e) Cohabitant(e) légal(e) Divorcé(e) Veuf(ve) Séparé (de fait…" at bounding box center [522, 197] width 336 height 17
click at [570, 178] on label "Non" at bounding box center [606, 178] width 168 height 17
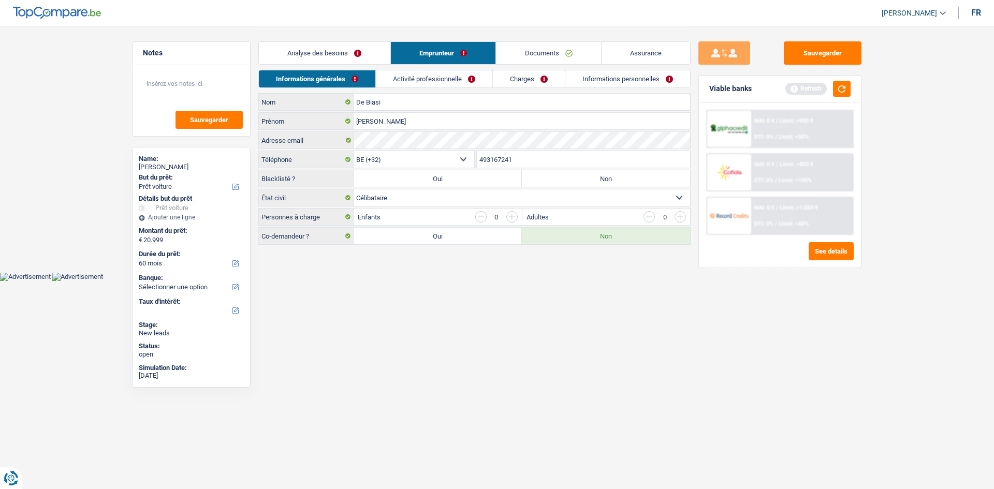
click at [570, 178] on input "Non" at bounding box center [606, 178] width 168 height 17
radio input "true"
click at [445, 79] on link "Activité professionnelle" at bounding box center [434, 78] width 116 height 17
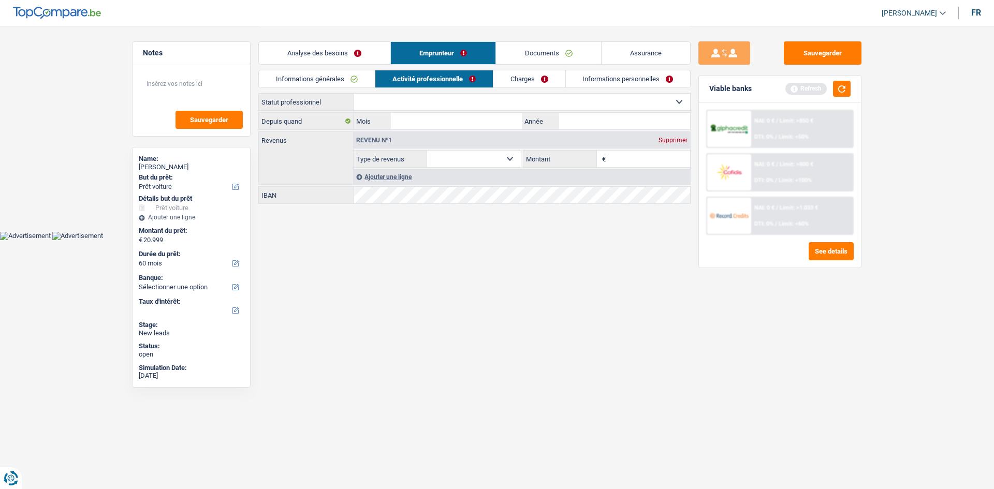
click at [450, 96] on select "Ouvrier Employé privé Employé public Invalide Indépendant Pensionné Chômeur Mut…" at bounding box center [522, 102] width 336 height 17
select select "worker"
click at [354, 94] on select "Ouvrier Employé privé Employé public Invalide Indépendant Pensionné Chômeur Mut…" at bounding box center [522, 102] width 336 height 17
select select "netSalary"
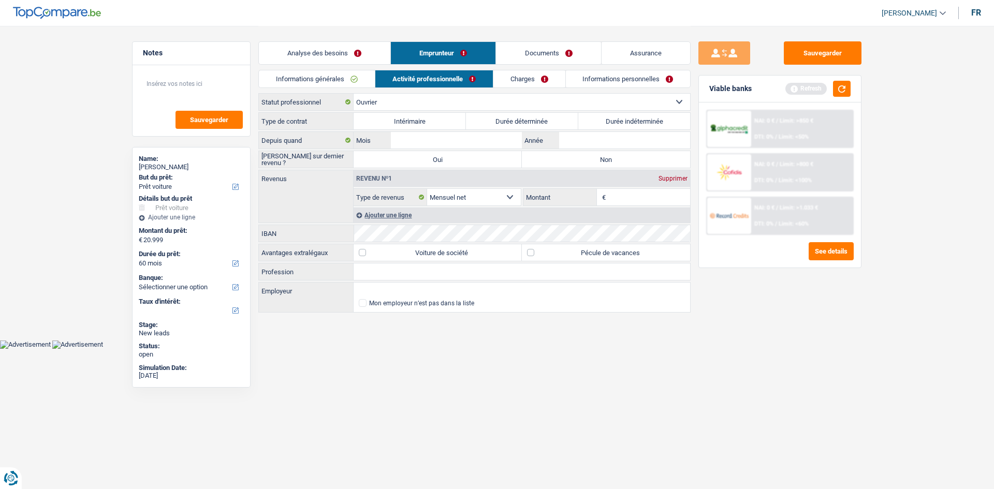
drag, startPoint x: 588, startPoint y: 56, endPoint x: 588, endPoint y: 63, distance: 7.3
click at [588, 56] on link "Documents" at bounding box center [548, 53] width 105 height 22
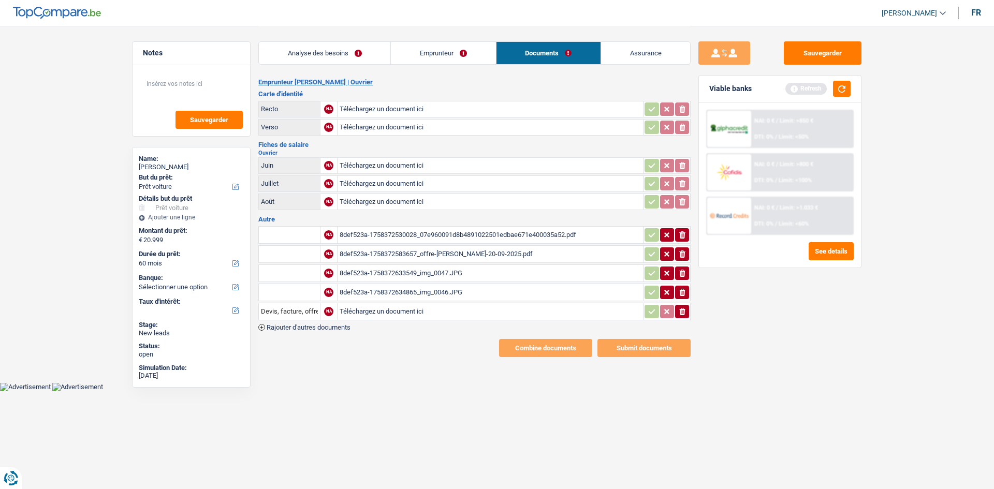
click at [483, 233] on div "8def523a-1758372530028_07e960091d8b4891022501edbae671e400035a52.pdf" at bounding box center [490, 235] width 301 height 16
click at [458, 46] on link "Emprunteur" at bounding box center [443, 53] width 105 height 22
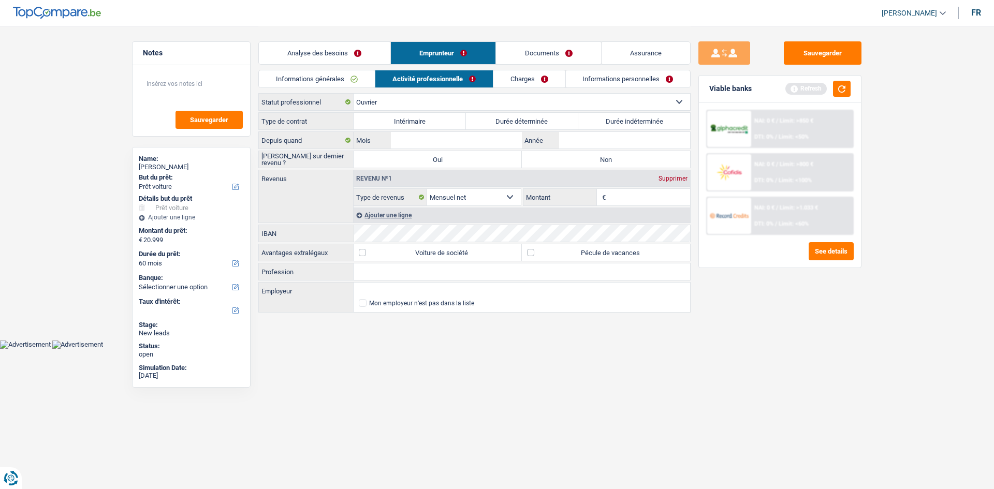
click at [639, 203] on input "Montant" at bounding box center [649, 197] width 82 height 17
click at [618, 118] on label "Durée indéterminée" at bounding box center [634, 121] width 112 height 17
click at [618, 118] on input "Durée indéterminée" at bounding box center [634, 121] width 112 height 17
radio input "true"
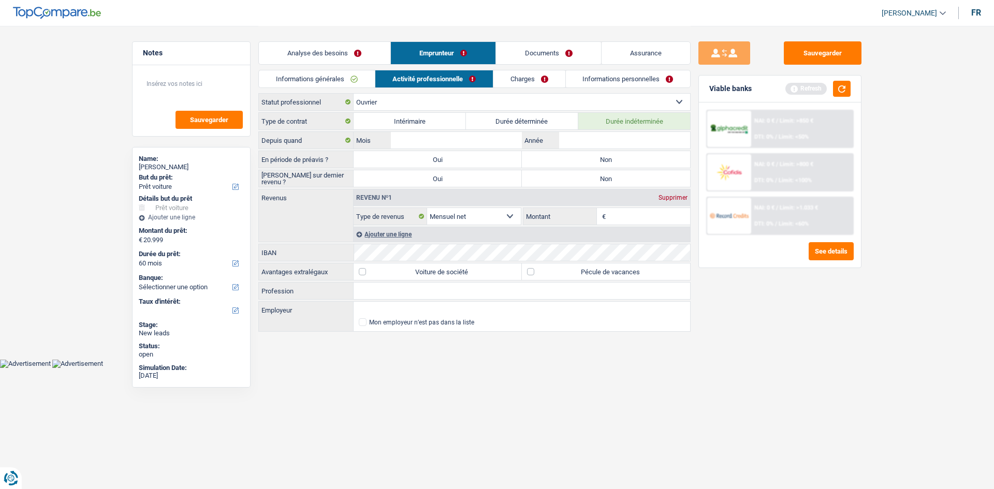
click at [564, 158] on label "Non" at bounding box center [606, 159] width 168 height 17
click at [564, 158] on input "Non" at bounding box center [606, 159] width 168 height 17
radio input "true"
click at [562, 189] on div "Revenu nº1 Supprimer" at bounding box center [522, 197] width 336 height 17
click at [556, 181] on label "Non" at bounding box center [606, 178] width 168 height 17
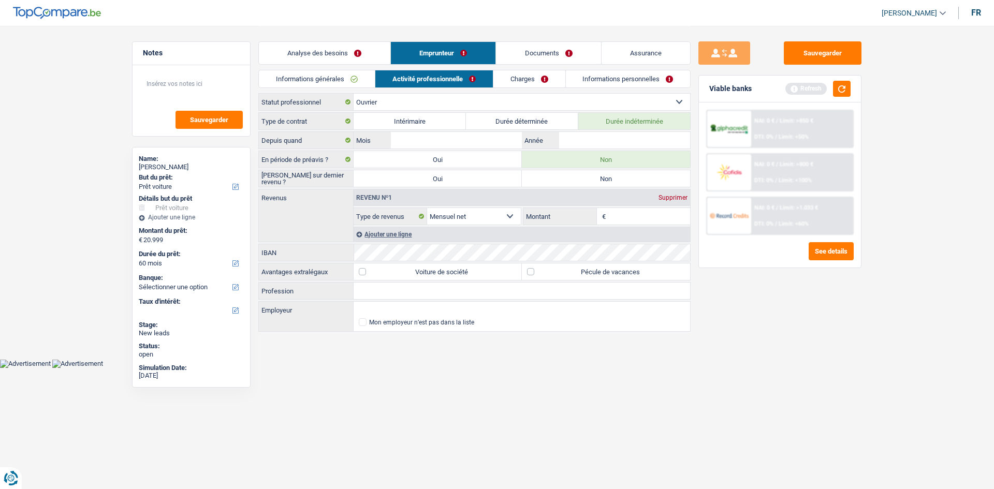
click at [556, 181] on input "Non" at bounding box center [606, 178] width 168 height 17
radio input "true"
click at [671, 207] on div "Revenu nº1 Supprimer Allocation d'handicap Allocations chômage Allocations fami…" at bounding box center [522, 207] width 336 height 36
click at [661, 216] on input "Montant" at bounding box center [649, 216] width 82 height 17
type input "1.300"
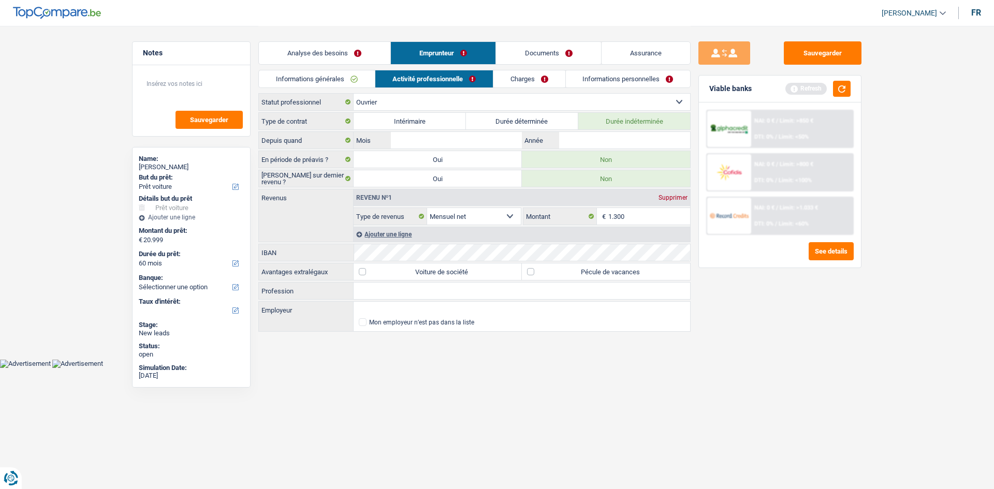
click at [380, 234] on div "Ajouter une ligne" at bounding box center [522, 234] width 336 height 15
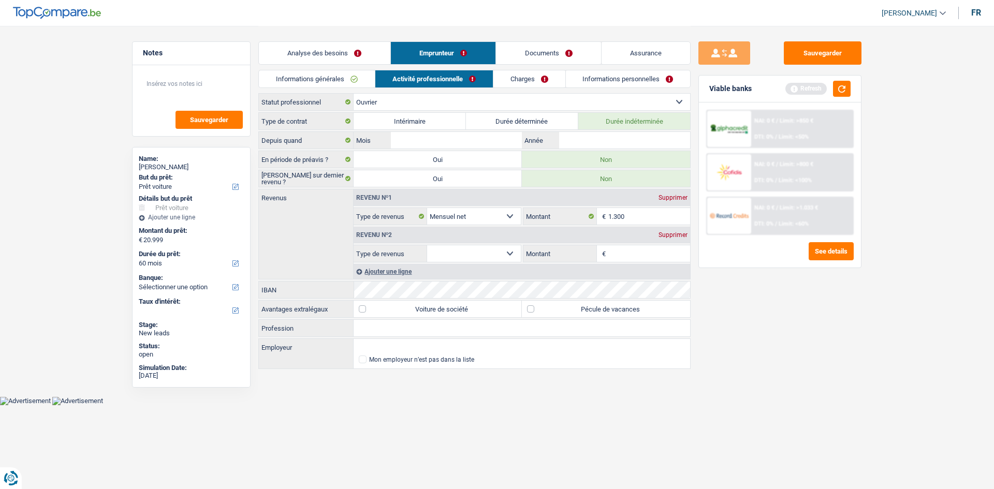
click at [445, 251] on select "Allocation d'handicap Allocations chômage Allocations familiales Chèques repas …" at bounding box center [474, 253] width 94 height 17
select select "unemployment"
click at [427, 245] on select "Allocation d'handicap Allocations chômage Allocations familiales Chèques repas …" at bounding box center [474, 253] width 94 height 17
click at [614, 248] on input "Montant" at bounding box center [649, 253] width 82 height 17
type input "700"
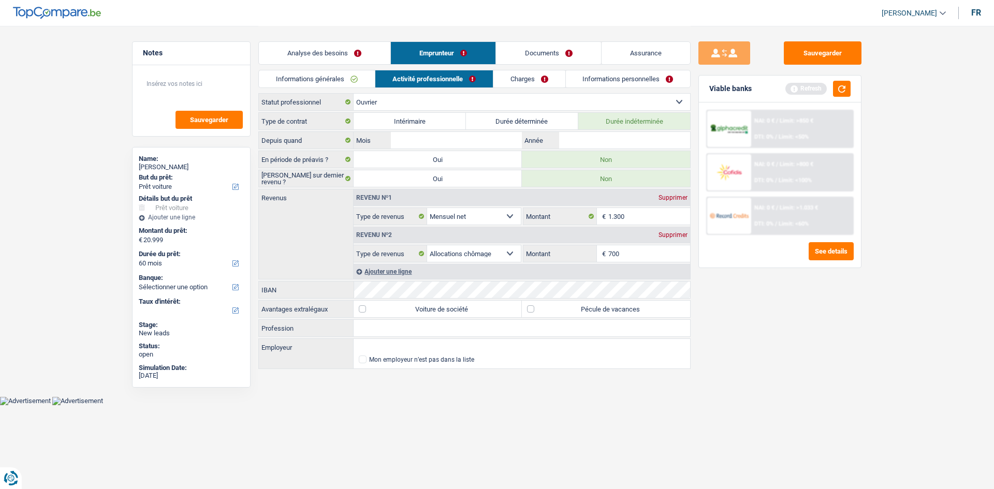
click at [765, 297] on div "Sauvegarder Viable banks Refresh NAI: 0 € / Limit: >850 € DTI: 0% / Limit: <50%…" at bounding box center [779, 256] width 179 height 431
click at [207, 83] on textarea at bounding box center [191, 87] width 103 height 31
type textarea "FGTB comme syndicat"
click at [505, 142] on input "Mois" at bounding box center [456, 140] width 131 height 17
click at [497, 137] on input "Mois" at bounding box center [456, 140] width 131 height 17
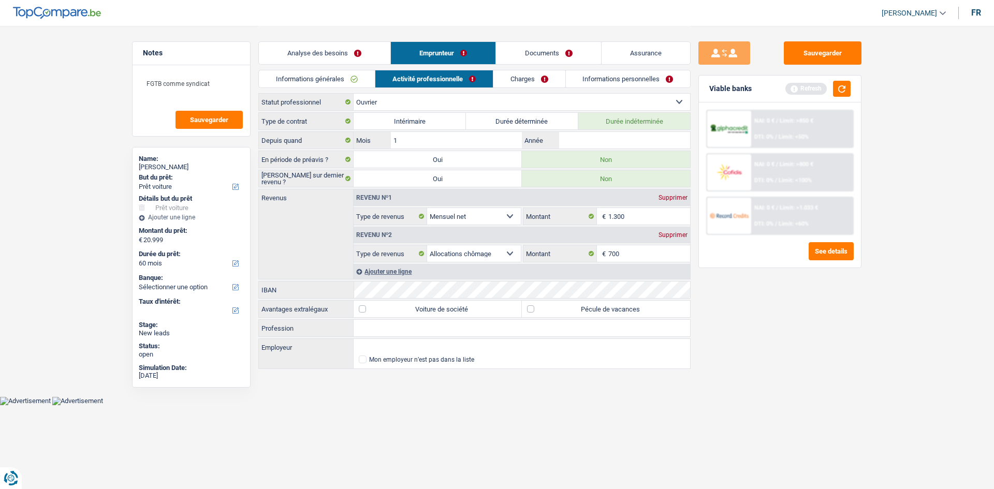
type input "12"
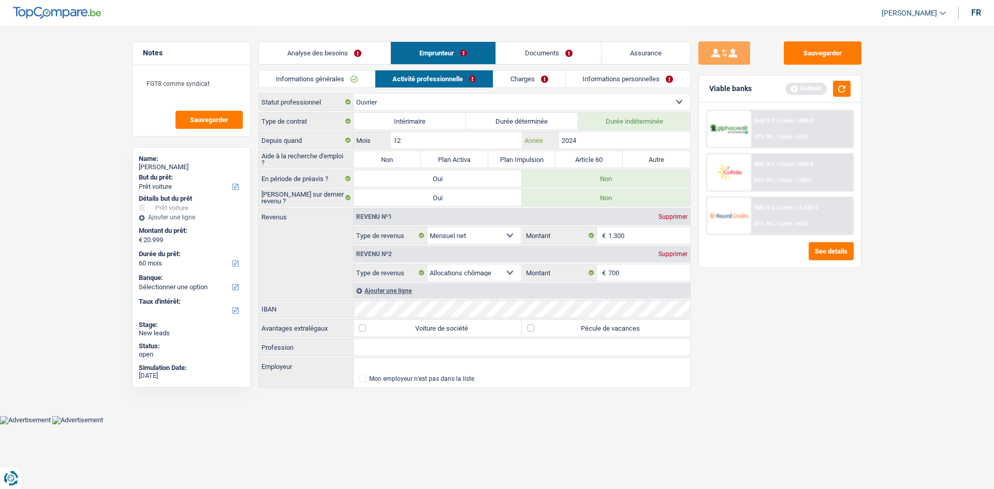
type input "2024"
click at [381, 163] on label "Non" at bounding box center [387, 159] width 67 height 17
click at [381, 163] on input "Non" at bounding box center [387, 159] width 67 height 17
radio input "true"
click at [532, 77] on link "Charges" at bounding box center [529, 78] width 72 height 17
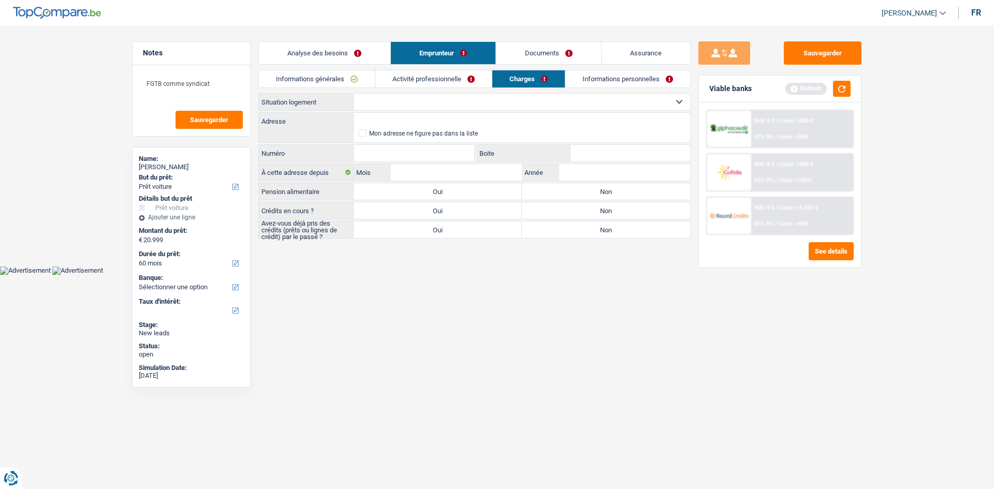
click at [449, 102] on select "Locataire Propriétaire avec prêt hypothécaire Propriétaire sans prêt hypothécai…" at bounding box center [522, 102] width 336 height 17
select select "rents"
click at [354, 94] on select "Locataire Propriétaire avec prêt hypothécaire Propriétaire sans prêt hypothécai…" at bounding box center [522, 102] width 336 height 17
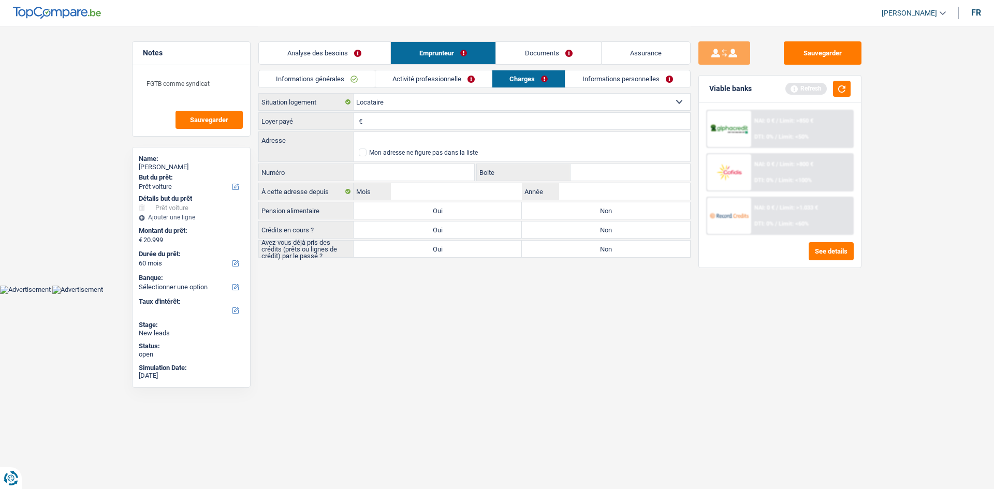
click at [453, 114] on input "Loyer payé" at bounding box center [527, 121] width 325 height 17
click at [849, 80] on div "Viable banks Refresh" at bounding box center [780, 89] width 162 height 27
click at [841, 93] on button "button" at bounding box center [842, 89] width 18 height 16
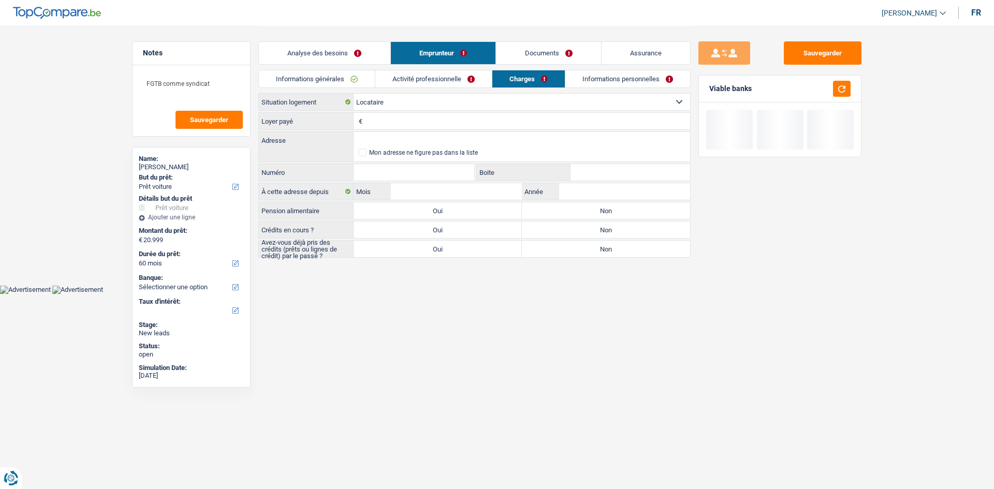
click at [430, 119] on input "Loyer payé" at bounding box center [527, 121] width 325 height 17
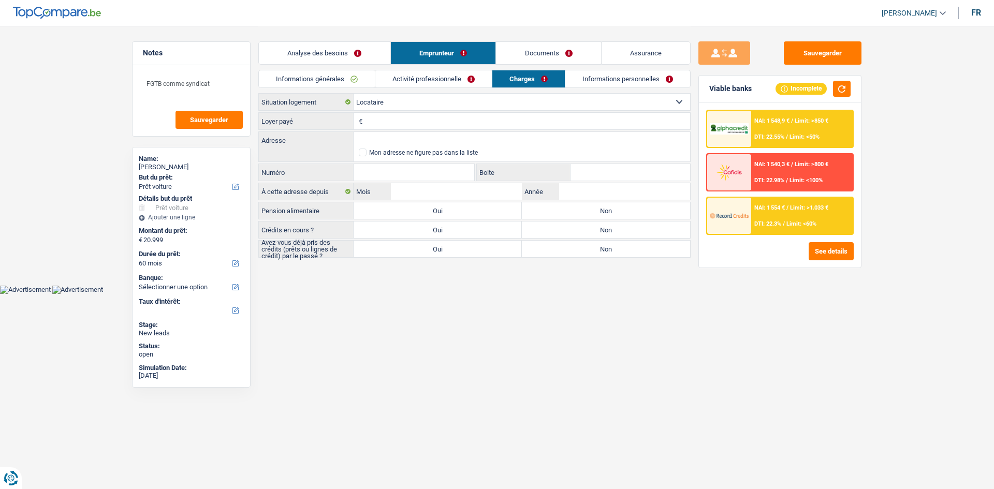
click at [430, 119] on input "Loyer payé" at bounding box center [527, 121] width 325 height 17
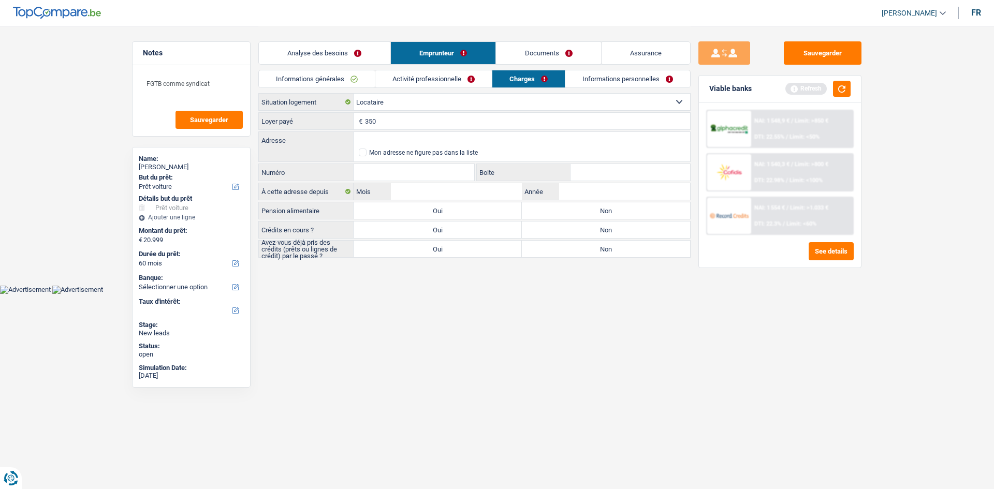
type input "350"
click at [439, 141] on input "Adresse" at bounding box center [522, 140] width 336 height 17
paste input "CESAR DE PAPE 19 7340 COLFONTAINE"
type input "Rue César De Paepe, 7340, Colfontaine, BE"
type input "19"
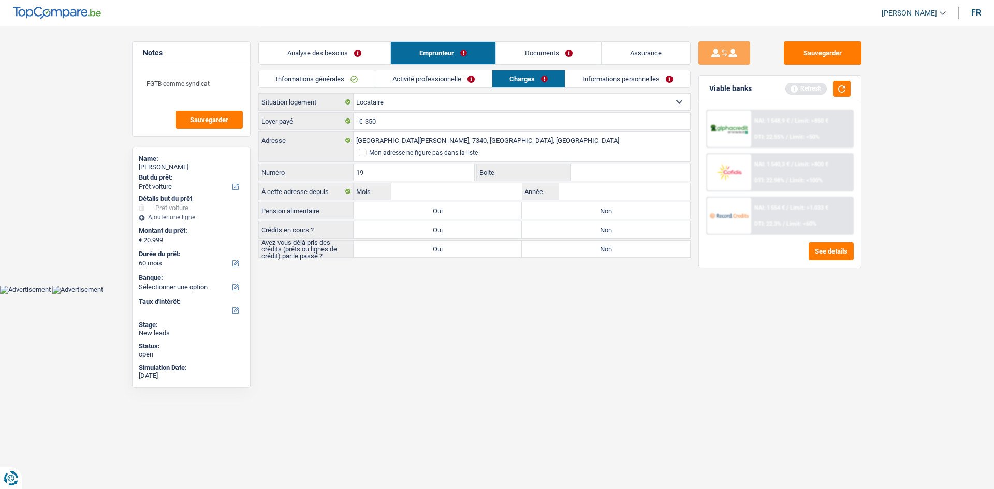
click at [591, 175] on input "Boite" at bounding box center [630, 172] width 120 height 17
type input "19"
click at [462, 192] on input "Mois" at bounding box center [456, 191] width 131 height 17
type input "12"
type input "2023"
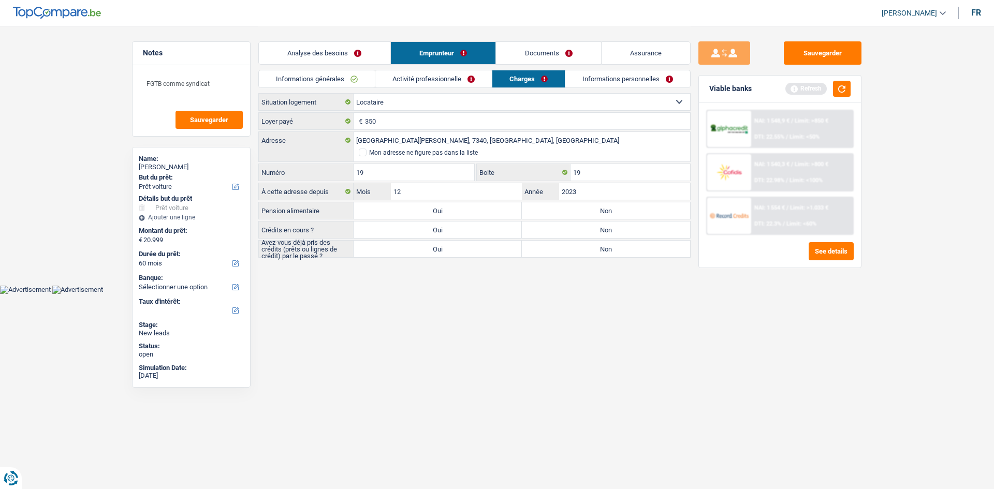
click at [592, 207] on label "Non" at bounding box center [606, 210] width 168 height 17
click at [592, 207] on input "Non" at bounding box center [606, 210] width 168 height 17
radio input "true"
click at [478, 232] on label "Oui" at bounding box center [438, 230] width 168 height 17
click at [478, 232] on input "Oui" at bounding box center [438, 230] width 168 height 17
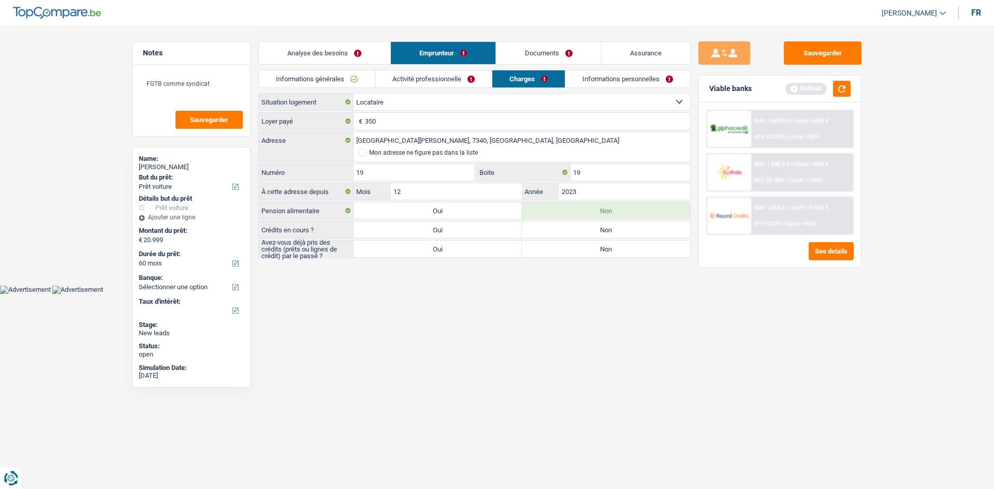
radio input "true"
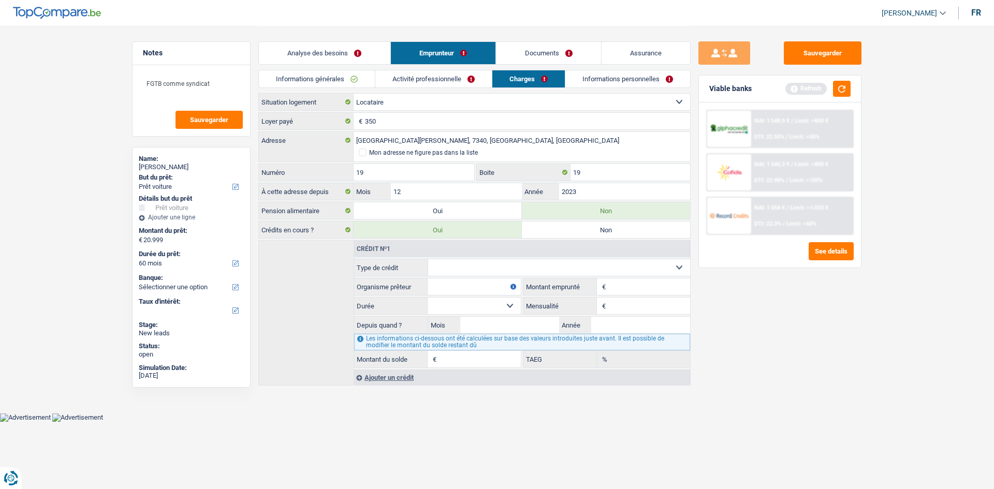
click at [561, 270] on select "Carte ou ouverture de crédit Prêt hypothécaire Vente à tempérament Prêt à tempé…" at bounding box center [559, 267] width 262 height 17
select select "carLoan"
type input "0"
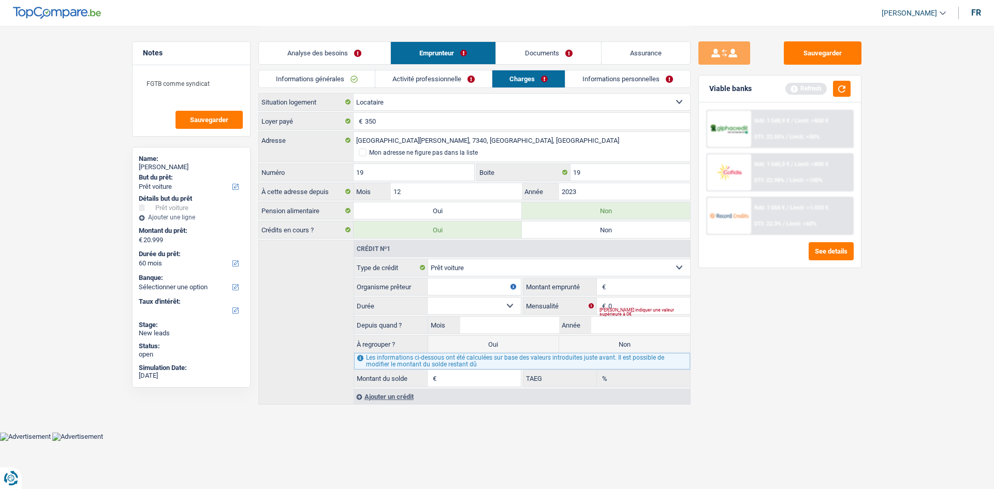
drag, startPoint x: 563, startPoint y: 270, endPoint x: 561, endPoint y: 275, distance: 5.9
click at [563, 269] on select "Carte ou ouverture de crédit Prêt hypothécaire Vente à tempérament Prêt à tempé…" at bounding box center [559, 267] width 262 height 17
select select "personalLoan"
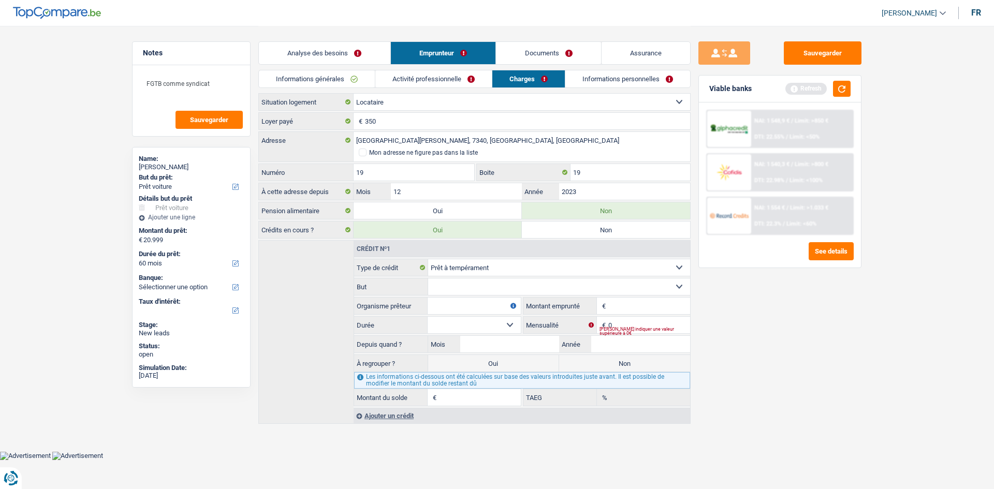
drag, startPoint x: 579, startPoint y: 286, endPoint x: 580, endPoint y: 291, distance: 5.7
click at [579, 286] on select "Confort maison: meubles, textile, peinture, électroménager, outillage non-profe…" at bounding box center [559, 286] width 262 height 17
select select "homeFurnishingOrRelocation"
click at [428, 278] on select "Confort maison: meubles, textile, peinture, électroménager, outillage non-profe…" at bounding box center [559, 286] width 262 height 17
click at [628, 327] on input "0" at bounding box center [649, 325] width 82 height 17
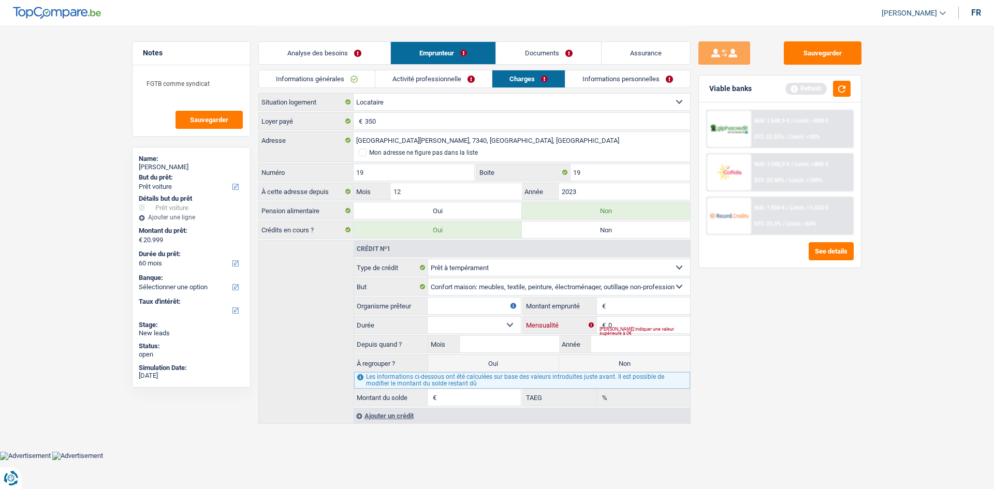
click at [628, 327] on input "0" at bounding box center [649, 325] width 82 height 17
type input "215"
click at [623, 306] on input "Montant" at bounding box center [649, 306] width 82 height 17
type input "2.500"
click at [481, 327] on select "12 mois 18 mois 24 mois Sélectionner une option" at bounding box center [474, 325] width 93 height 17
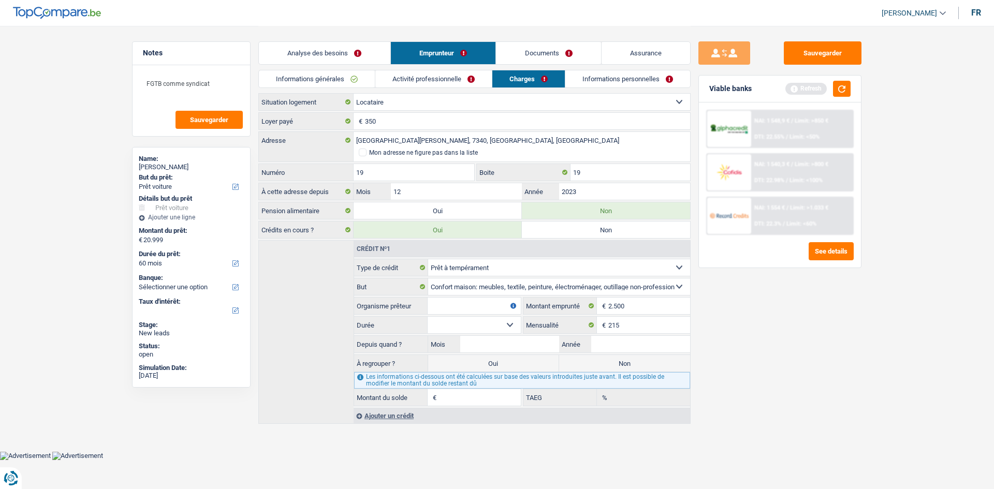
select select "18"
click at [428, 317] on select "12 mois 18 mois 24 mois Sélectionner une option" at bounding box center [474, 325] width 93 height 17
click at [490, 268] on select "Carte ou ouverture de crédit Prêt hypothécaire Vente à tempérament Prêt à tempé…" at bounding box center [559, 267] width 262 height 17
drag, startPoint x: 820, startPoint y: 326, endPoint x: 626, endPoint y: 298, distance: 196.0
click at [818, 325] on div "Sauvegarder Viable banks Refresh NAI: 1 548,9 € / Limit: >850 € DTI: 22.55% / L…" at bounding box center [779, 256] width 179 height 431
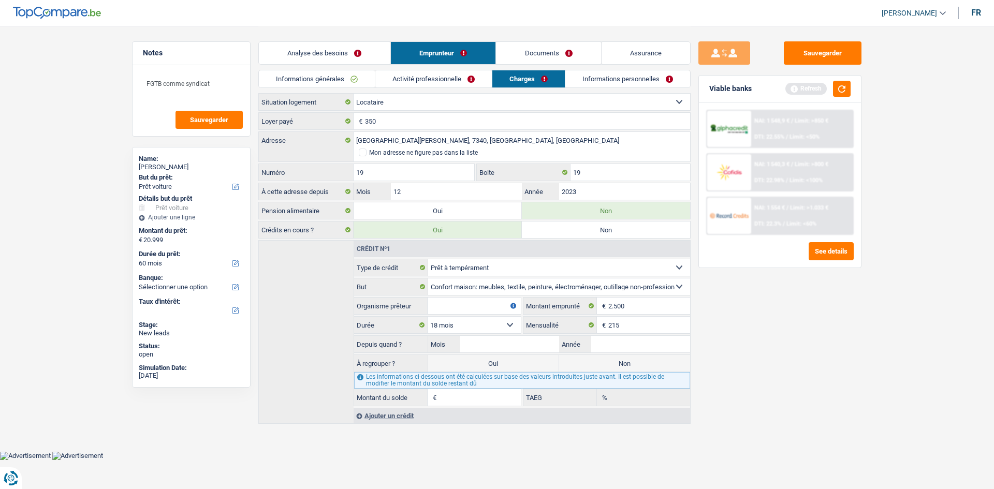
click at [474, 305] on input "Organisme prêteur" at bounding box center [474, 306] width 93 height 17
type input "Belfius"
click at [519, 344] on input "Mois" at bounding box center [509, 344] width 99 height 17
type input "6"
type input "2025"
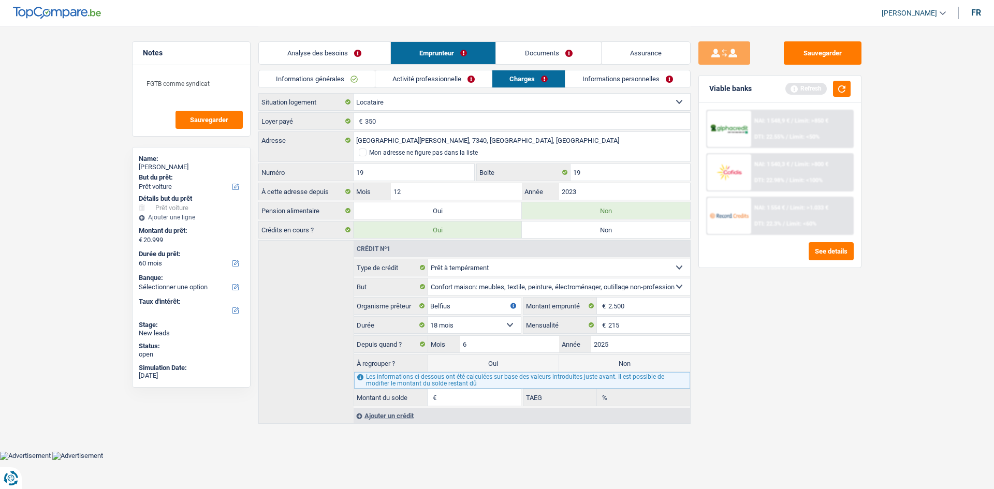
type input "2.222"
type input "80,98"
click at [611, 361] on label "Non" at bounding box center [624, 363] width 131 height 17
click at [611, 361] on input "Non" at bounding box center [624, 363] width 131 height 17
radio input "true"
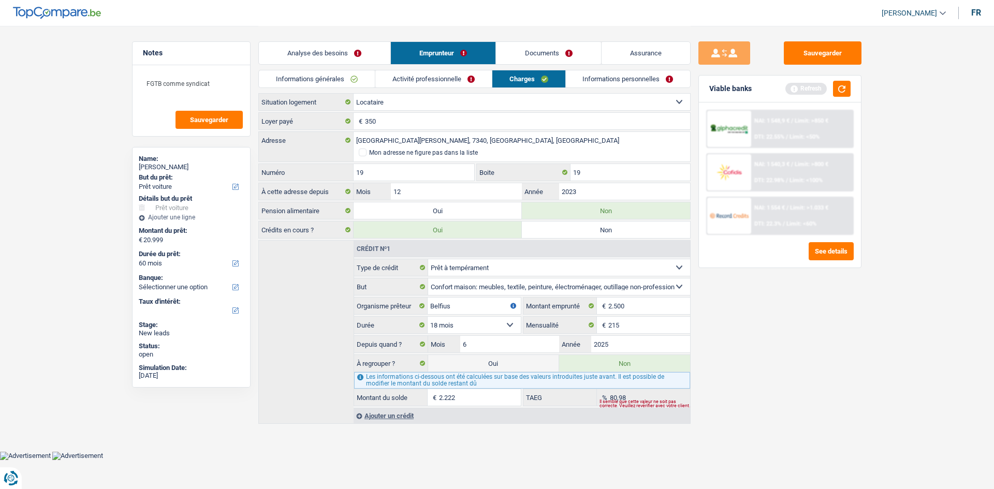
click at [743, 349] on div "Sauvegarder Viable banks Refresh NAI: 1 548,9 € / Limit: >850 € DTI: 22.55% / L…" at bounding box center [779, 256] width 179 height 431
click at [611, 73] on link "Informations personnelles" at bounding box center [628, 78] width 125 height 17
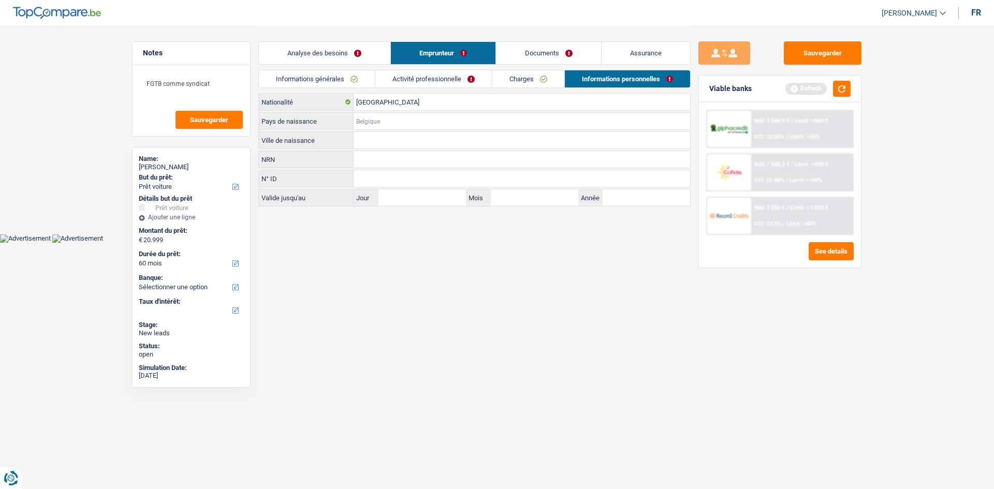
click at [468, 124] on input "Pays de naissance" at bounding box center [522, 121] width 336 height 17
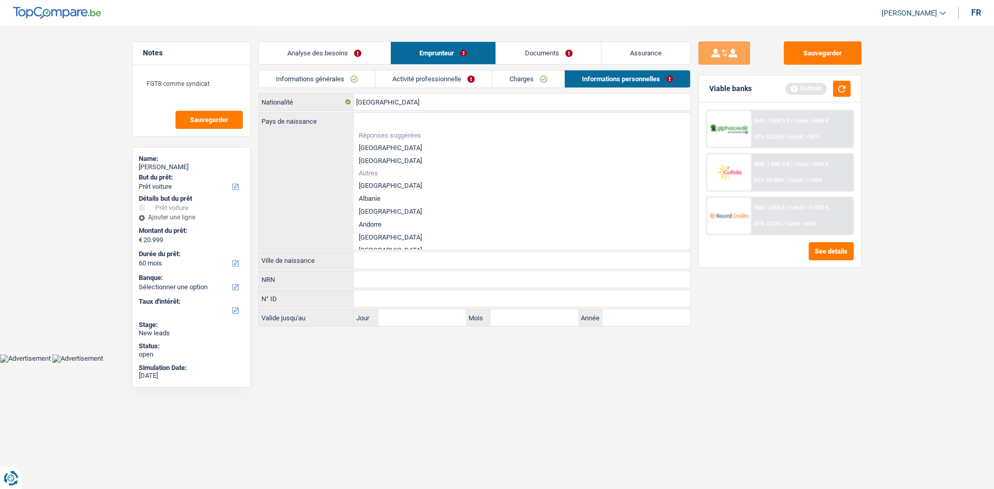
click at [374, 141] on li "Réponses suggérées" at bounding box center [522, 135] width 336 height 12
click at [377, 146] on li "[GEOGRAPHIC_DATA]" at bounding box center [522, 147] width 336 height 13
type input "[GEOGRAPHIC_DATA]"
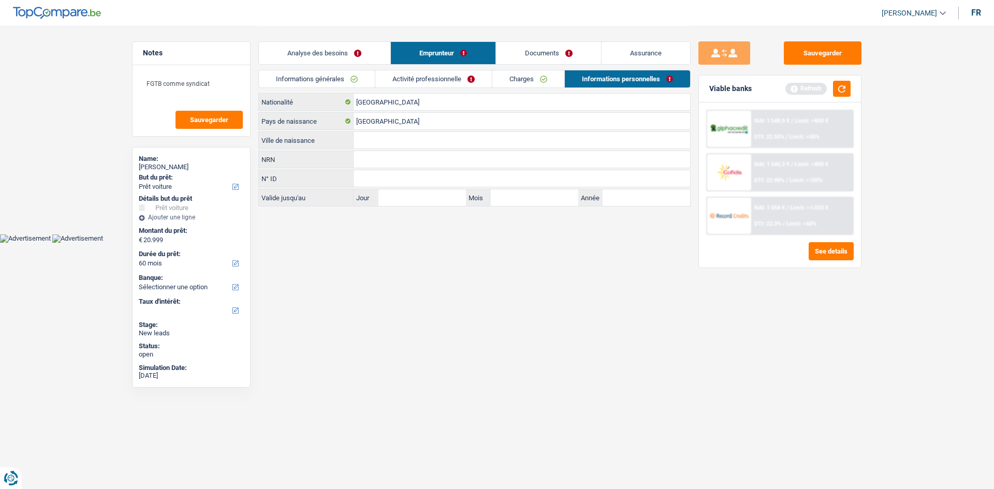
click at [392, 143] on input "Ville de naissance" at bounding box center [522, 140] width 336 height 17
type input "Mons"
click at [352, 77] on link "Informations générales" at bounding box center [317, 78] width 116 height 17
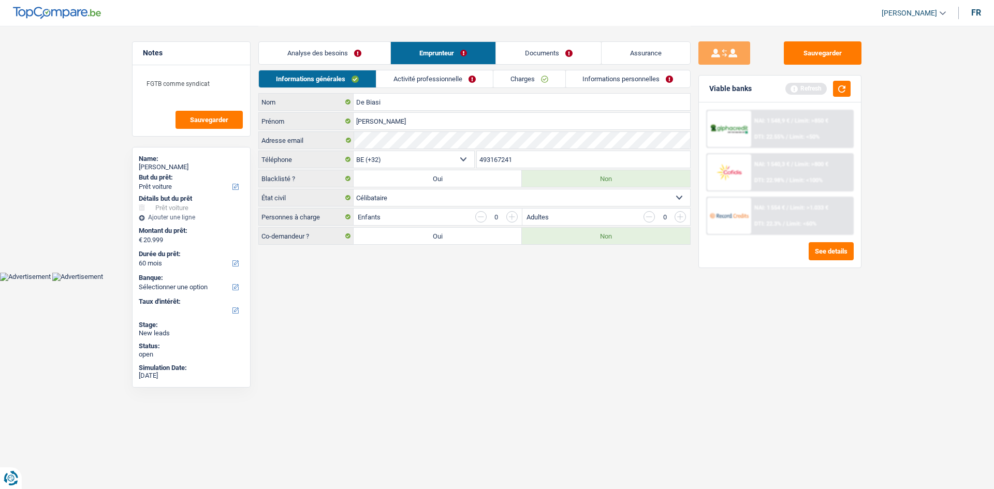
click at [364, 51] on link "Analyse des besoins" at bounding box center [324, 53] width 131 height 22
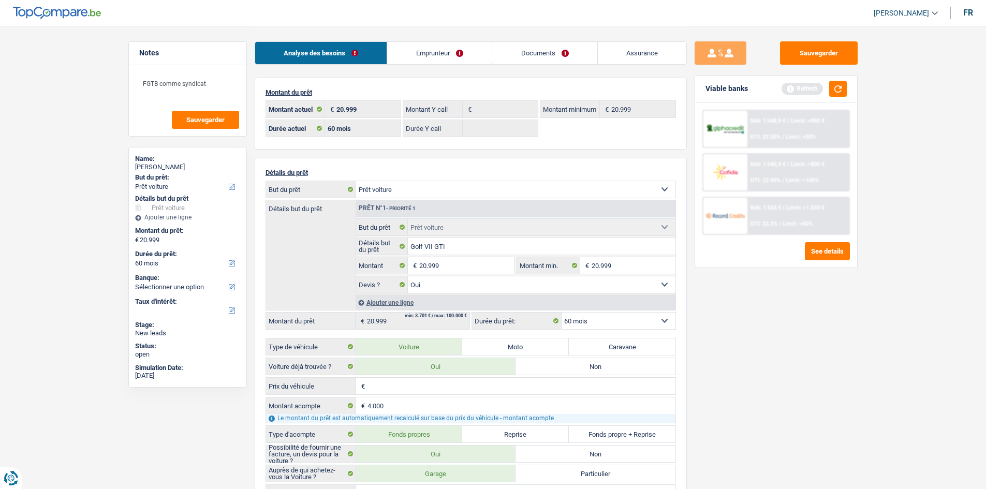
drag, startPoint x: 790, startPoint y: 315, endPoint x: 818, endPoint y: 95, distance: 221.7
click at [790, 313] on div "Sauvegarder Viable banks Refresh NAI: 1 548,9 € / Limit: >850 € DTI: 22.55% / L…" at bounding box center [776, 256] width 179 height 431
click at [837, 84] on button "button" at bounding box center [838, 89] width 18 height 16
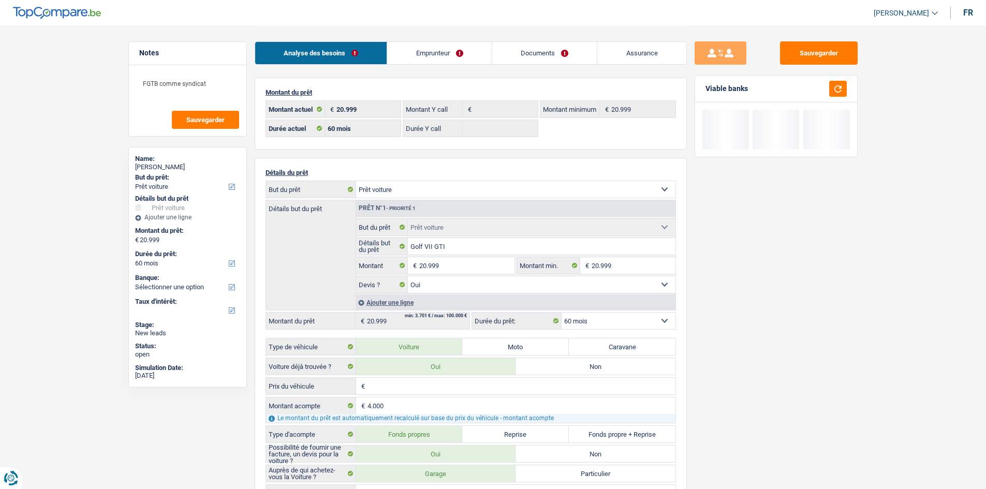
click at [763, 329] on div "Sauvegarder Viable banks" at bounding box center [776, 256] width 179 height 431
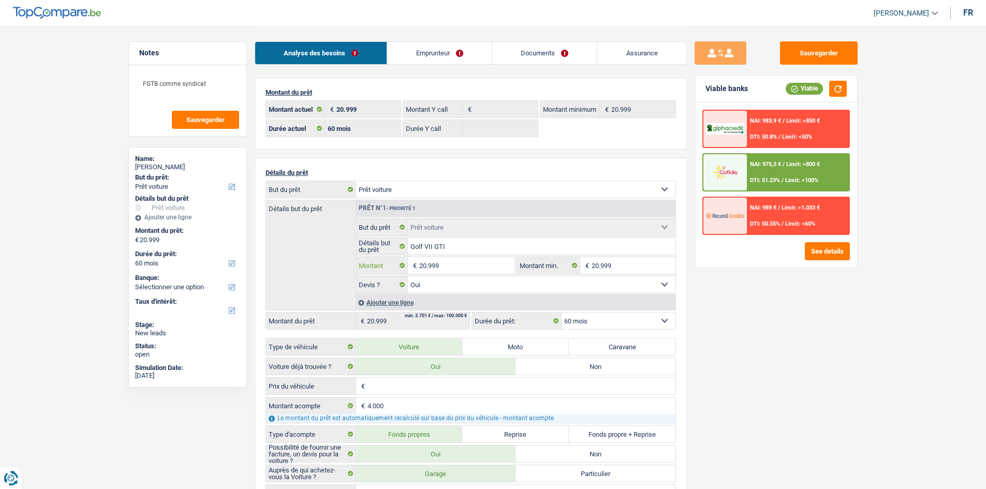
click at [455, 267] on input "20.999" at bounding box center [466, 265] width 95 height 17
click at [428, 378] on input "Prix du véhicule" at bounding box center [521, 386] width 308 height 17
paste input "20.999"
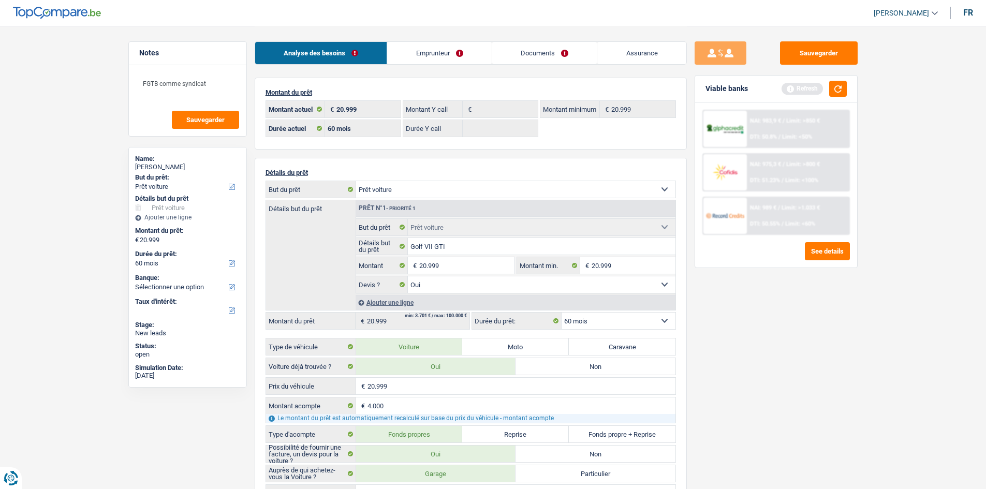
type input "20.999"
type input "16.999"
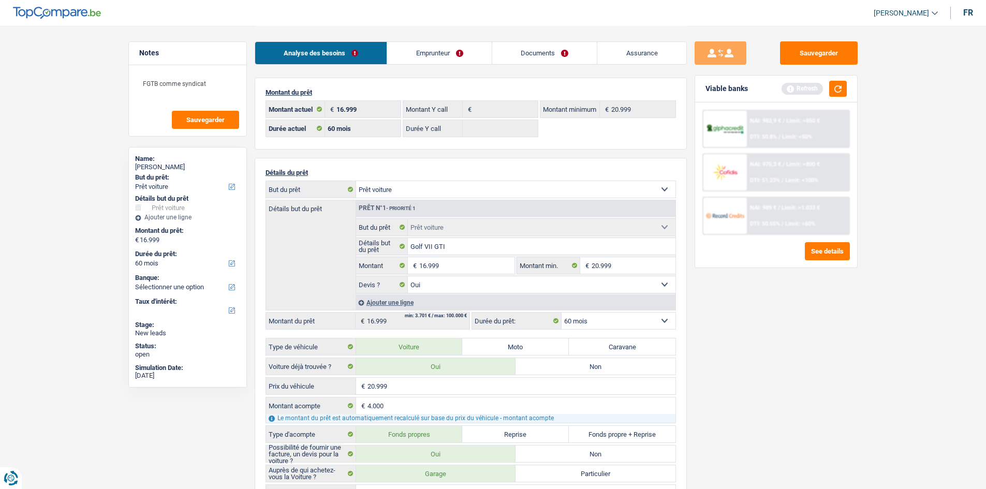
click at [885, 313] on main "Notes FGTB comme syndicat Sauvegarder Name: Thomas De Biasi But du prêt: Confor…" at bounding box center [493, 442] width 986 height 885
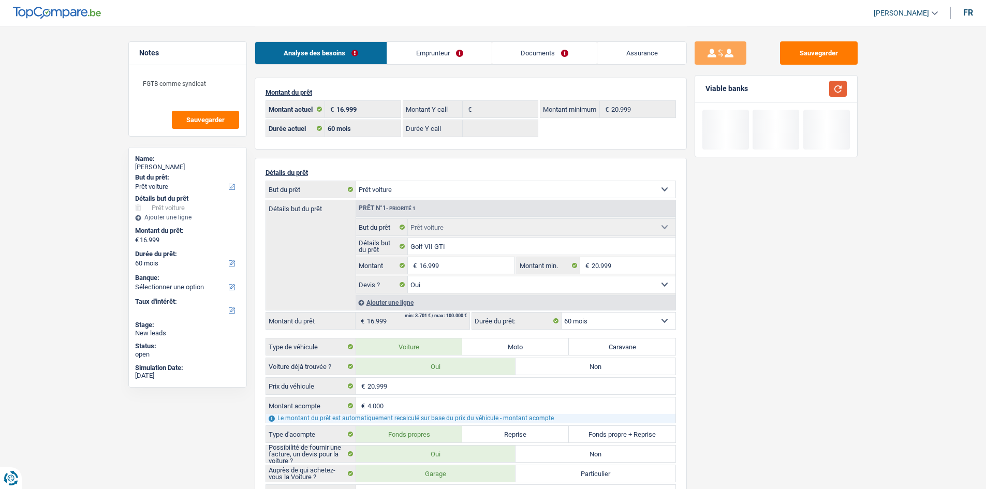
click at [837, 86] on button "button" at bounding box center [838, 89] width 18 height 16
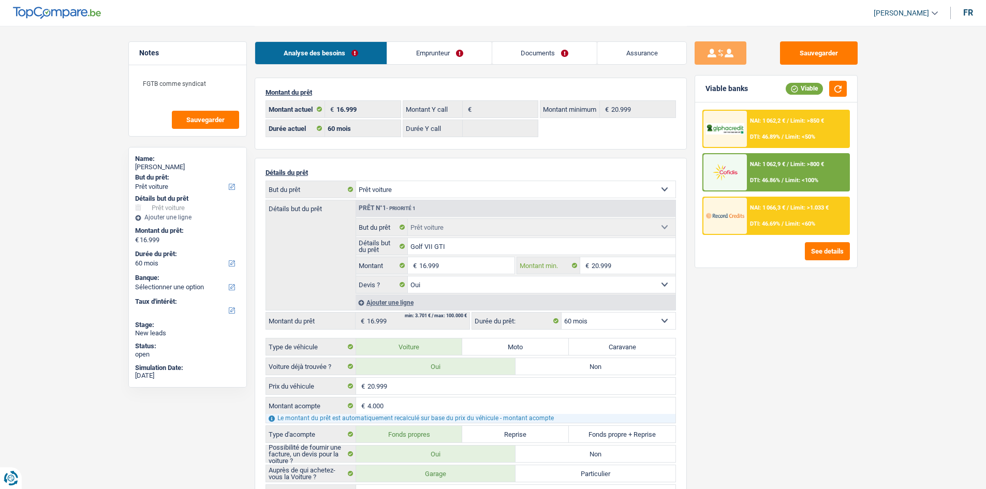
click at [626, 266] on input "20.999" at bounding box center [634, 265] width 84 height 17
click at [502, 260] on input "16.999" at bounding box center [466, 265] width 95 height 17
click at [617, 268] on input "20.999" at bounding box center [634, 265] width 84 height 17
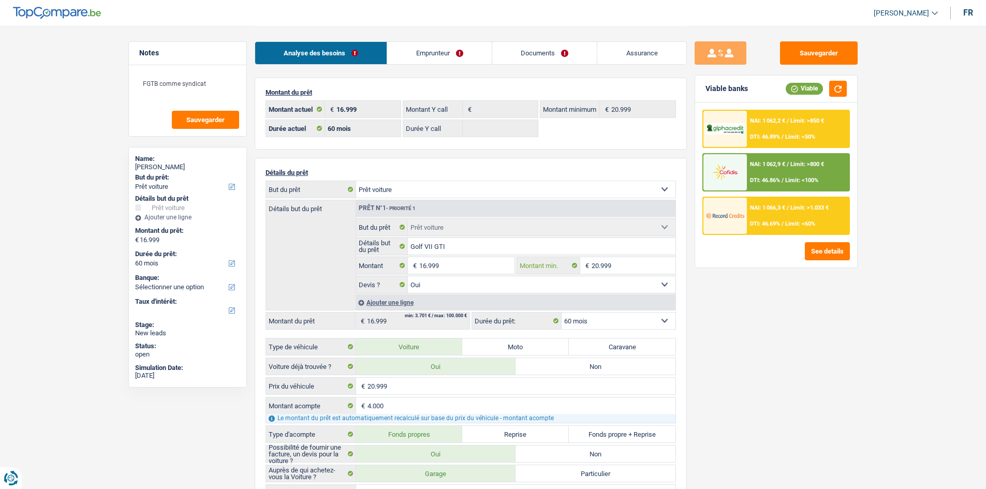
click at [619, 268] on input "20.999" at bounding box center [634, 265] width 84 height 17
paste input "16"
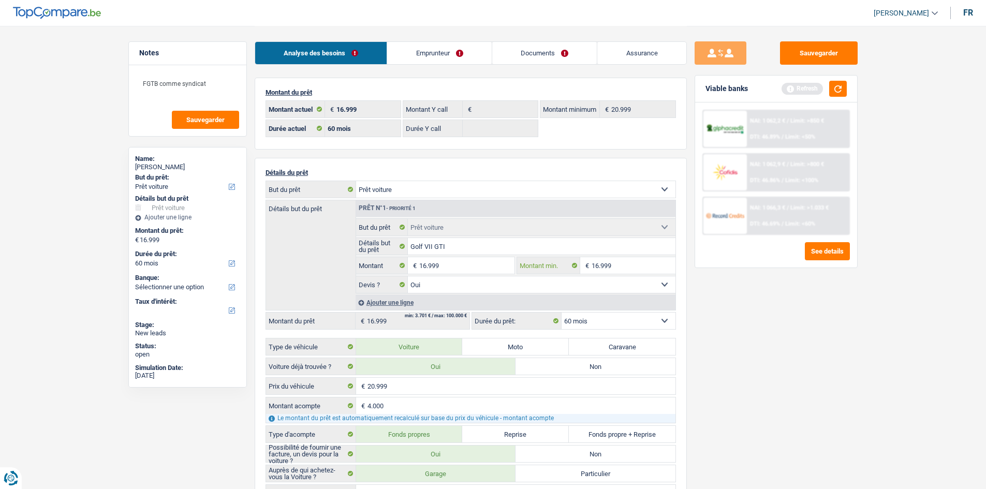
type input "16.999"
click at [888, 305] on main "Notes FGTB comme syndicat Sauvegarder Name: Thomas De Biasi But du prêt: Confor…" at bounding box center [493, 442] width 986 height 885
click at [834, 86] on button "button" at bounding box center [838, 89] width 18 height 16
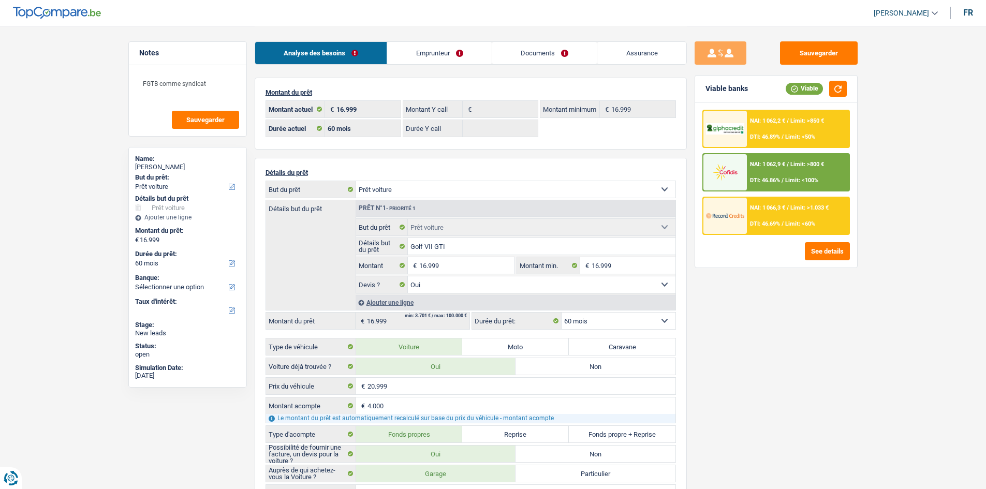
click at [800, 203] on div "NAI: 1 066,3 € / Limit: >1.033 € DTI: 46.69% / Limit: <60%" at bounding box center [798, 216] width 102 height 36
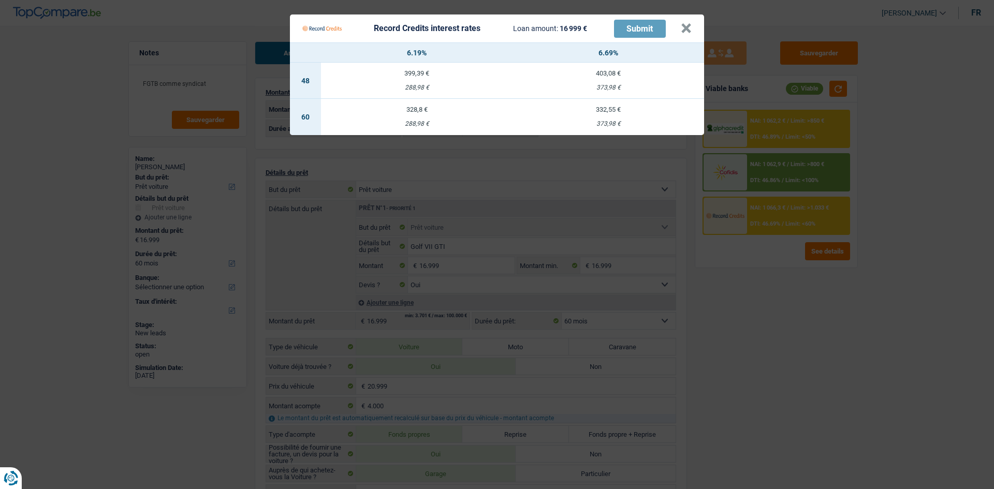
click at [783, 298] on Credits "Record Credits interest rates Loan amount: 16 999 € Submit × 6.19% 6.69% 48 399…" at bounding box center [497, 244] width 994 height 489
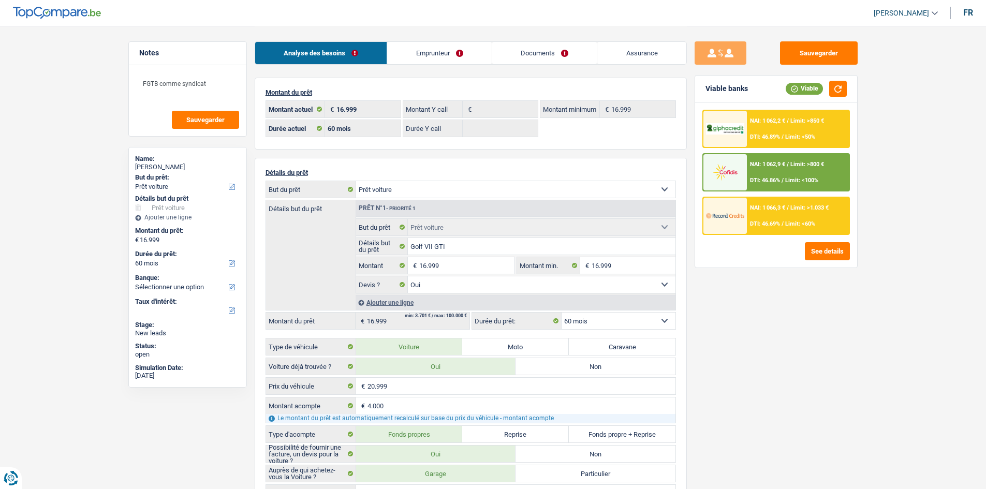
click at [783, 171] on div "NAI: 1 062,9 € / Limit: >800 € DTI: 46.86% / Limit: <100%" at bounding box center [798, 172] width 102 height 36
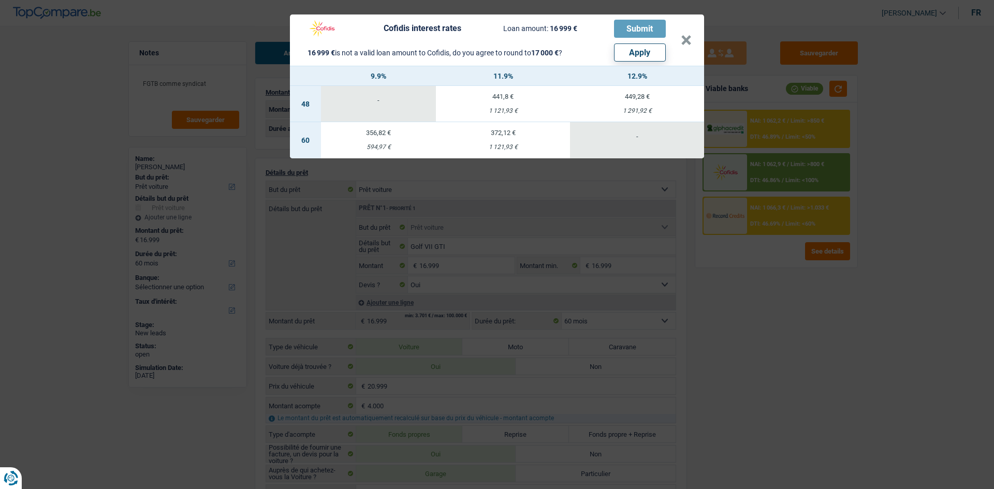
click at [782, 308] on div "Cofidis interest rates Loan amount: 16 999 € Submit 16 999 € is not a valid loa…" at bounding box center [497, 244] width 994 height 489
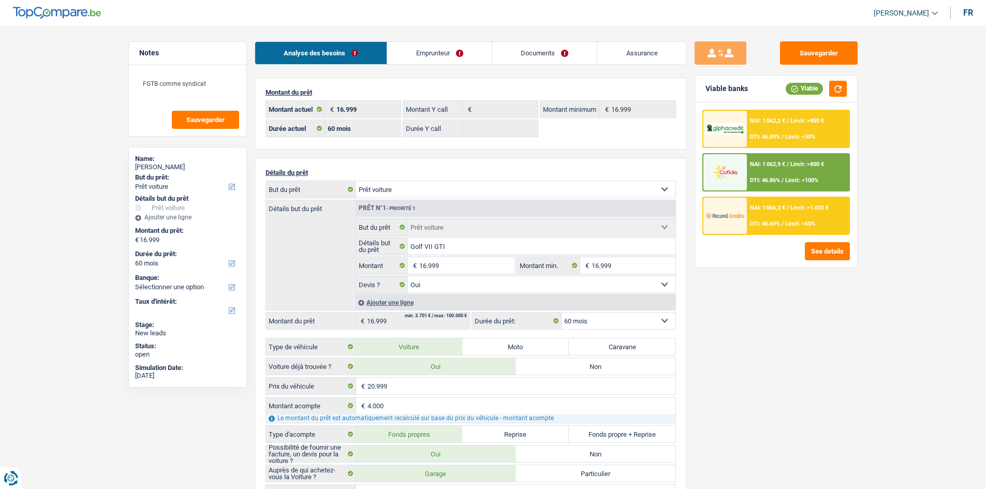
click at [782, 308] on div "Sauvegarder Viable banks Viable NAI: 1 062,2 € / Limit: >850 € DTI: 46.89% / Li…" at bounding box center [776, 256] width 179 height 431
click at [793, 223] on span "Limit: <60%" at bounding box center [800, 223] width 30 height 7
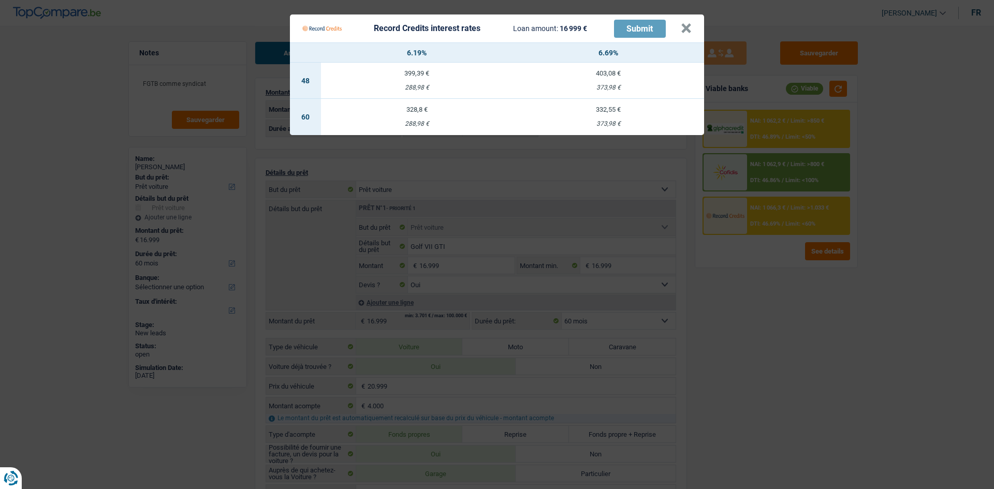
click at [751, 290] on Credits "Record Credits interest rates Loan amount: 16 999 € Submit × 6.19% 6.69% 48 399…" at bounding box center [497, 244] width 994 height 489
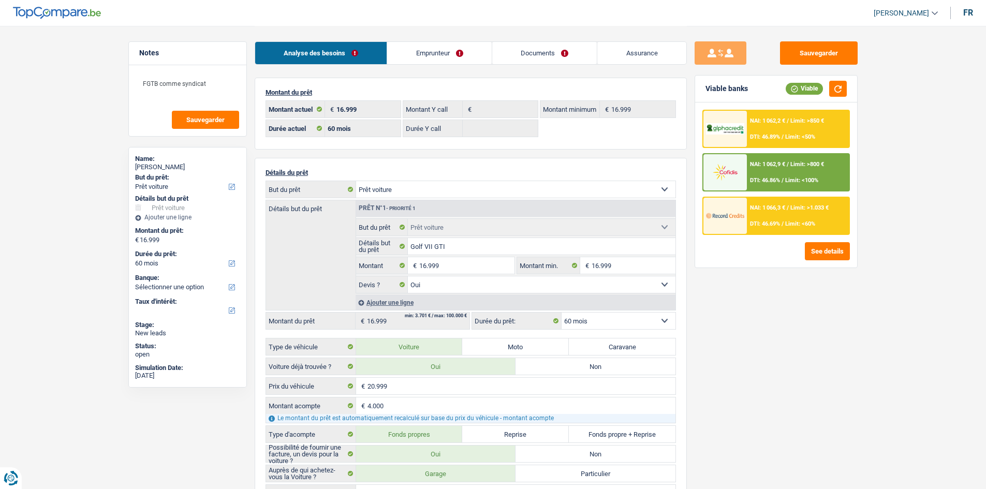
click at [787, 213] on div "NAI: 1 066,3 € / Limit: >1.033 € DTI: 46.69% / Limit: <60%" at bounding box center [798, 216] width 102 height 36
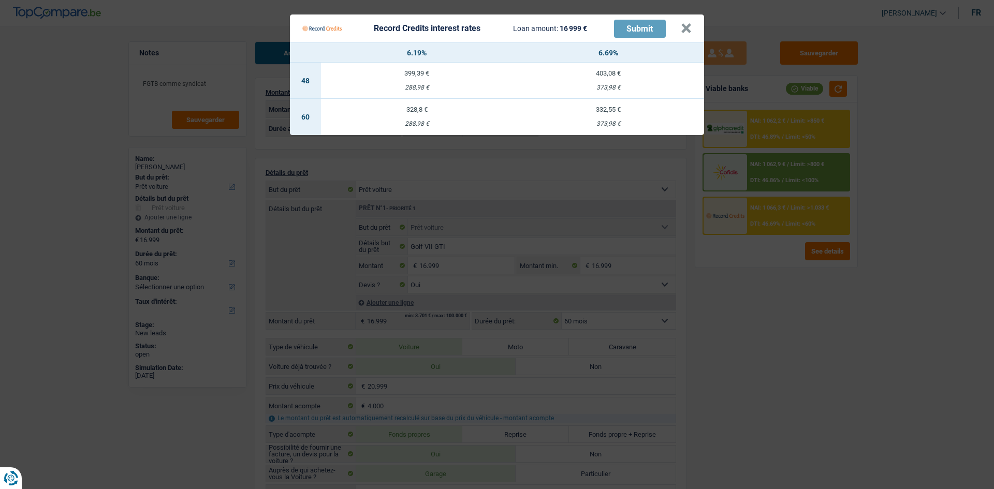
click at [788, 164] on Credits "Record Credits interest rates Loan amount: 16 999 € Submit × 6.19% 6.69% 48 399…" at bounding box center [497, 244] width 994 height 489
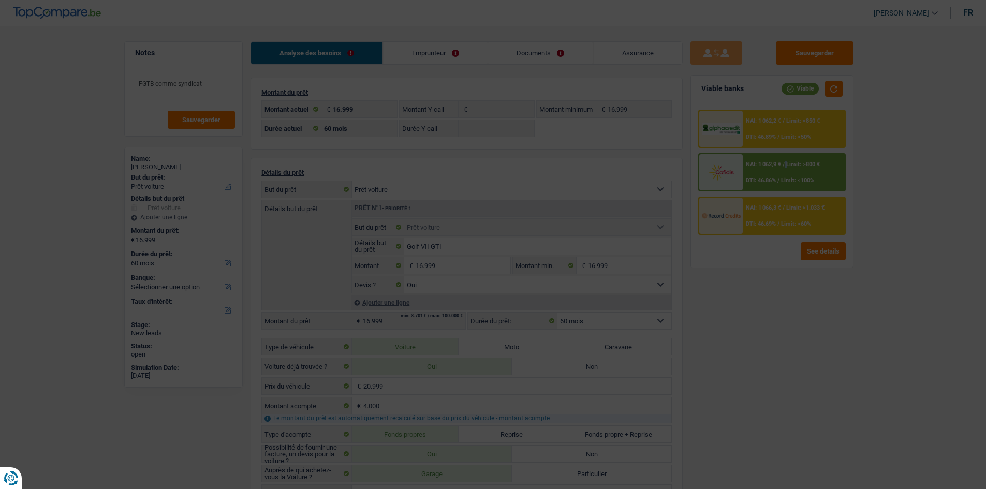
click at [785, 164] on span "/" at bounding box center [784, 164] width 2 height 7
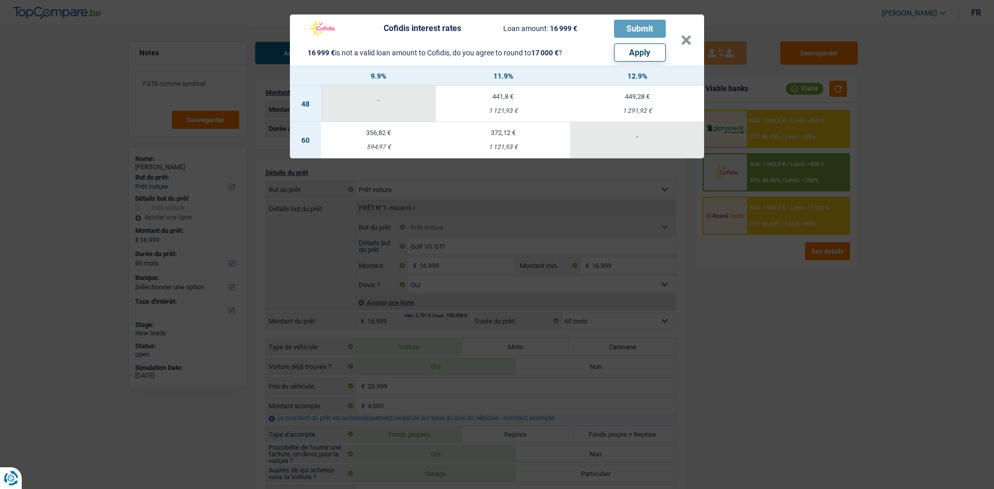
click at [784, 342] on div "Cofidis interest rates Loan amount: 16 999 € Submit 16 999 € is not a valid loa…" at bounding box center [497, 244] width 994 height 489
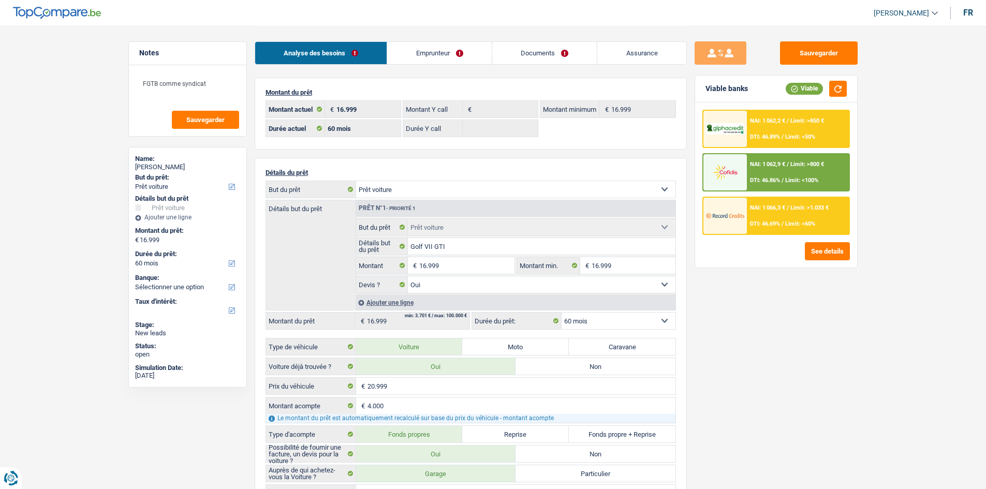
click at [790, 124] on div "NAI: 1 062,2 € / Limit: >850 € DTI: 46.89% / Limit: <50%" at bounding box center [798, 129] width 102 height 36
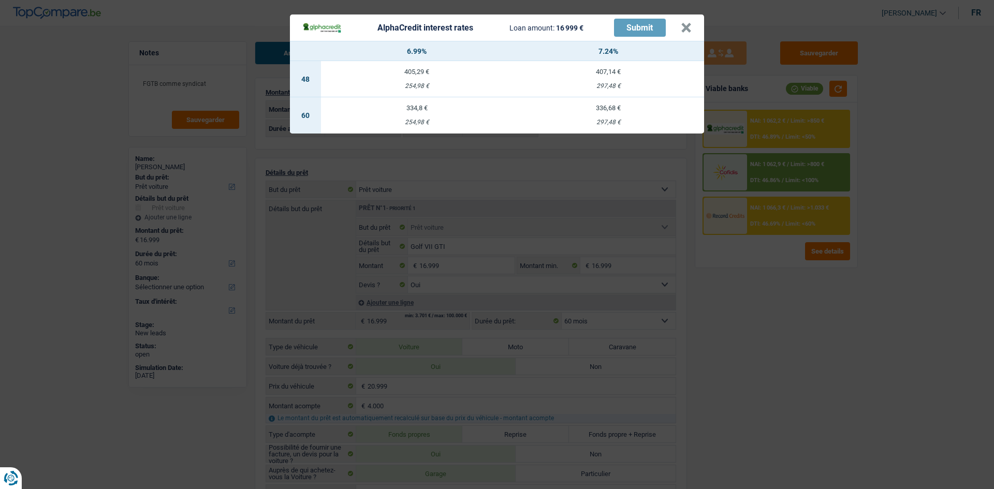
click at [777, 315] on div "AlphaCredit interest rates Loan amount: 16 999 € Submit × 6.99% 7.24% 48 405,29…" at bounding box center [497, 244] width 994 height 489
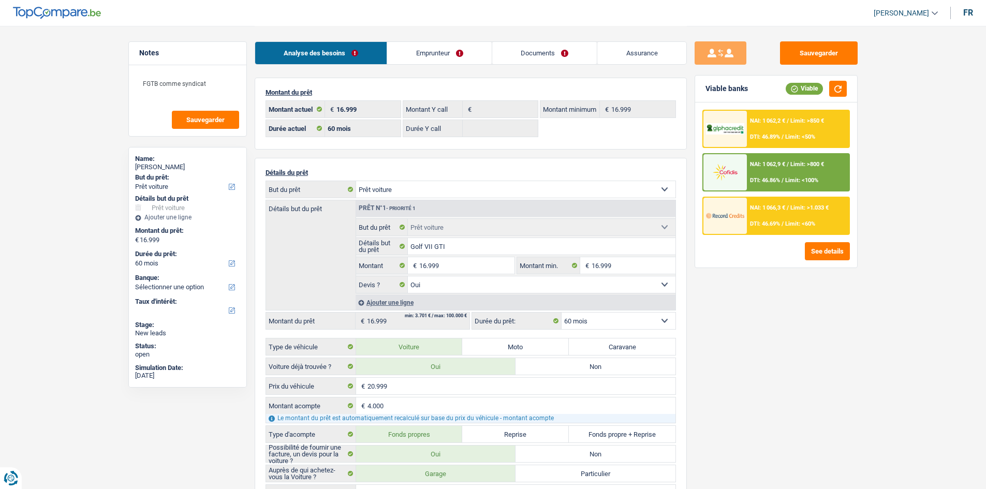
click at [735, 300] on div "Sauvegarder Viable banks Viable NAI: 1 062,2 € / Limit: >850 € DTI: 46.89% / Li…" at bounding box center [776, 256] width 179 height 431
click at [228, 86] on textarea "FGTB comme syndicat" at bounding box center [187, 87] width 103 height 31
click at [428, 49] on link "Emprunteur" at bounding box center [439, 53] width 105 height 22
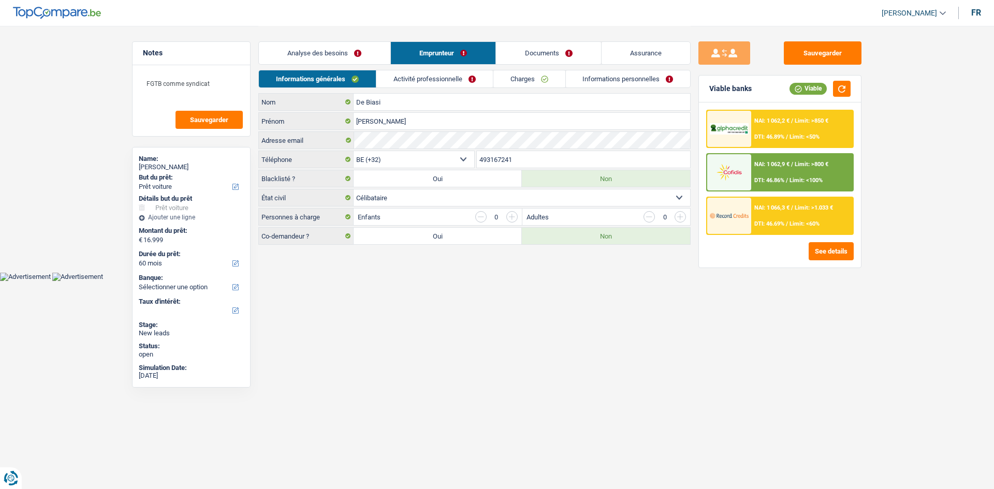
click at [428, 76] on link "Activité professionnelle" at bounding box center [434, 78] width 116 height 17
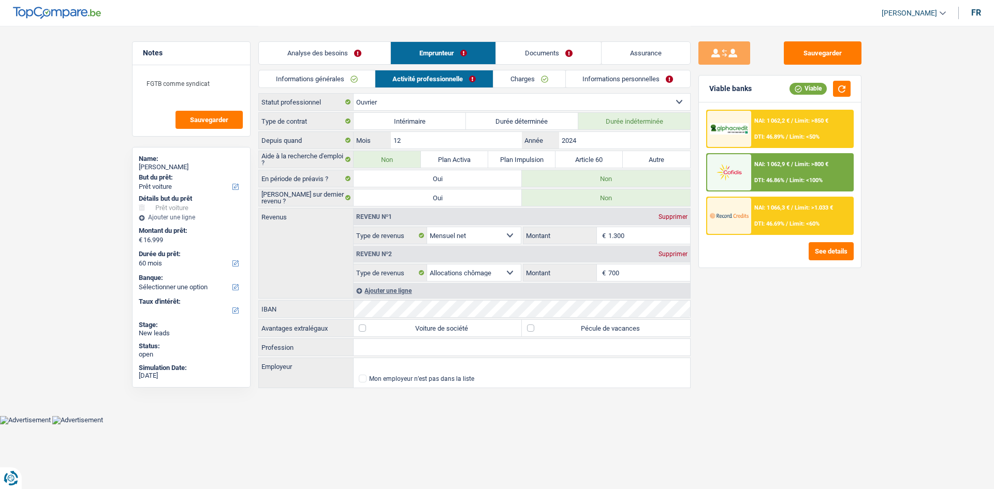
click at [526, 82] on link "Charges" at bounding box center [529, 78] width 72 height 17
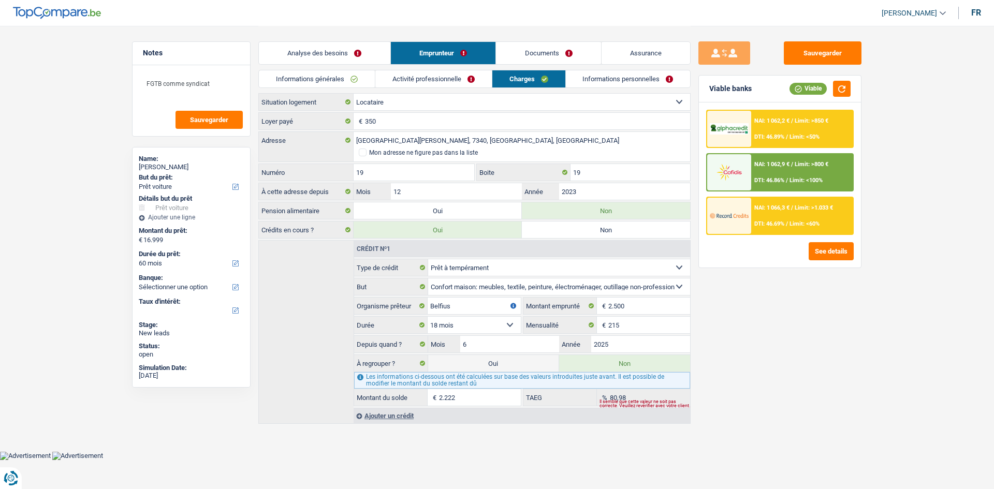
click at [614, 79] on link "Informations personnelles" at bounding box center [628, 78] width 125 height 17
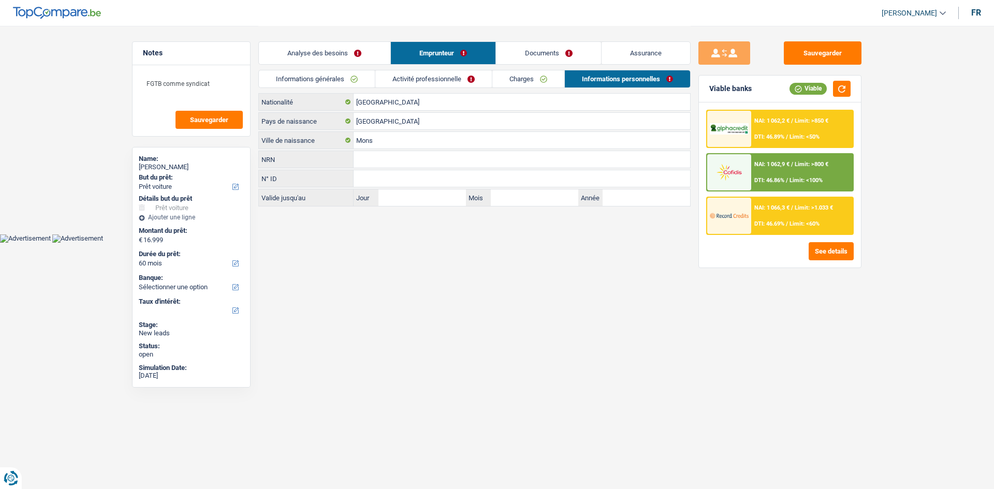
click at [519, 48] on link "Documents" at bounding box center [548, 53] width 105 height 22
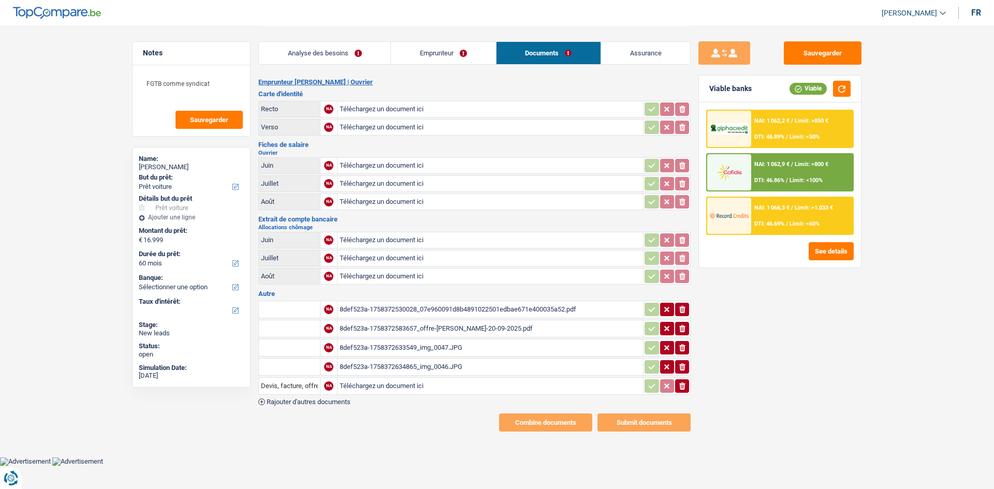
click at [825, 317] on div "Sauvegarder Viable banks Viable NAI: 1 062,2 € / Limit: >850 € DTI: 46.89% / Li…" at bounding box center [779, 256] width 179 height 431
click at [843, 86] on button "button" at bounding box center [842, 89] width 18 height 16
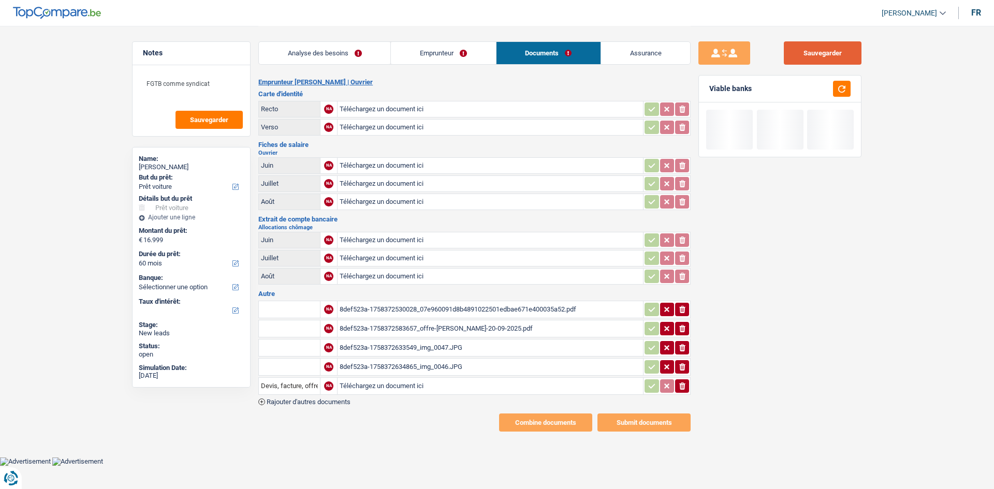
drag, startPoint x: 841, startPoint y: 50, endPoint x: 836, endPoint y: 58, distance: 9.3
click at [838, 51] on button "Sauvegarder" at bounding box center [823, 52] width 78 height 23
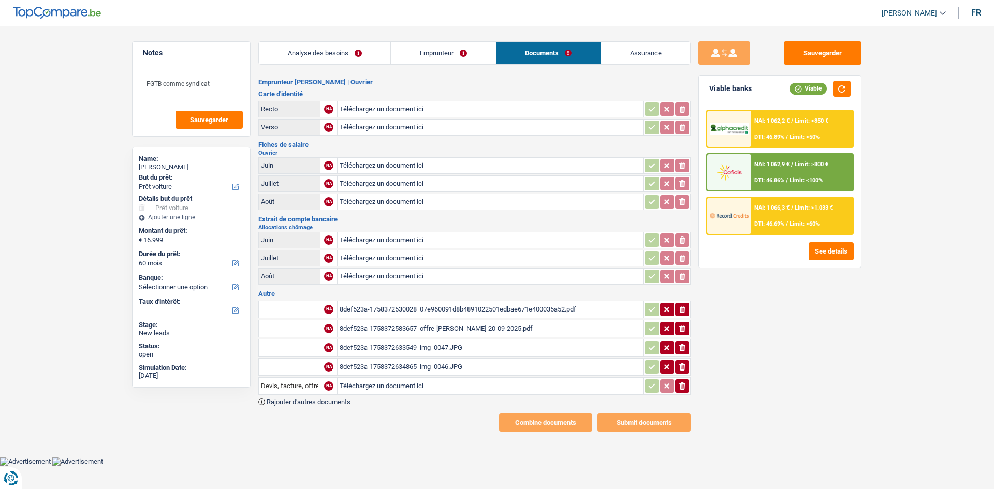
click at [41, 149] on main "Notes FGTB comme syndicat Sauvegarder Name: Thomas De Biasi But du prêt: Confor…" at bounding box center [497, 229] width 994 height 458
click at [50, 208] on main "Notes FGTB comme syndicat Sauvegarder Name: Thomas De Biasi But du prêt: Confor…" at bounding box center [497, 229] width 994 height 458
click at [94, 81] on main "Notes FGTB comme syndicat Sauvegarder Name: Thomas De Biasi But du prêt: Confor…" at bounding box center [497, 229] width 994 height 458
click at [348, 45] on link "Analyse des besoins" at bounding box center [324, 53] width 131 height 22
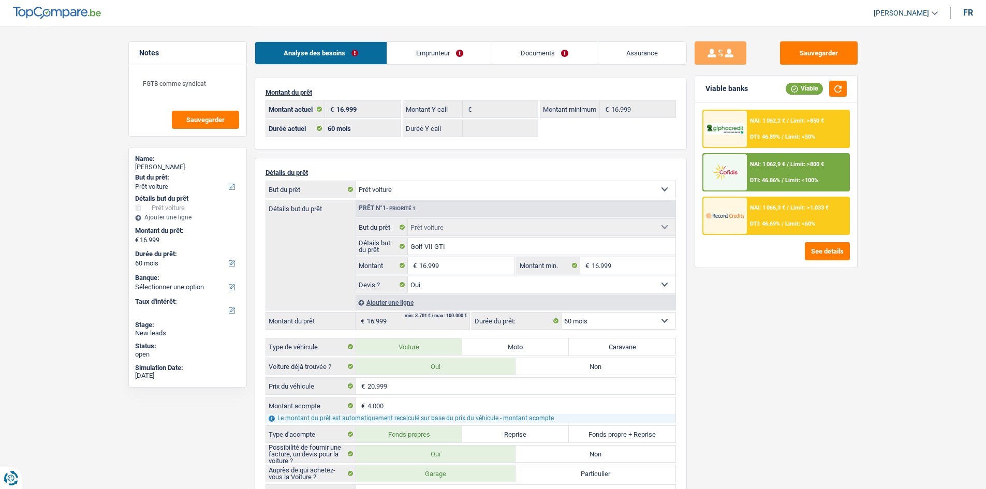
click at [487, 189] on select "Confort maison: meubles, textile, peinture, électroménager, outillage non-profe…" at bounding box center [515, 189] width 319 height 17
click at [884, 355] on main "Notes FGTB comme syndicat Sauvegarder Name: Thomas De Biasi But du prêt: Confor…" at bounding box center [493, 442] width 986 height 885
click at [846, 365] on div "Sauvegarder Viable banks Viable NAI: 1 062,2 € / Limit: >850 € DTI: 46.89% / Li…" at bounding box center [776, 256] width 179 height 431
click at [224, 85] on textarea "FGTB comme syndicat" at bounding box center [187, 87] width 103 height 31
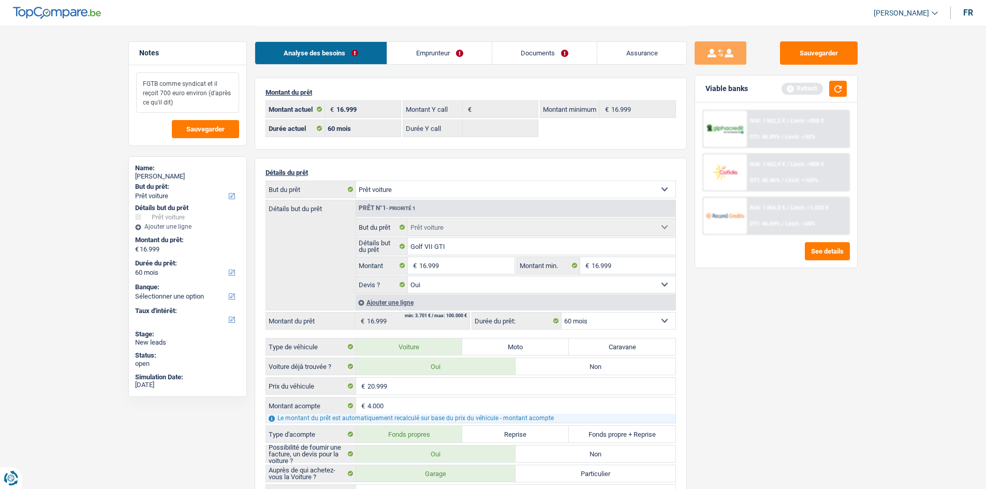
click at [209, 99] on textarea "FGTB comme syndicat et il reçoit 700 euro environ (d'après ce qu'il dit)" at bounding box center [187, 92] width 103 height 40
click at [207, 102] on textarea "FGTB comme syndicat et il reçoit 700 euro environ (d'après ce qu'il dit)" at bounding box center [187, 92] width 103 height 40
click at [207, 96] on textarea "FGTB comme syndicat et il reçoit 700 euro environ (d'après ce qu'il dit)" at bounding box center [187, 92] width 103 height 40
click at [205, 110] on textarea "FGTB comme syndicat et il reçoit 700 euro environ par mois (d'après ce qu'il di…" at bounding box center [187, 92] width 103 height 40
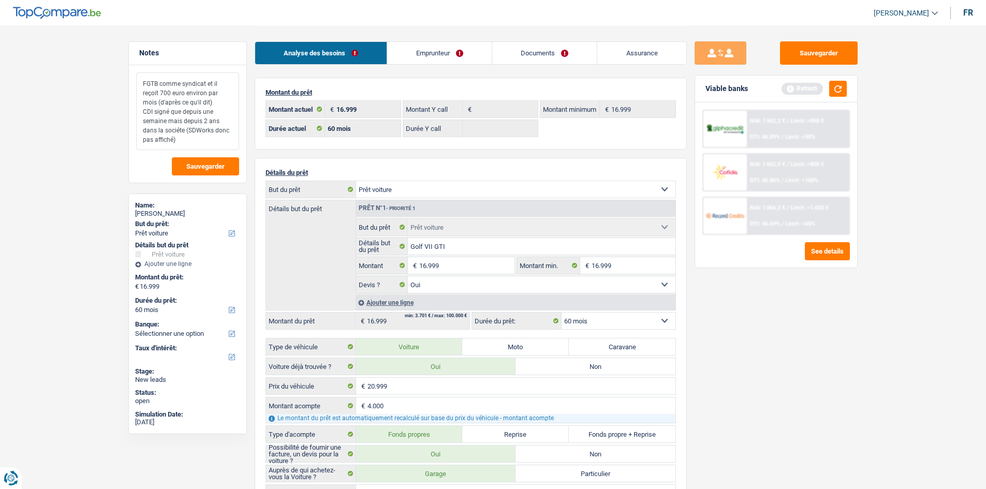
type textarea "FGTB comme syndicat et il reçoit 700 euro environ par mois (d'après ce qu'il di…"
click at [442, 60] on link "Emprunteur" at bounding box center [439, 53] width 105 height 22
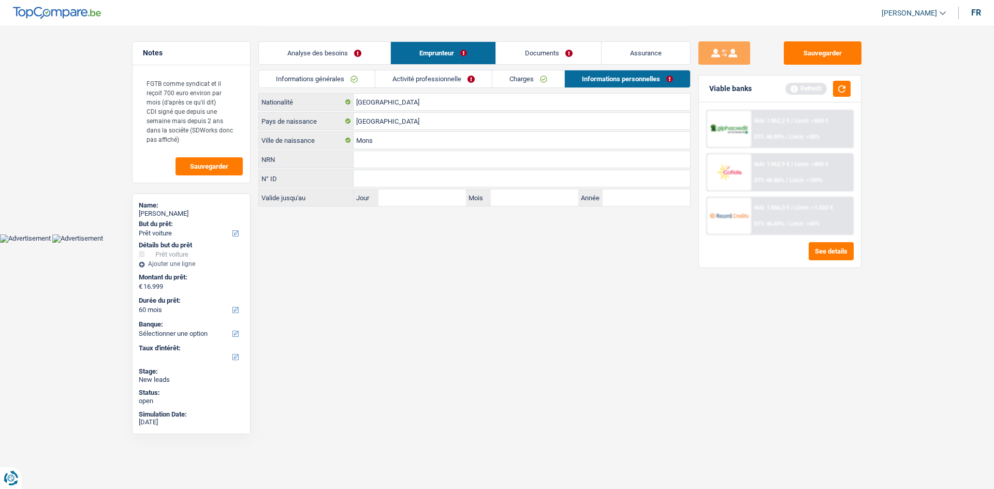
click at [357, 82] on link "Informations générales" at bounding box center [317, 78] width 116 height 17
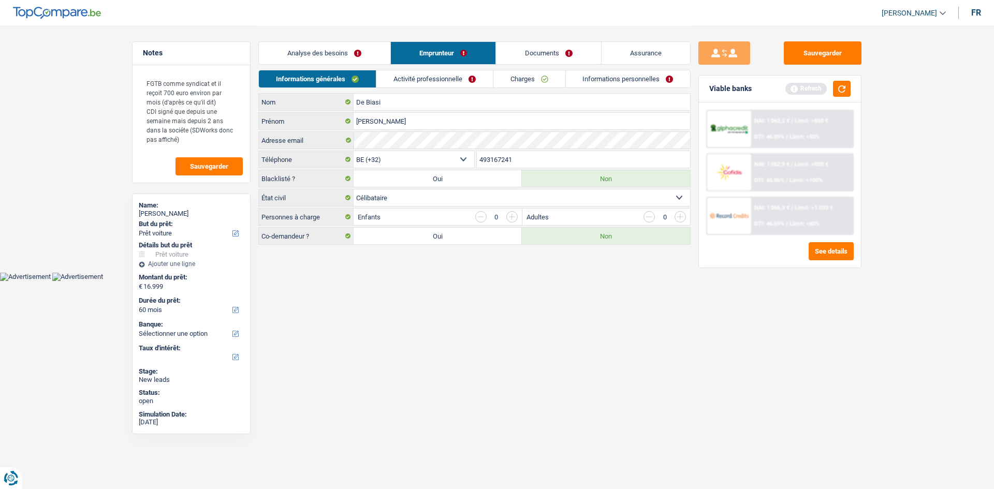
click at [414, 85] on link "Activité professionnelle" at bounding box center [434, 78] width 116 height 17
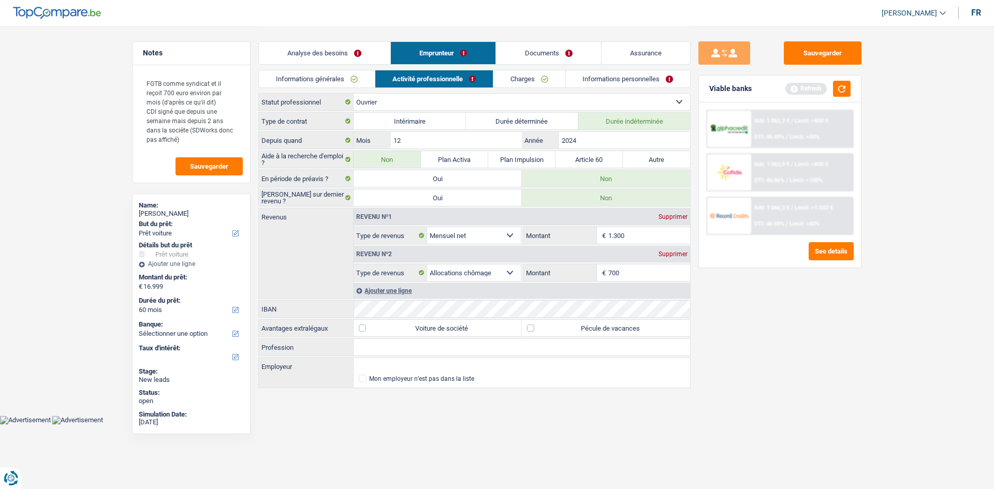
click at [564, 87] on link "Charges" at bounding box center [529, 78] width 72 height 17
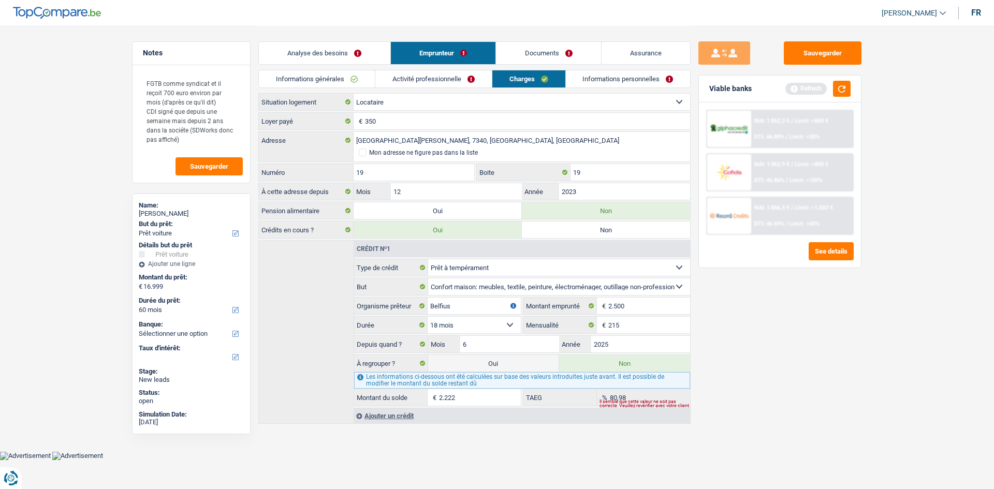
click at [613, 76] on link "Informations personnelles" at bounding box center [628, 78] width 125 height 17
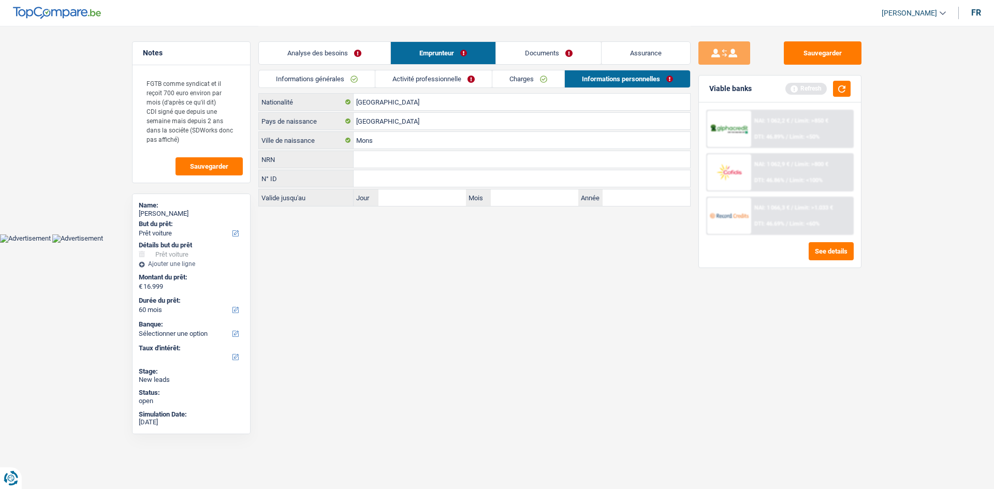
click at [577, 56] on link "Documents" at bounding box center [548, 53] width 105 height 22
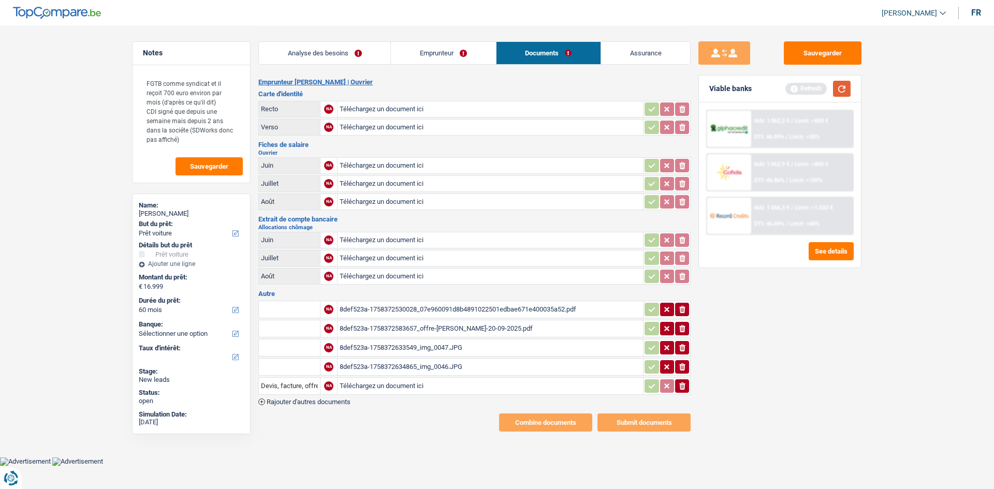
click at [847, 86] on button "button" at bounding box center [842, 89] width 18 height 16
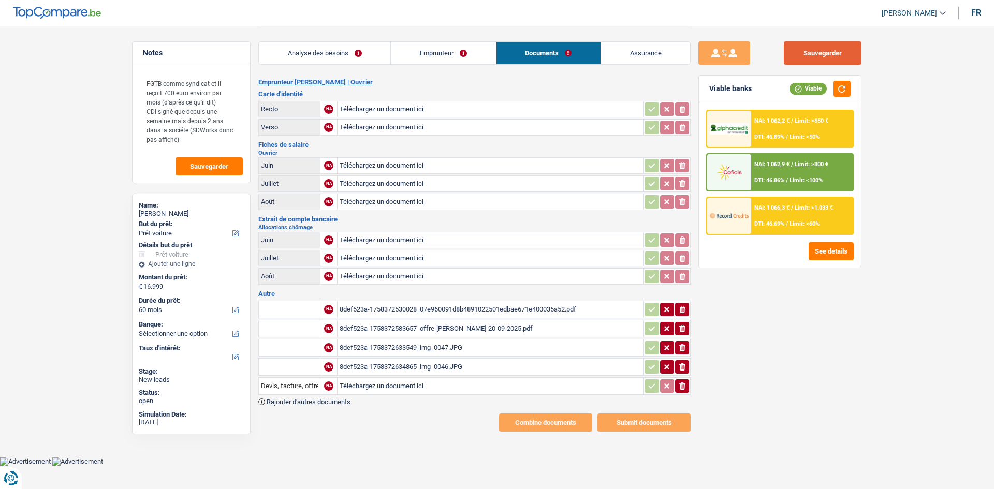
click at [837, 57] on button "Sauvegarder" at bounding box center [823, 52] width 78 height 23
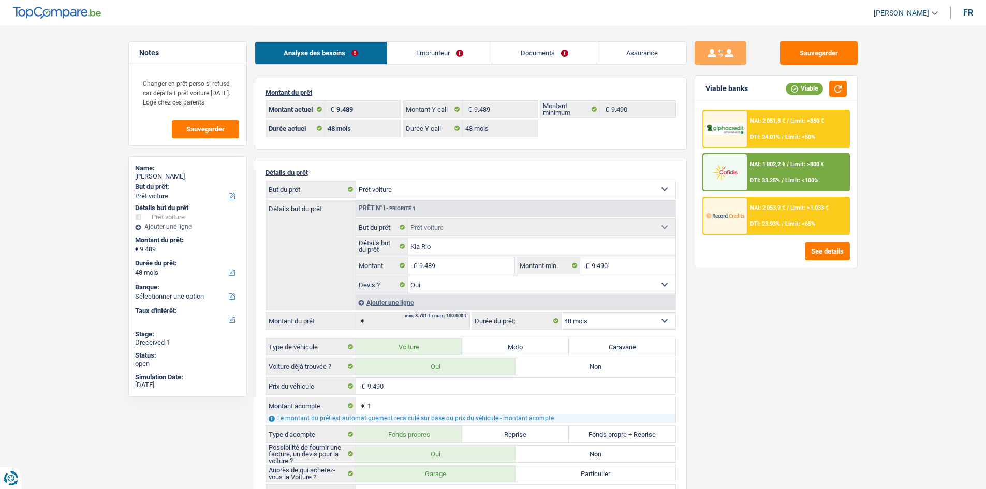
select select "car"
select select "48"
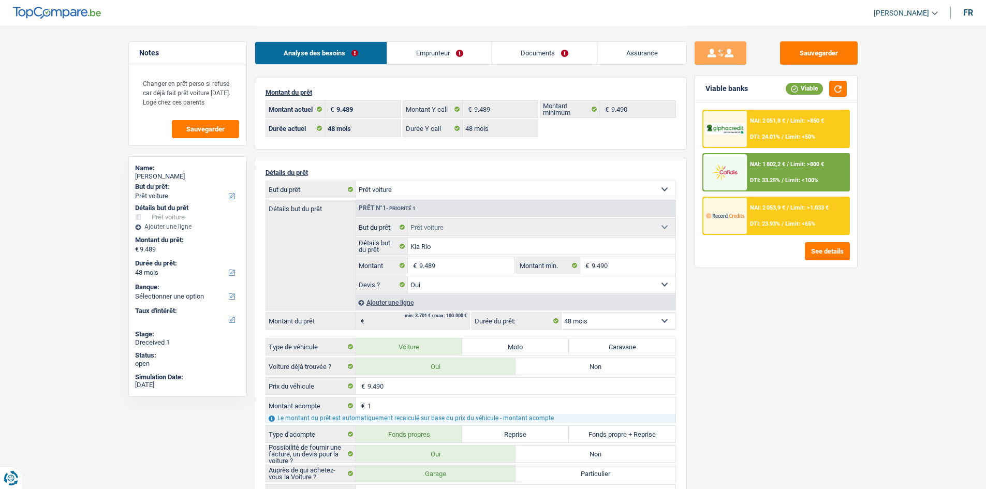
select select "car"
select select "yes"
select select "48"
click at [828, 378] on div "Sauvegarder Viable banks Viable NAI: 2 051,8 € / Limit: >850 € DTI: 24.01% / Li…" at bounding box center [776, 256] width 179 height 431
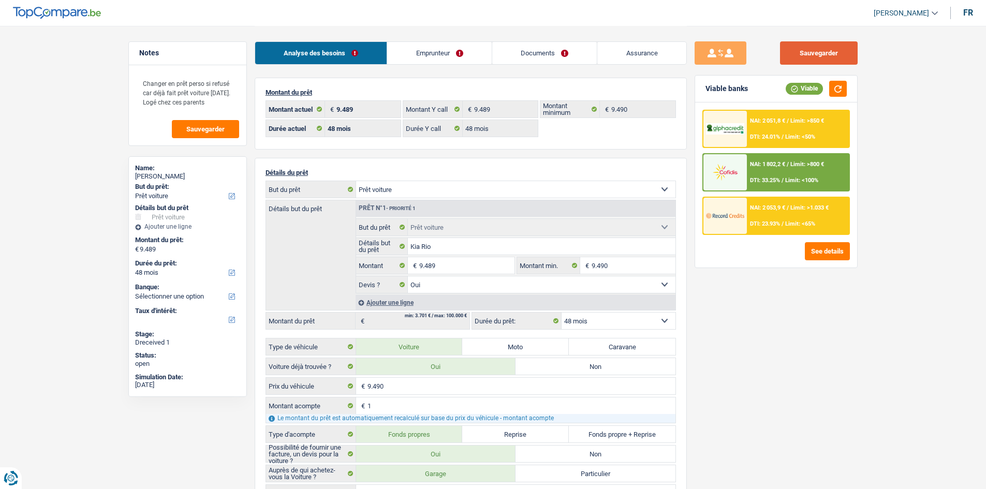
drag, startPoint x: 830, startPoint y: 63, endPoint x: 714, endPoint y: 78, distance: 116.9
click at [830, 63] on button "Sauvegarder" at bounding box center [819, 52] width 78 height 23
